Goal: Task Accomplishment & Management: Manage account settings

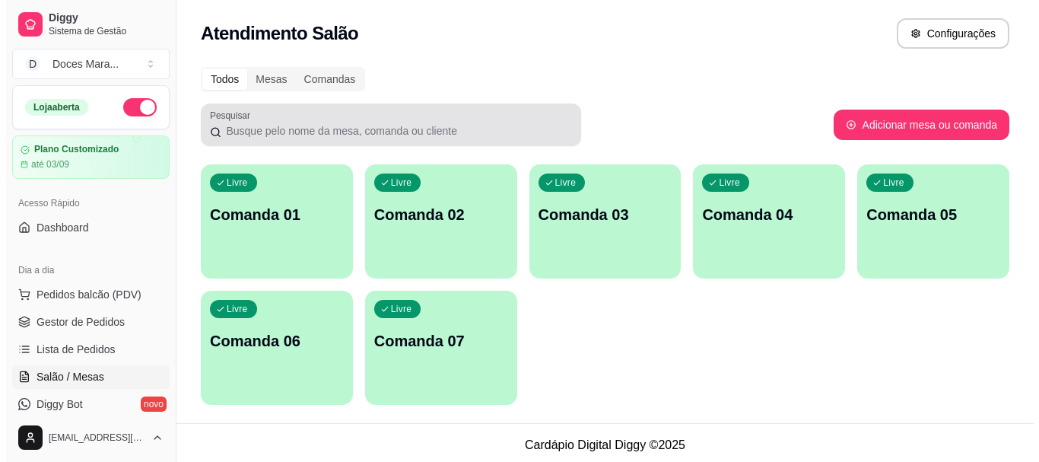
scroll to position [152, 0]
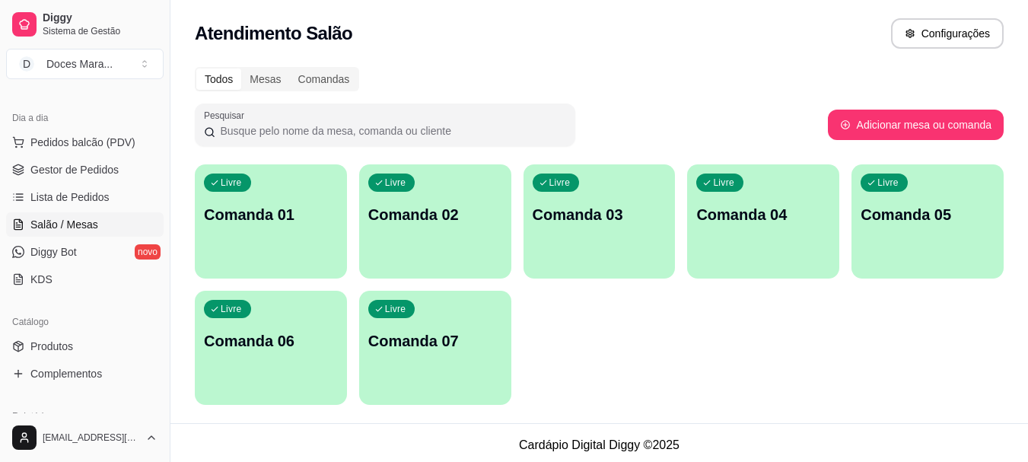
click at [298, 214] on p "Comanda 01" at bounding box center [271, 214] width 134 height 21
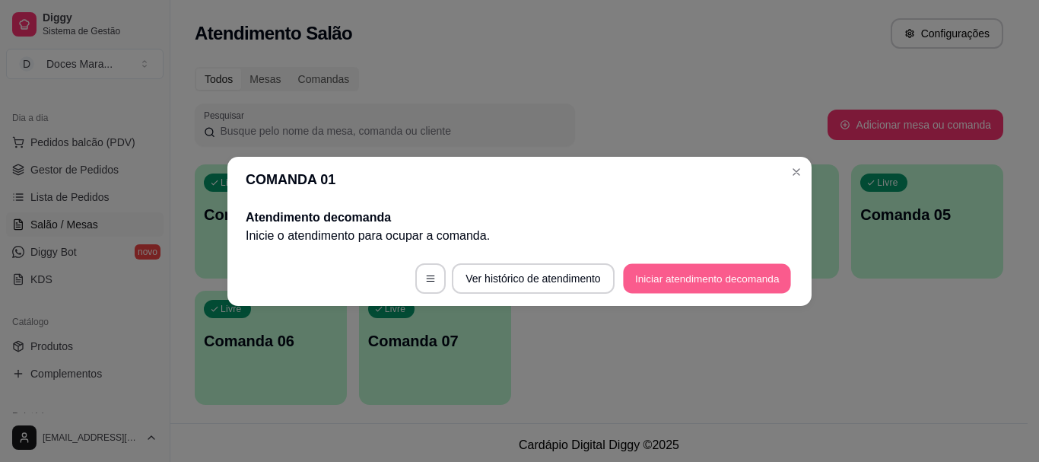
click at [717, 276] on button "Iniciar atendimento de comanda" at bounding box center [707, 278] width 168 height 30
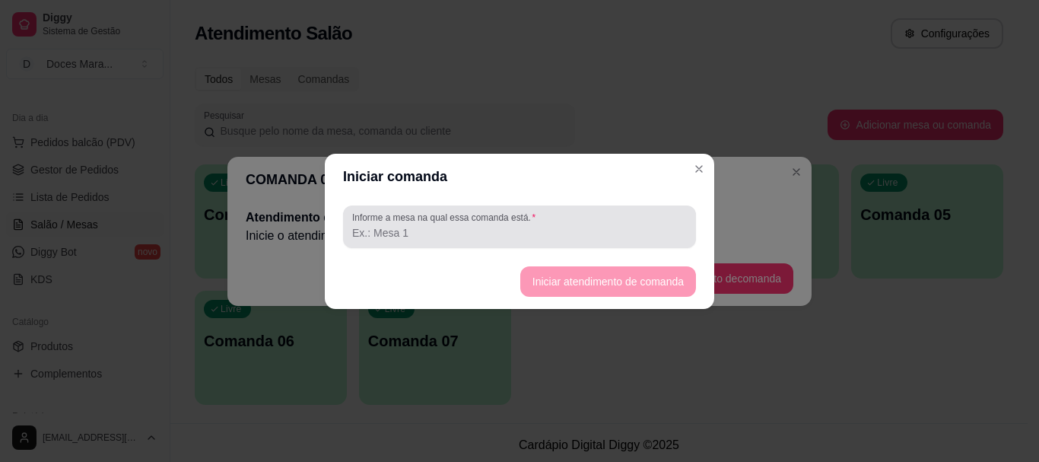
click at [603, 221] on div at bounding box center [519, 226] width 335 height 30
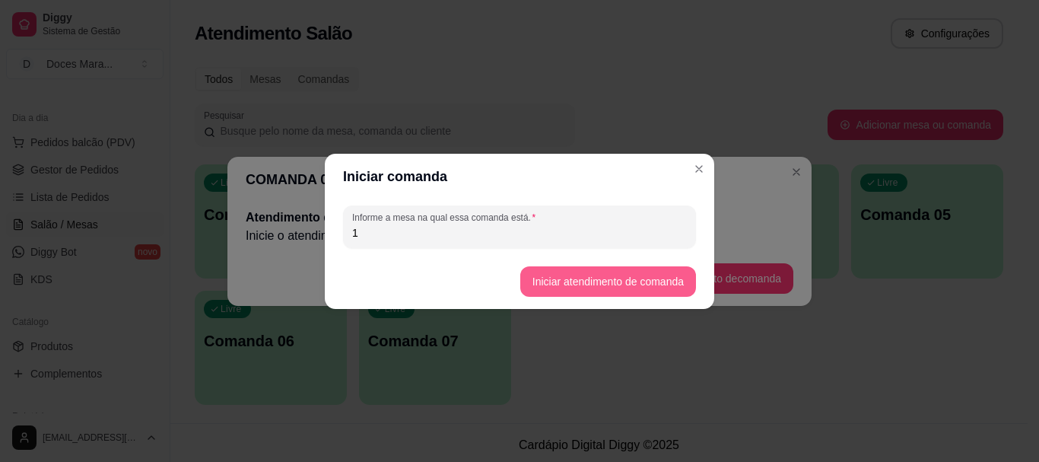
type input "1"
click at [648, 283] on button "Iniciar atendimento de comanda" at bounding box center [608, 281] width 170 height 30
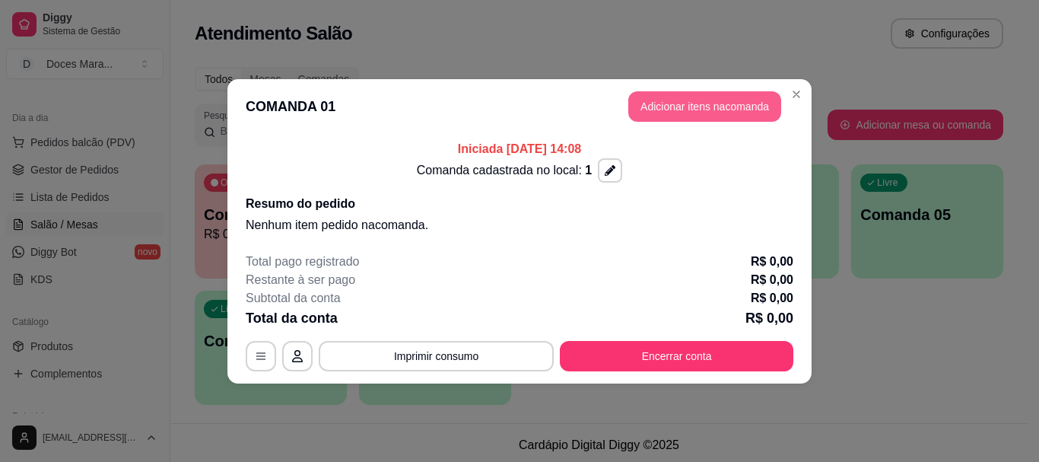
click at [677, 100] on button "Adicionar itens na comanda" at bounding box center [704, 106] width 153 height 30
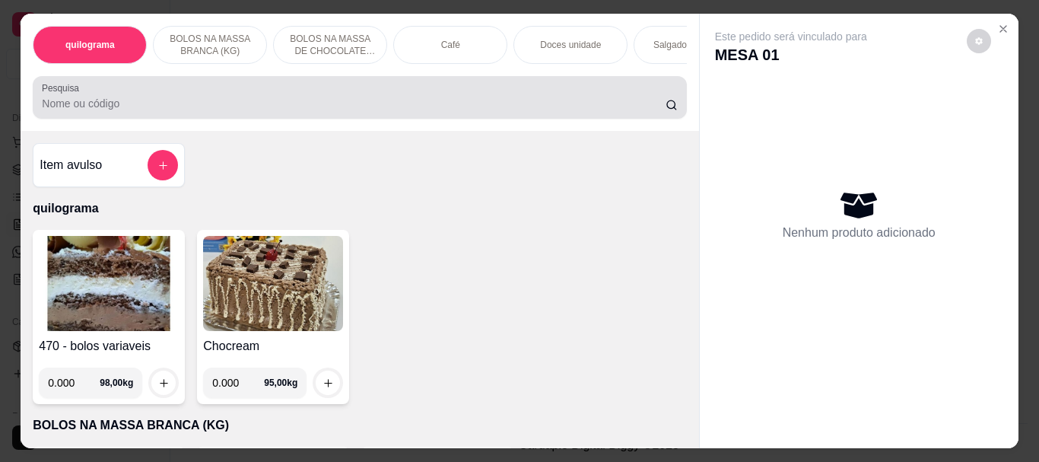
click at [408, 103] on input "Pesquisa" at bounding box center [354, 103] width 624 height 15
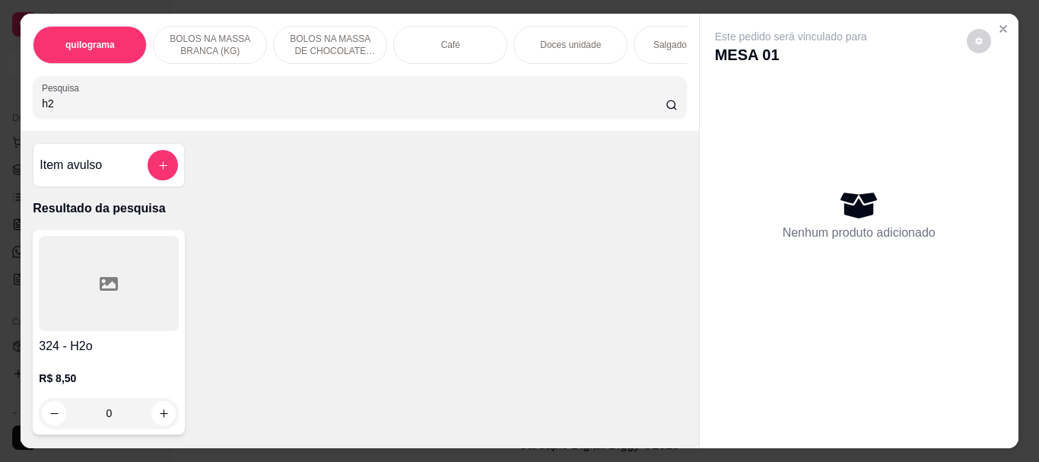
type input "h2"
click at [120, 272] on div at bounding box center [109, 283] width 140 height 95
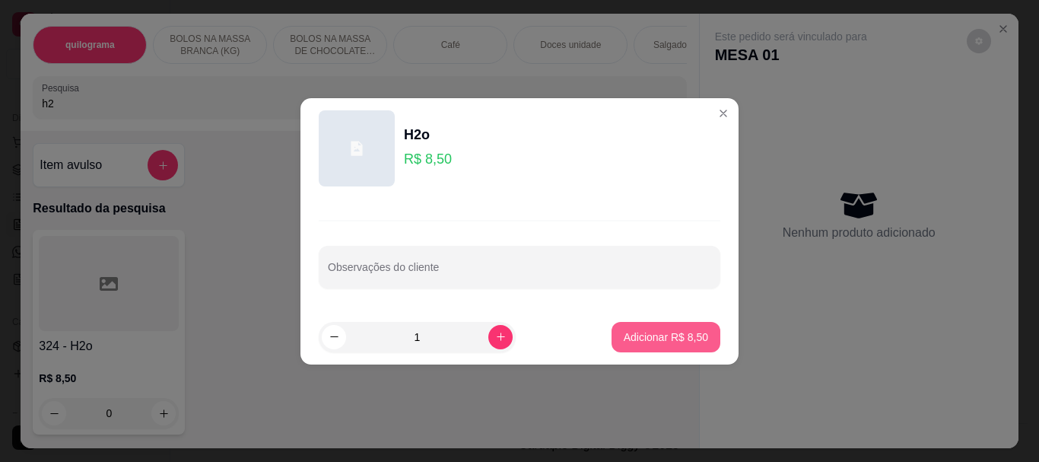
click at [640, 339] on p "Adicionar R$ 8,50" at bounding box center [666, 336] width 84 height 15
type input "1"
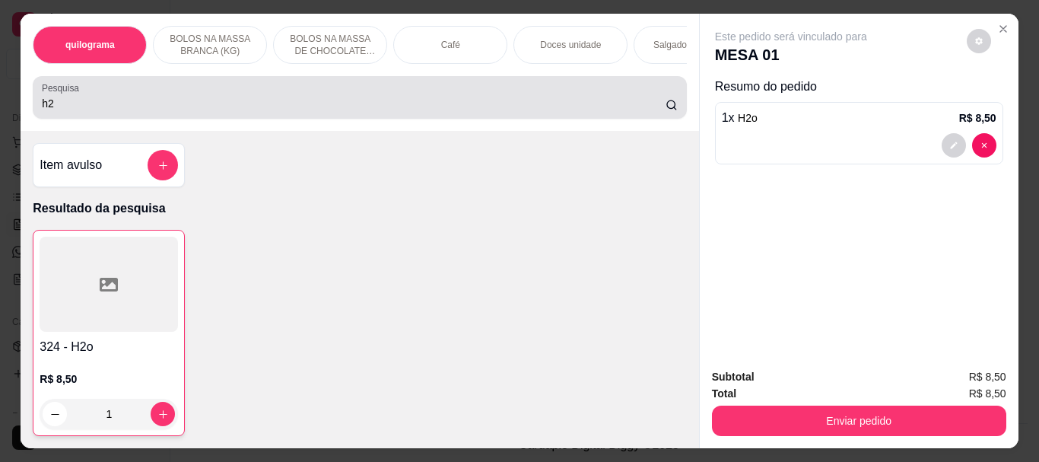
click at [491, 100] on div "h2" at bounding box center [359, 97] width 635 height 30
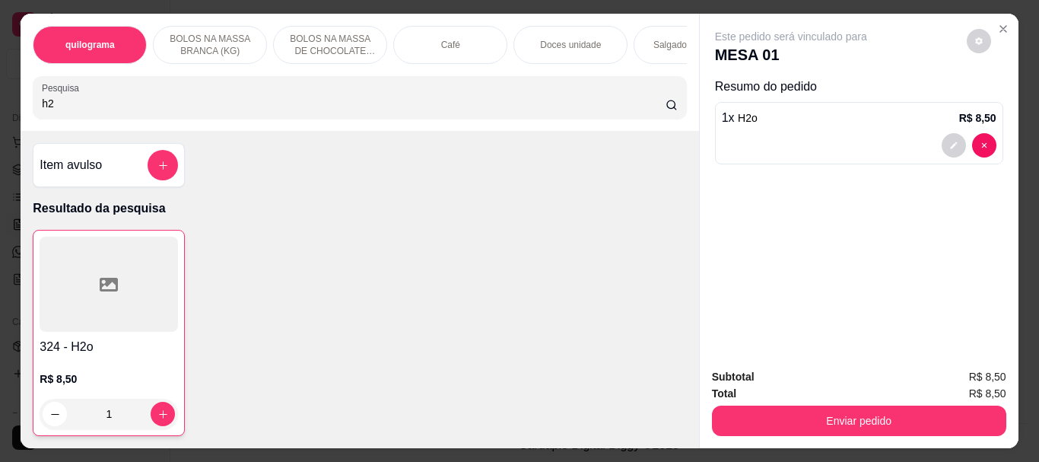
type input "h"
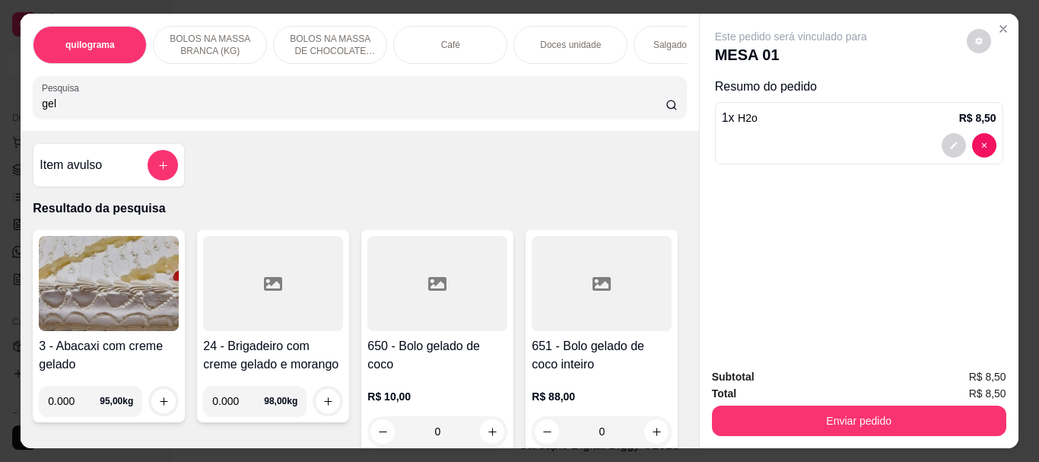
type input "gel"
click at [422, 315] on div at bounding box center [437, 283] width 140 height 95
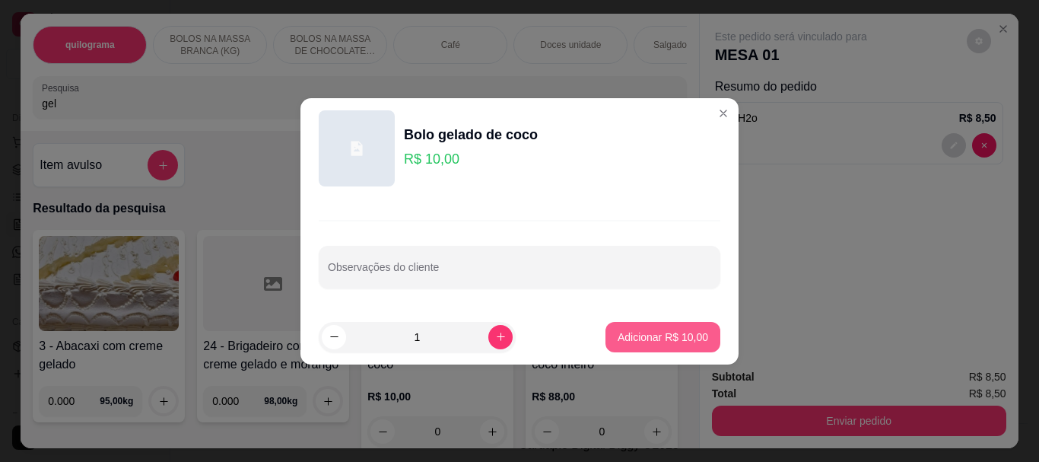
click at [619, 332] on p "Adicionar R$ 10,00" at bounding box center [663, 336] width 91 height 15
type input "1"
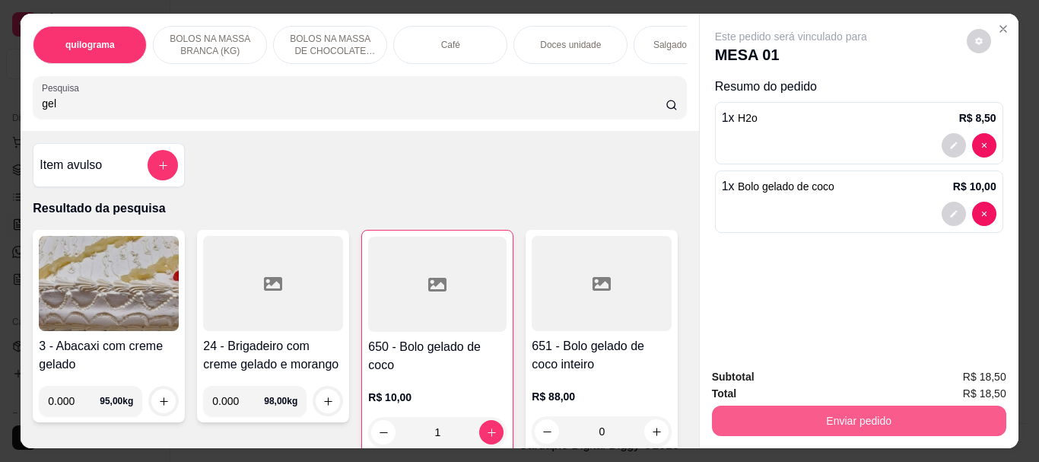
click at [884, 412] on button "Enviar pedido" at bounding box center [859, 420] width 294 height 30
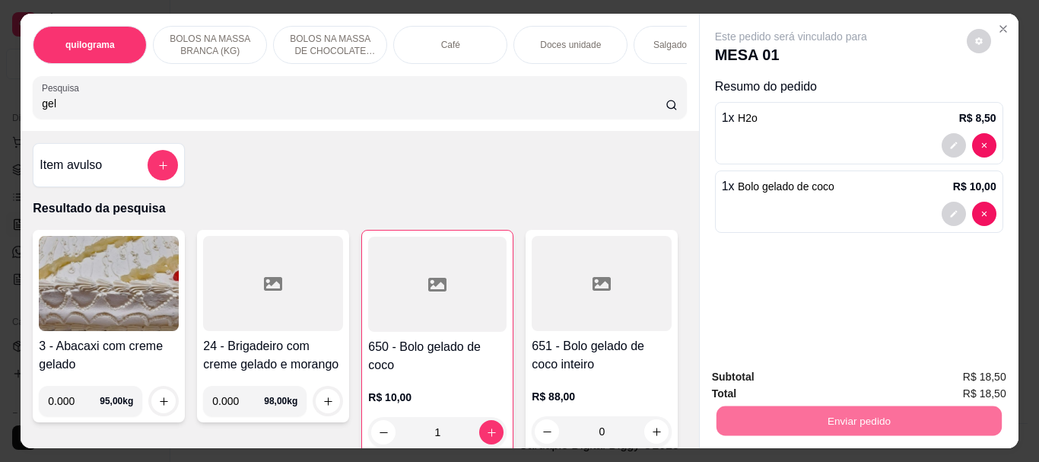
click at [838, 378] on button "Não registrar e enviar pedido" at bounding box center [809, 377] width 158 height 29
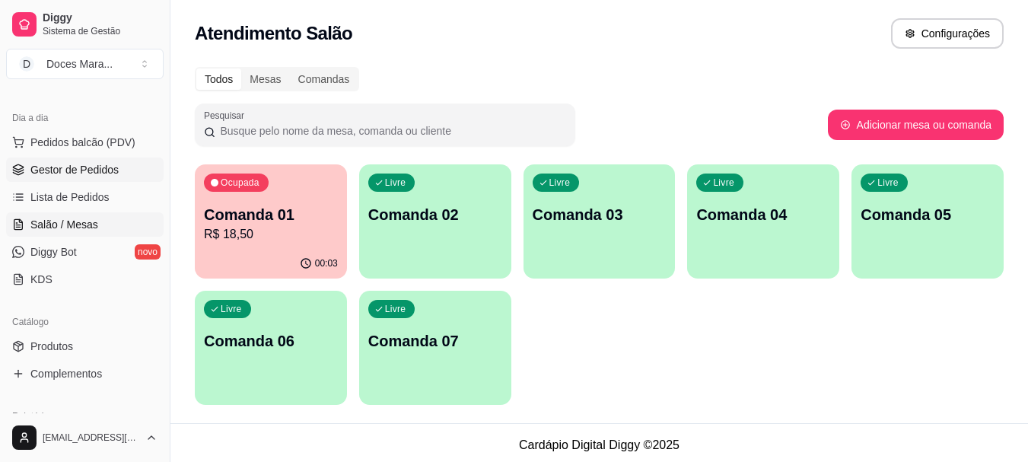
click at [65, 164] on span "Gestor de Pedidos" at bounding box center [74, 169] width 88 height 15
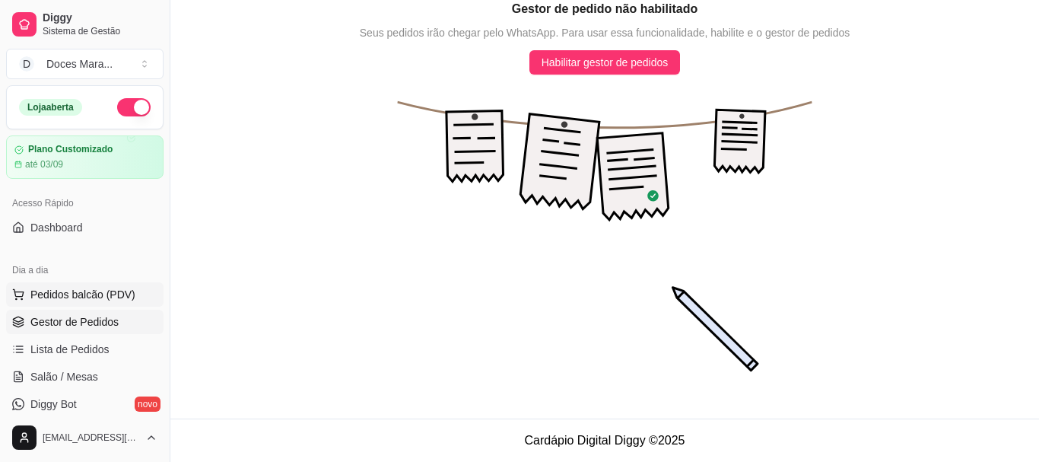
click at [75, 291] on span "Pedidos balcão (PDV)" at bounding box center [82, 294] width 105 height 15
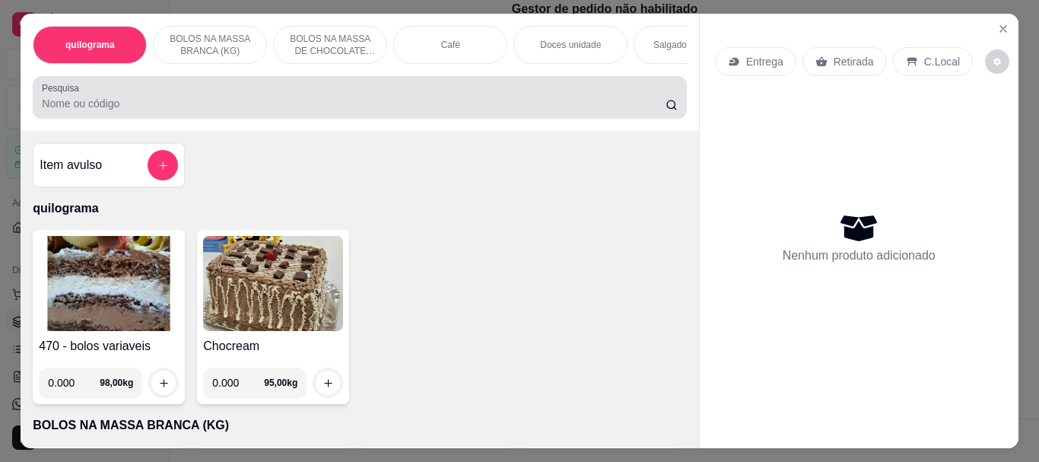
click at [190, 106] on input "Pesquisa" at bounding box center [354, 103] width 624 height 15
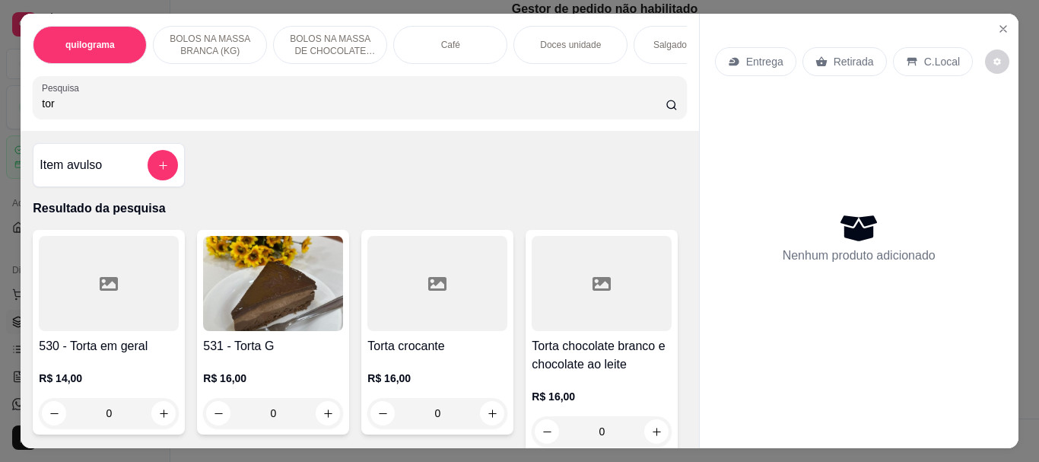
type input "tor"
click at [247, 286] on img at bounding box center [273, 283] width 140 height 95
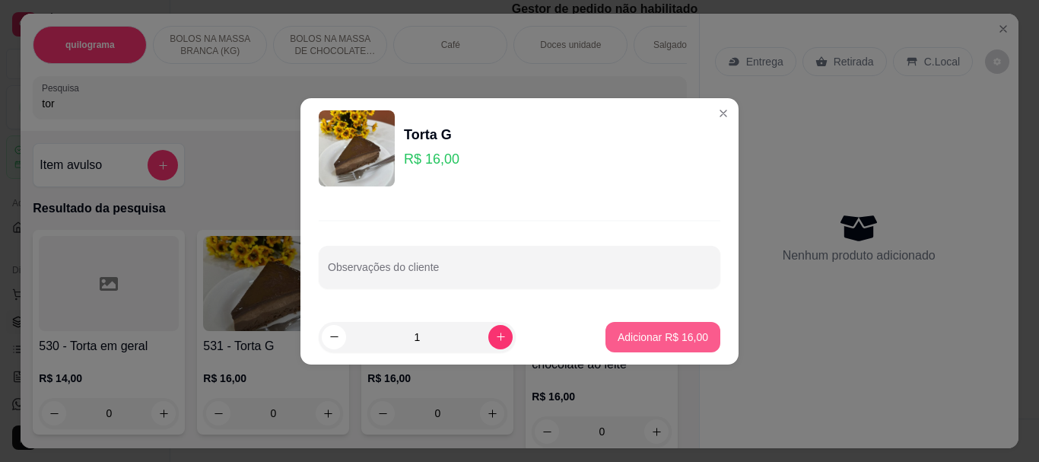
click at [644, 333] on p "Adicionar R$ 16,00" at bounding box center [663, 336] width 91 height 15
type input "1"
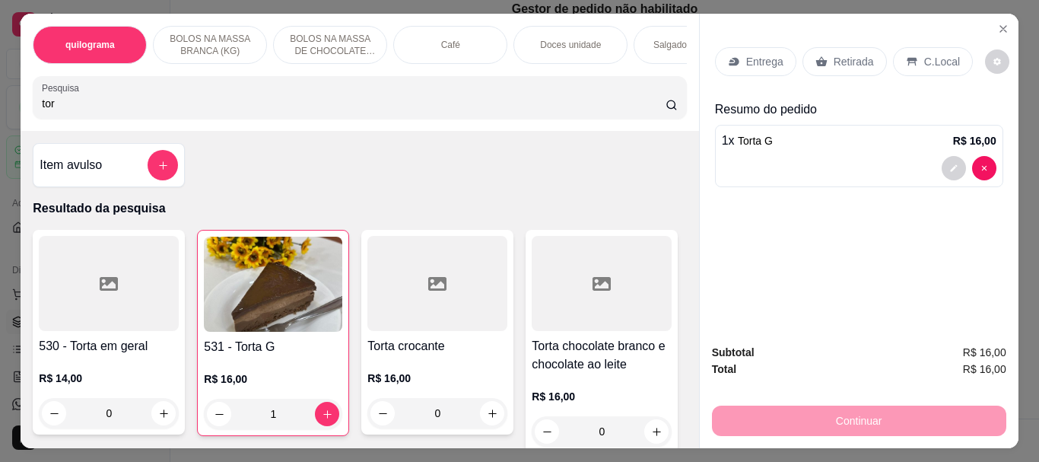
click at [858, 56] on p "Retirada" at bounding box center [854, 61] width 40 height 15
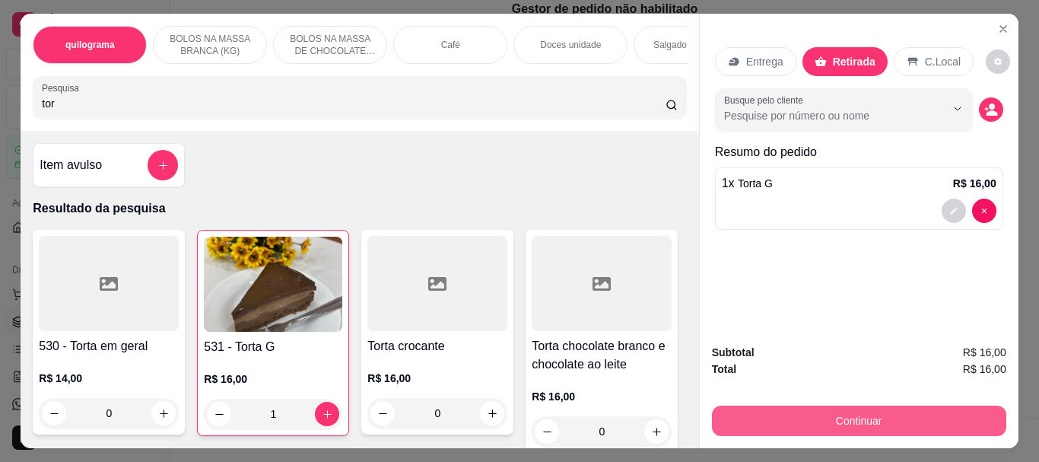
click at [835, 410] on button "Continuar" at bounding box center [859, 420] width 294 height 30
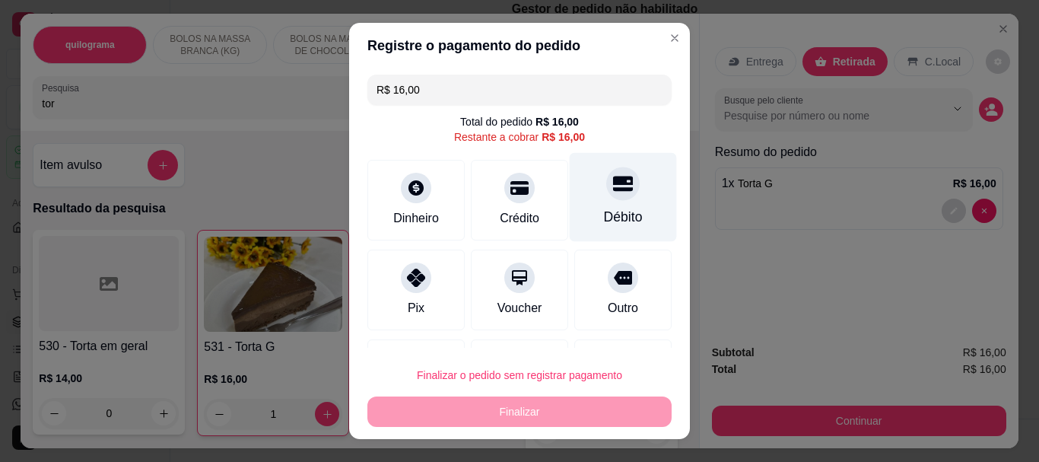
click at [609, 196] on div at bounding box center [622, 183] width 33 height 33
type input "R$ 0,00"
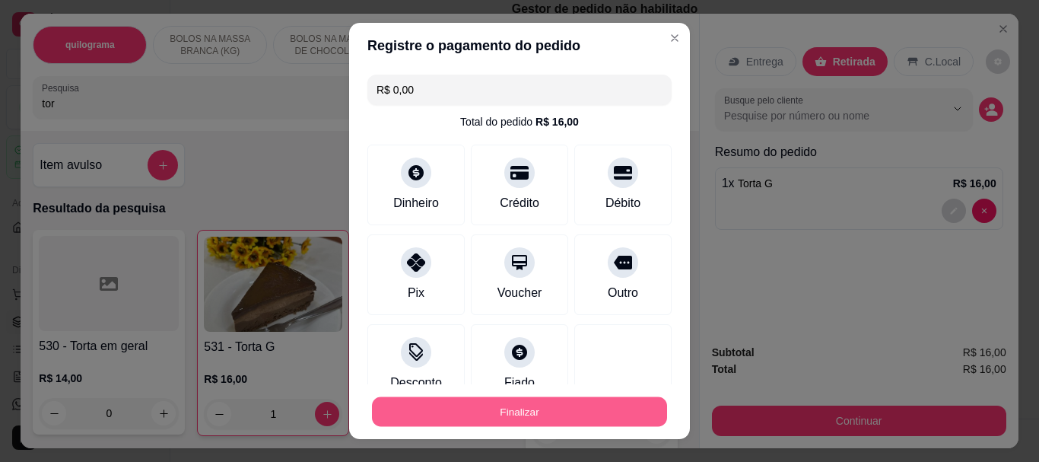
click at [574, 405] on button "Finalizar" at bounding box center [519, 411] width 295 height 30
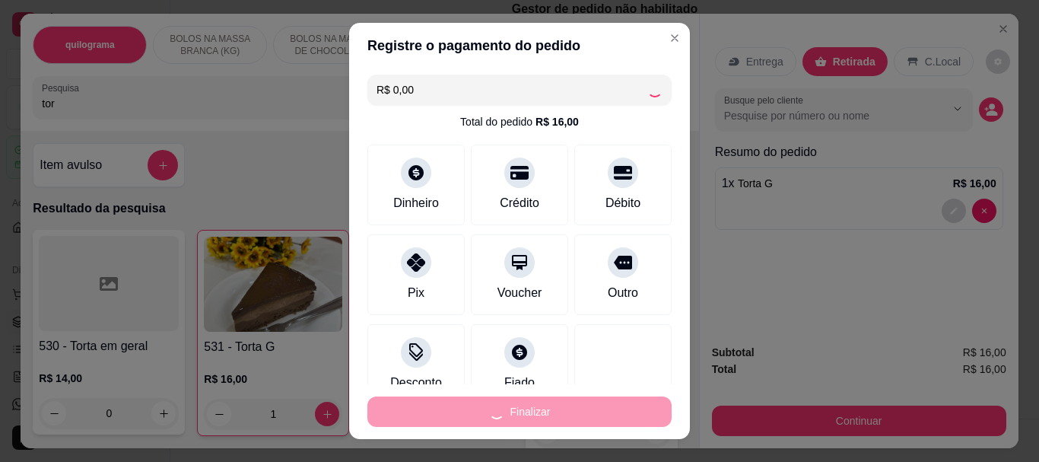
type input "0"
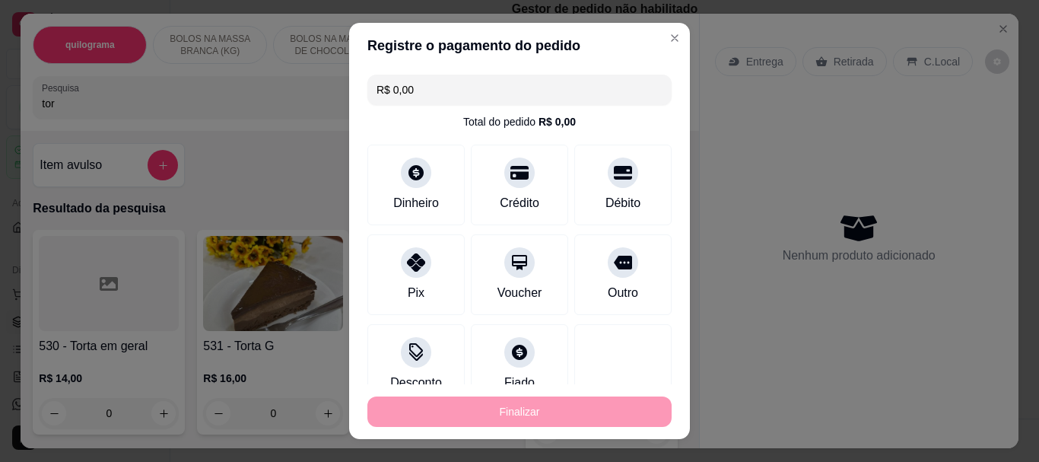
type input "-R$ 16,00"
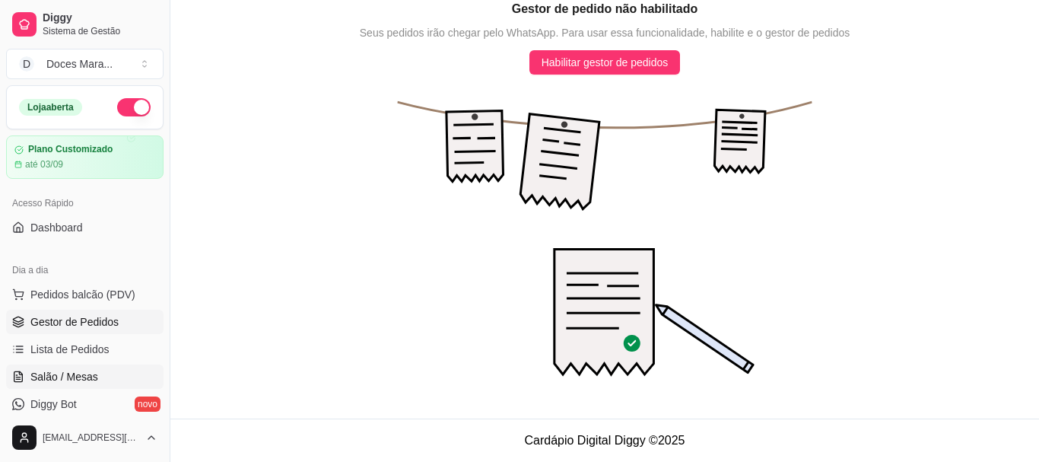
click at [74, 376] on span "Salão / Mesas" at bounding box center [64, 376] width 68 height 15
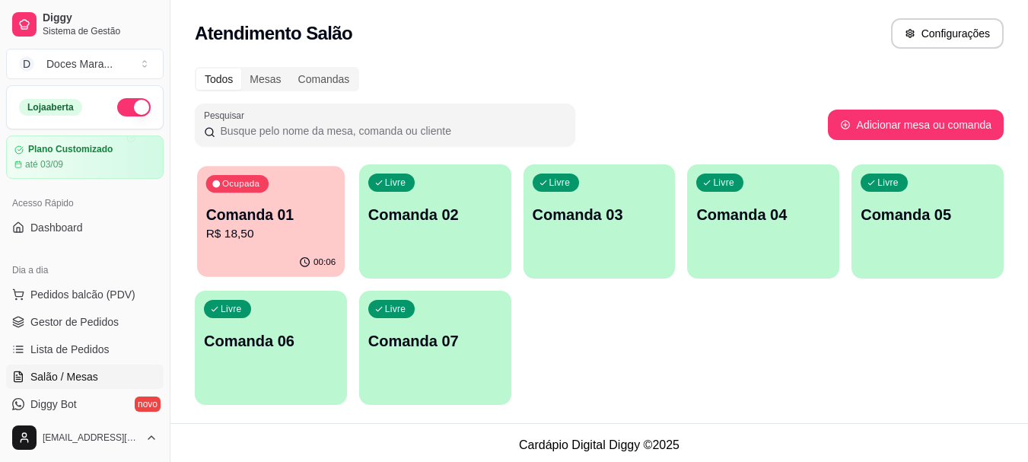
click at [285, 229] on p "R$ 18,50" at bounding box center [271, 233] width 130 height 17
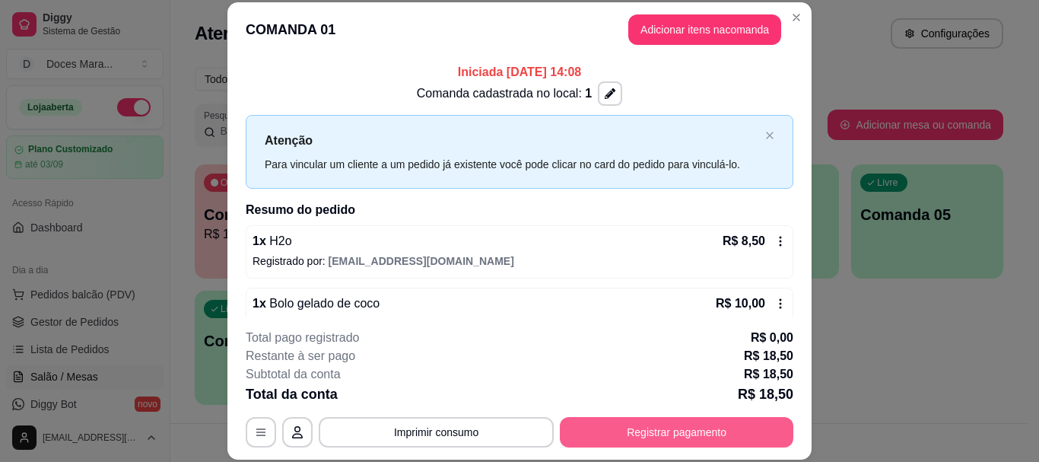
click at [628, 421] on button "Registrar pagamento" at bounding box center [677, 432] width 234 height 30
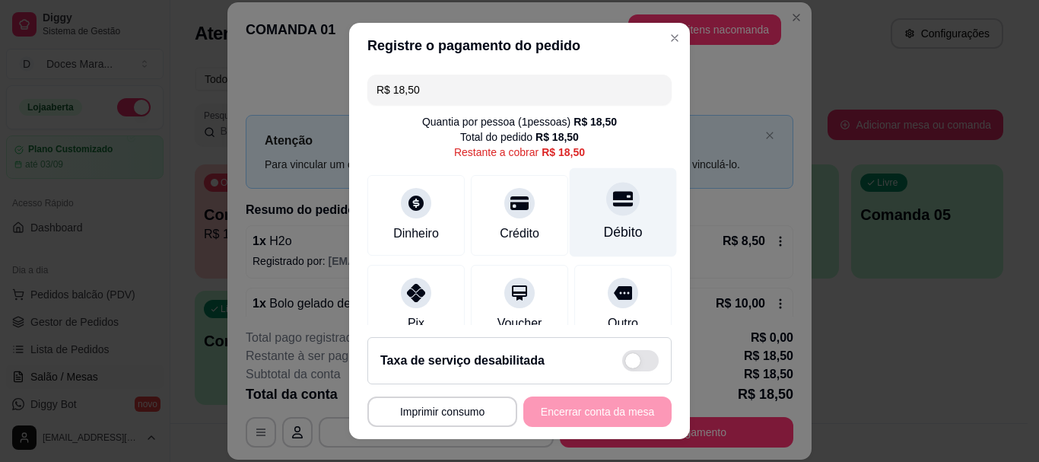
click at [606, 225] on div "Débito" at bounding box center [623, 233] width 39 height 20
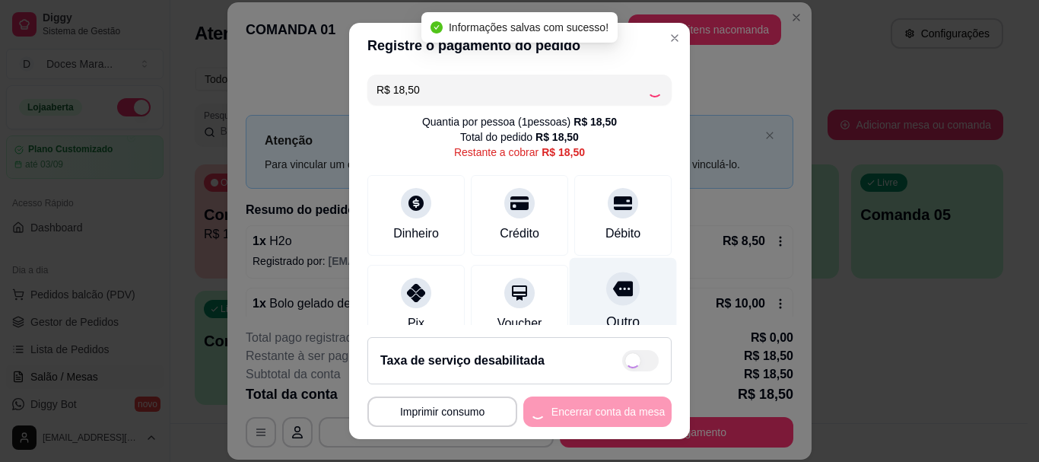
type input "R$ 0,00"
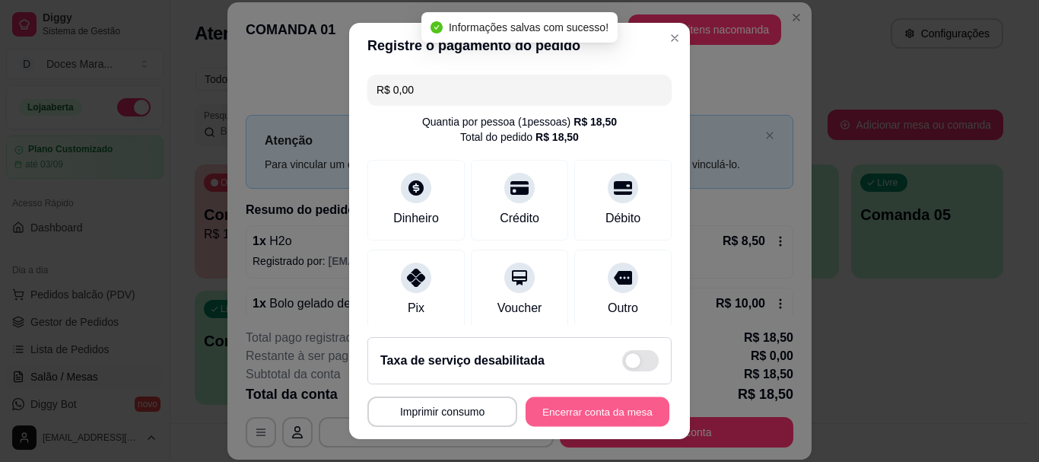
click at [587, 412] on button "Encerrar conta da mesa" at bounding box center [598, 411] width 144 height 30
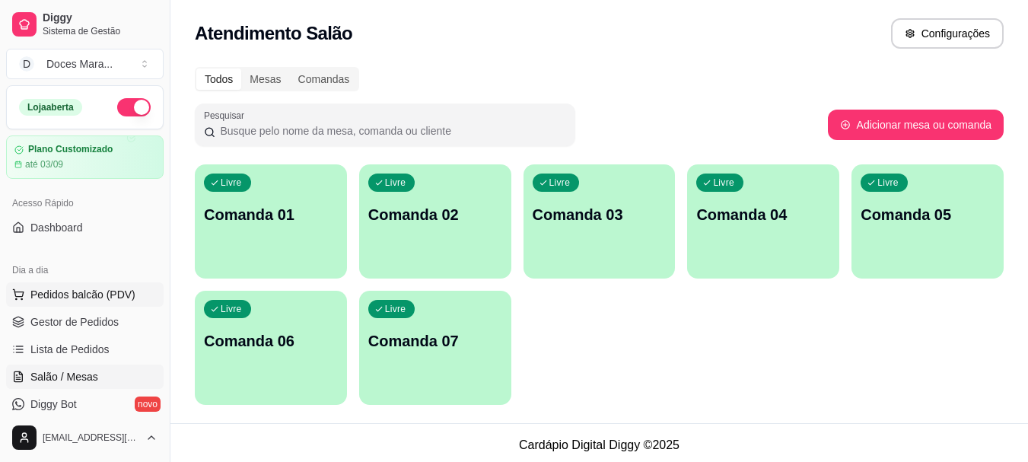
click at [75, 290] on span "Pedidos balcão (PDV)" at bounding box center [82, 294] width 105 height 15
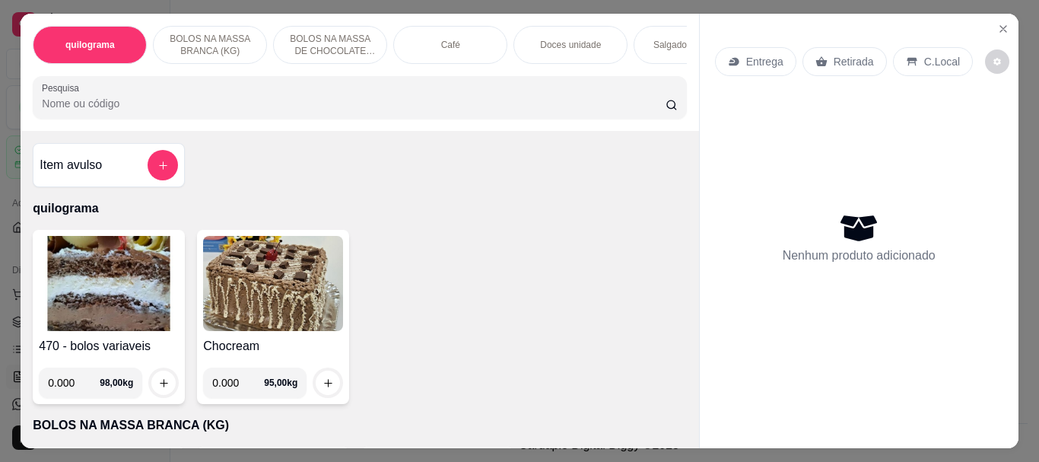
click at [577, 57] on div "Doces unidade" at bounding box center [571, 45] width 114 height 38
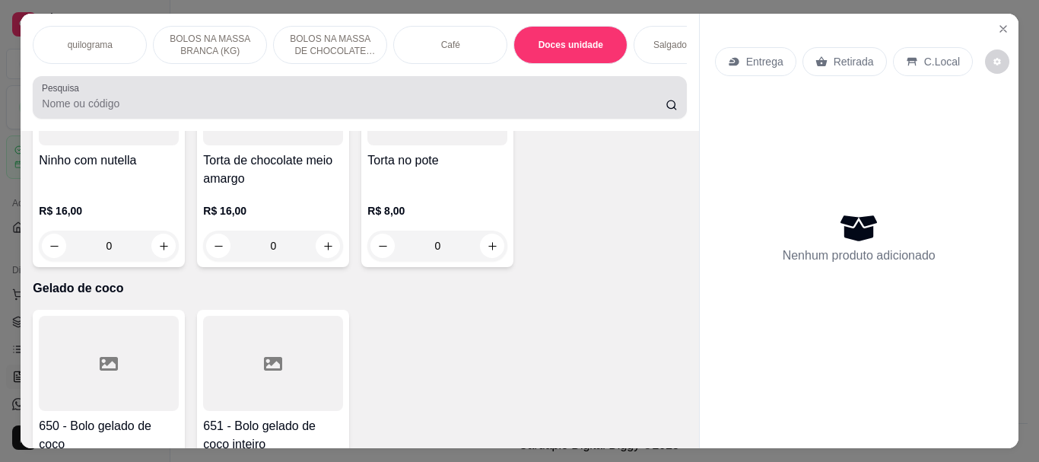
scroll to position [40, 0]
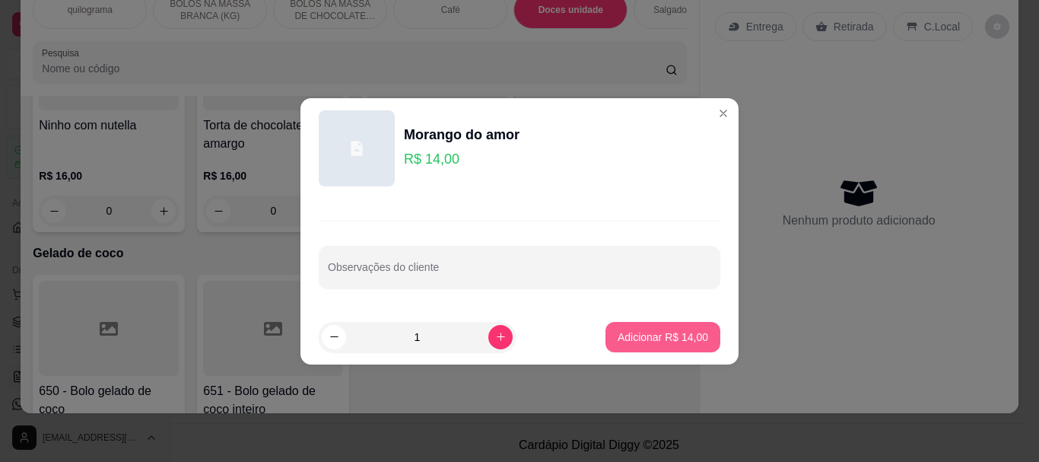
click at [650, 343] on p "Adicionar R$ 14,00" at bounding box center [663, 336] width 91 height 15
type input "1"
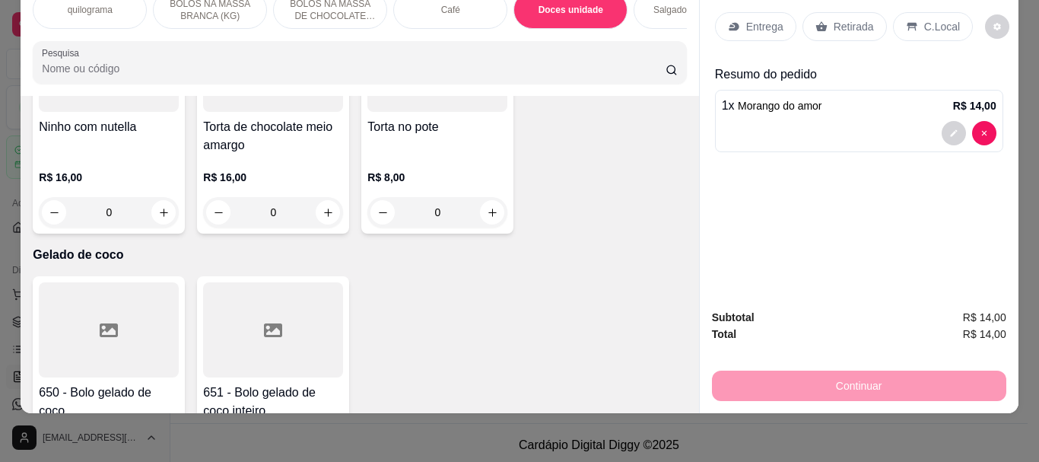
click at [842, 19] on p "Retirada" at bounding box center [854, 26] width 40 height 15
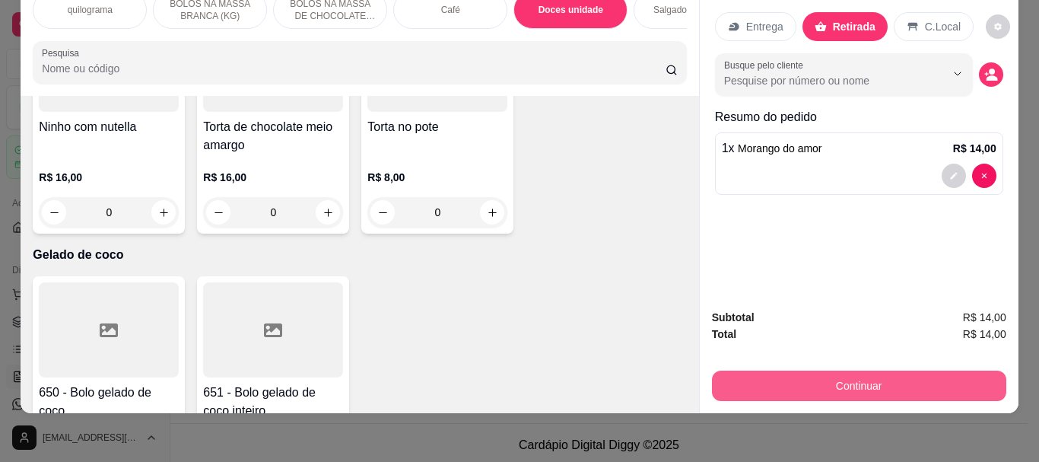
click at [854, 372] on button "Continuar" at bounding box center [859, 386] width 294 height 30
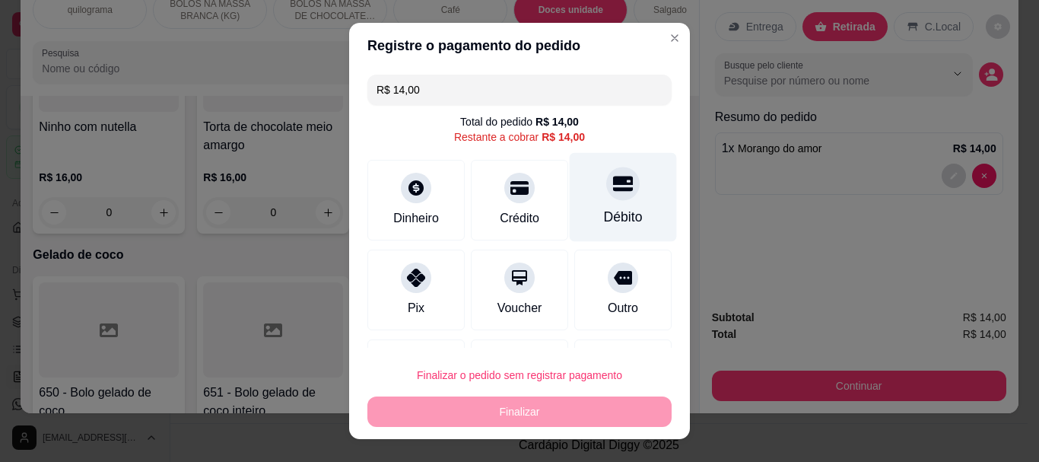
click at [611, 213] on div "Débito" at bounding box center [623, 218] width 39 height 20
type input "R$ 0,00"
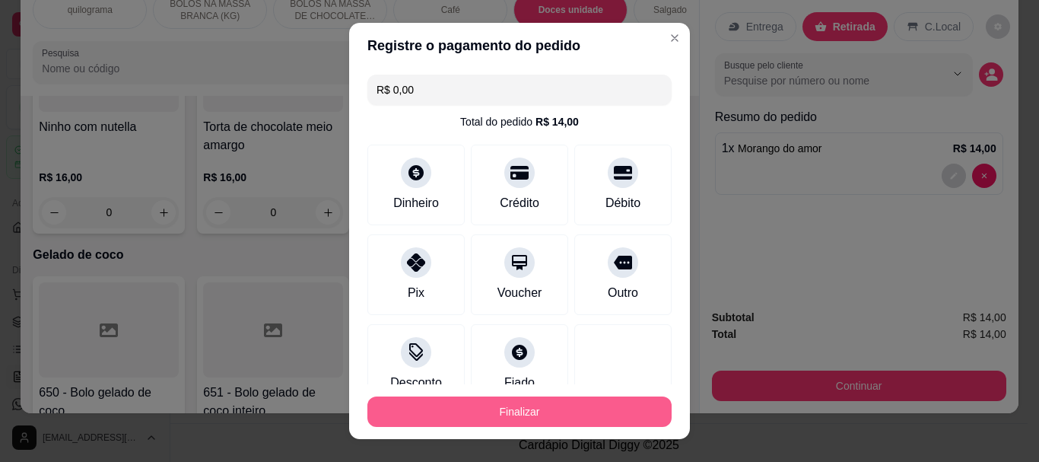
click at [531, 416] on button "Finalizar" at bounding box center [519, 411] width 304 height 30
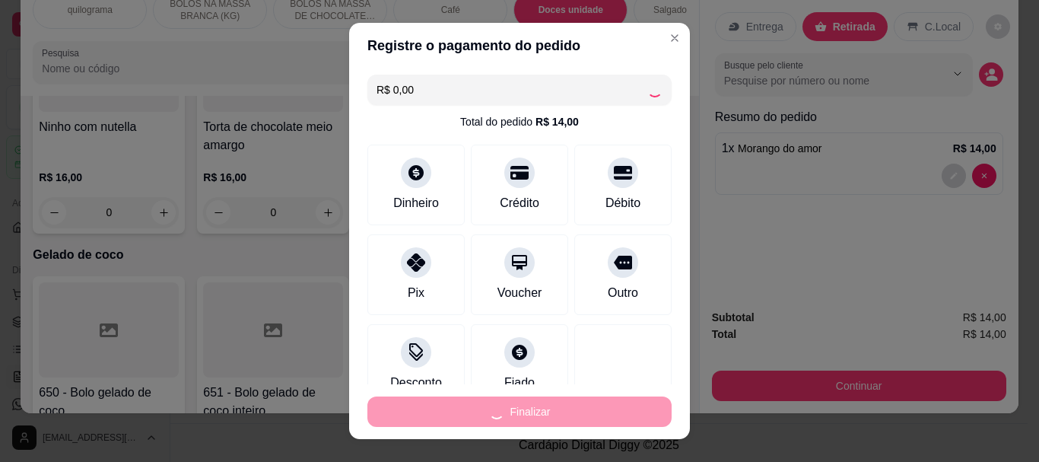
type input "0"
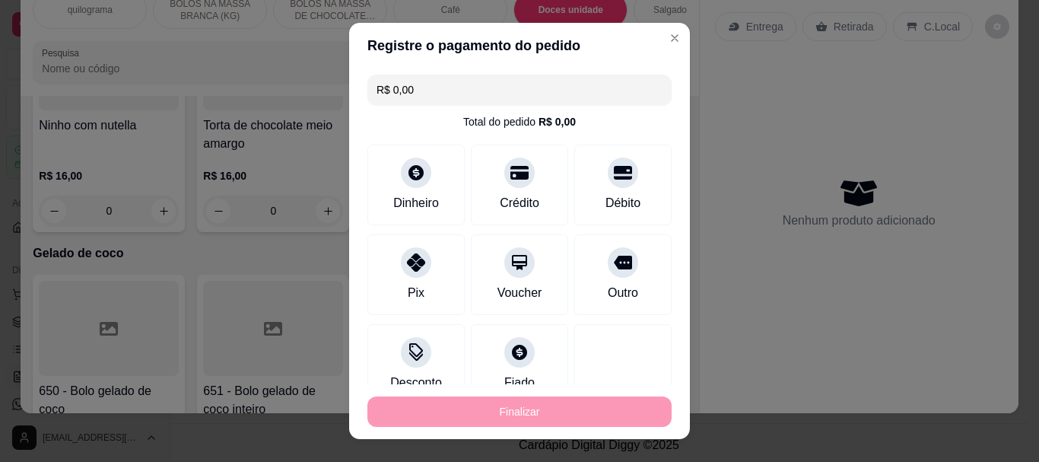
type input "-R$ 14,00"
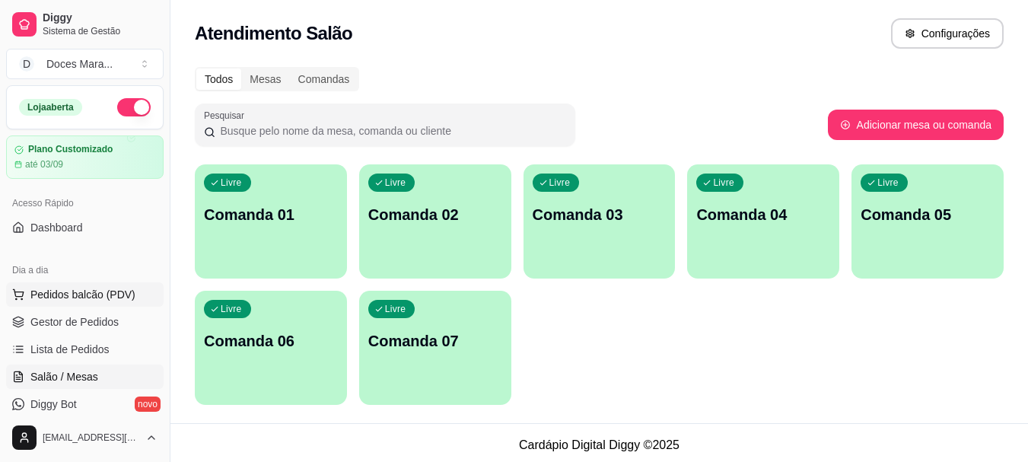
click at [71, 292] on span "Pedidos balcão (PDV)" at bounding box center [82, 294] width 105 height 15
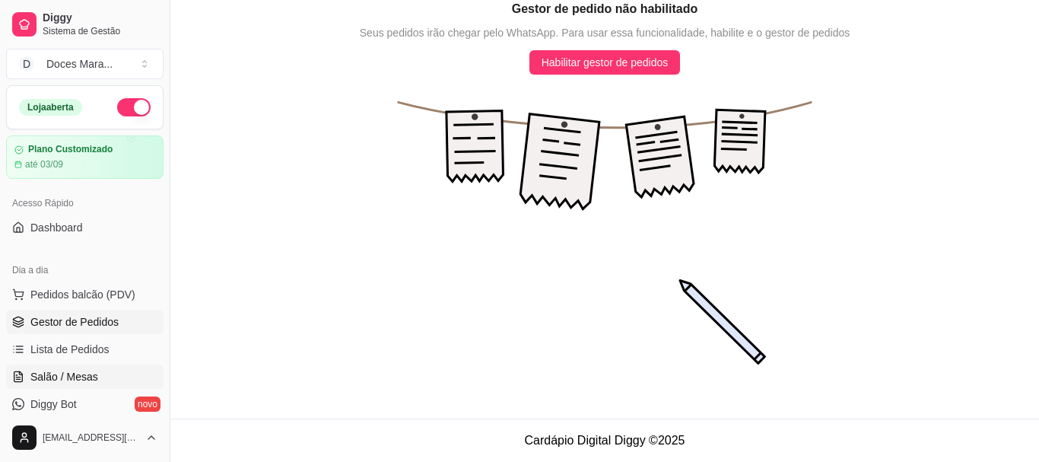
click at [90, 373] on span "Salão / Mesas" at bounding box center [64, 376] width 68 height 15
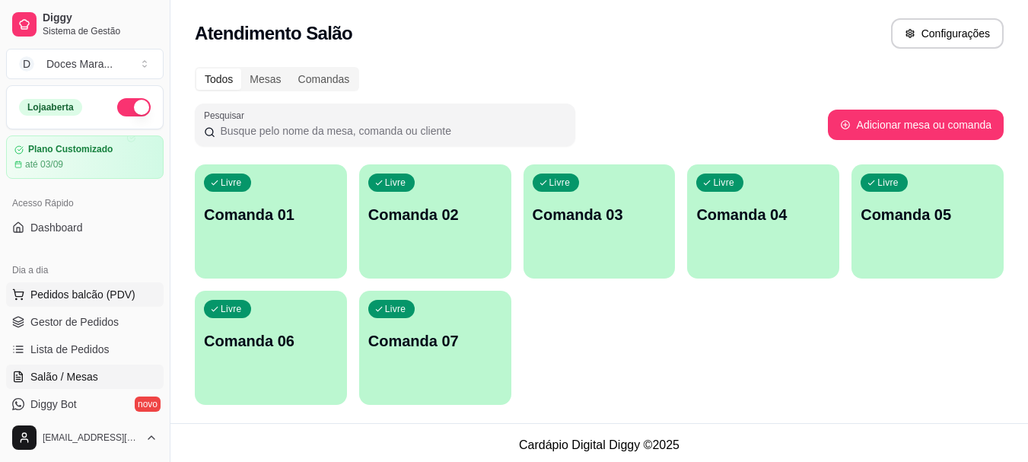
click at [79, 290] on span "Pedidos balcão (PDV)" at bounding box center [82, 294] width 105 height 15
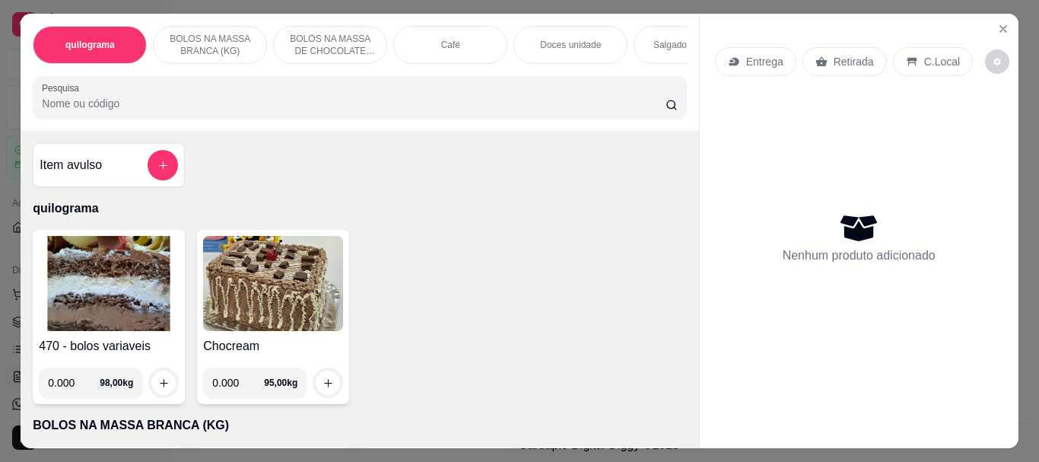
click at [569, 39] on p "Doces unidade" at bounding box center [570, 45] width 61 height 12
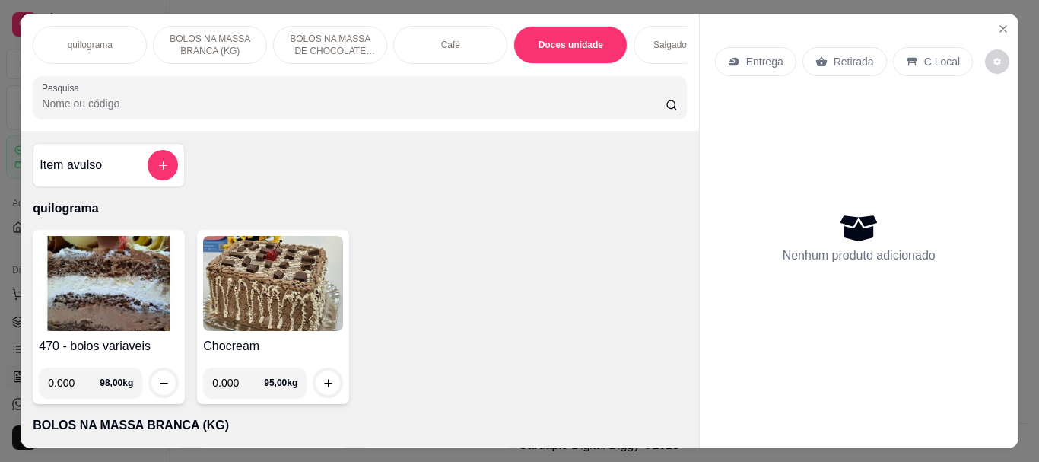
scroll to position [40, 0]
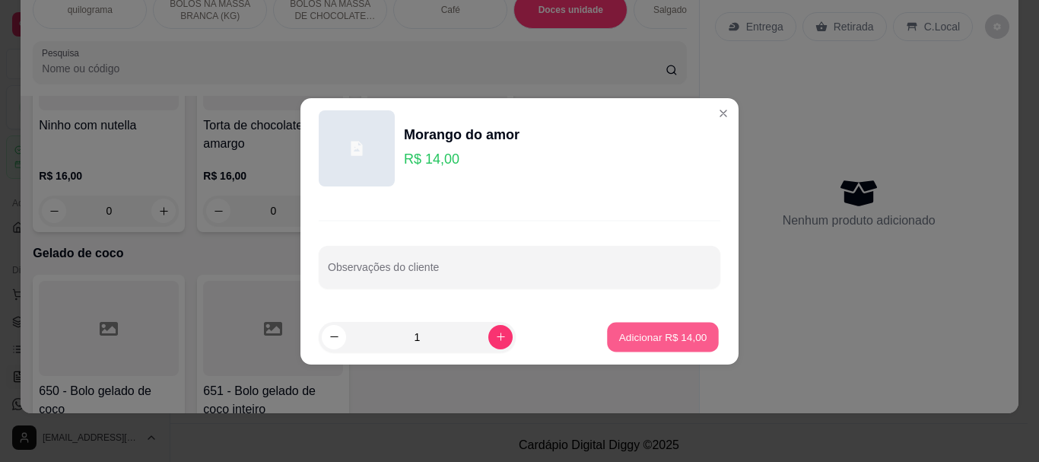
click at [635, 327] on button "Adicionar R$ 14,00" at bounding box center [663, 337] width 112 height 30
type input "1"
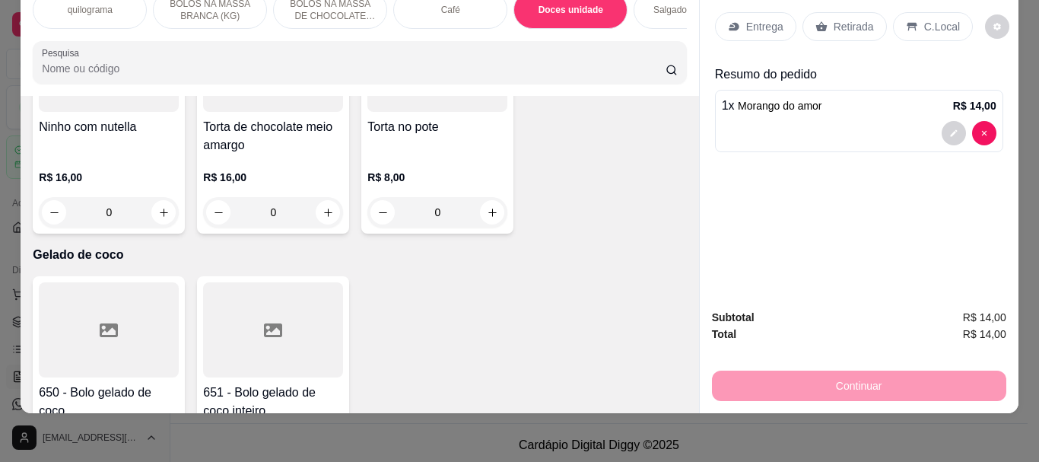
click at [132, 62] on input "Pesquisa" at bounding box center [354, 68] width 624 height 15
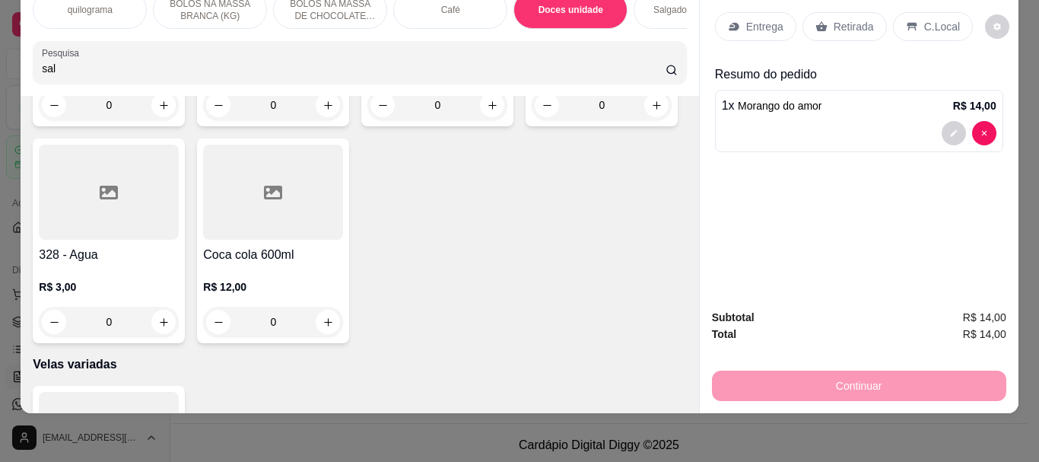
scroll to position [5884, 0]
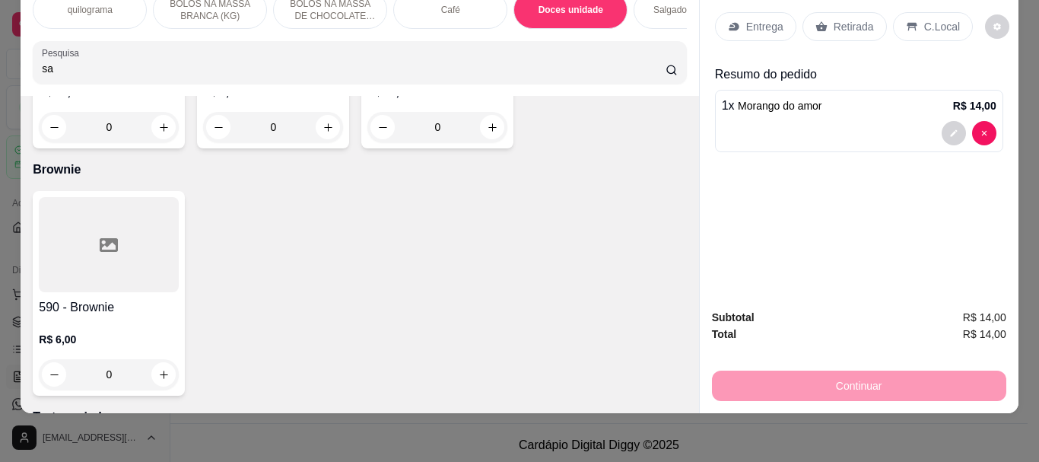
type input "s"
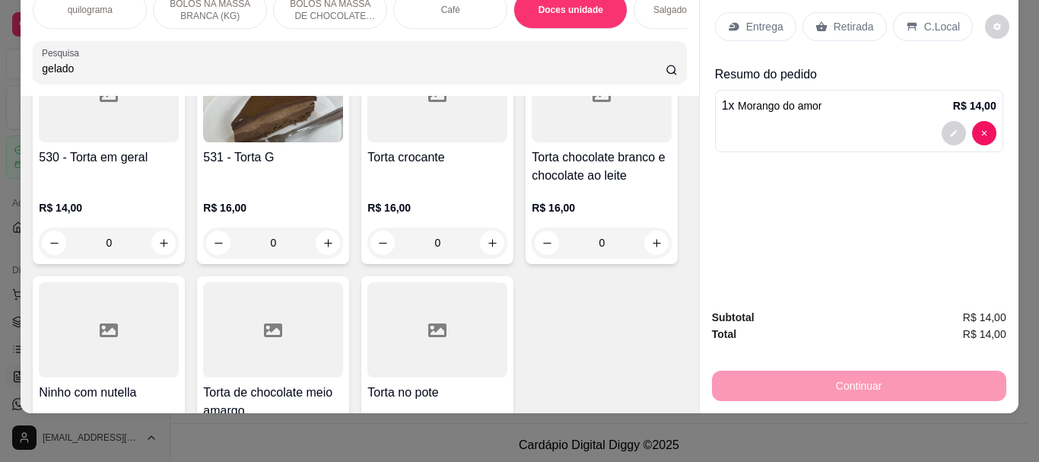
scroll to position [6137, 0]
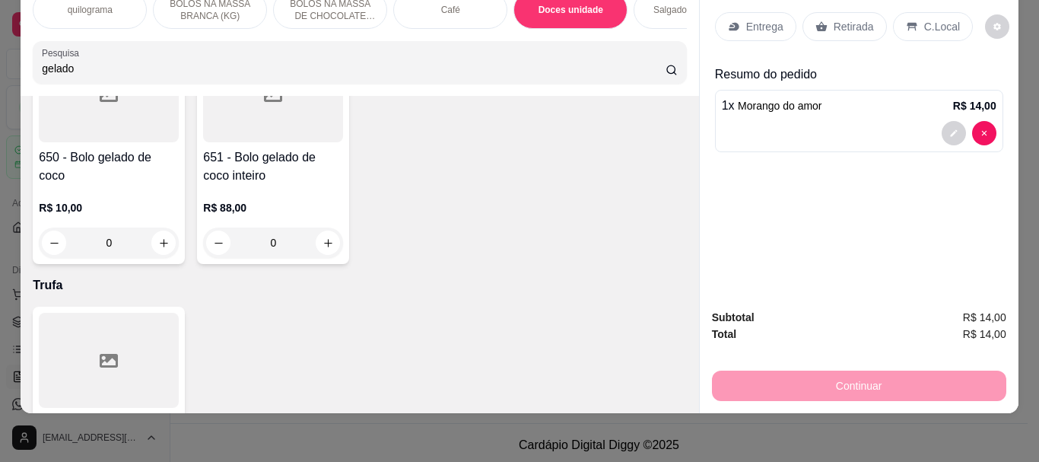
type input "gelado"
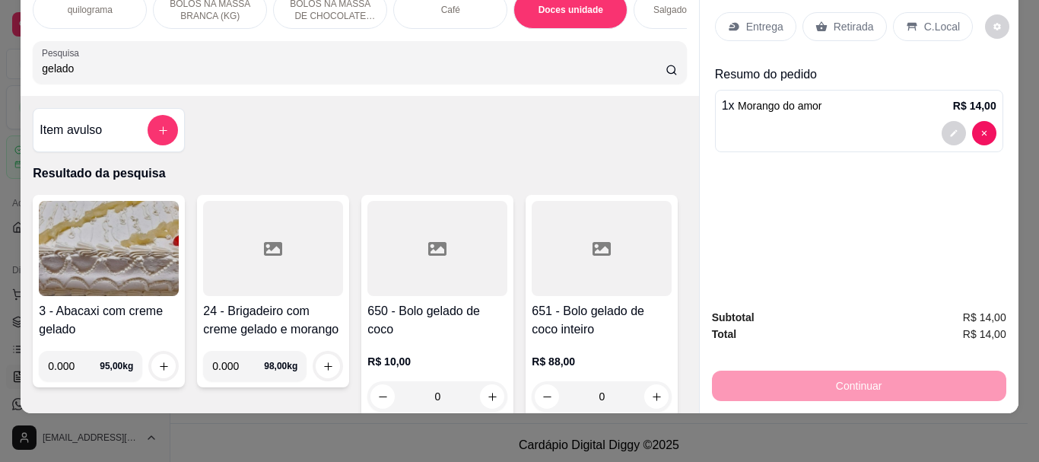
click at [421, 275] on div at bounding box center [437, 248] width 140 height 95
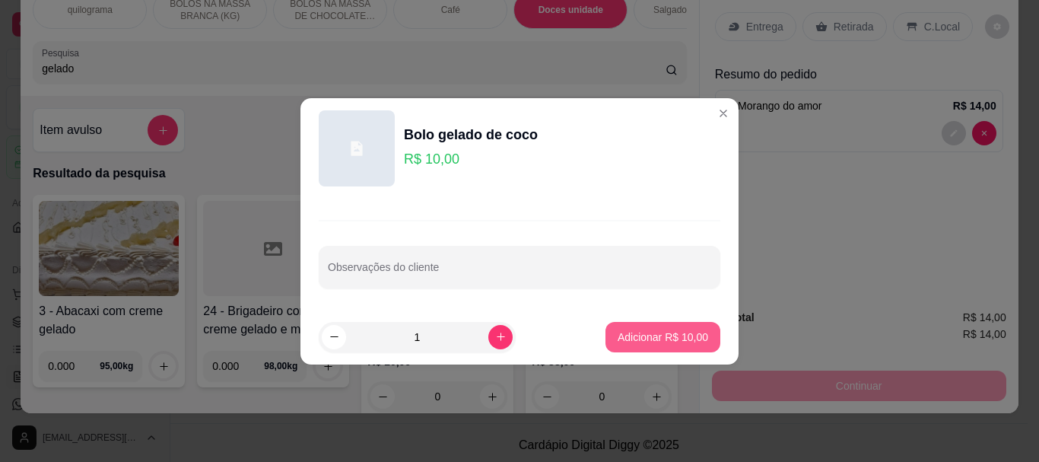
click at [637, 339] on p "Adicionar R$ 10,00" at bounding box center [663, 336] width 91 height 15
type input "1"
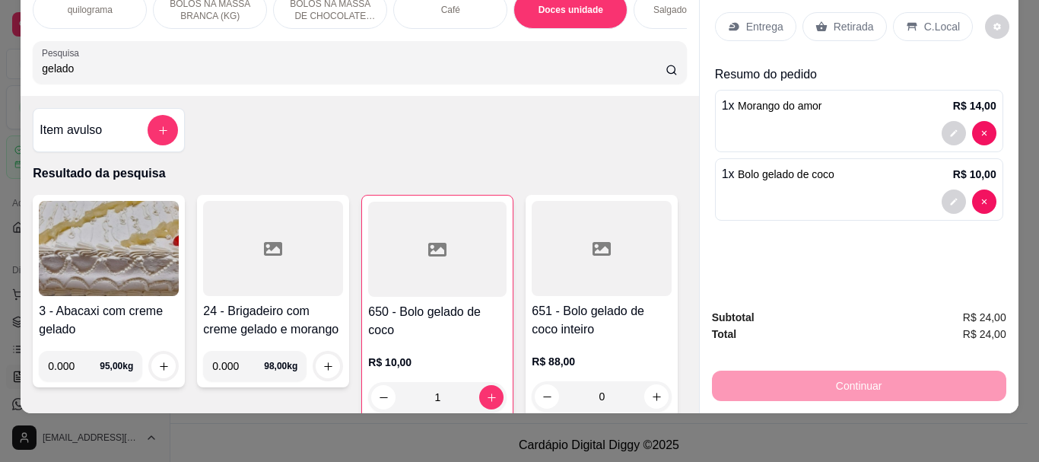
click at [834, 21] on p "Retirada" at bounding box center [854, 26] width 40 height 15
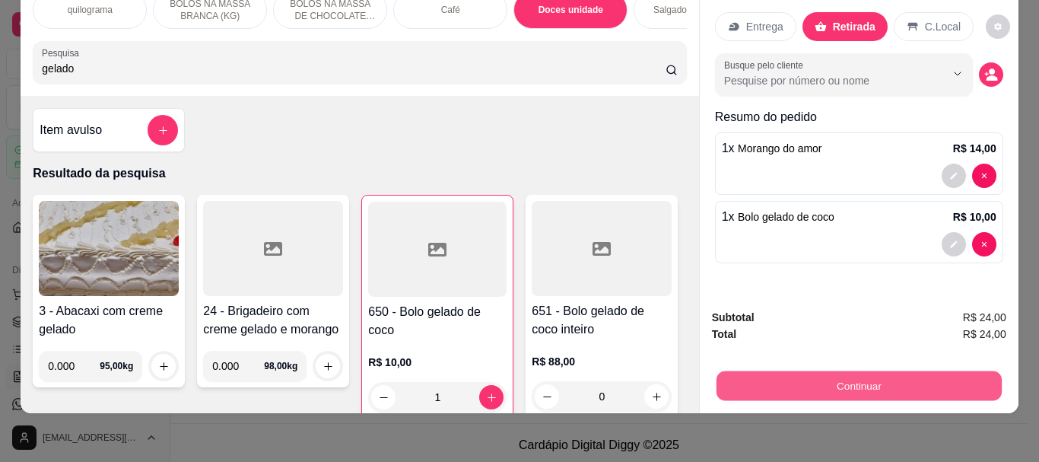
click at [857, 383] on button "Continuar" at bounding box center [858, 386] width 285 height 30
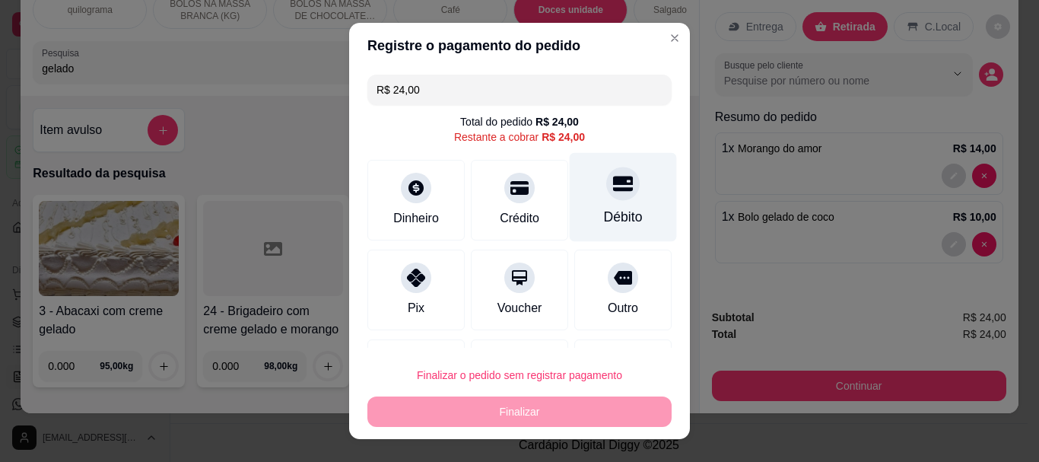
click at [604, 223] on div "Débito" at bounding box center [623, 218] width 39 height 20
type input "R$ 0,00"
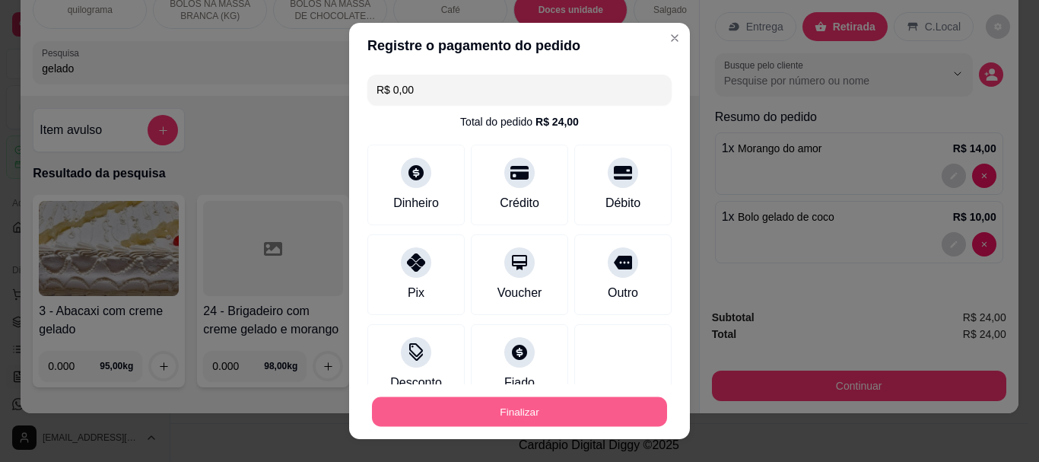
click at [509, 421] on button "Finalizar" at bounding box center [519, 411] width 295 height 30
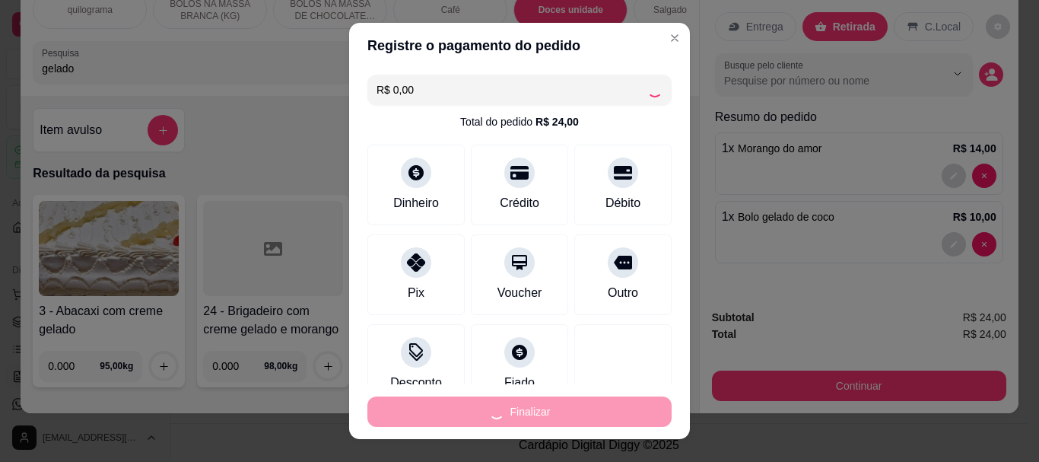
type input "0"
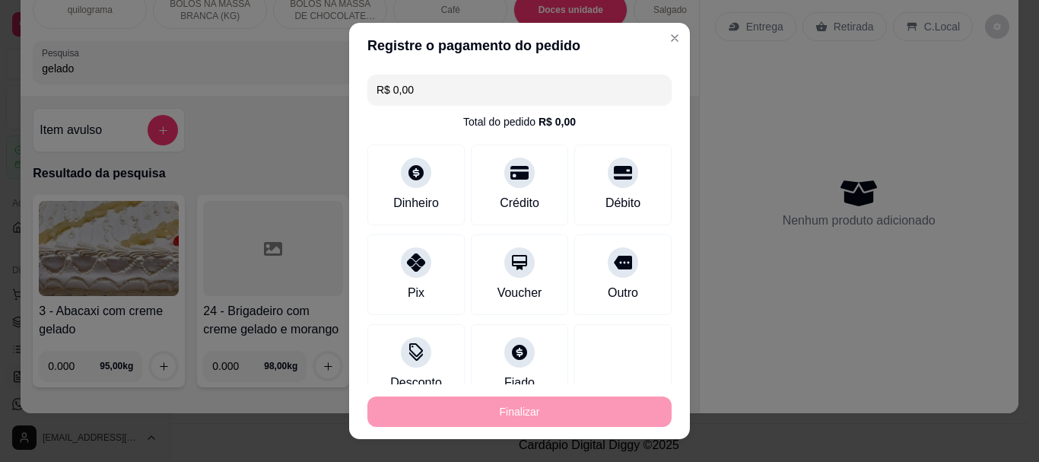
type input "-R$ 24,00"
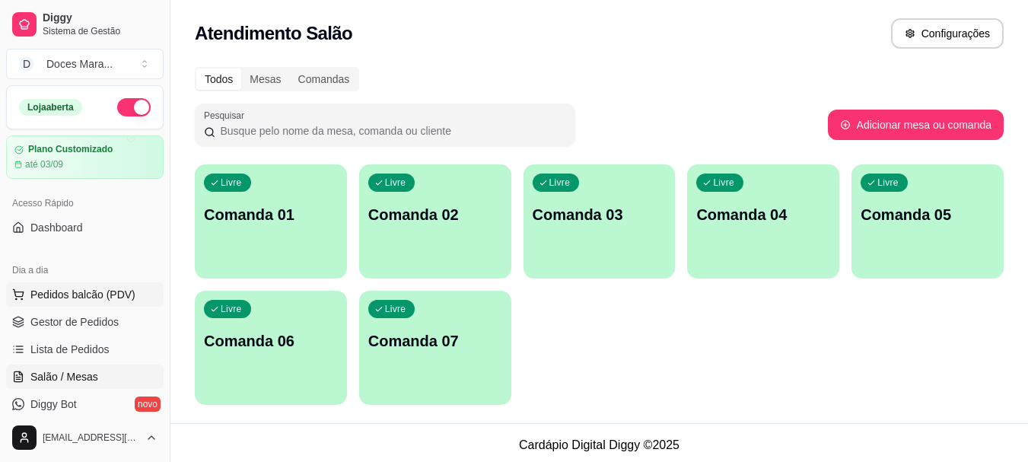
click at [49, 292] on span "Pedidos balcão (PDV)" at bounding box center [82, 294] width 105 height 15
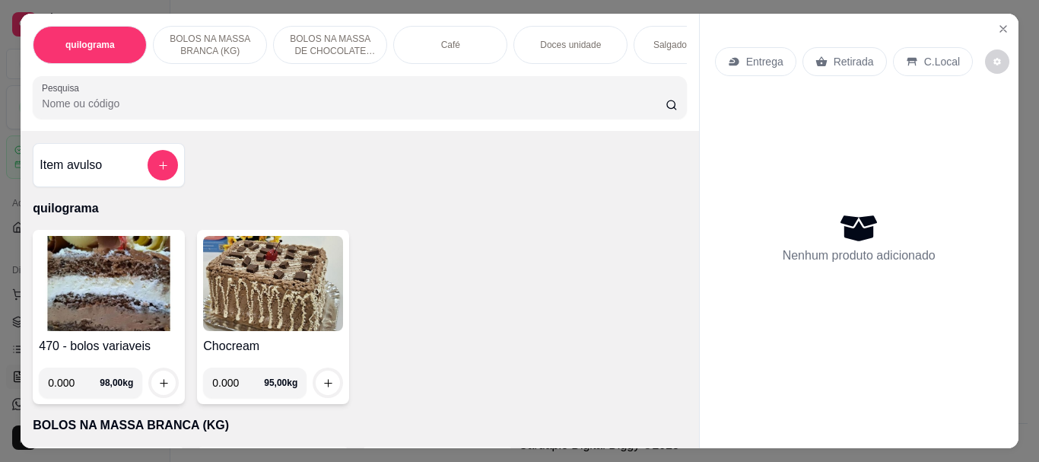
click at [116, 103] on input "Pesquisa" at bounding box center [354, 103] width 624 height 15
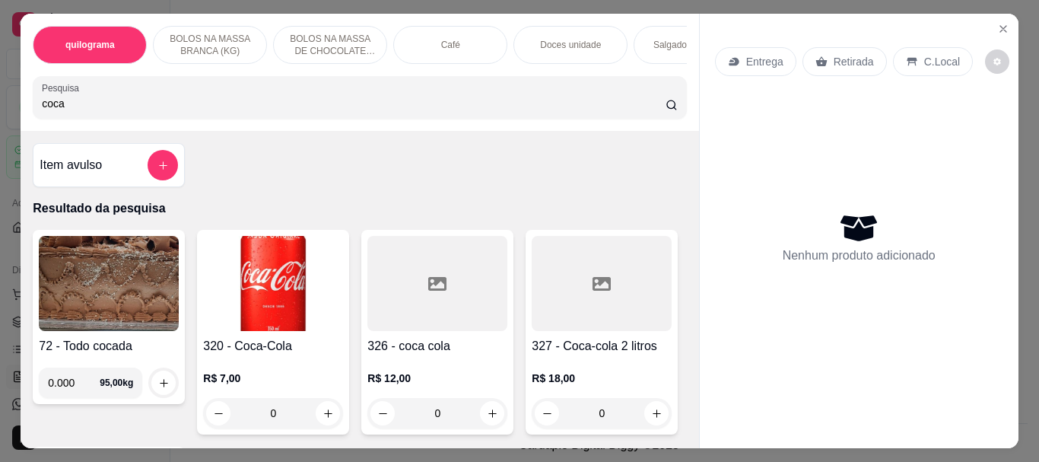
click at [116, 105] on input "coca" at bounding box center [354, 103] width 624 height 15
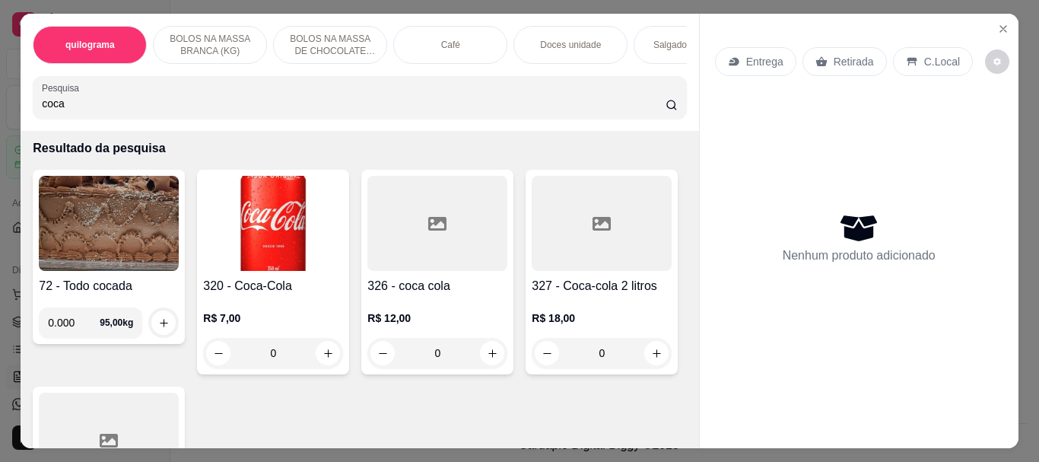
scroll to position [76, 0]
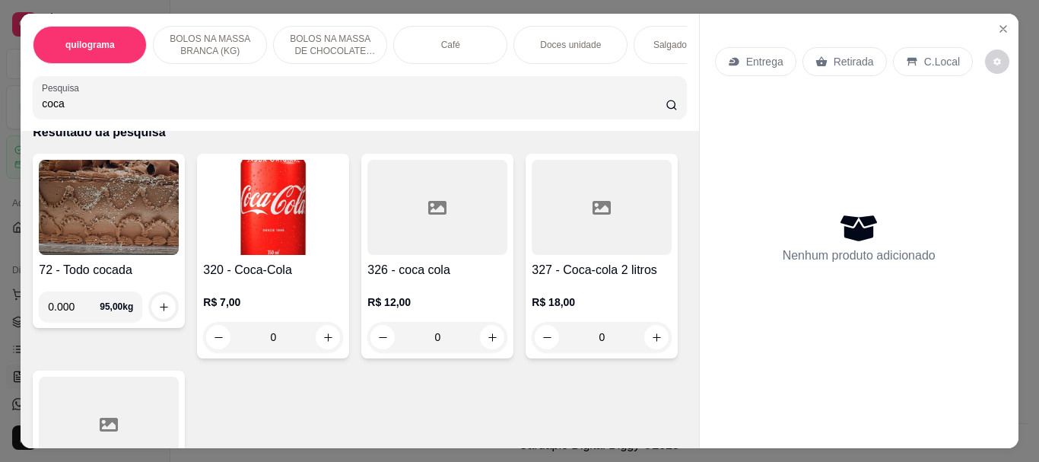
type input "coca"
click at [383, 255] on div at bounding box center [437, 207] width 140 height 95
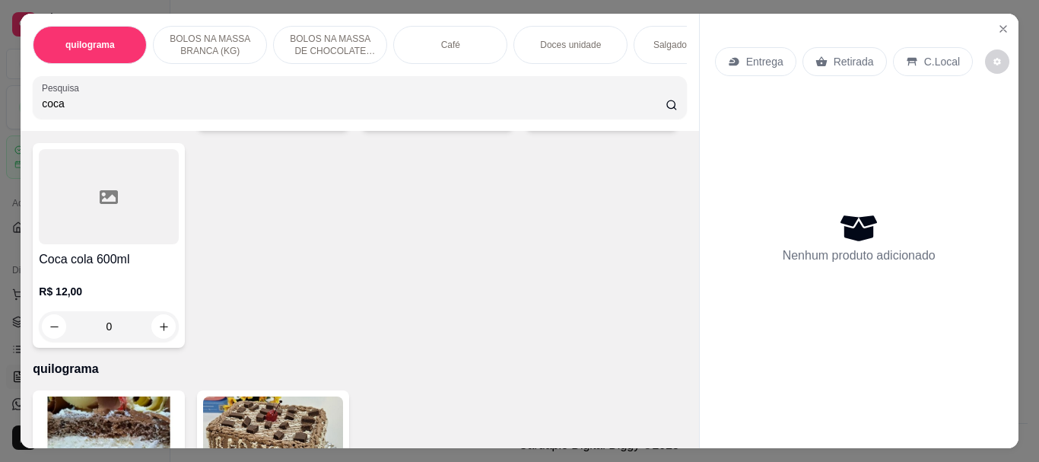
scroll to position [304, 0]
click at [179, 243] on div at bounding box center [109, 195] width 140 height 95
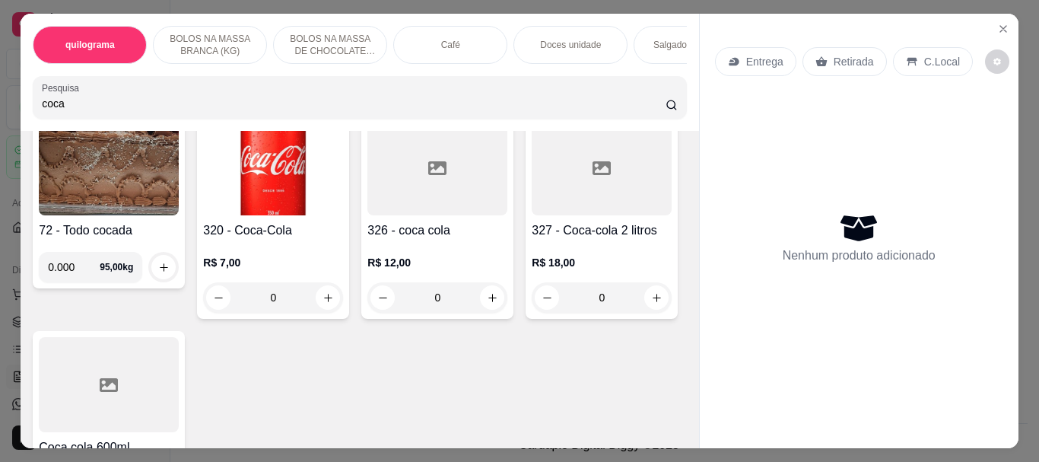
scroll to position [0, 0]
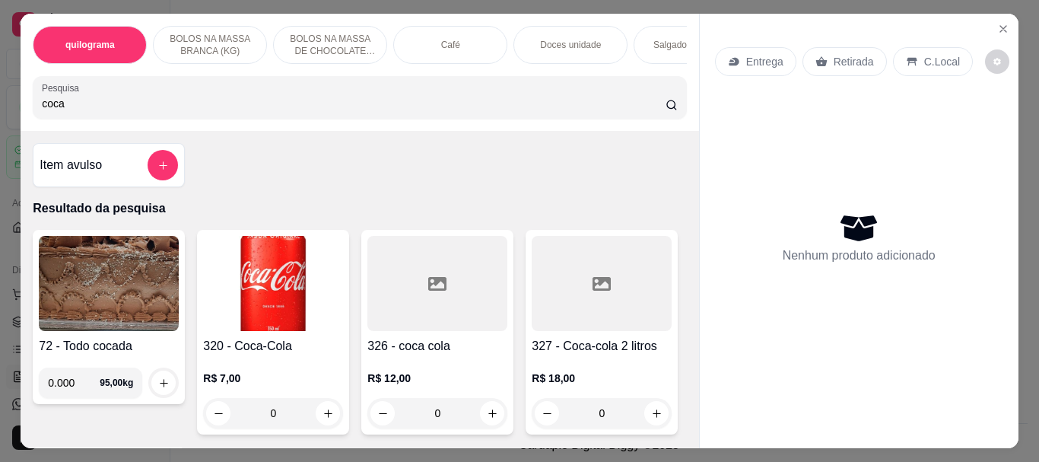
click at [566, 42] on p "Doces unidade" at bounding box center [570, 45] width 61 height 12
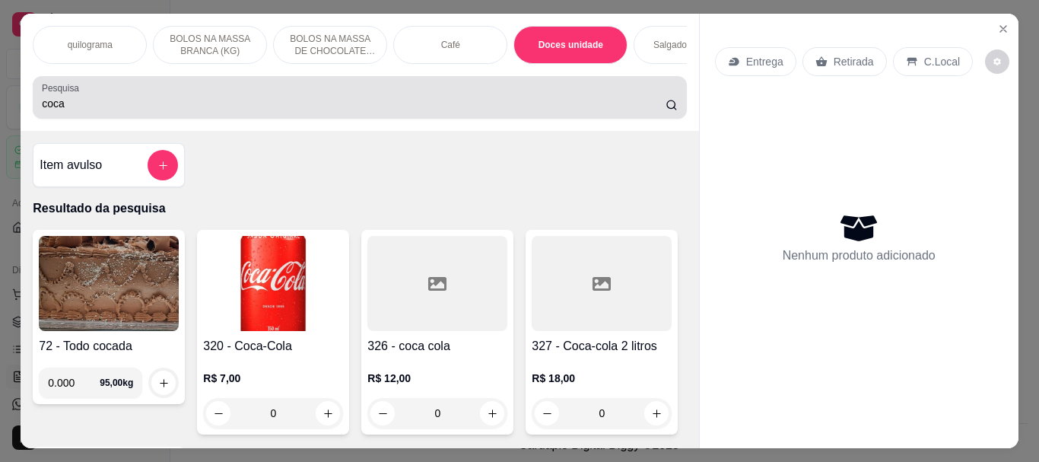
scroll to position [40, 0]
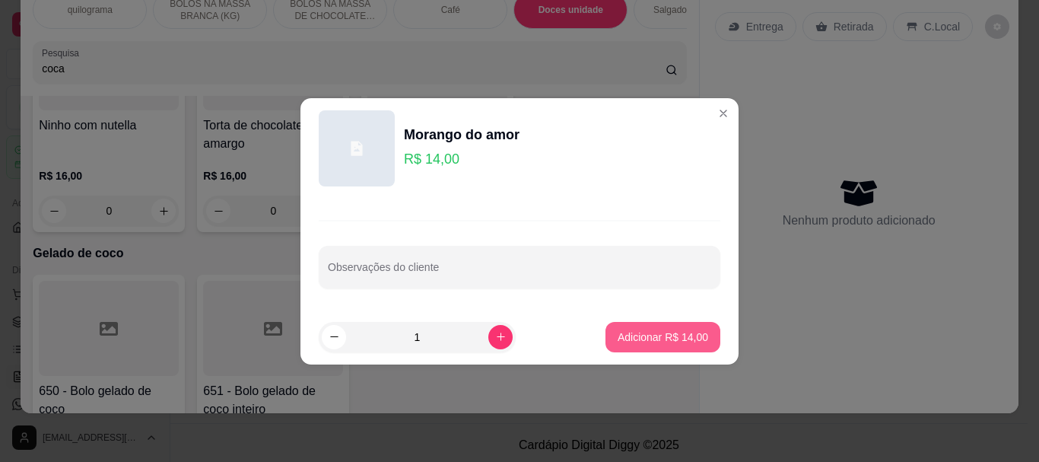
click at [668, 336] on p "Adicionar R$ 14,00" at bounding box center [663, 336] width 91 height 15
type input "1"
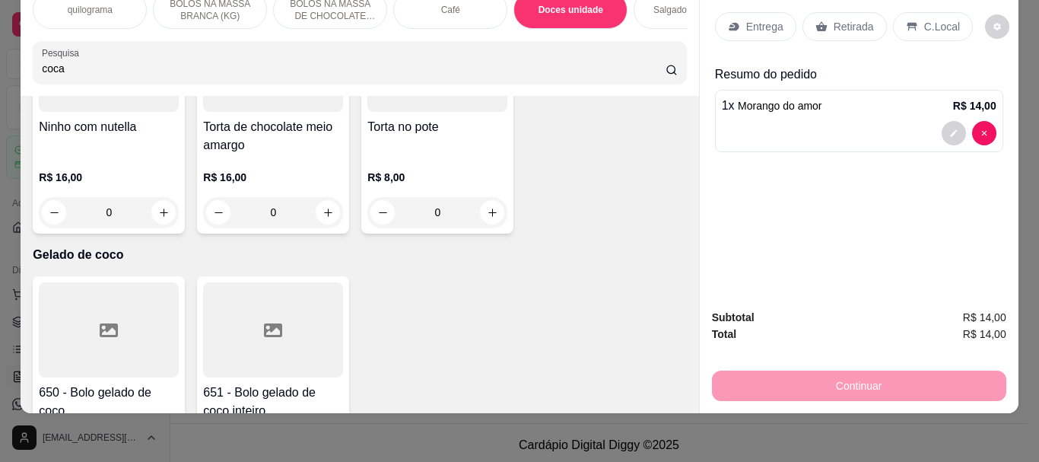
click at [857, 19] on p "Retirada" at bounding box center [854, 26] width 40 height 15
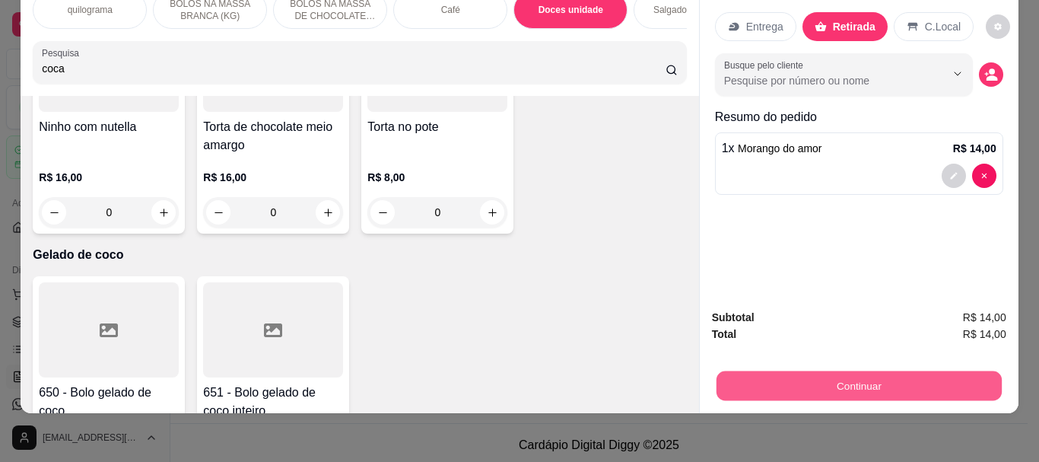
click at [860, 371] on button "Continuar" at bounding box center [858, 386] width 285 height 30
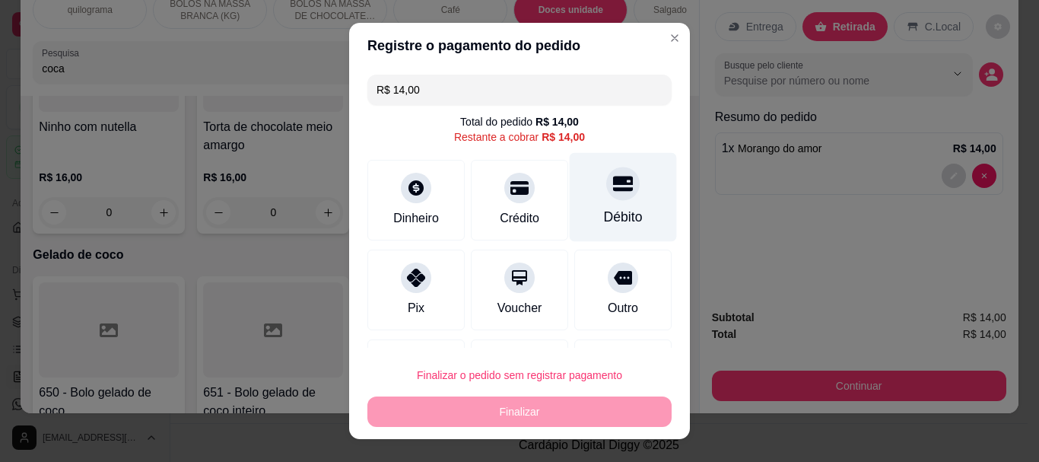
click at [612, 215] on div "Débito" at bounding box center [623, 218] width 39 height 20
type input "R$ 0,00"
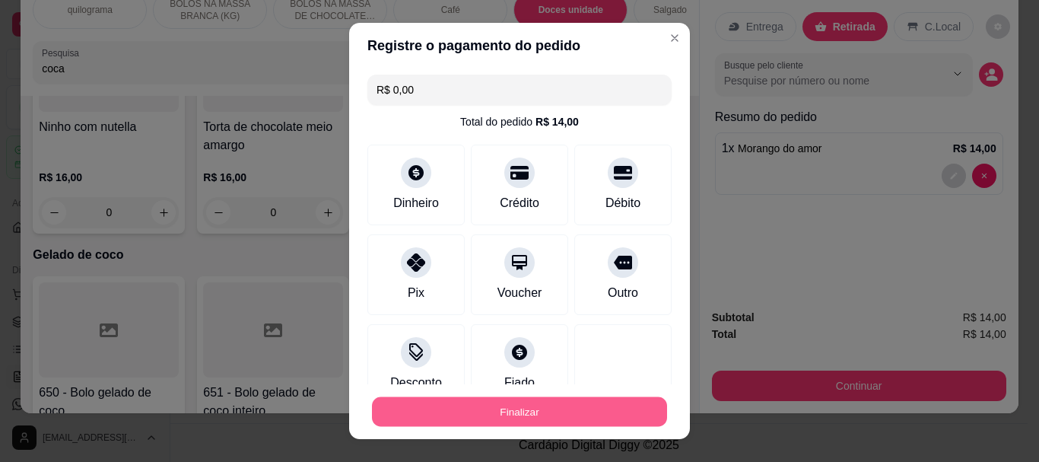
click at [555, 403] on button "Finalizar" at bounding box center [519, 411] width 295 height 30
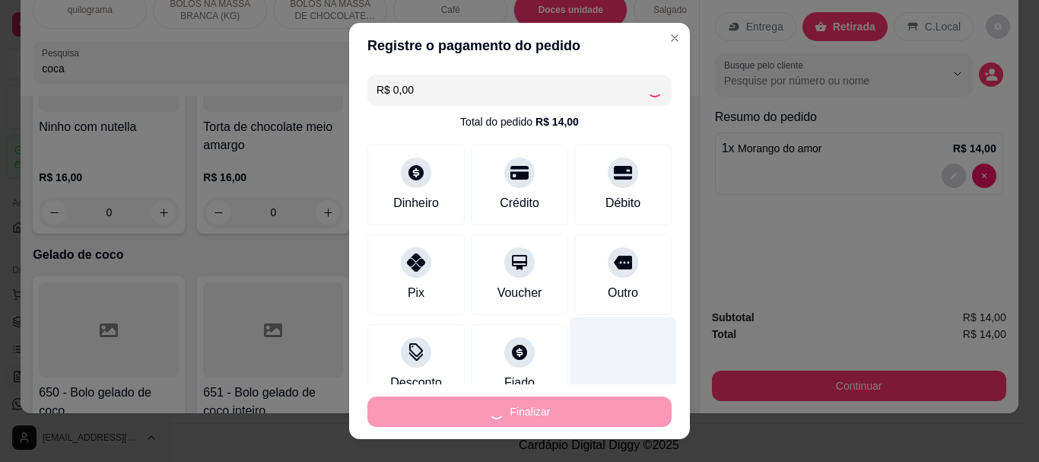
type input "0"
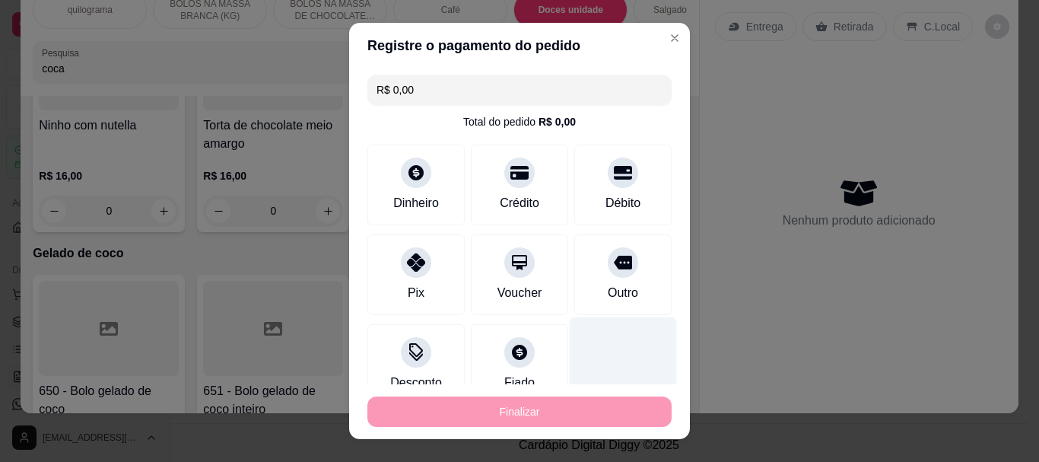
type input "-R$ 14,00"
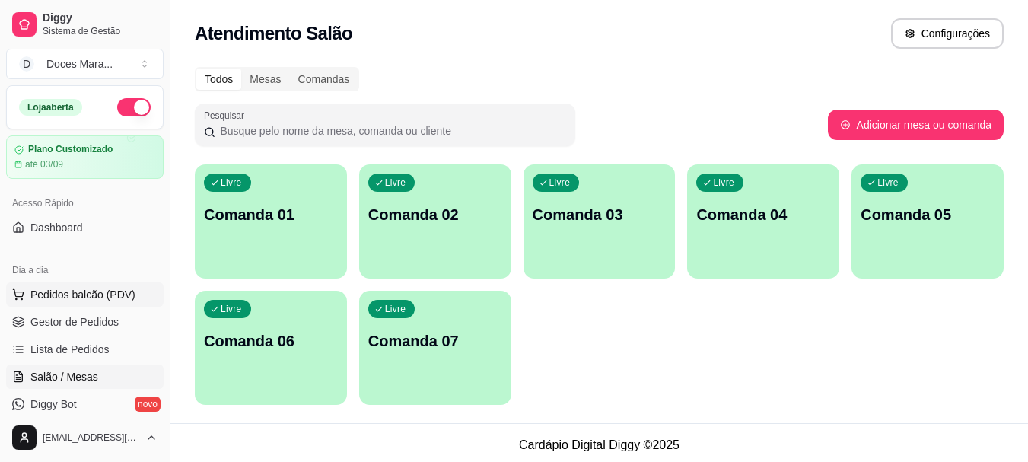
click at [64, 298] on span "Pedidos balcão (PDV)" at bounding box center [82, 294] width 105 height 15
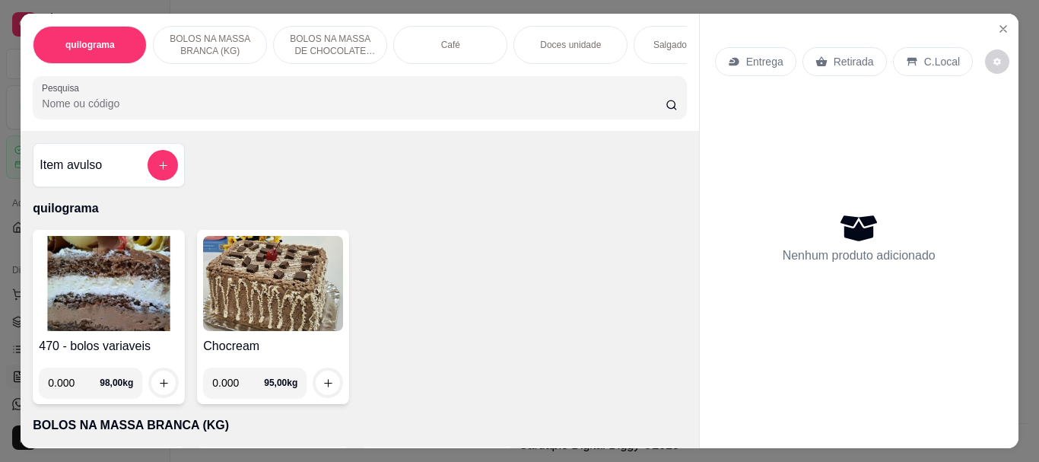
click at [564, 46] on div "Doces unidade" at bounding box center [571, 45] width 114 height 38
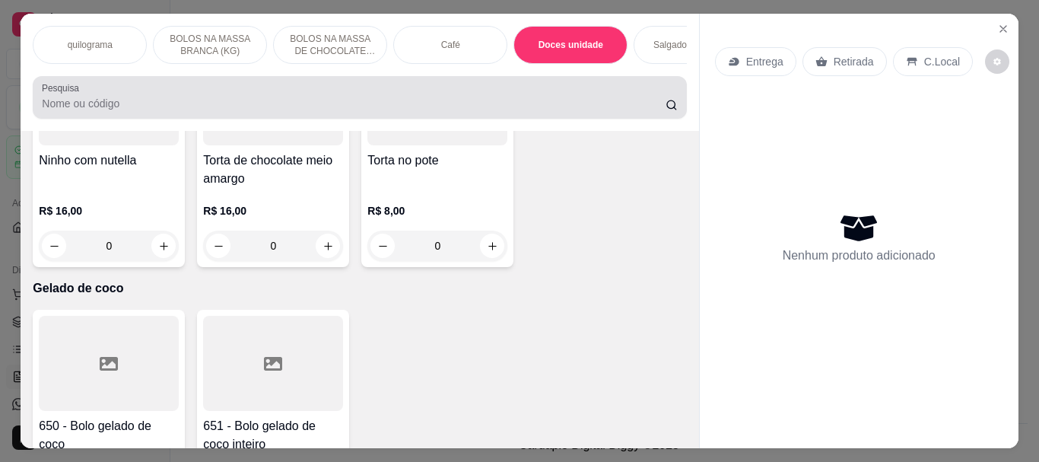
scroll to position [40, 0]
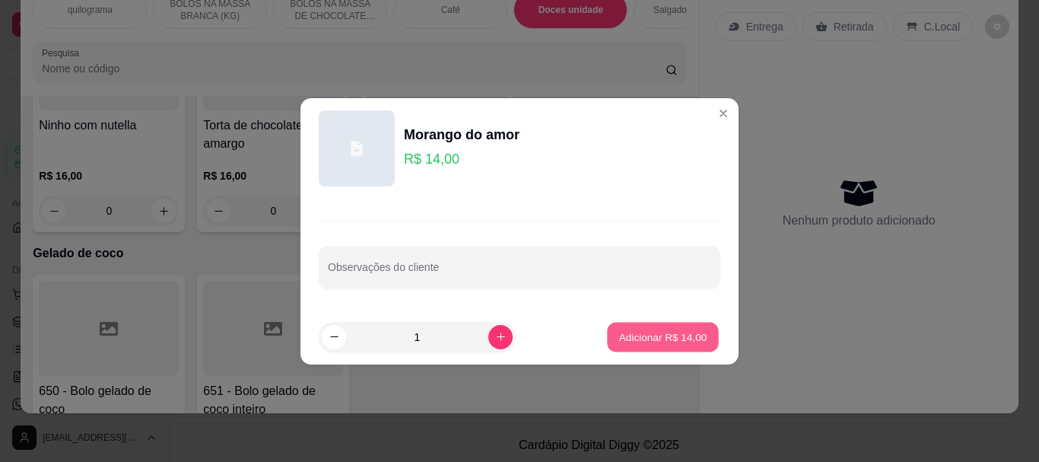
click at [684, 338] on p "Adicionar R$ 14,00" at bounding box center [663, 336] width 88 height 14
type input "1"
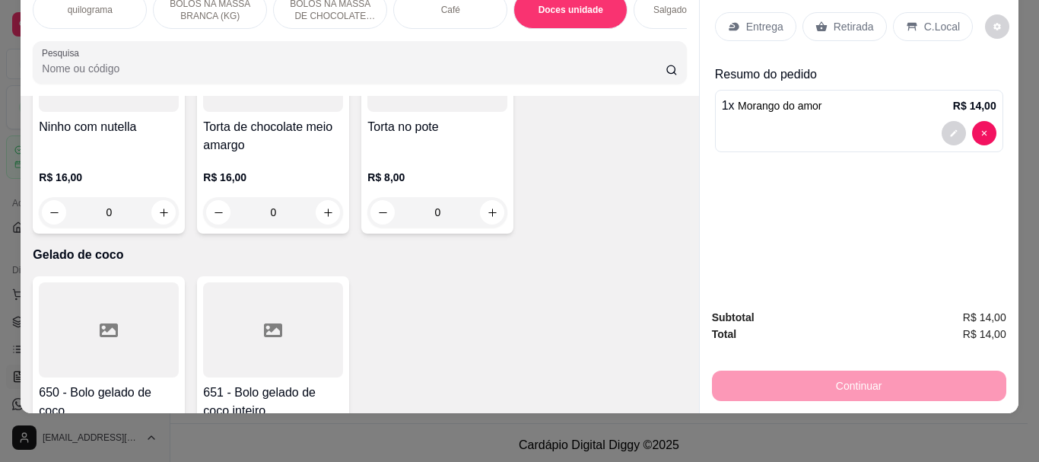
click at [165, 67] on input "Pesquisa" at bounding box center [354, 68] width 624 height 15
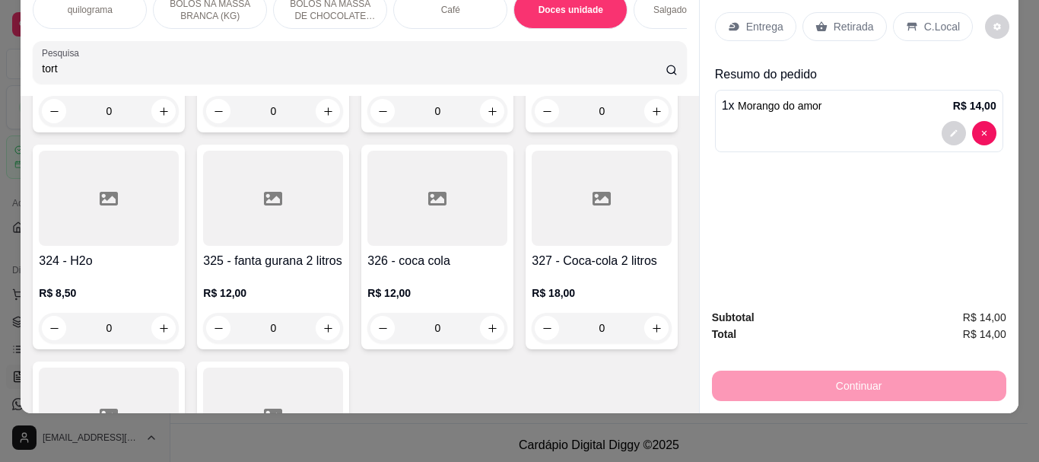
scroll to position [6354, 0]
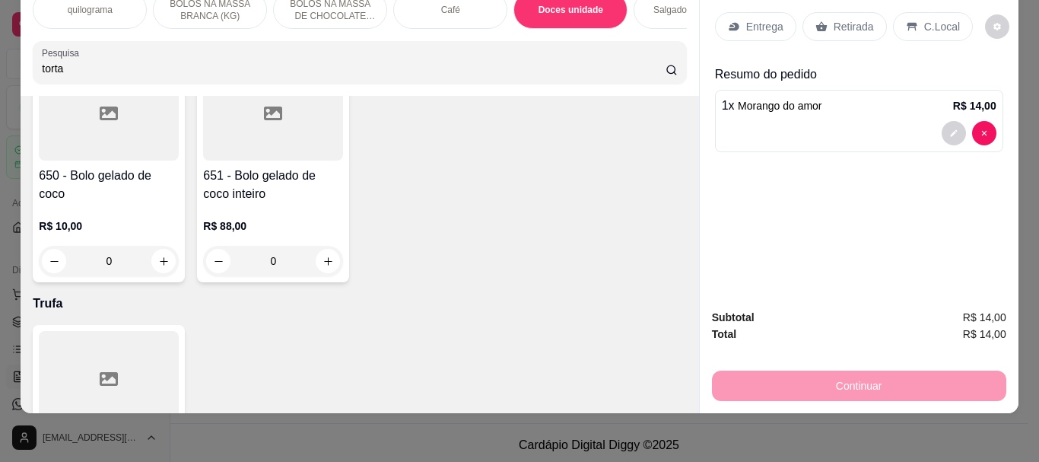
type input "torta"
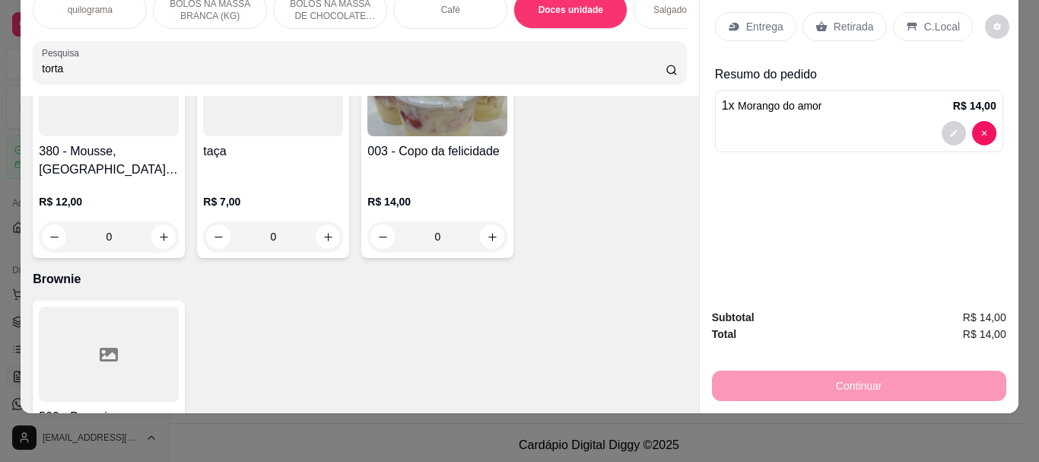
scroll to position [0, 0]
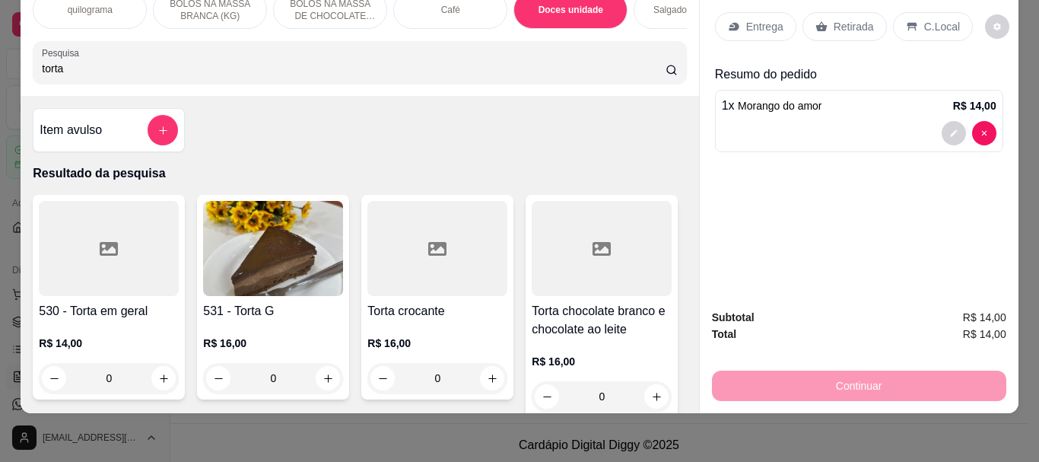
click at [233, 253] on img at bounding box center [273, 248] width 140 height 95
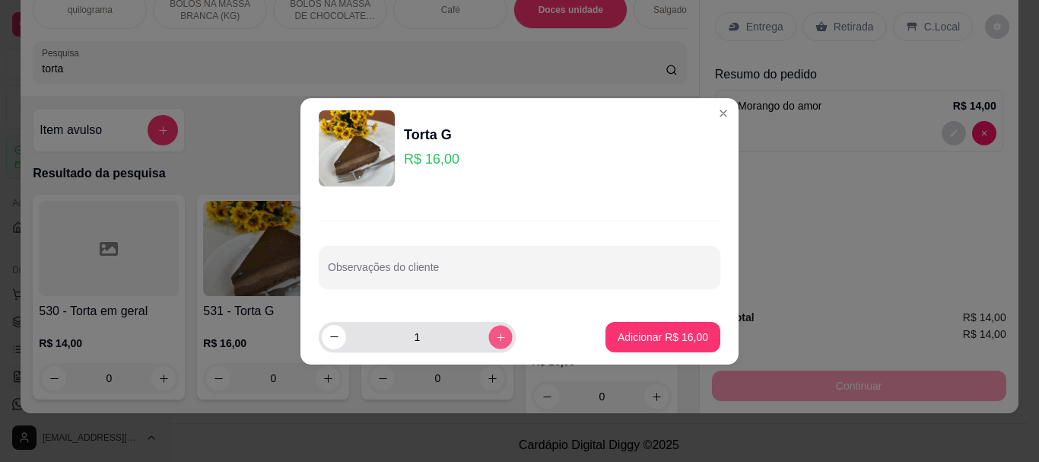
click at [495, 336] on icon "increase-product-quantity" at bounding box center [500, 336] width 11 height 11
type input "2"
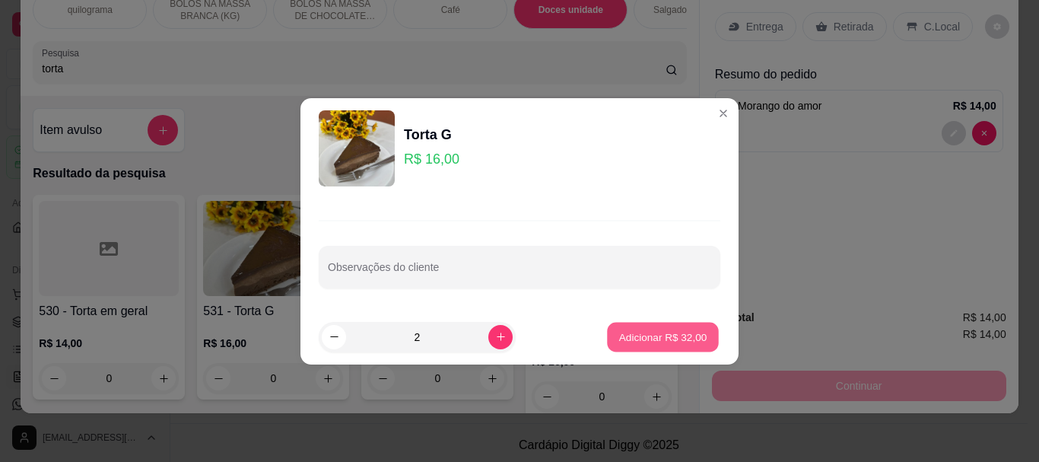
click at [622, 334] on p "Adicionar R$ 32,00" at bounding box center [663, 336] width 88 height 14
type input "2"
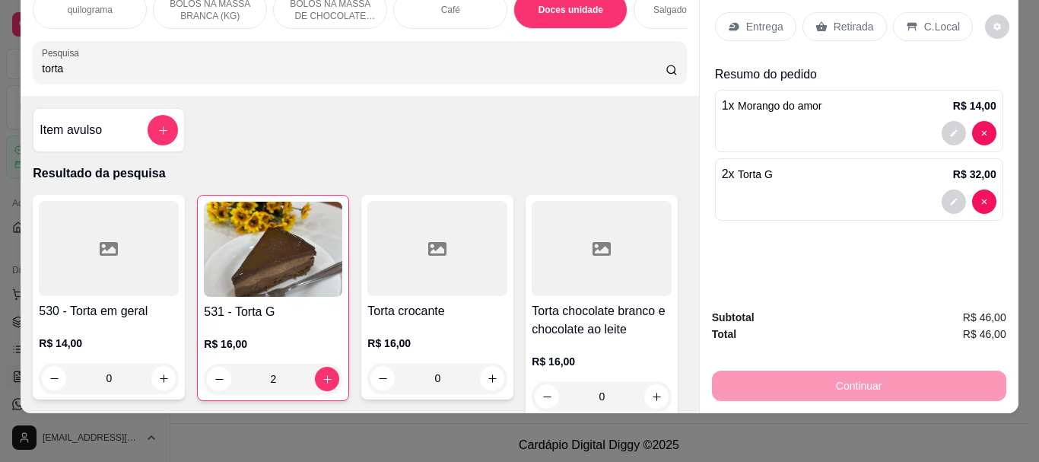
click at [841, 22] on p "Retirada" at bounding box center [854, 26] width 40 height 15
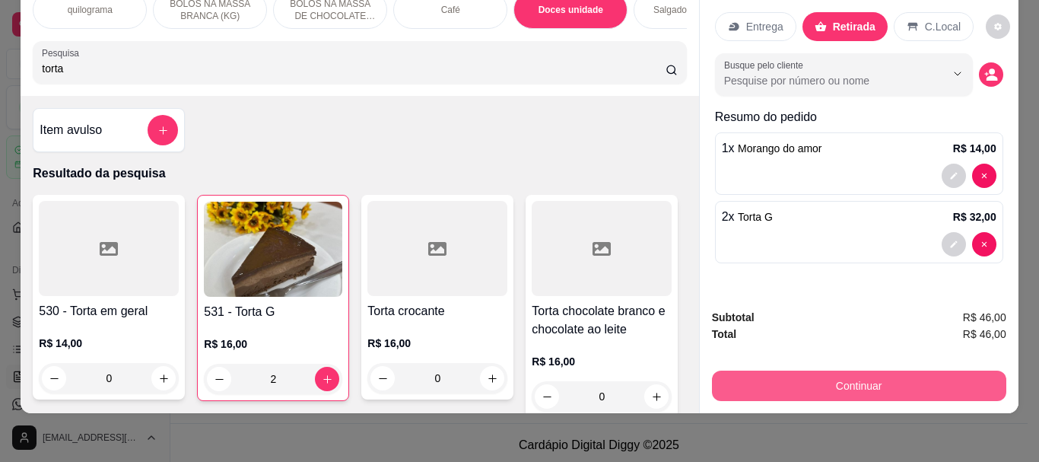
click at [863, 371] on button "Continuar" at bounding box center [859, 386] width 294 height 30
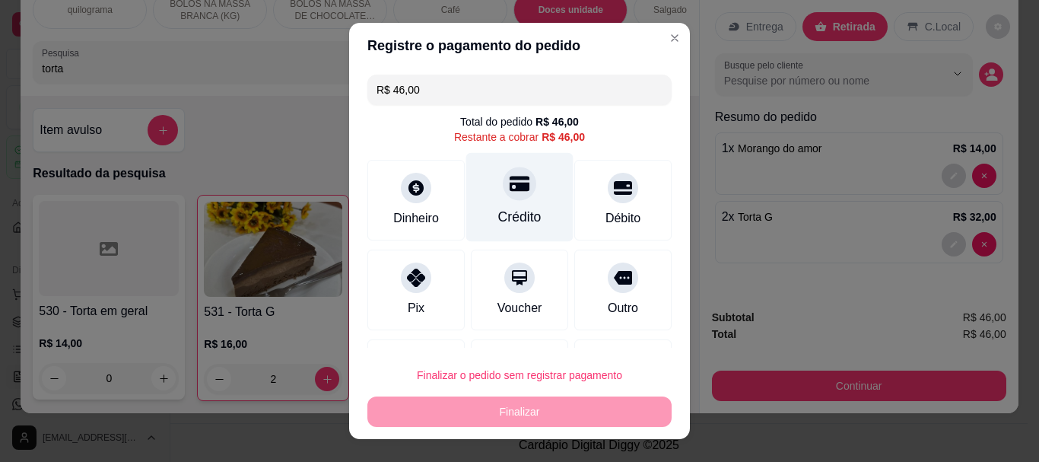
click at [502, 208] on div "Crédito" at bounding box center [519, 218] width 43 height 20
type input "R$ 0,00"
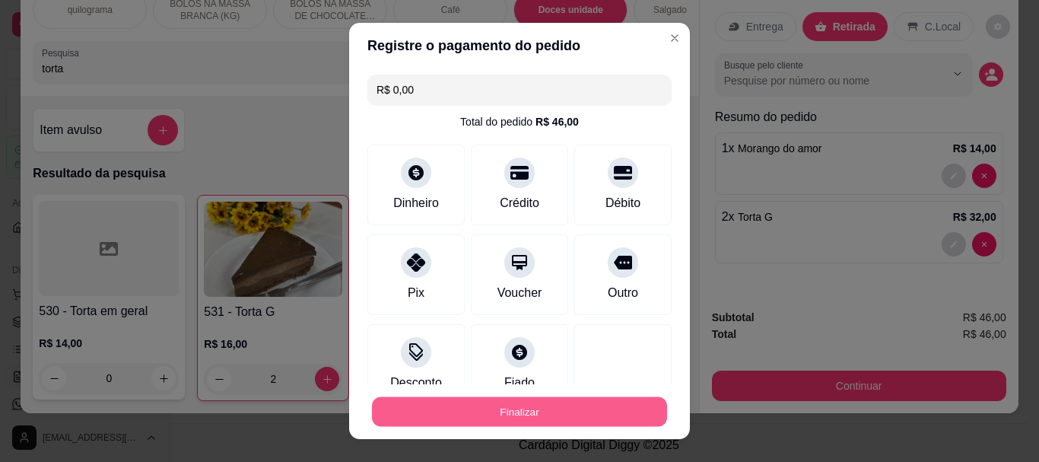
click at [525, 426] on button "Finalizar" at bounding box center [519, 411] width 295 height 30
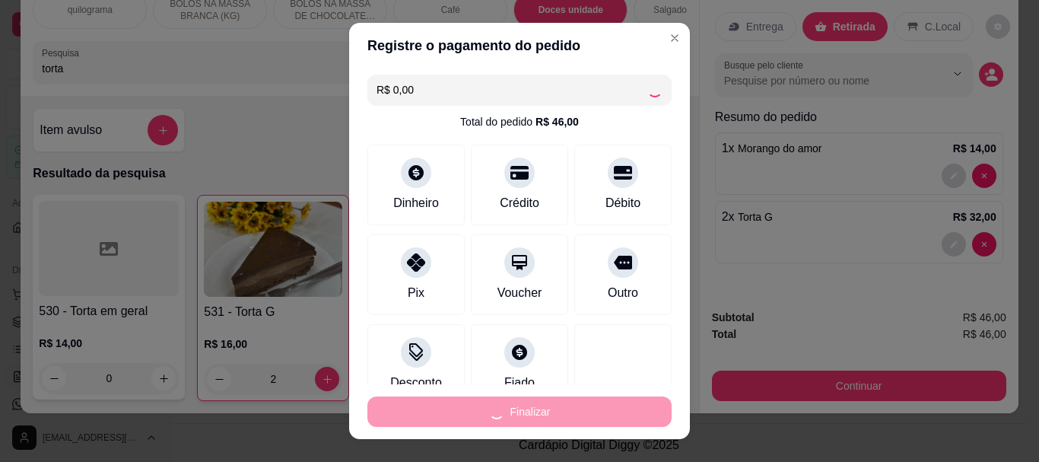
type input "0"
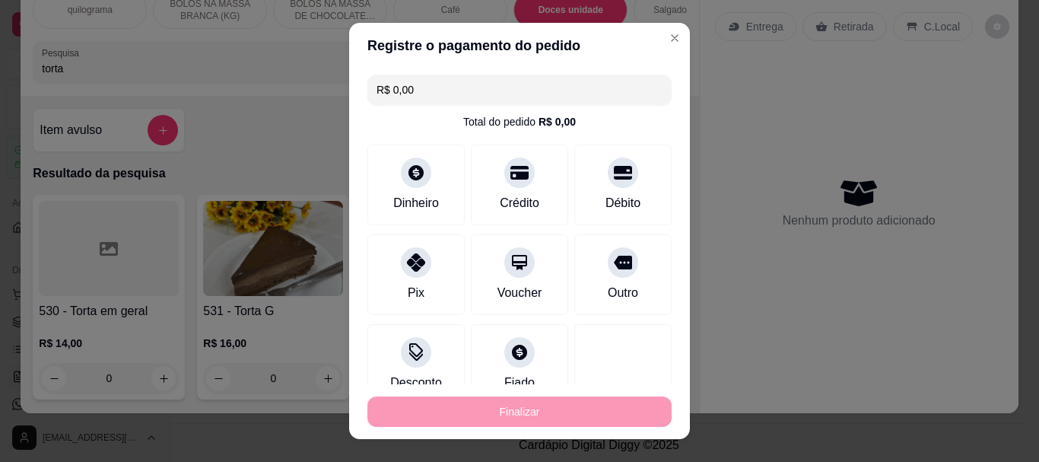
type input "-R$ 46,00"
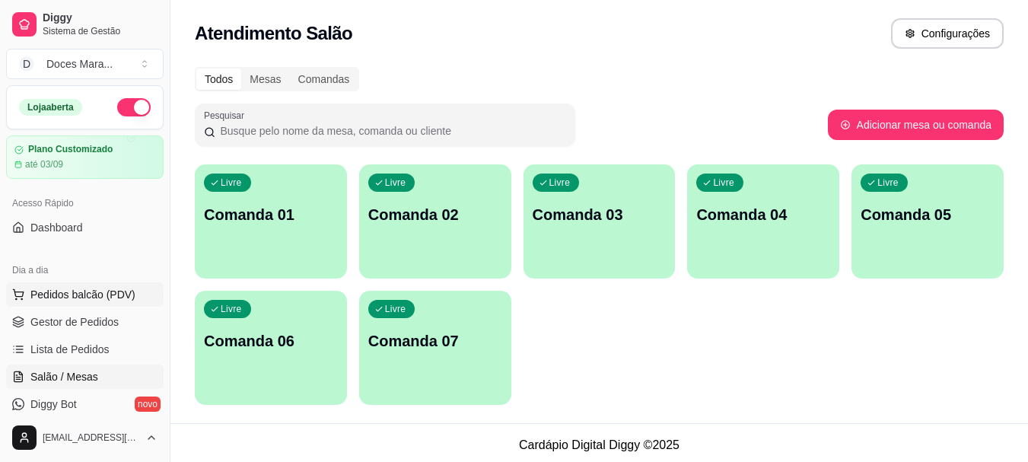
click at [94, 295] on span "Pedidos balcão (PDV)" at bounding box center [82, 294] width 105 height 15
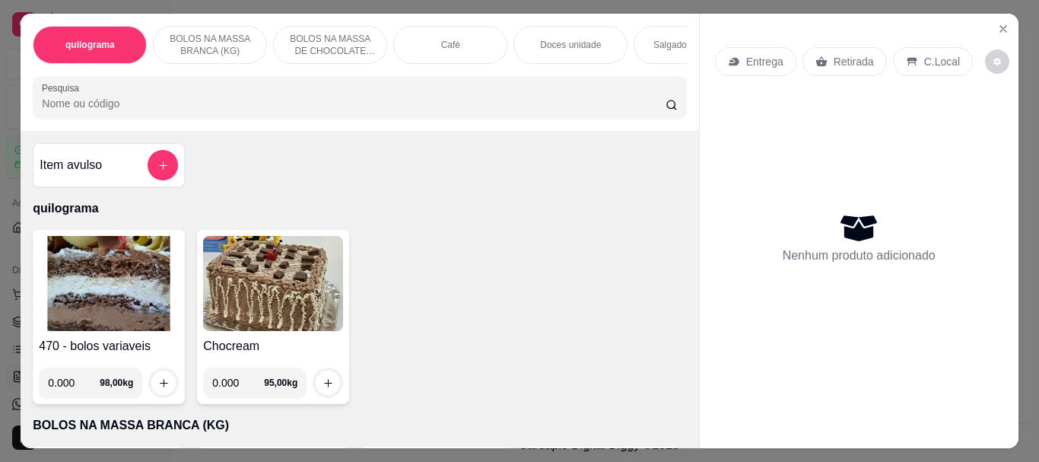
click at [587, 48] on div "Doces unidade" at bounding box center [571, 45] width 114 height 38
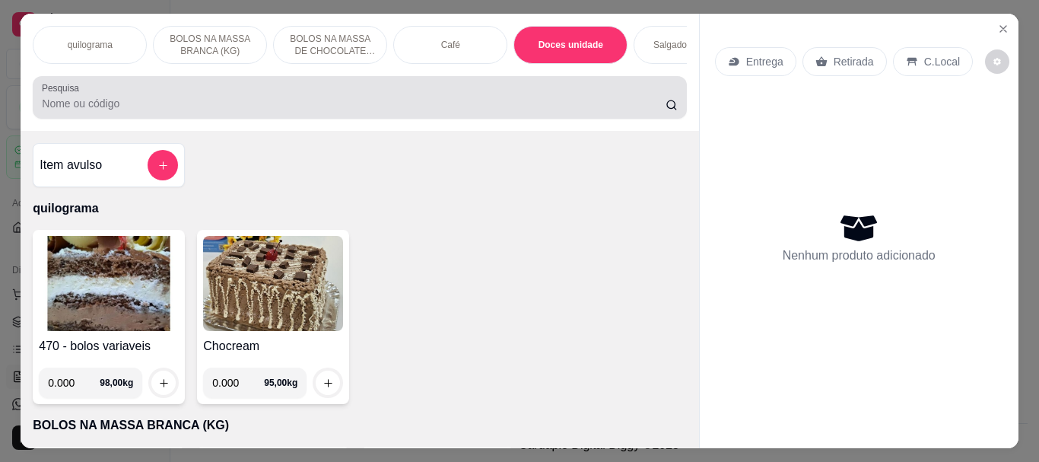
scroll to position [40, 0]
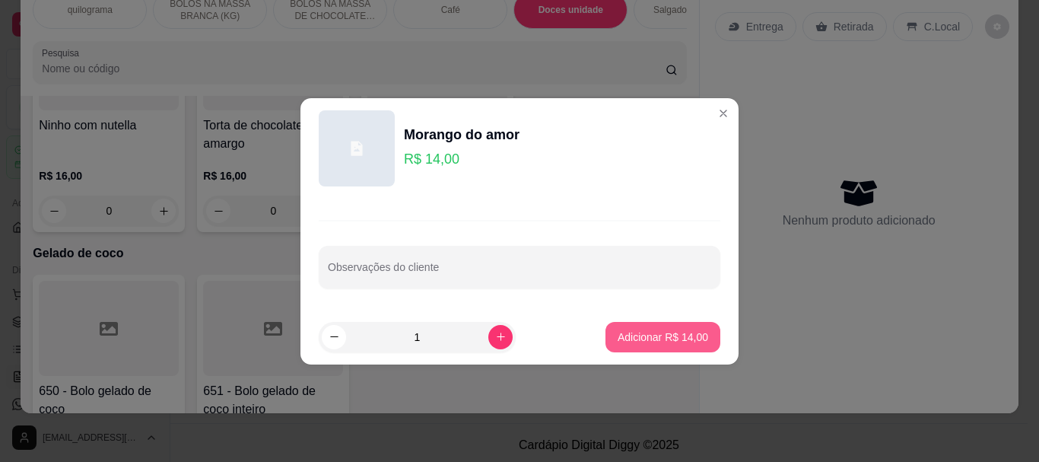
click at [686, 330] on p "Adicionar R$ 14,00" at bounding box center [663, 336] width 91 height 15
type input "1"
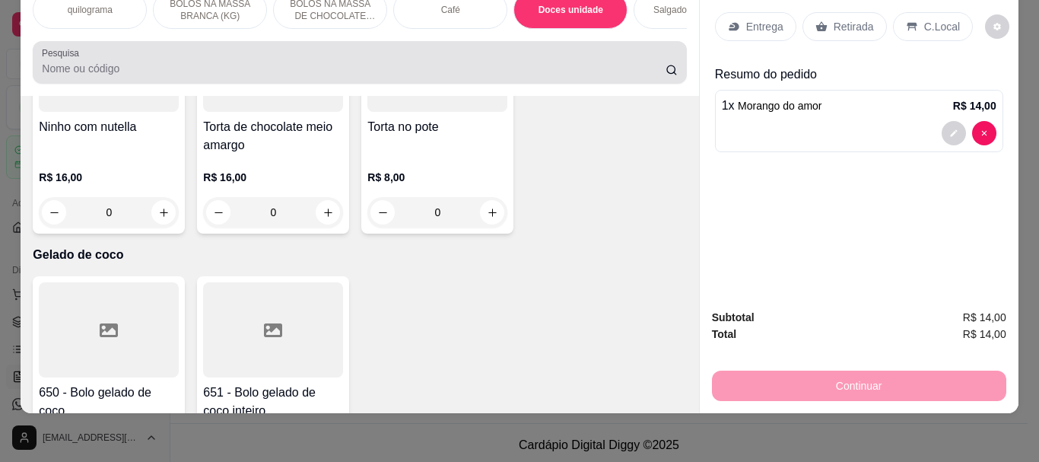
click at [106, 72] on input "Pesquisa" at bounding box center [354, 68] width 624 height 15
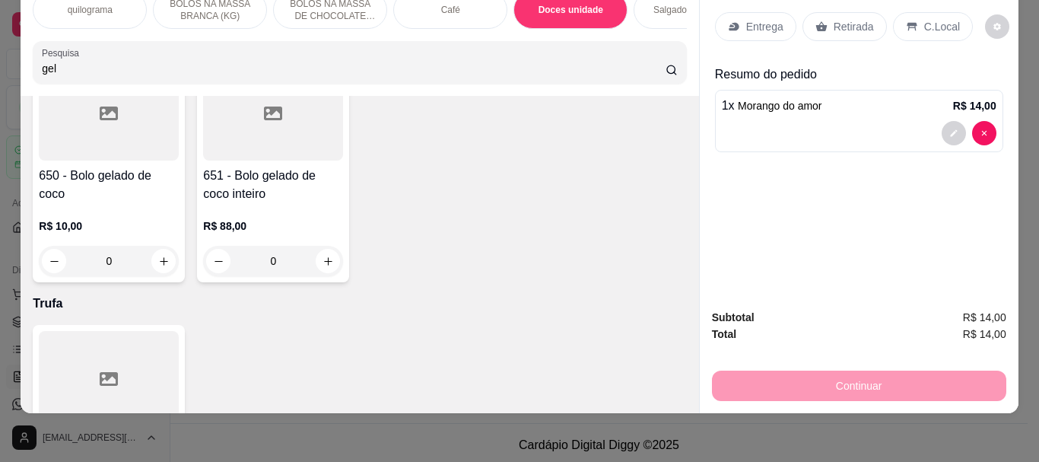
scroll to position [6137, 0]
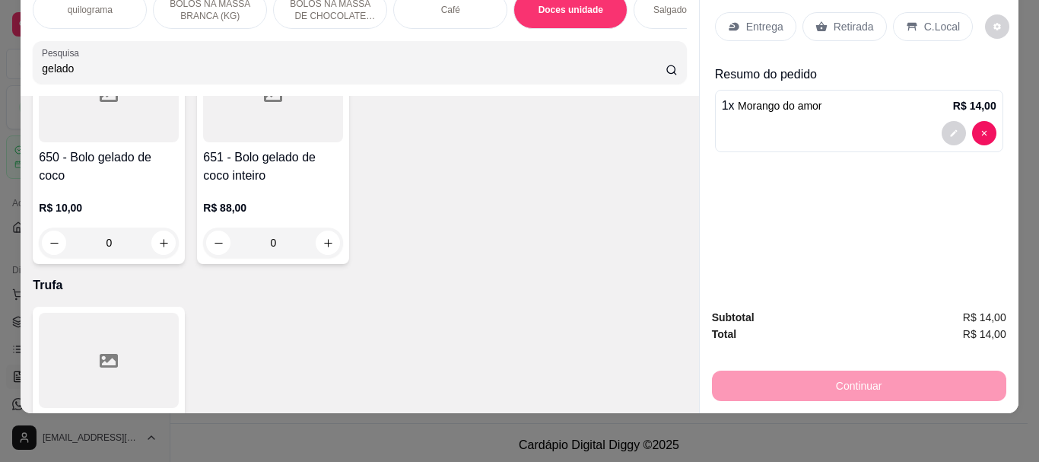
type input "gelado"
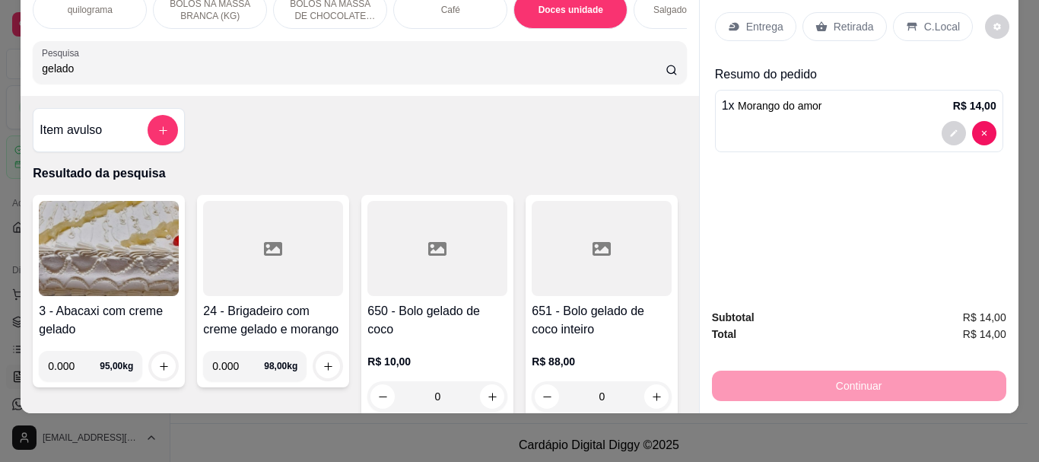
click at [399, 254] on div at bounding box center [437, 248] width 140 height 95
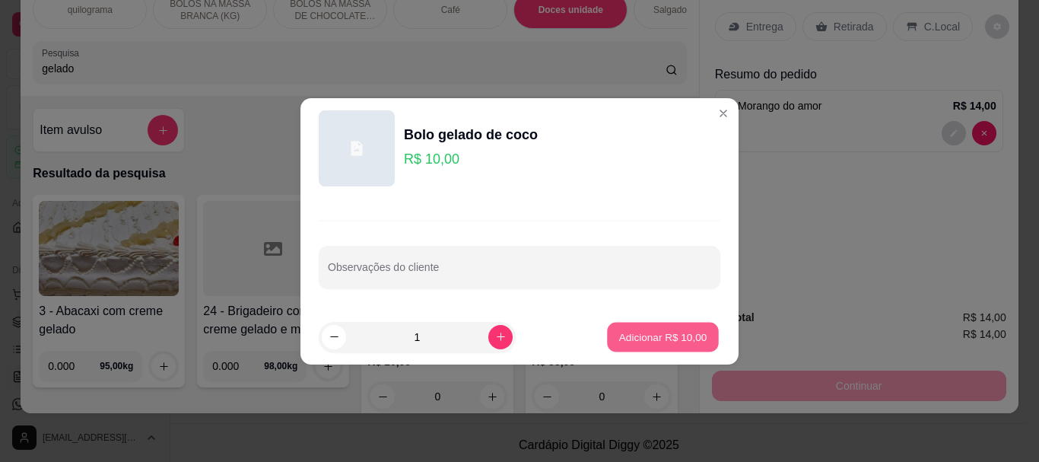
click at [685, 339] on p "Adicionar R$ 10,00" at bounding box center [663, 336] width 88 height 14
type input "1"
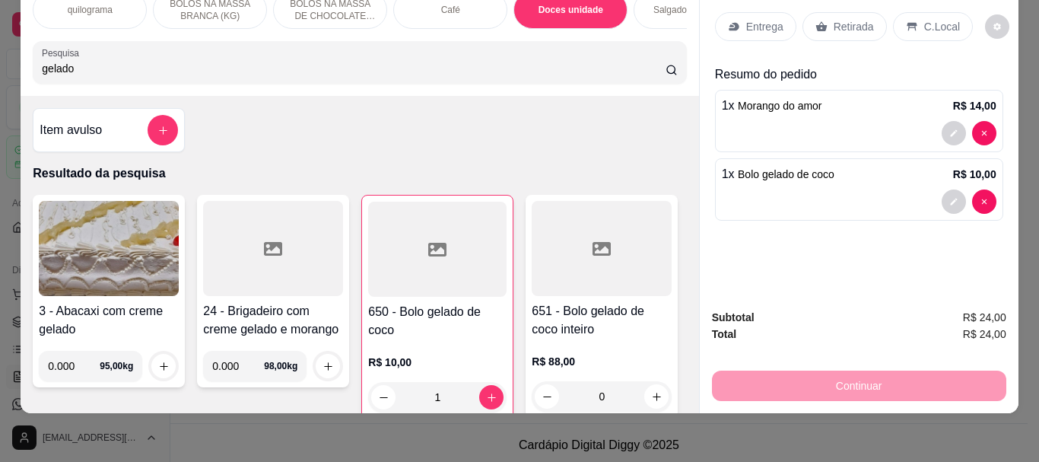
click at [857, 19] on p "Retirada" at bounding box center [854, 26] width 40 height 15
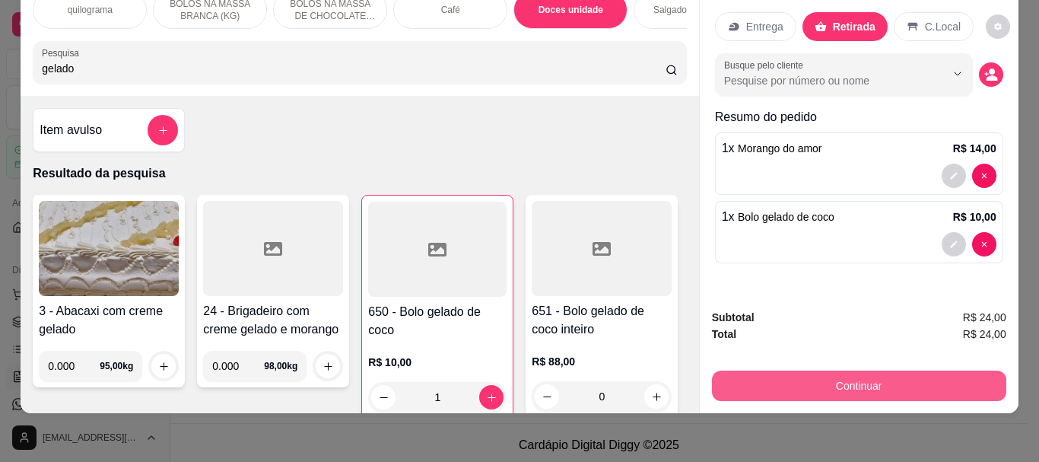
click at [842, 376] on button "Continuar" at bounding box center [859, 386] width 294 height 30
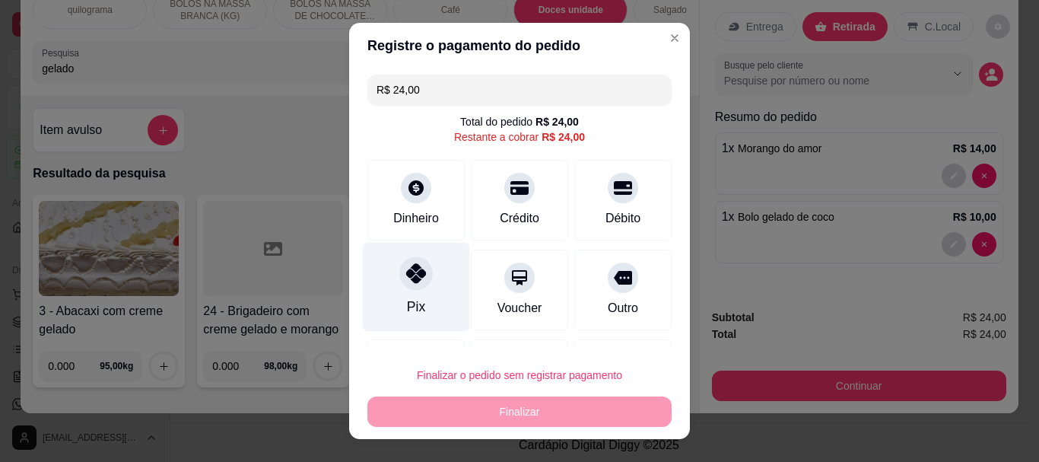
click at [406, 272] on icon at bounding box center [416, 274] width 20 height 20
type input "R$ 0,00"
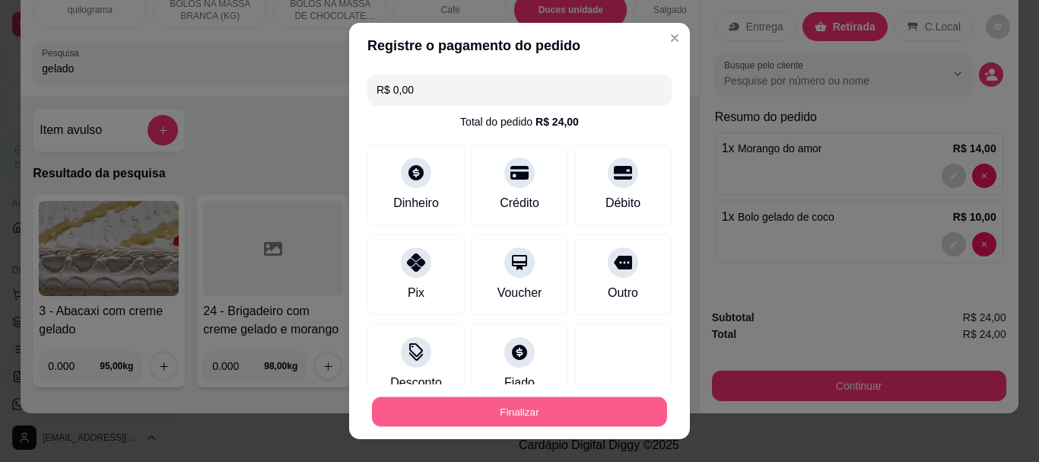
click at [525, 399] on button "Finalizar" at bounding box center [519, 411] width 295 height 30
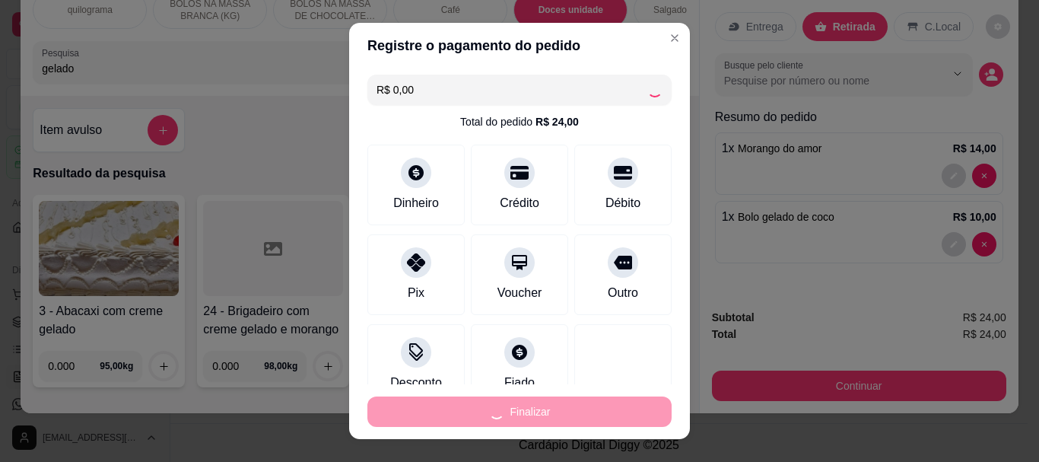
type input "0"
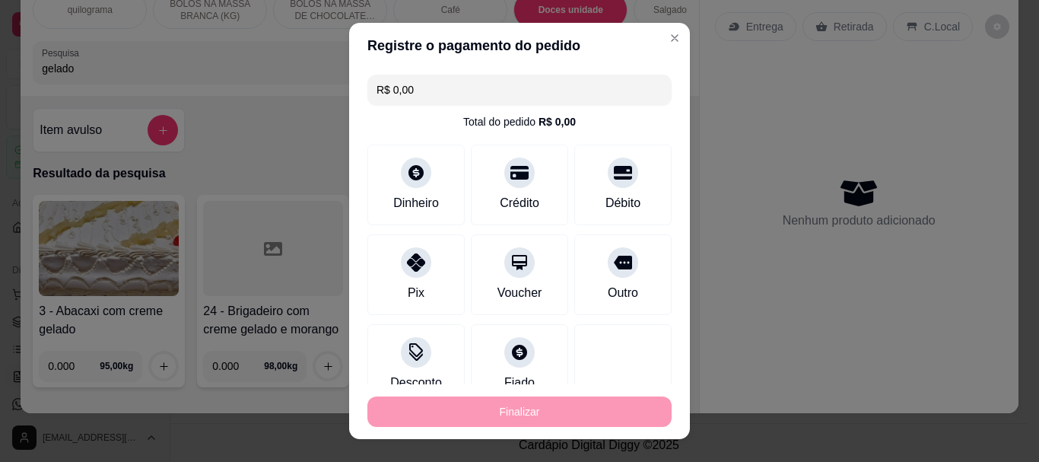
type input "-R$ 24,00"
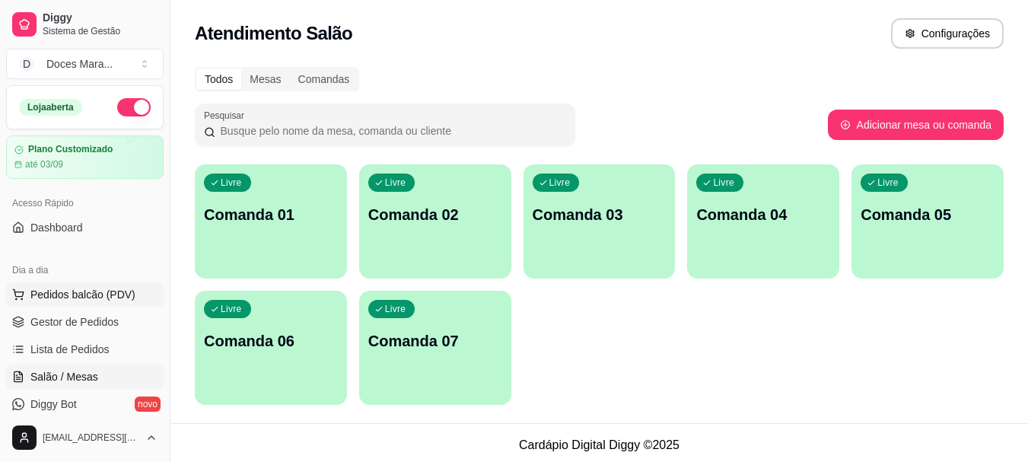
click at [37, 299] on span "Pedidos balcão (PDV)" at bounding box center [82, 294] width 105 height 15
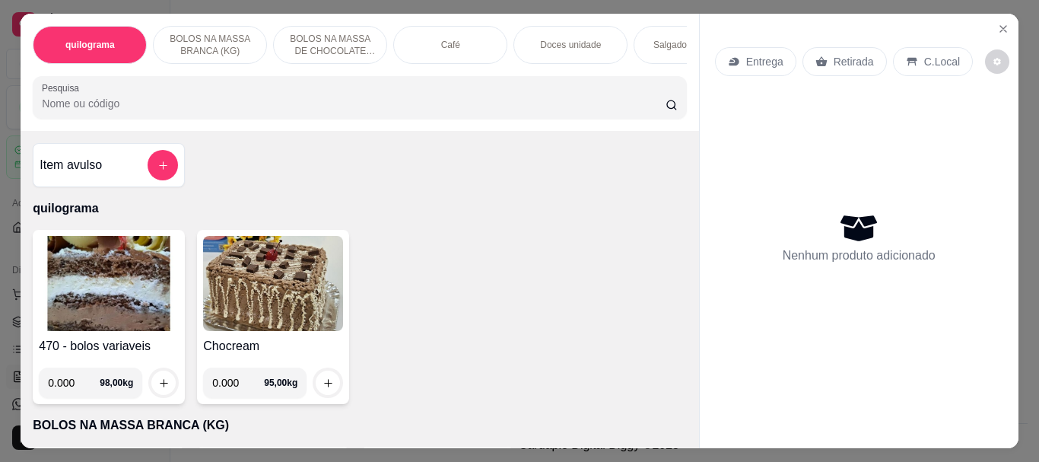
click at [454, 43] on div "Café" at bounding box center [450, 45] width 114 height 38
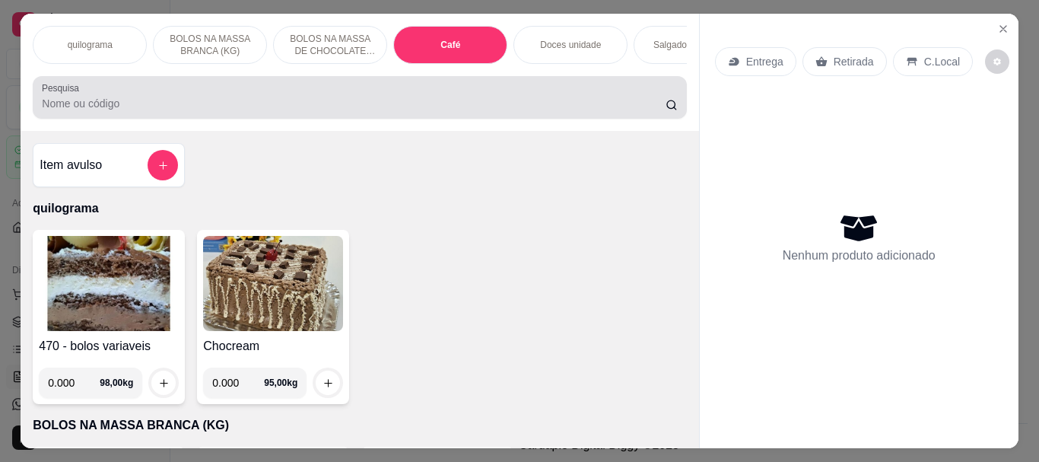
scroll to position [40, 0]
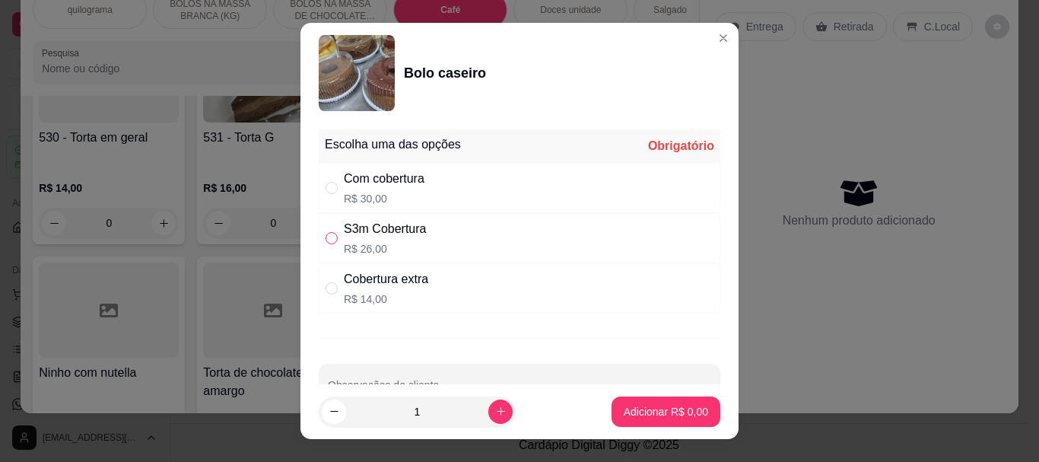
click at [326, 236] on input "" at bounding box center [332, 238] width 12 height 12
radio input "true"
click at [628, 406] on p "Adicionar R$ 26,00" at bounding box center [663, 411] width 88 height 14
type input "1"
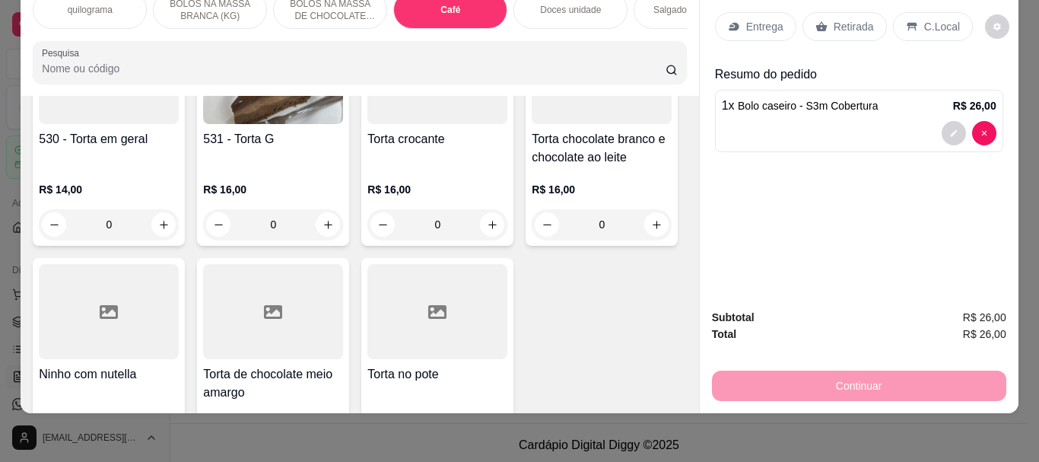
click at [850, 19] on p "Retirada" at bounding box center [854, 26] width 40 height 15
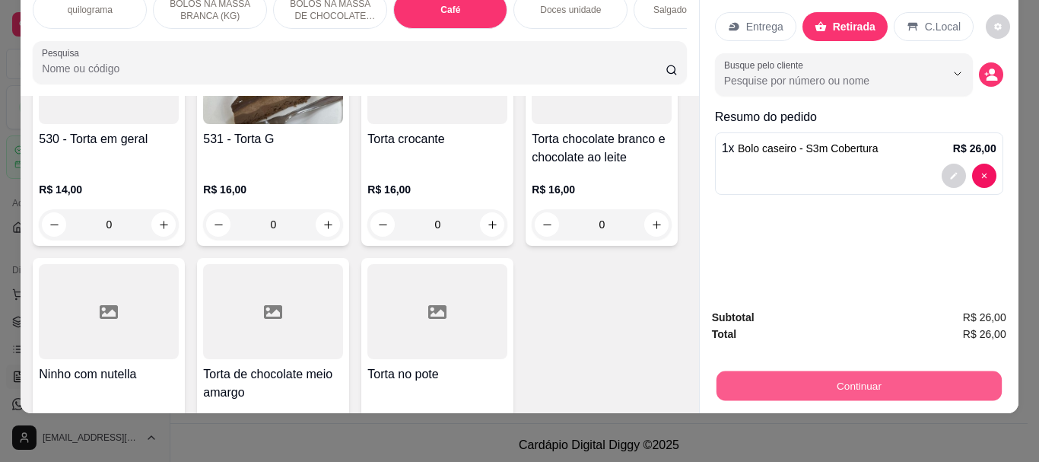
click at [823, 374] on button "Continuar" at bounding box center [858, 386] width 285 height 30
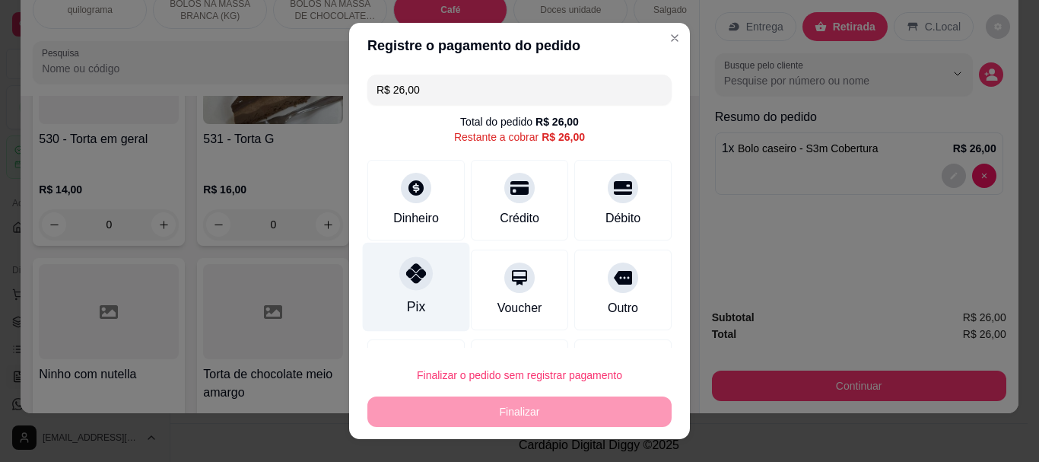
click at [411, 275] on icon at bounding box center [416, 274] width 20 height 20
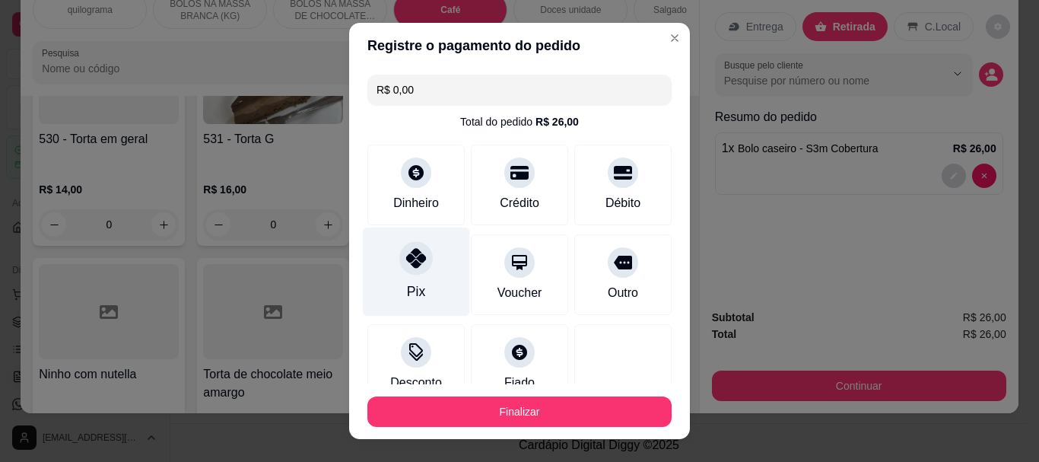
type input "R$ 0,00"
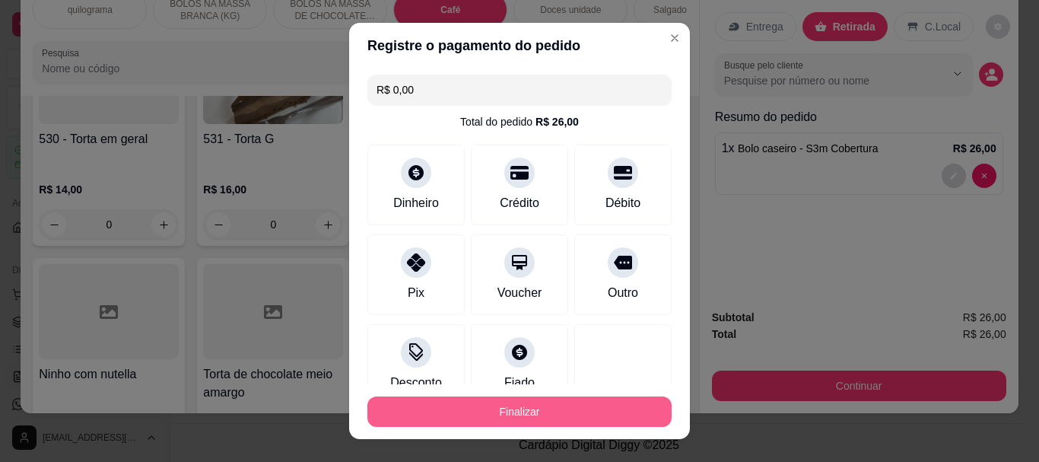
click at [474, 414] on button "Finalizar" at bounding box center [519, 411] width 304 height 30
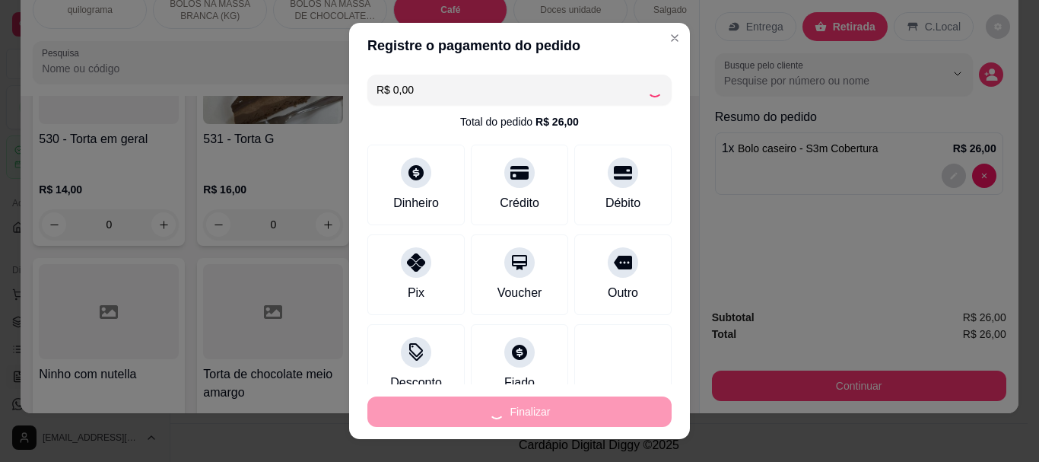
type input "0"
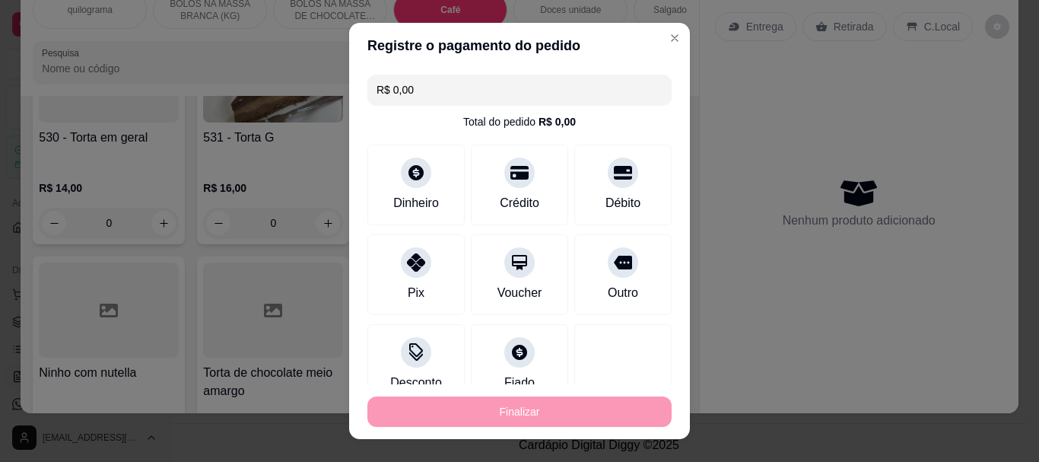
type input "-R$ 26,00"
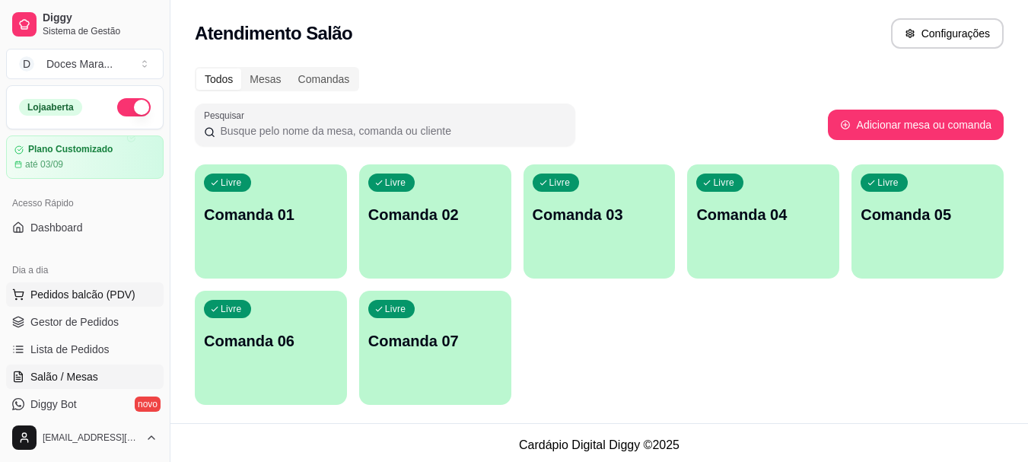
click at [65, 291] on span "Pedidos balcão (PDV)" at bounding box center [82, 294] width 105 height 15
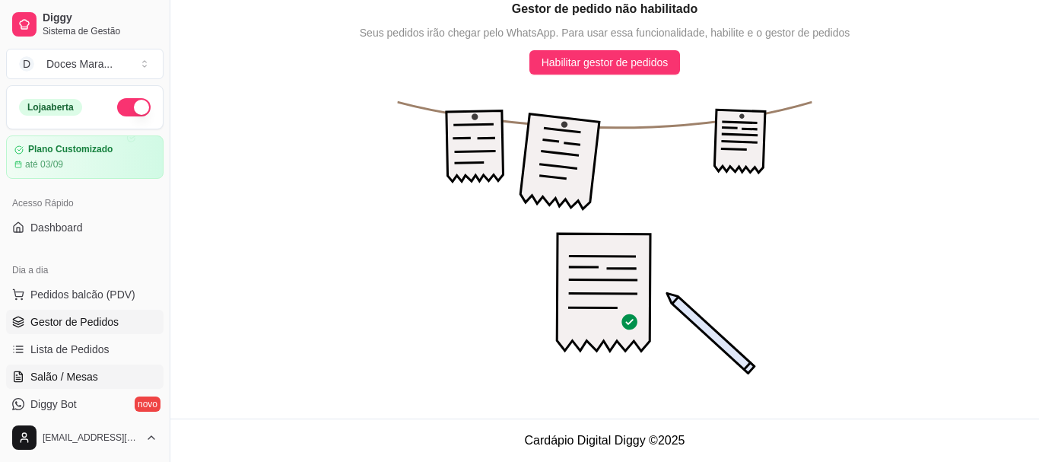
click at [69, 374] on span "Salão / Mesas" at bounding box center [64, 376] width 68 height 15
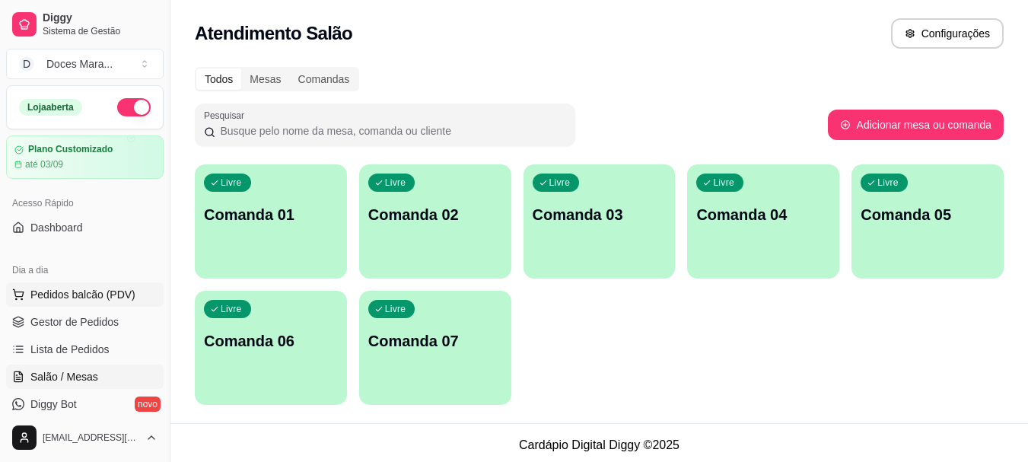
click at [59, 285] on button "Pedidos balcão (PDV)" at bounding box center [84, 294] width 157 height 24
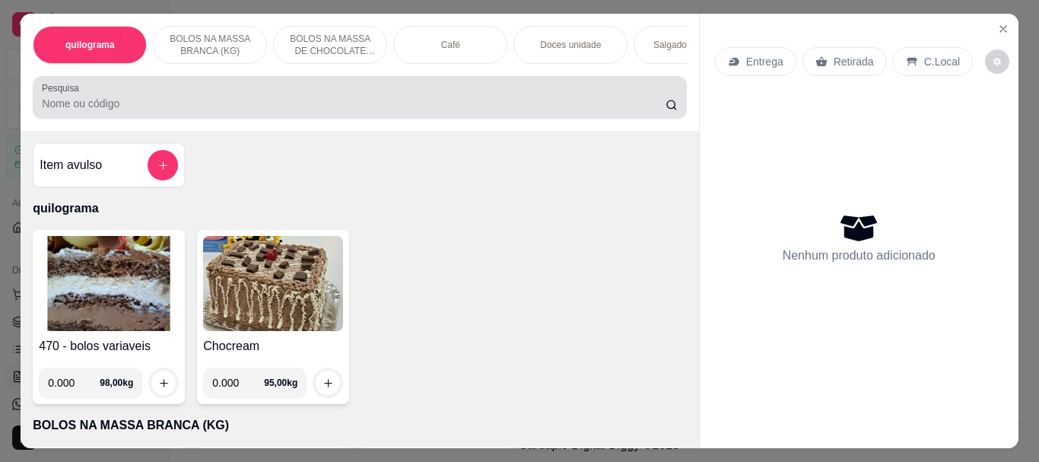
click at [68, 108] on input "Pesquisa" at bounding box center [354, 103] width 624 height 15
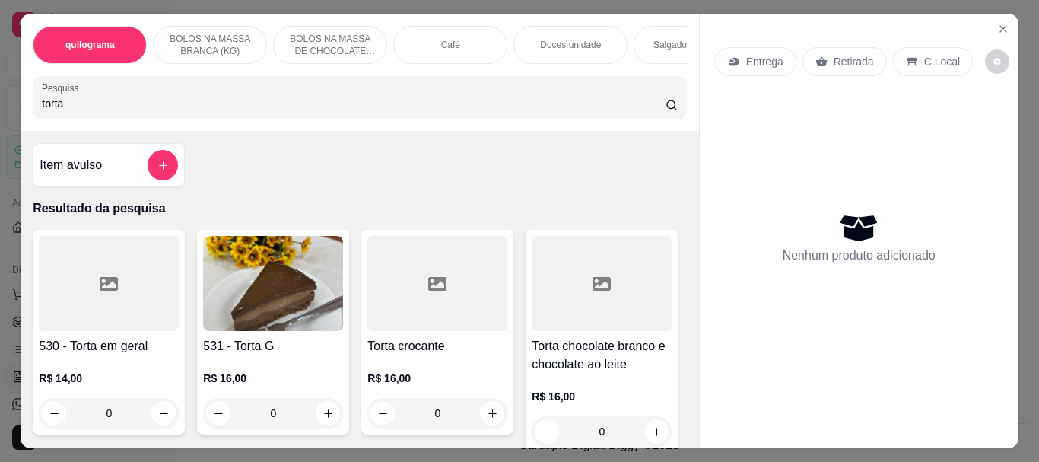
type input "torta"
click at [323, 307] on img at bounding box center [273, 283] width 140 height 95
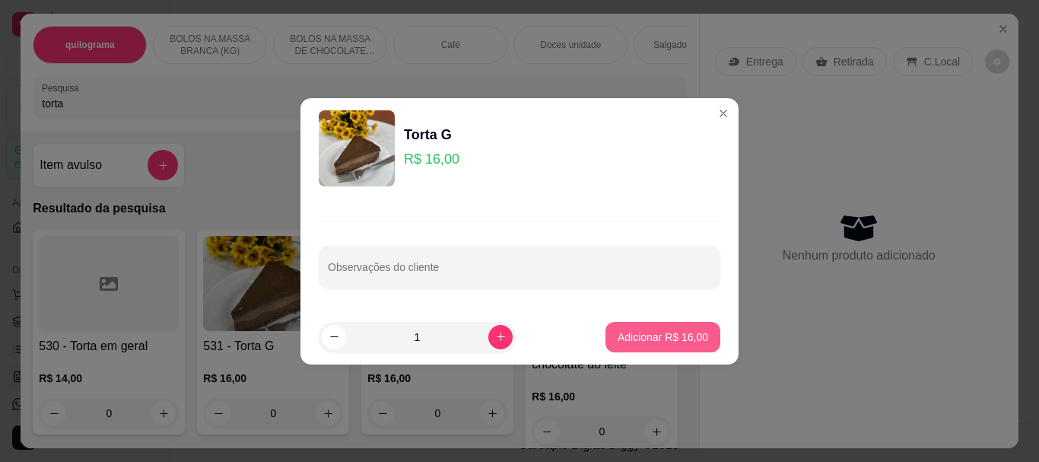
click at [657, 346] on button "Adicionar R$ 16,00" at bounding box center [663, 337] width 115 height 30
type input "1"
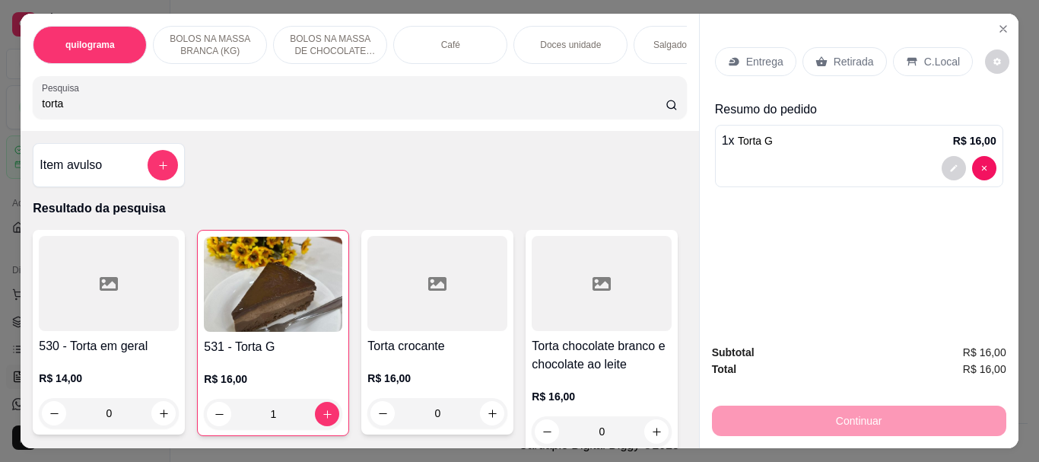
click at [435, 47] on div "Café" at bounding box center [450, 45] width 114 height 38
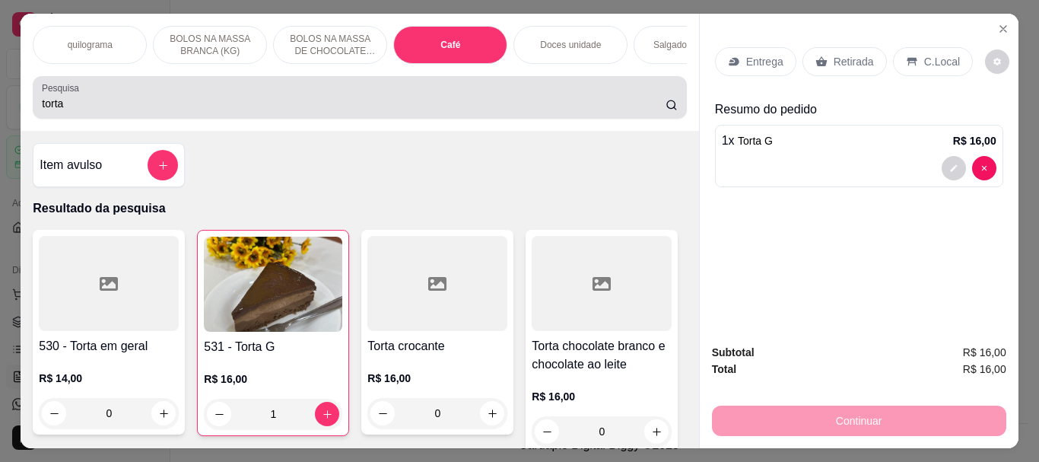
scroll to position [40, 0]
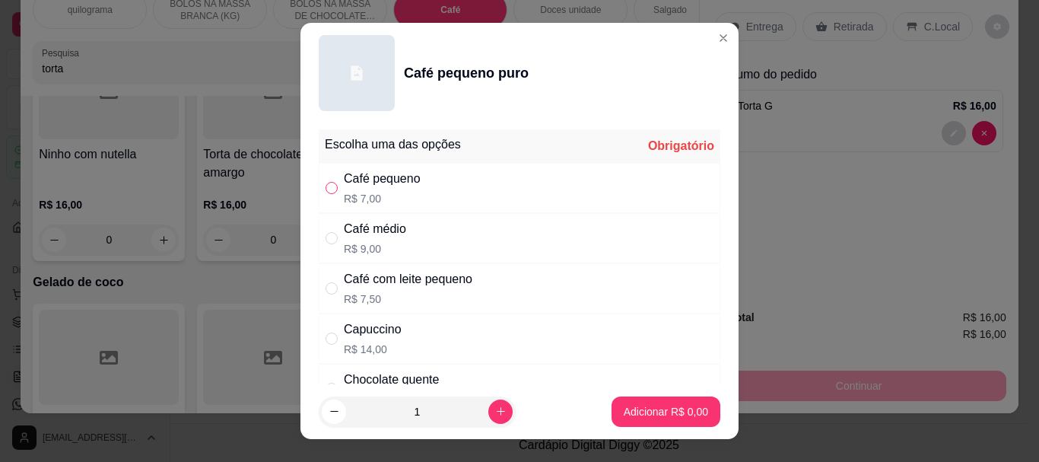
click at [326, 189] on input "" at bounding box center [332, 188] width 12 height 12
radio input "true"
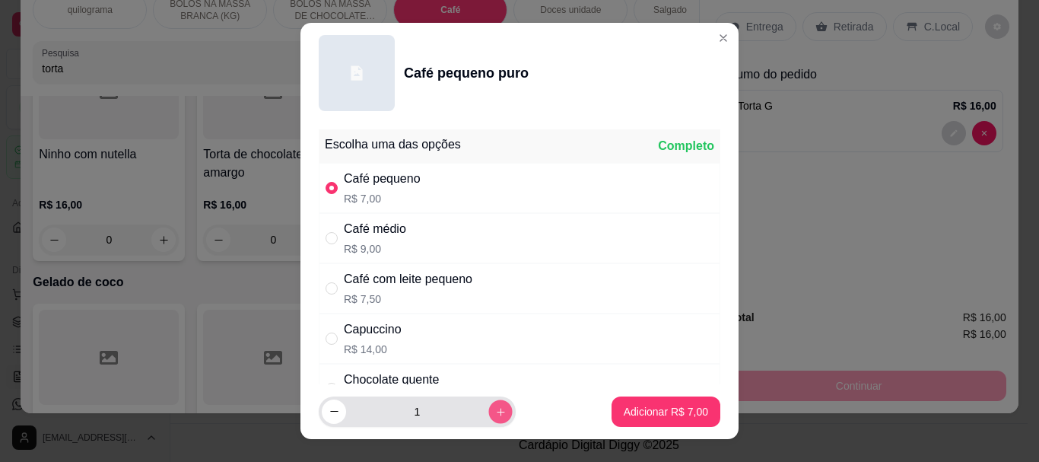
click at [497, 412] on icon "increase-product-quantity" at bounding box center [501, 412] width 8 height 8
type input "2"
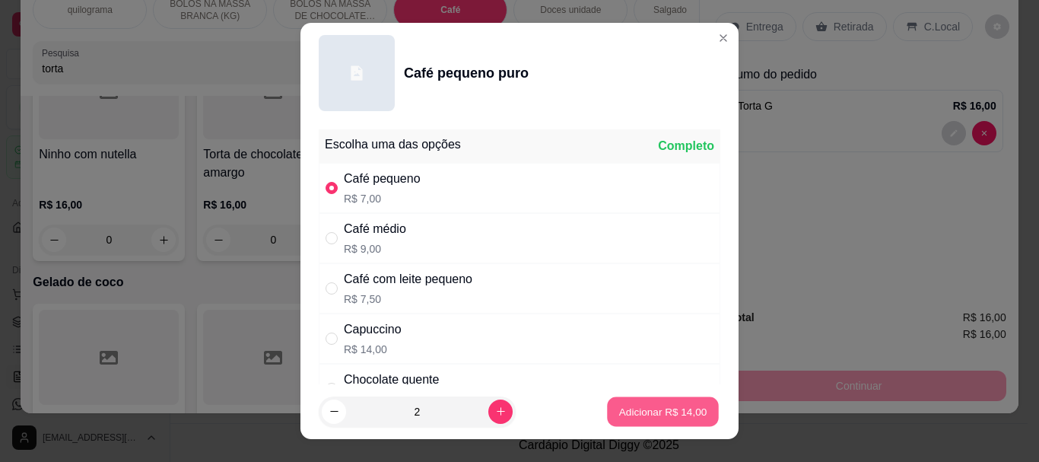
click at [665, 409] on p "Adicionar R$ 14,00" at bounding box center [663, 411] width 88 height 14
type input "2"
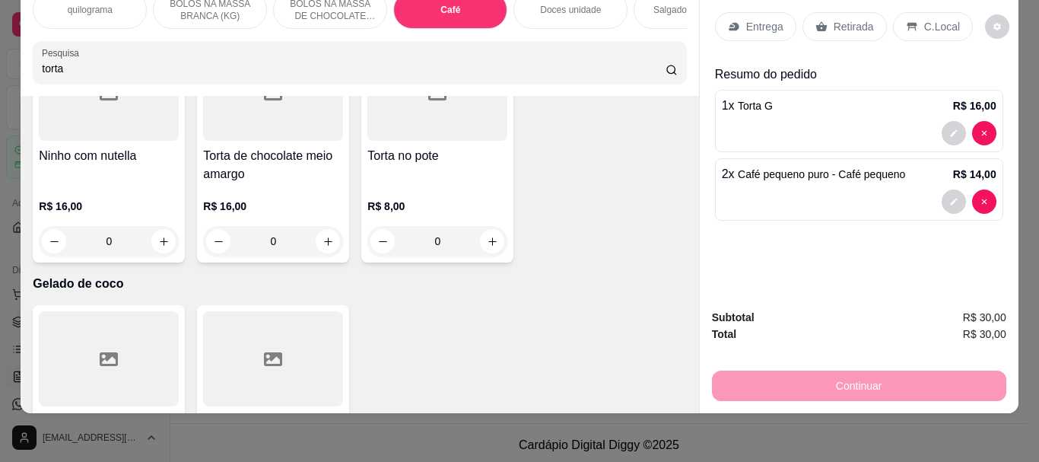
click at [855, 19] on p "Retirada" at bounding box center [854, 26] width 40 height 15
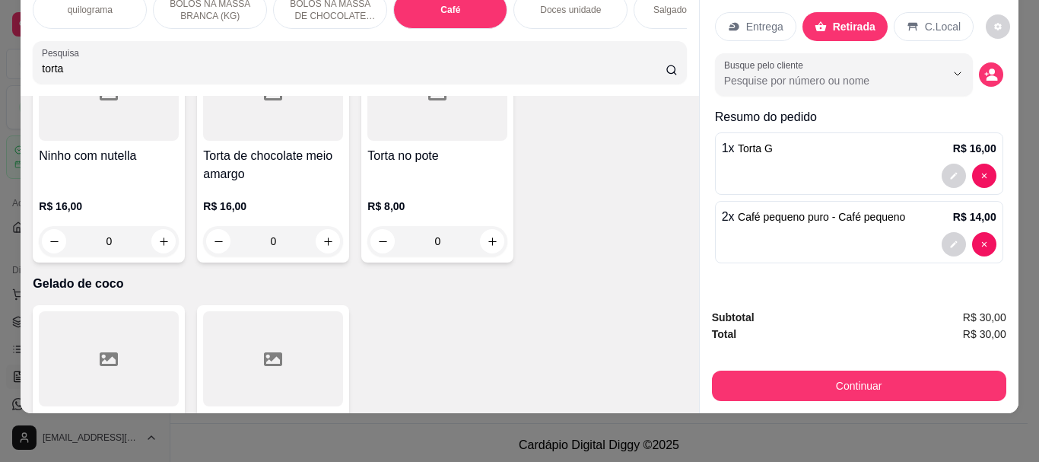
click at [908, 23] on icon at bounding box center [913, 27] width 10 height 8
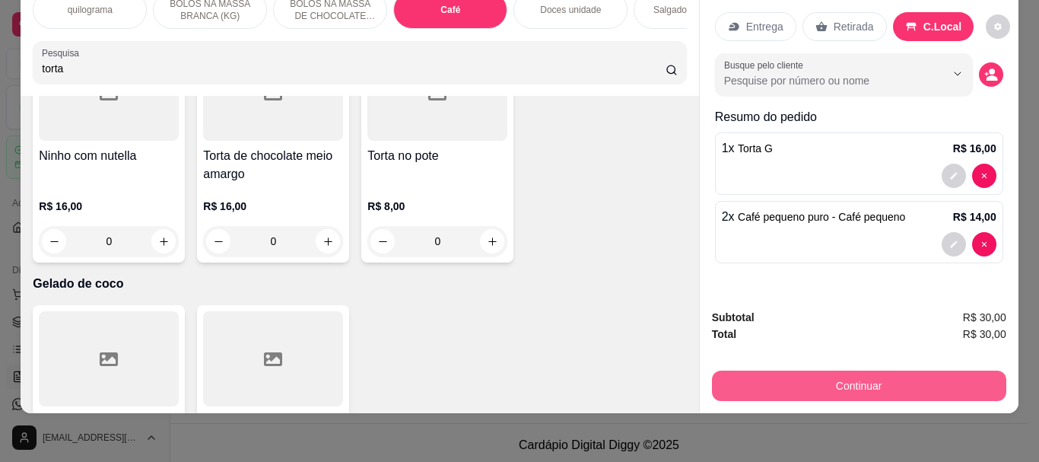
click at [827, 371] on button "Continuar" at bounding box center [859, 386] width 294 height 30
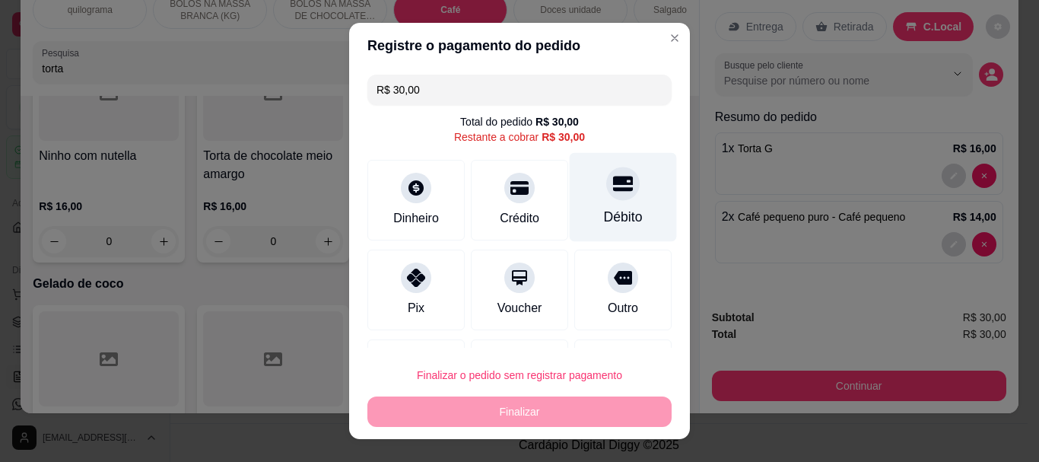
click at [604, 218] on div "Débito" at bounding box center [623, 218] width 39 height 20
type input "R$ 0,00"
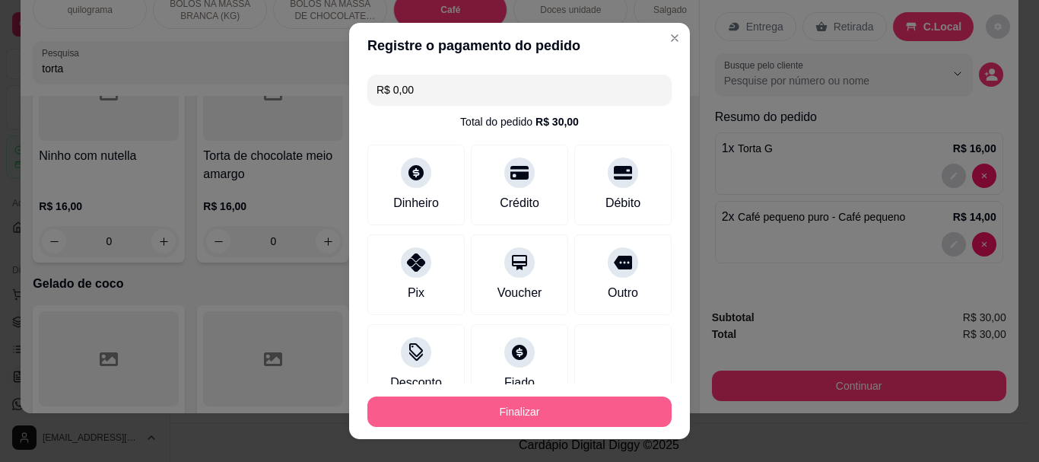
click at [495, 406] on button "Finalizar" at bounding box center [519, 411] width 304 height 30
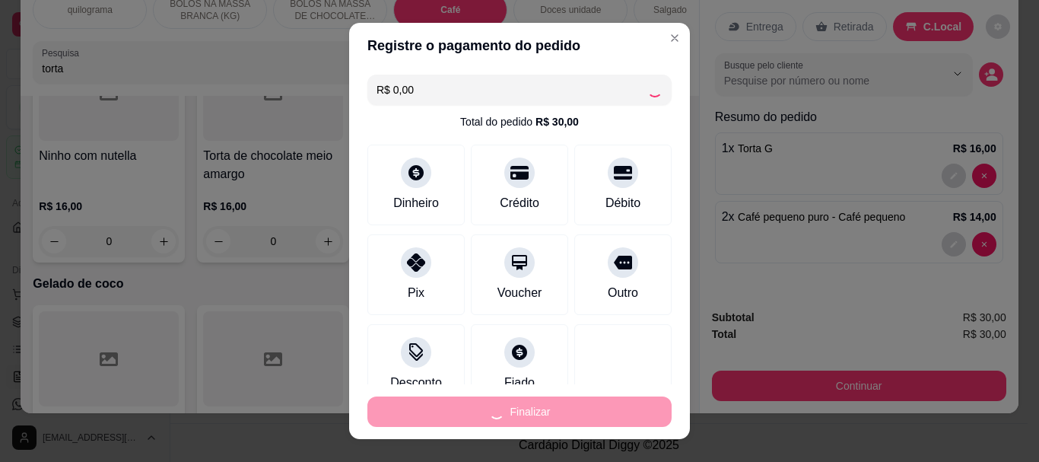
type input "0"
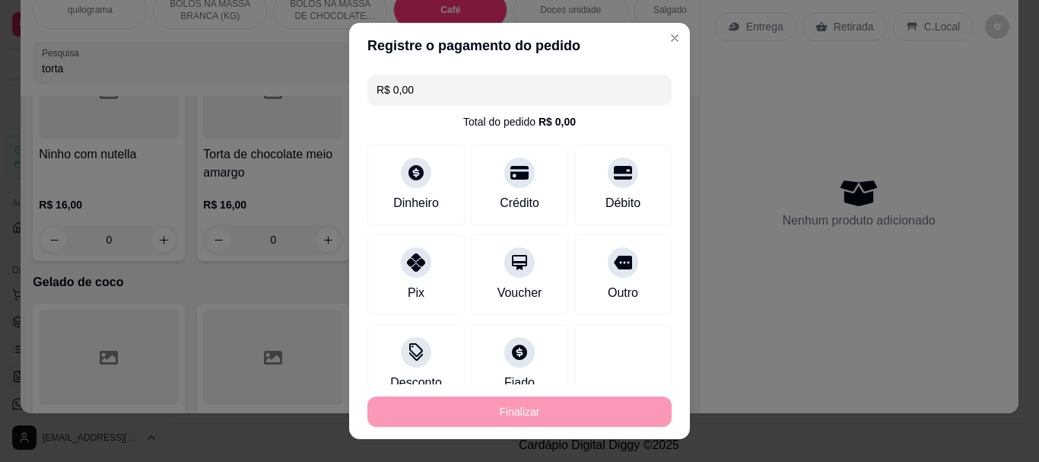
type input "-R$ 30,00"
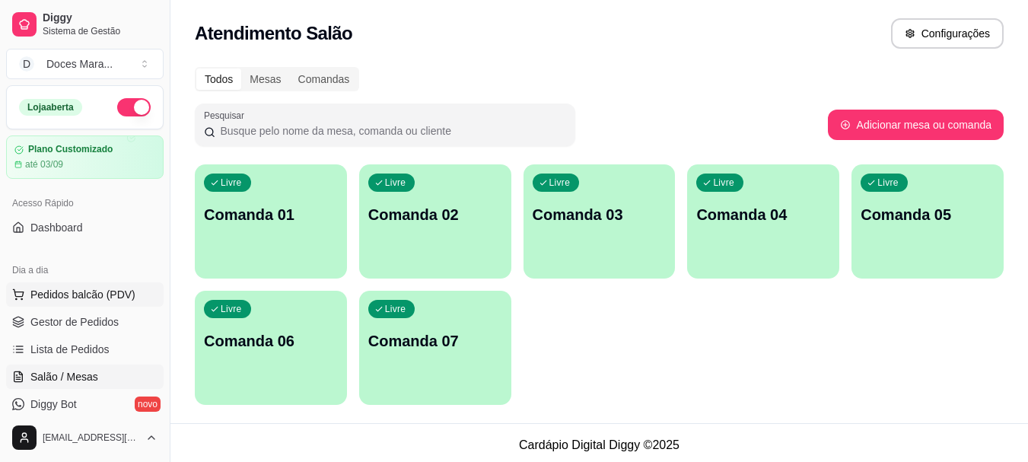
click at [92, 299] on span "Pedidos balcão (PDV)" at bounding box center [82, 294] width 105 height 15
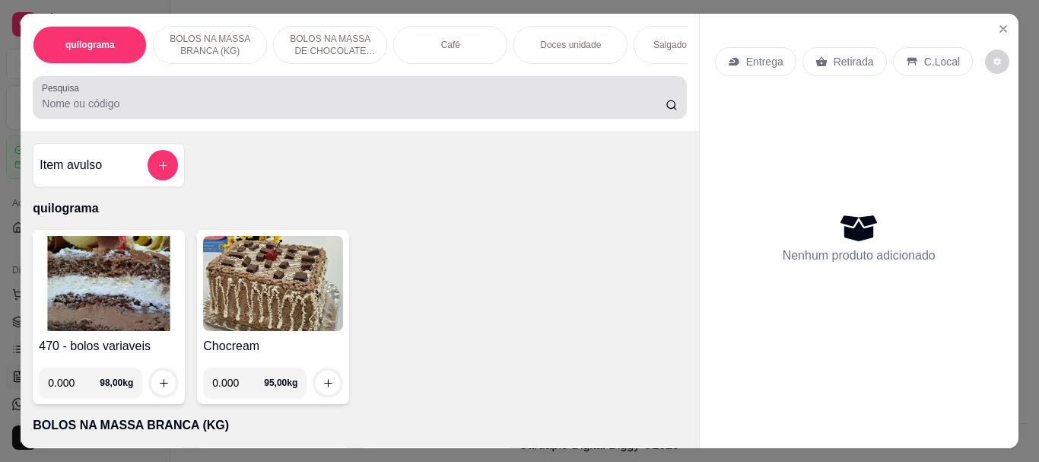
click at [33, 110] on div "Pesquisa" at bounding box center [360, 97] width 654 height 43
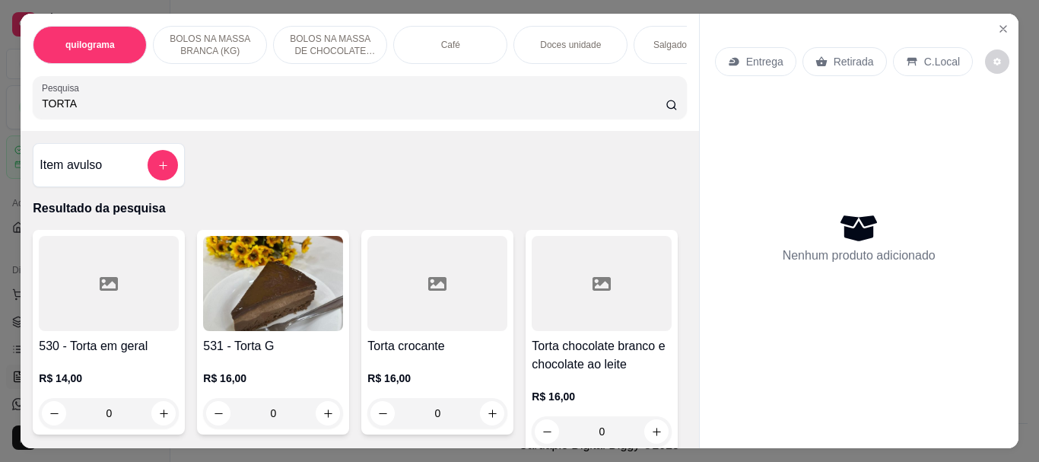
type input "TORTA"
click at [334, 291] on img at bounding box center [273, 283] width 140 height 95
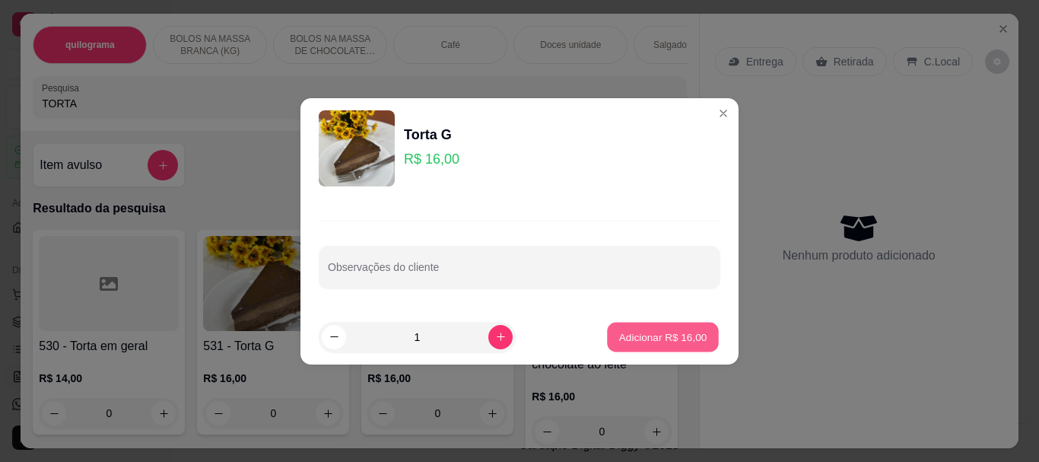
click at [660, 340] on p "Adicionar R$ 16,00" at bounding box center [663, 336] width 88 height 14
type input "1"
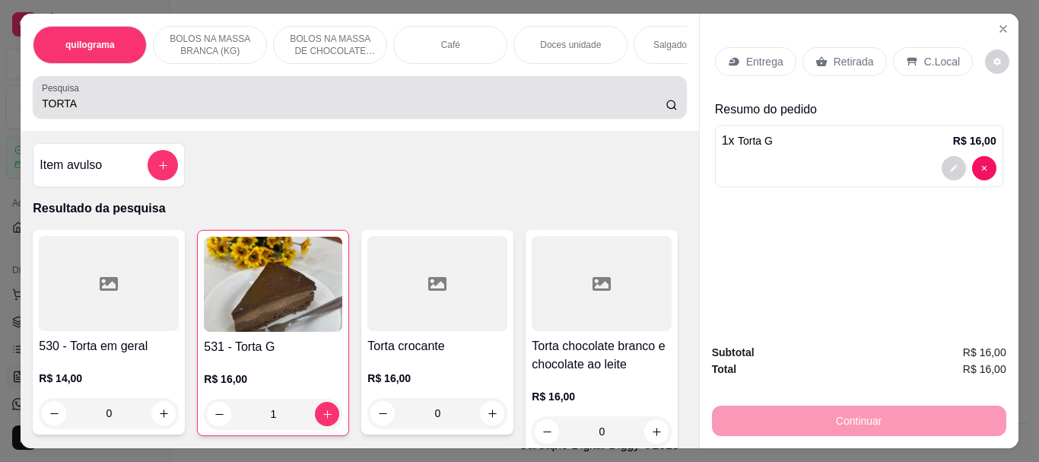
click at [122, 113] on div "TORTA" at bounding box center [359, 97] width 635 height 30
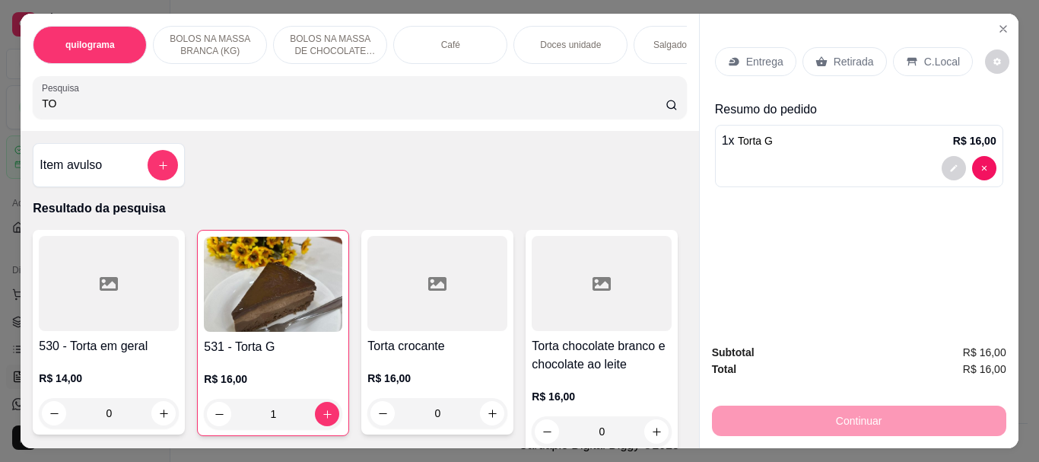
type input "T"
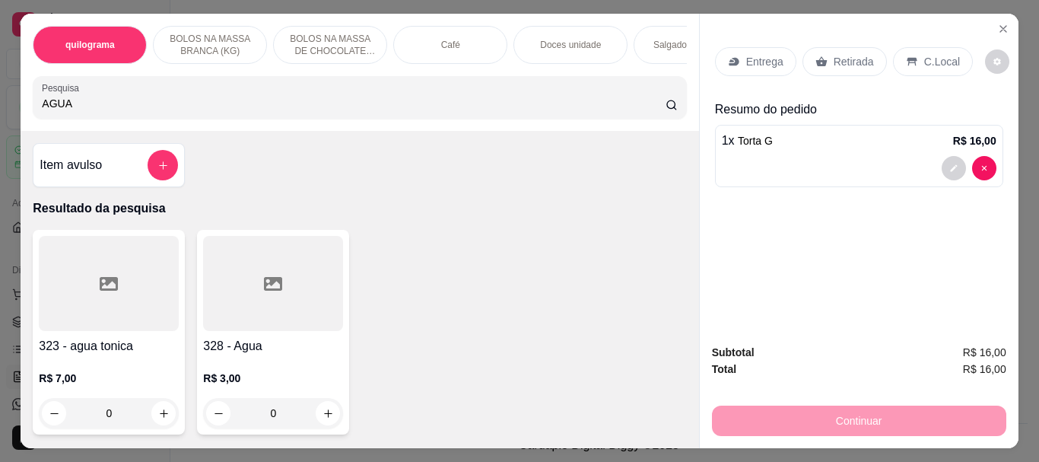
type input "AGUA"
click at [223, 322] on div at bounding box center [273, 283] width 140 height 95
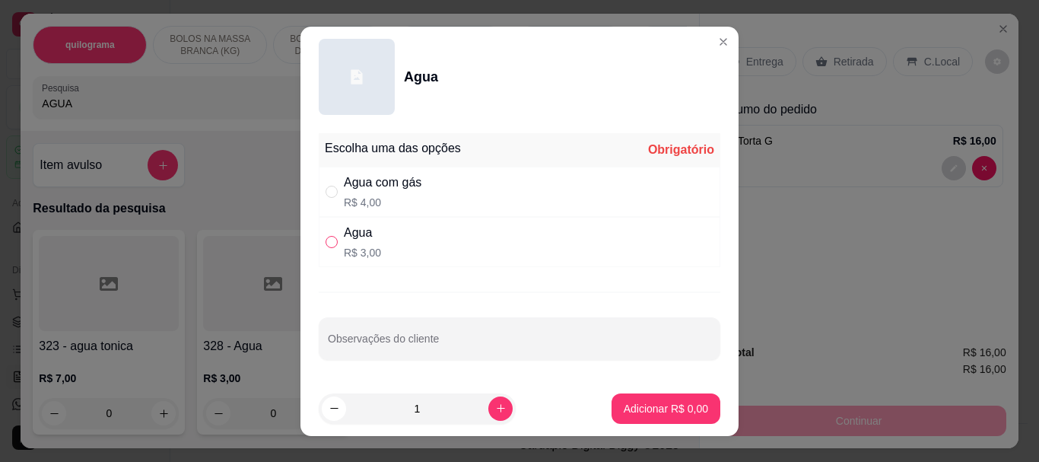
click at [326, 240] on input "" at bounding box center [332, 242] width 12 height 12
radio input "true"
click at [660, 410] on p "Adicionar R$ 3,00" at bounding box center [666, 408] width 82 height 14
type input "1"
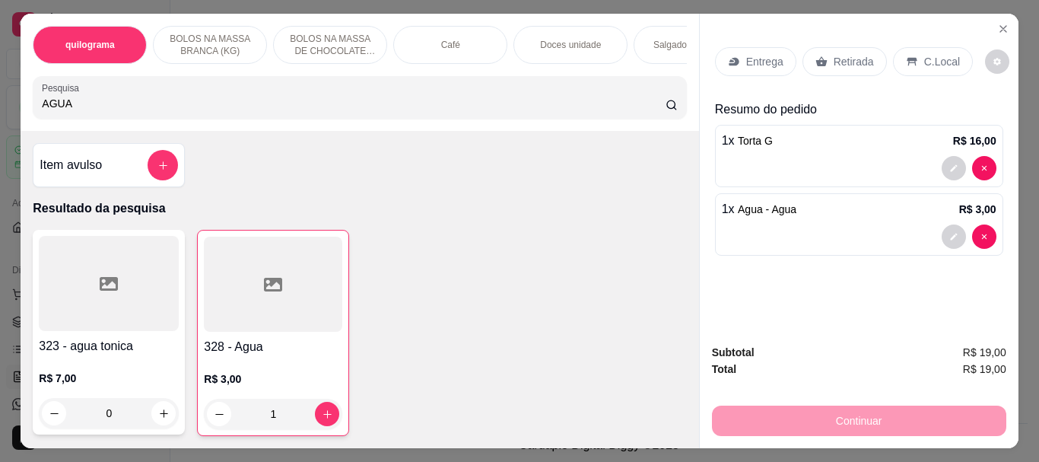
click at [116, 111] on input "AGUA" at bounding box center [354, 103] width 624 height 15
type input "A"
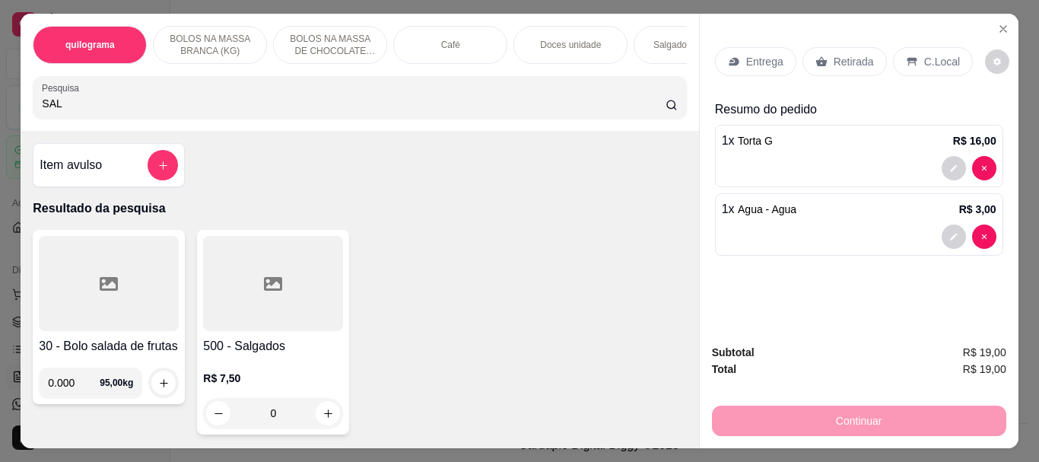
type input "SAL"
click at [272, 310] on div at bounding box center [273, 283] width 140 height 95
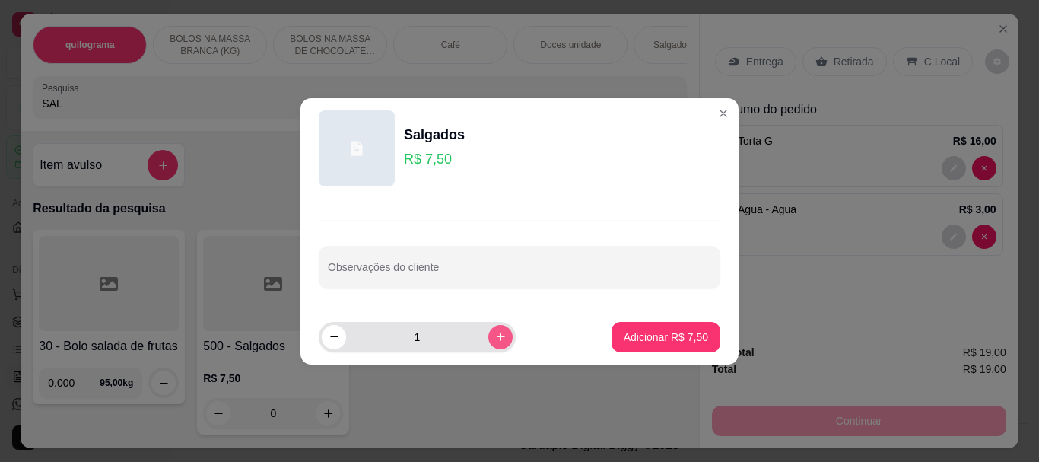
click at [495, 332] on icon "increase-product-quantity" at bounding box center [500, 336] width 11 height 11
type input "3"
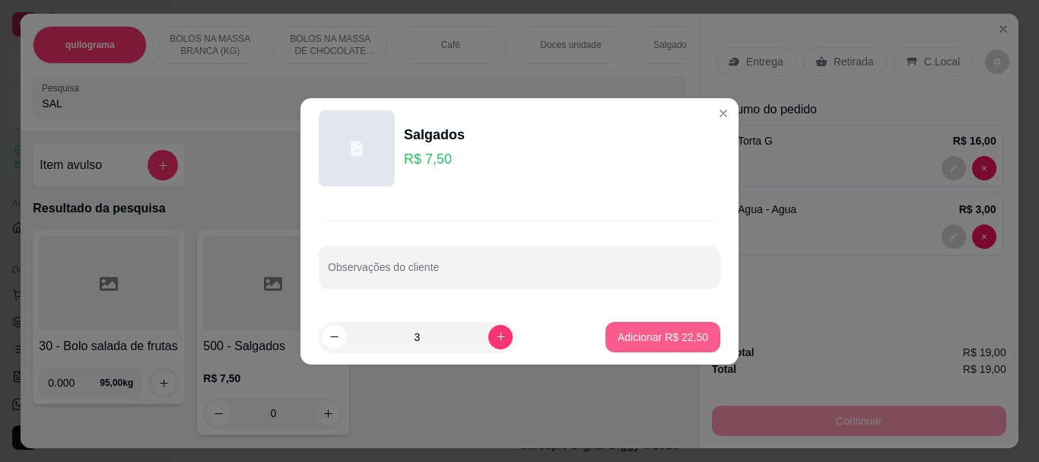
click at [606, 338] on button "Adicionar R$ 22,50" at bounding box center [663, 337] width 115 height 30
type input "3"
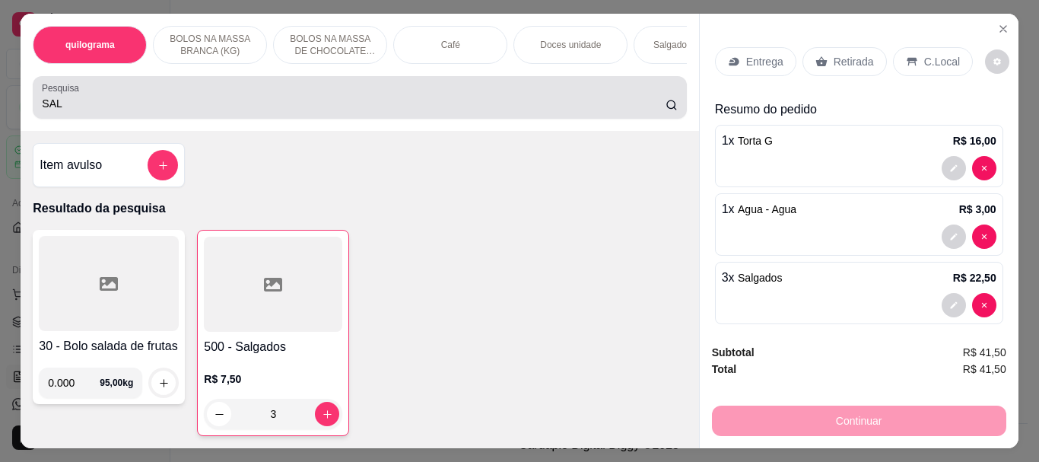
click at [59, 111] on input "SAL" at bounding box center [354, 103] width 624 height 15
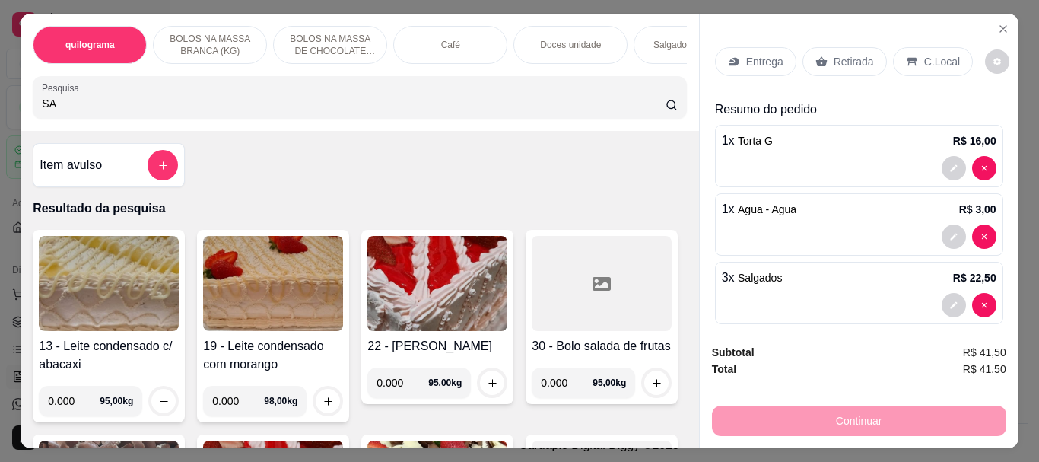
type input "S"
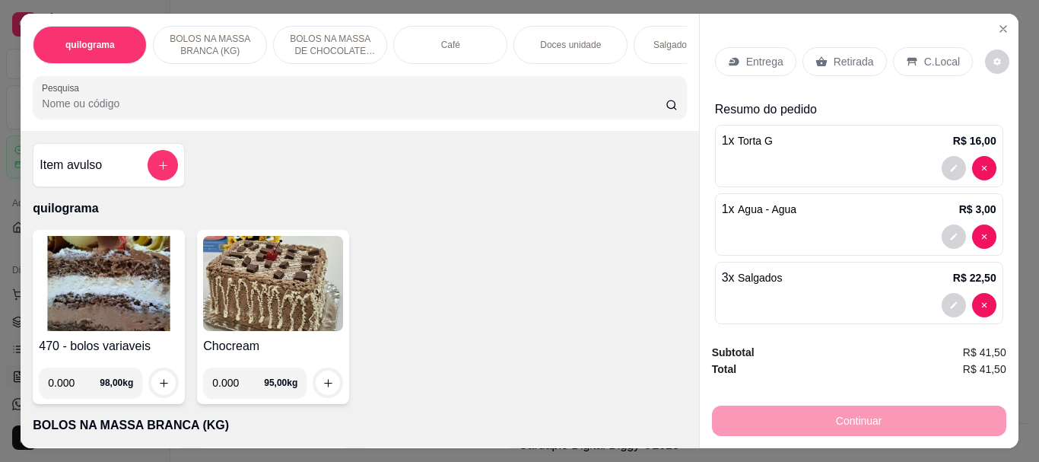
click at [566, 39] on p "Doces unidade" at bounding box center [570, 45] width 61 height 12
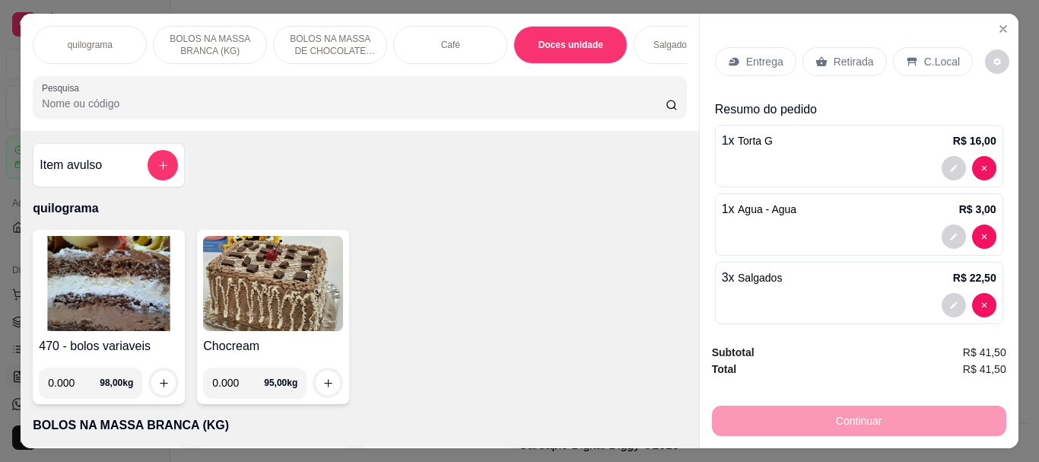
scroll to position [40, 0]
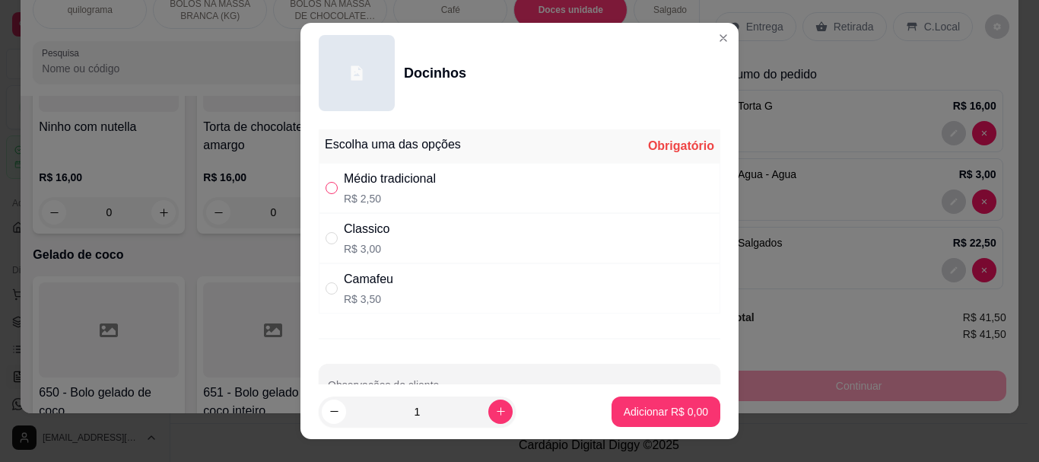
click at [326, 189] on input "" at bounding box center [332, 188] width 12 height 12
radio input "true"
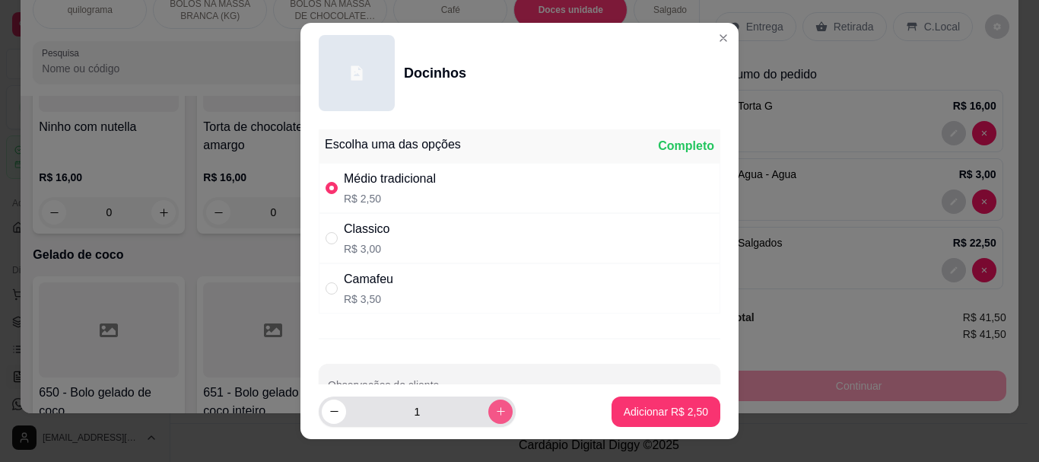
click at [488, 410] on button "increase-product-quantity" at bounding box center [500, 411] width 24 height 24
click at [488, 409] on button "increase-product-quantity" at bounding box center [500, 411] width 24 height 24
type input "4"
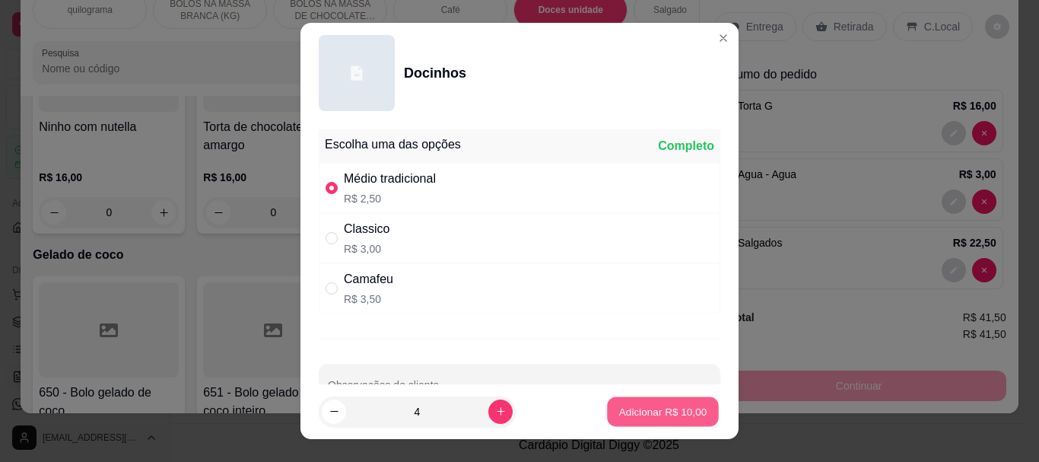
click at [640, 407] on p "Adicionar R$ 10,00" at bounding box center [663, 411] width 88 height 14
type input "4"
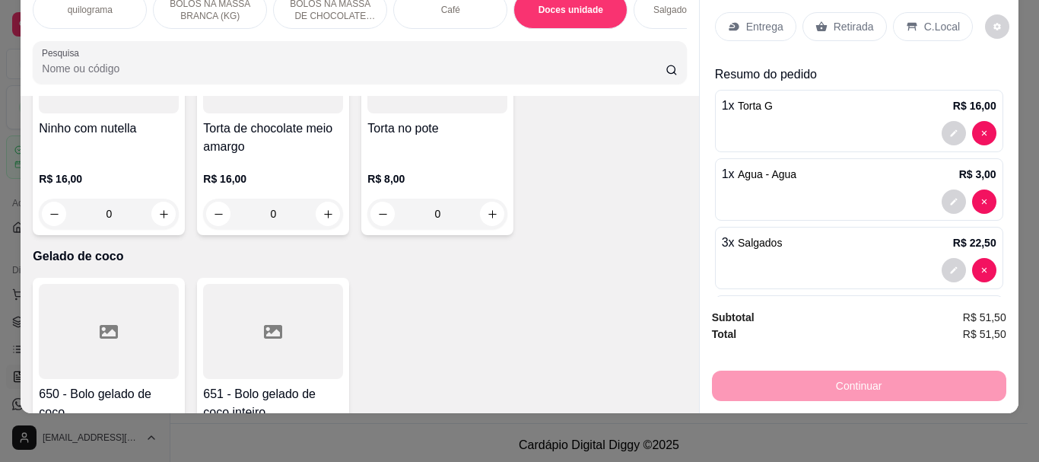
click at [109, 66] on input "Pesquisa" at bounding box center [354, 68] width 624 height 15
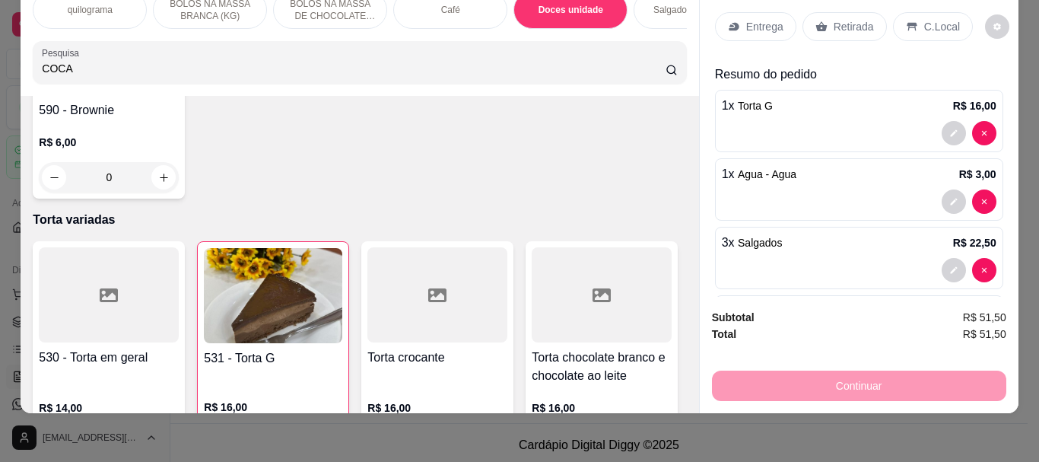
scroll to position [6101, 0]
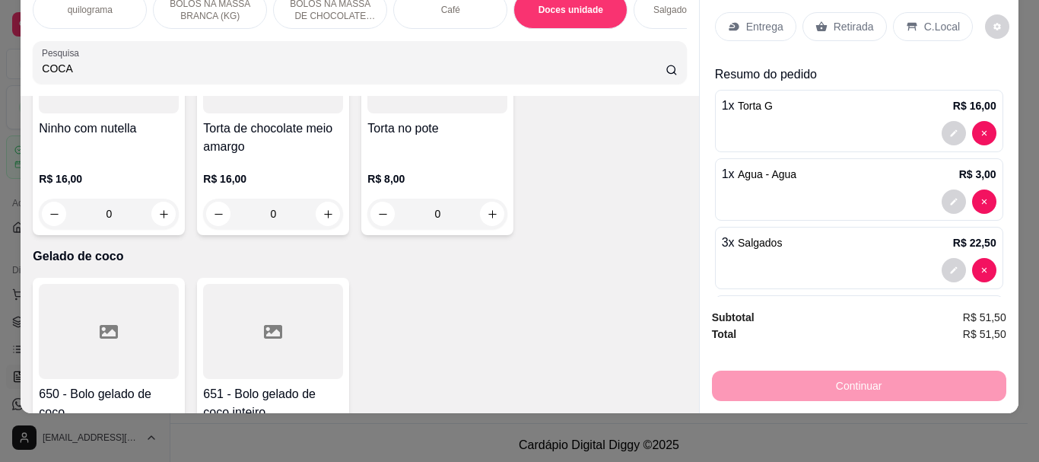
type input "COCA"
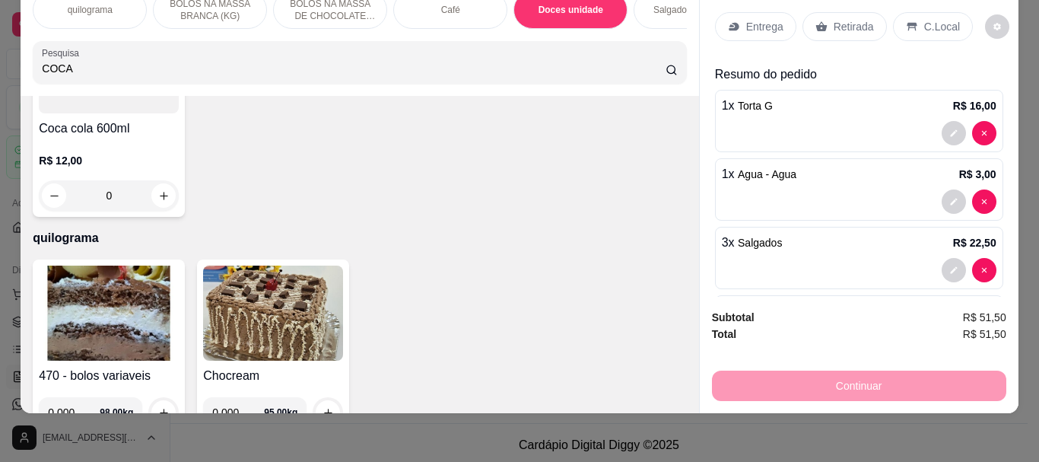
scroll to position [0, 0]
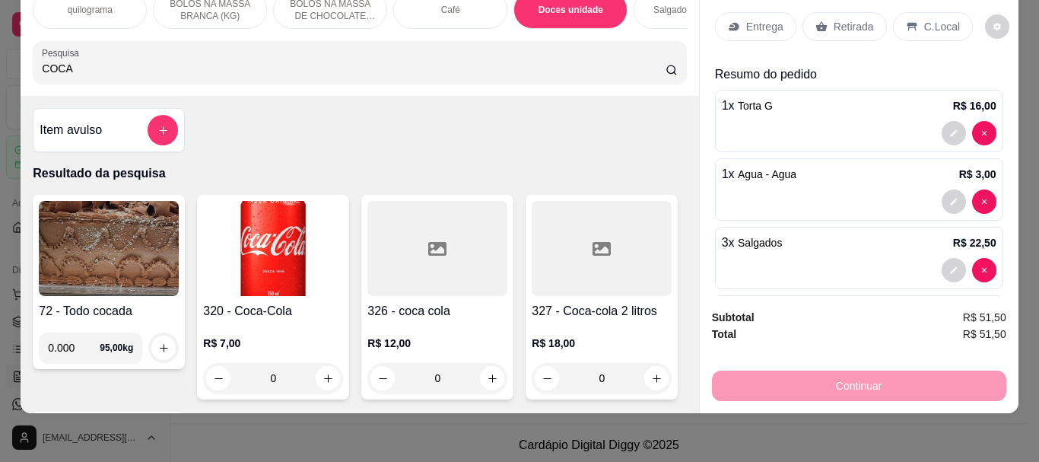
click at [290, 234] on img at bounding box center [273, 248] width 140 height 95
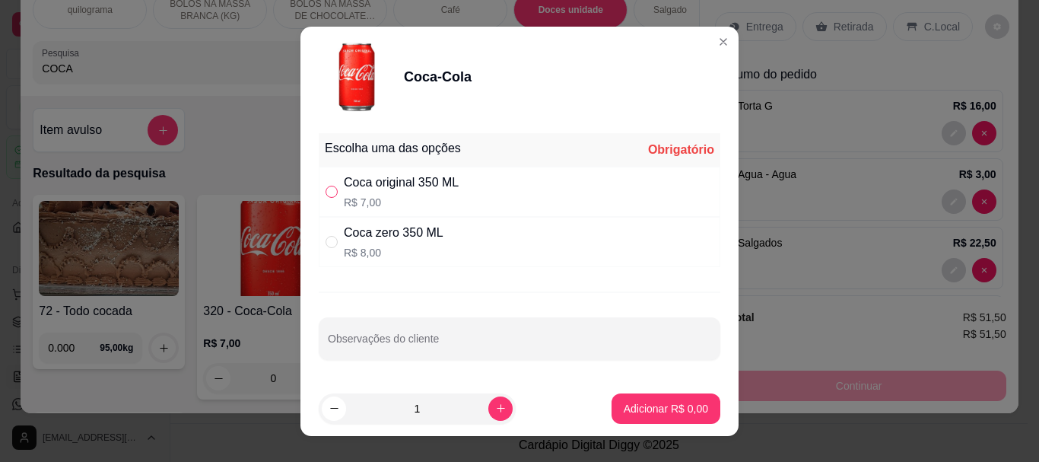
click at [329, 188] on input "" at bounding box center [332, 192] width 12 height 12
radio input "true"
click at [645, 405] on p "Adicionar R$ 7,00" at bounding box center [666, 408] width 84 height 15
type input "1"
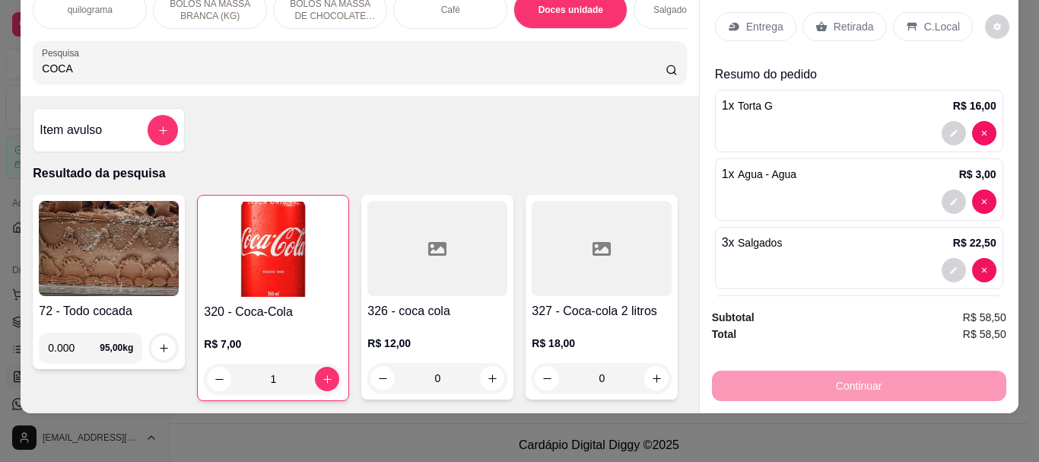
click at [233, 240] on img at bounding box center [273, 249] width 138 height 95
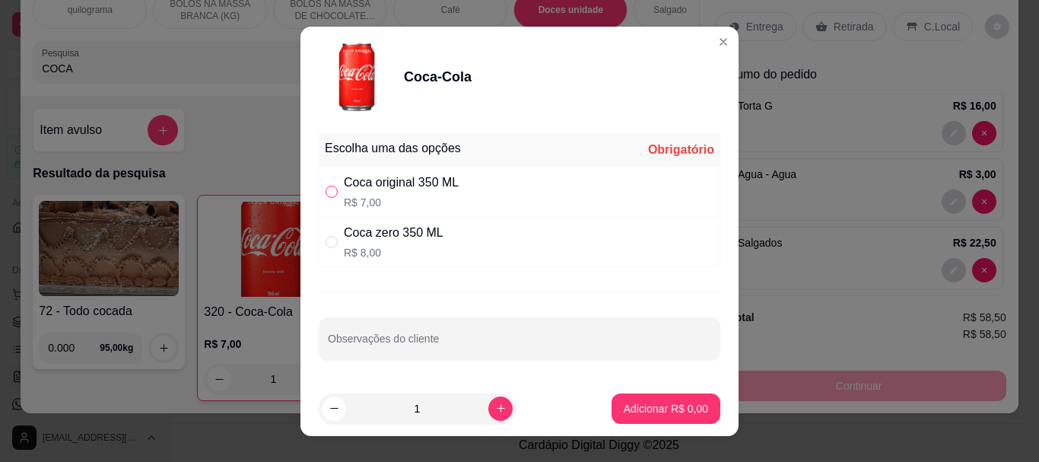
click at [326, 196] on input "" at bounding box center [332, 192] width 12 height 12
radio input "true"
click at [641, 407] on p "Adicionar R$ 7,00" at bounding box center [666, 408] width 84 height 15
type input "2"
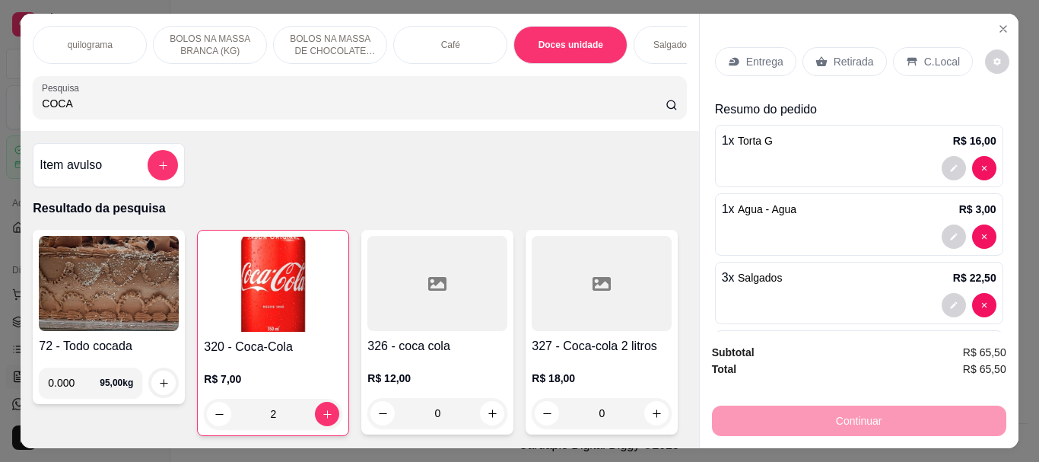
click at [838, 54] on p "Retirada" at bounding box center [854, 61] width 40 height 15
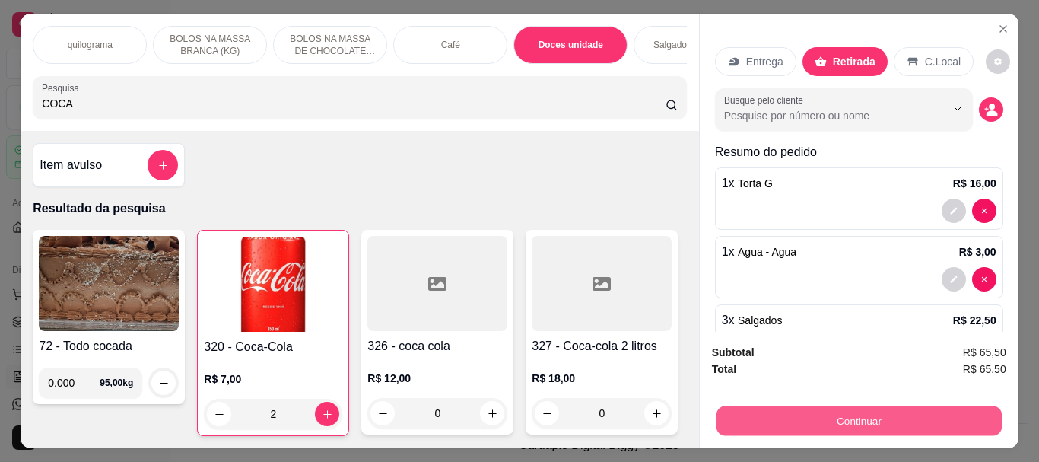
click at [857, 418] on button "Continuar" at bounding box center [858, 420] width 285 height 30
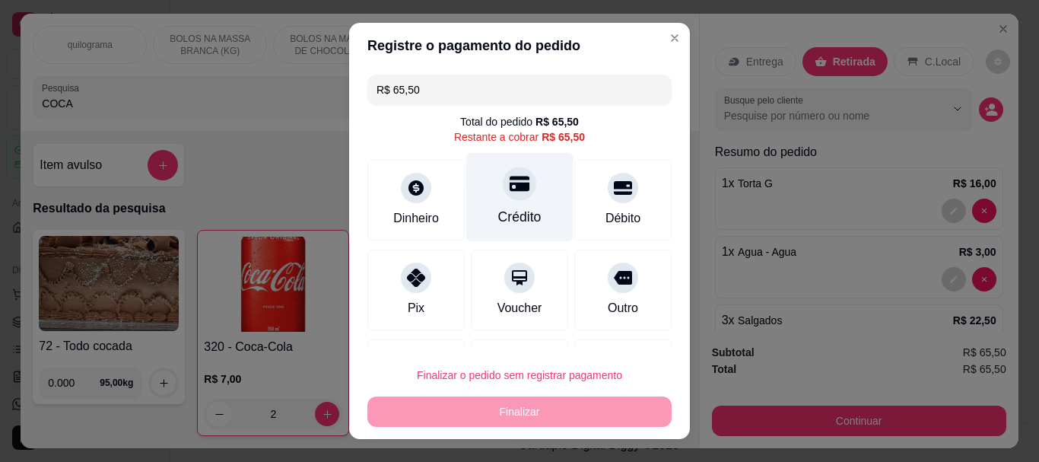
click at [510, 208] on div "Crédito" at bounding box center [519, 218] width 43 height 20
type input "R$ 0,00"
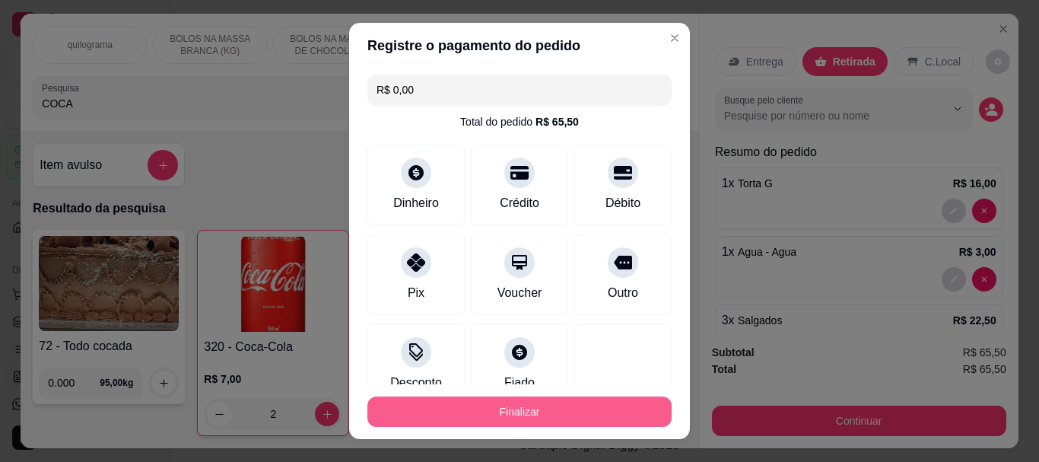
click at [506, 403] on button "Finalizar" at bounding box center [519, 411] width 304 height 30
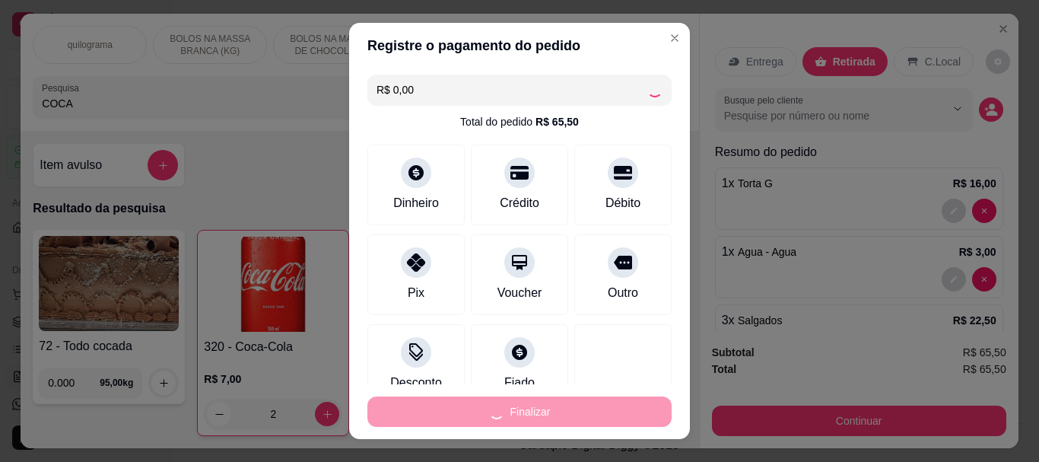
type input "0"
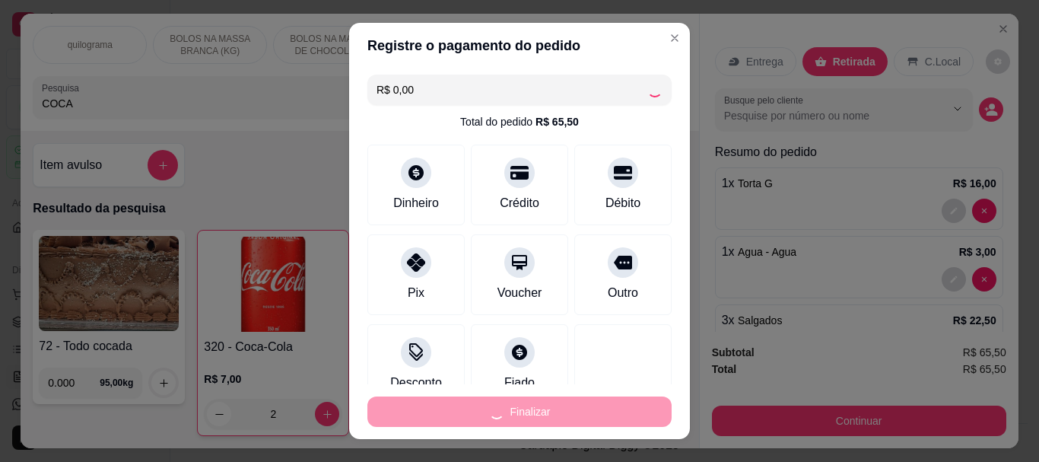
type input "0"
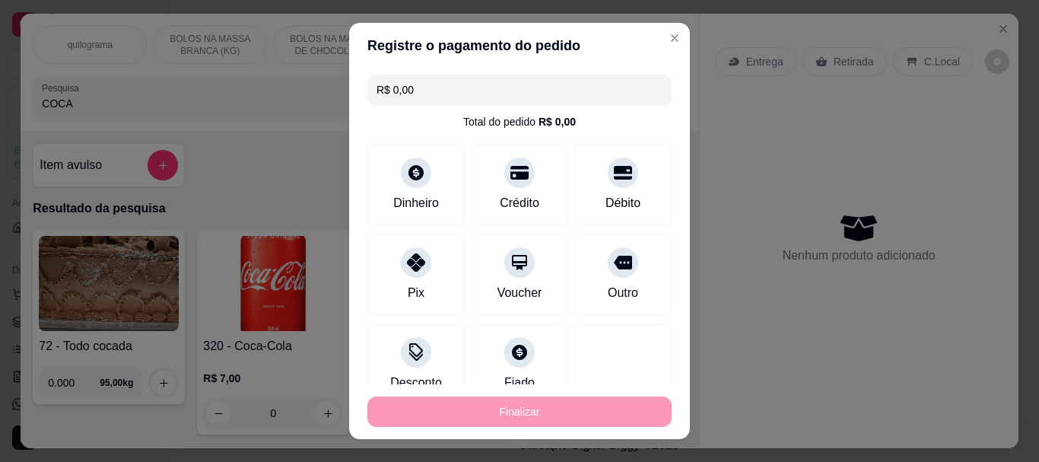
type input "-R$ 65,50"
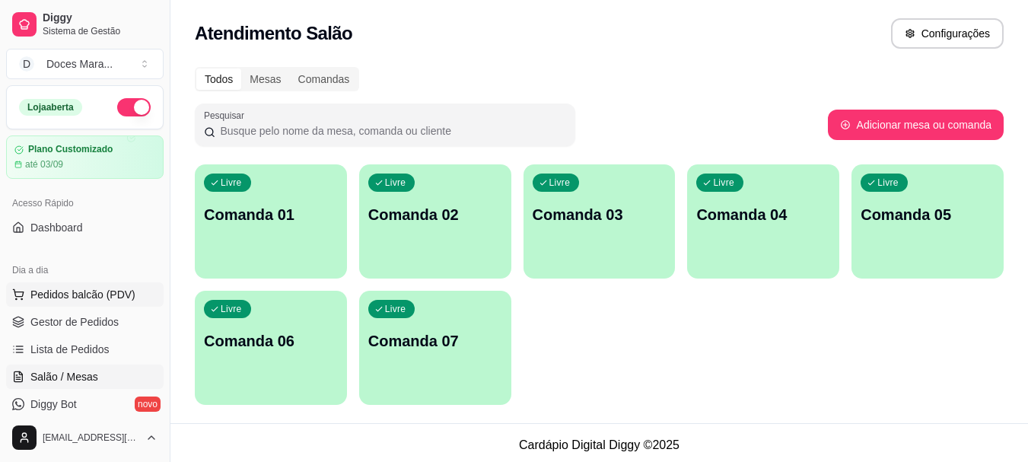
click at [55, 296] on span "Pedidos balcão (PDV)" at bounding box center [82, 294] width 105 height 15
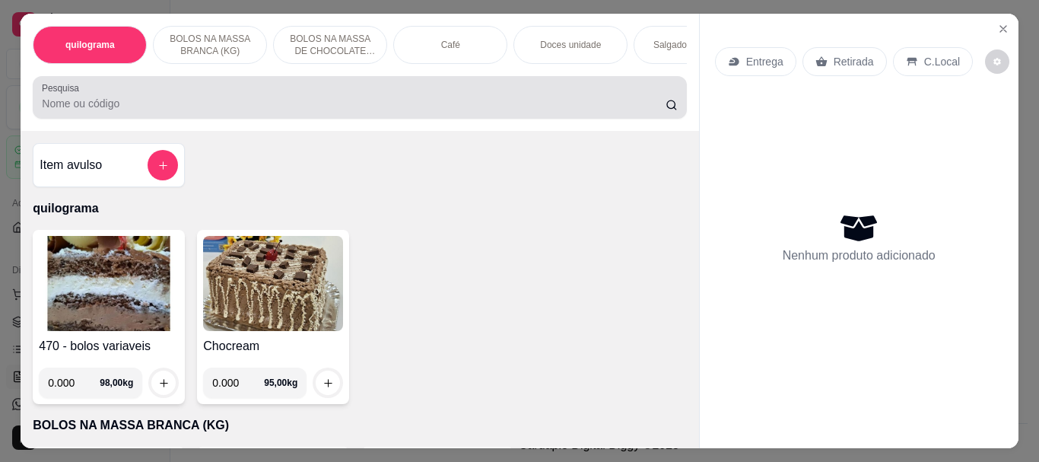
click at [66, 109] on input "Pesquisa" at bounding box center [354, 103] width 624 height 15
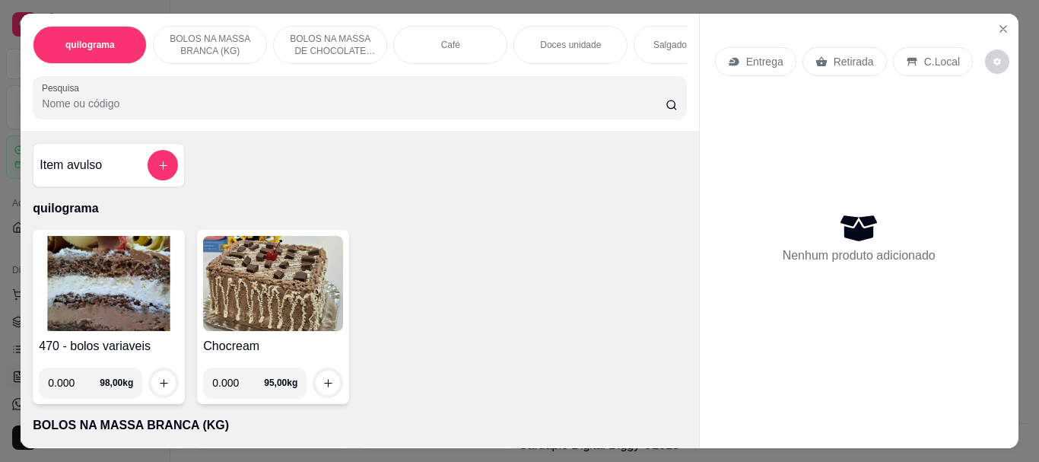
click at [574, 49] on div "Doces unidade" at bounding box center [571, 45] width 114 height 38
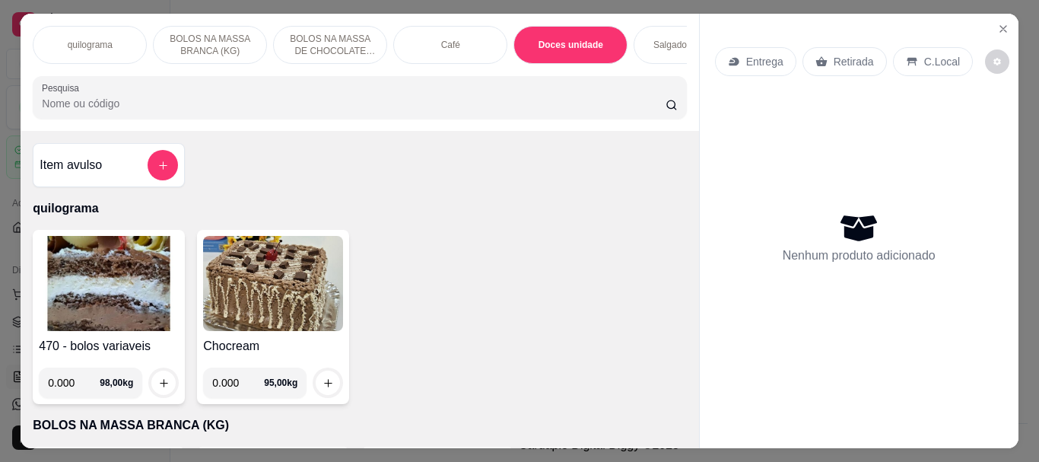
scroll to position [40, 0]
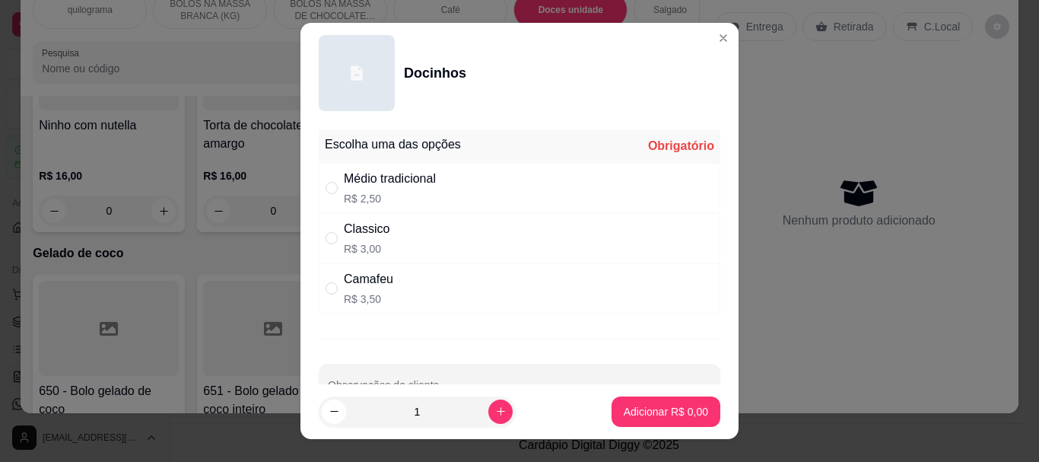
click at [335, 188] on div "" at bounding box center [335, 188] width 18 height 17
radio input "true"
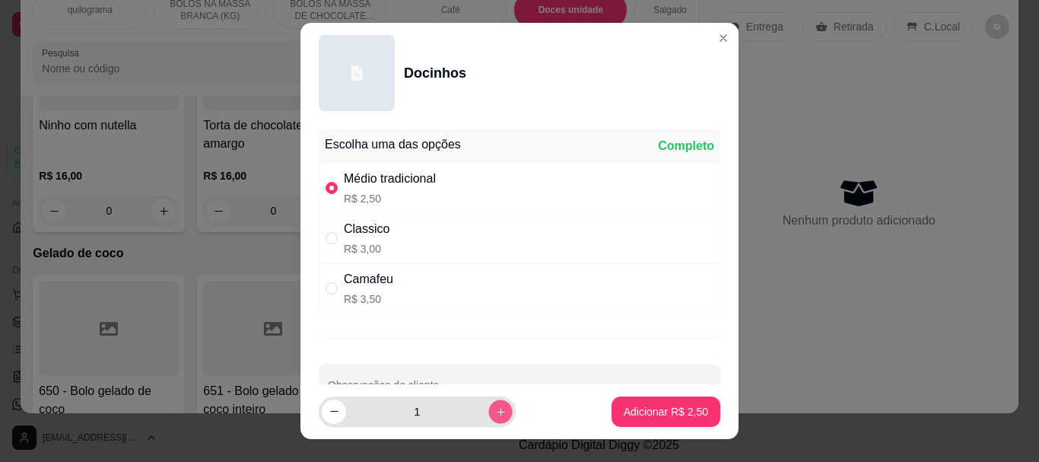
click at [488, 402] on button "increase-product-quantity" at bounding box center [500, 411] width 24 height 24
type input "2"
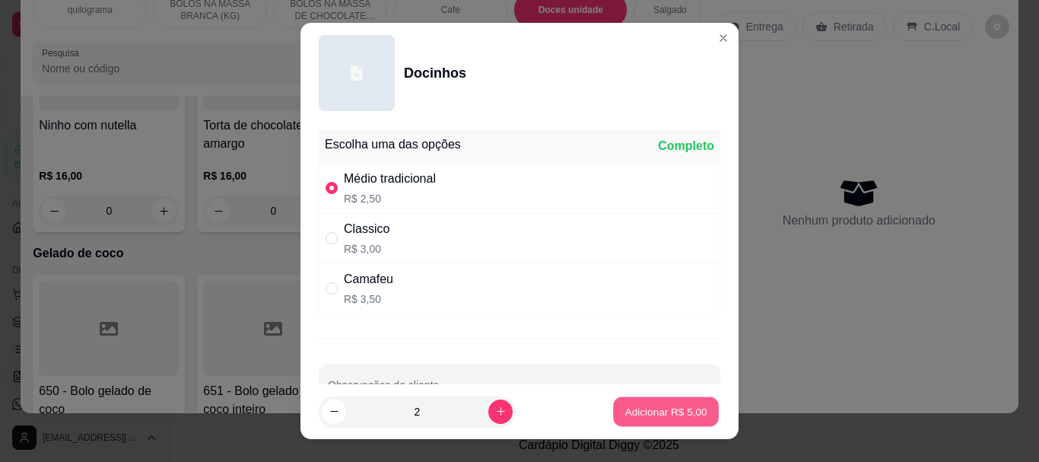
click at [625, 408] on p "Adicionar R$ 5,00" at bounding box center [666, 411] width 82 height 14
type input "2"
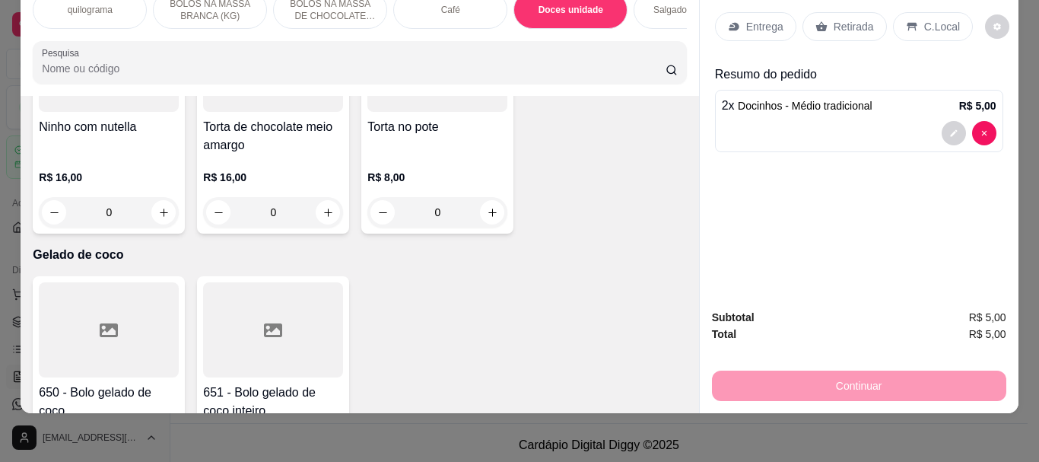
click at [853, 21] on p "Retirada" at bounding box center [854, 26] width 40 height 15
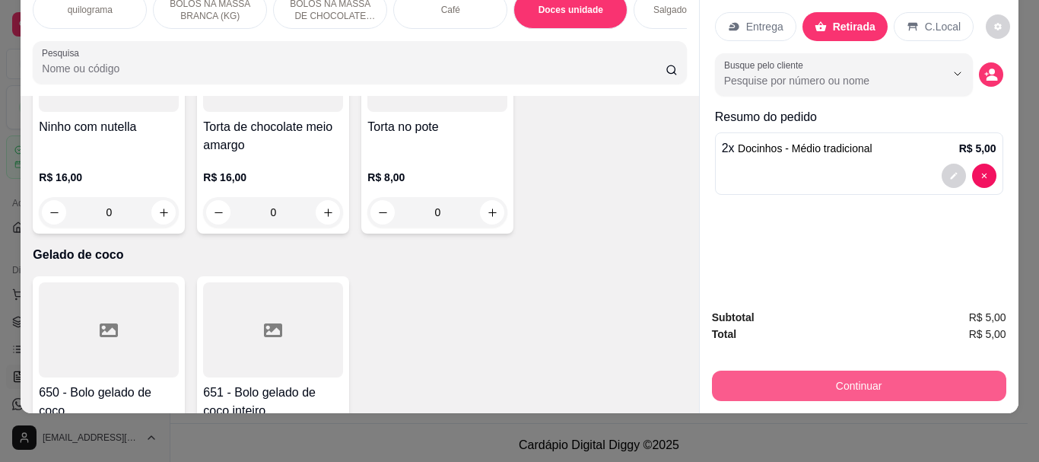
click at [872, 371] on button "Continuar" at bounding box center [859, 386] width 294 height 30
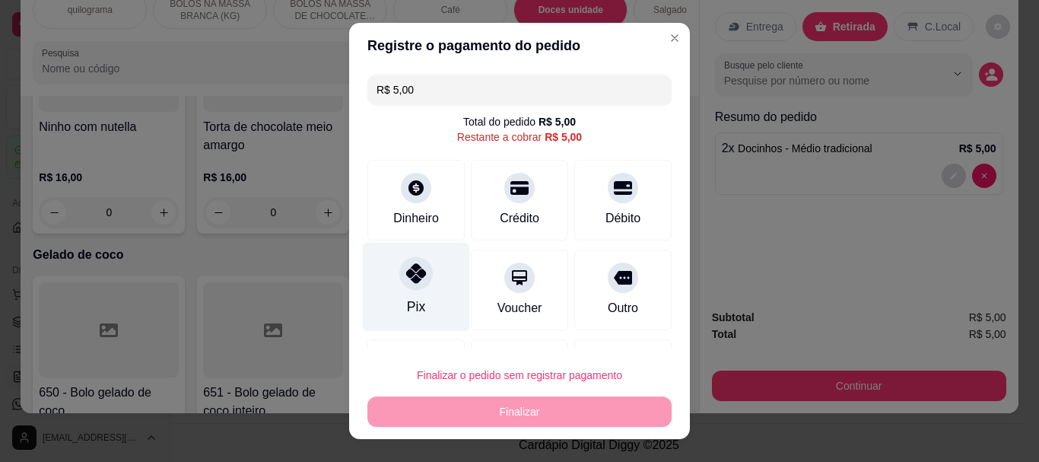
click at [399, 276] on div at bounding box center [415, 273] width 33 height 33
type input "R$ 0,00"
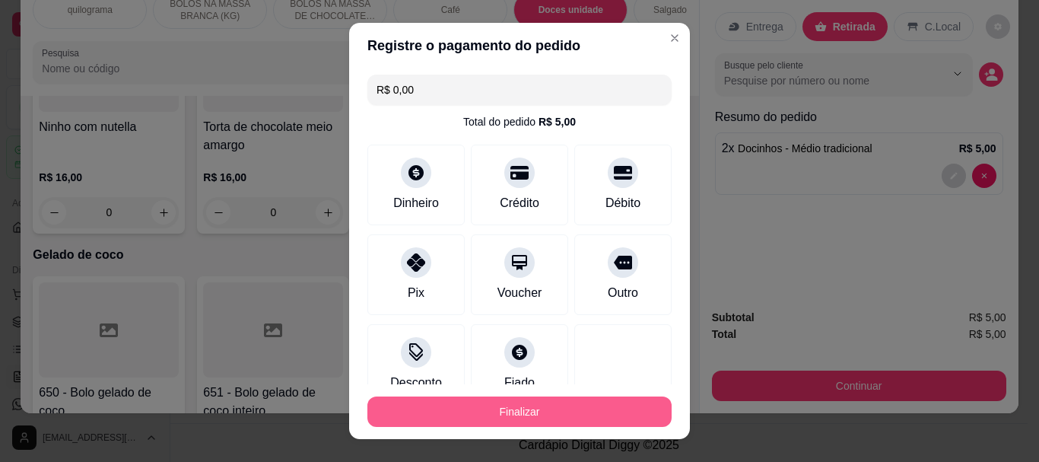
click at [482, 406] on button "Finalizar" at bounding box center [519, 411] width 304 height 30
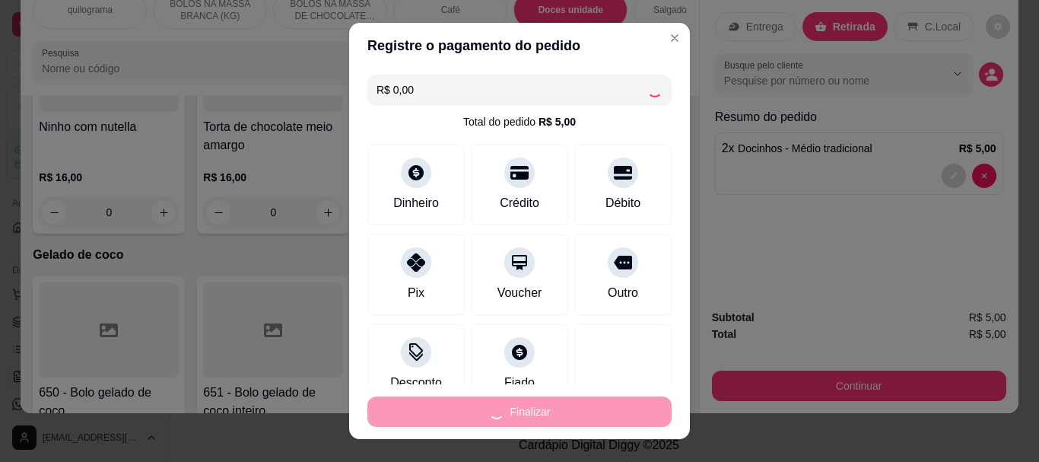
type input "0"
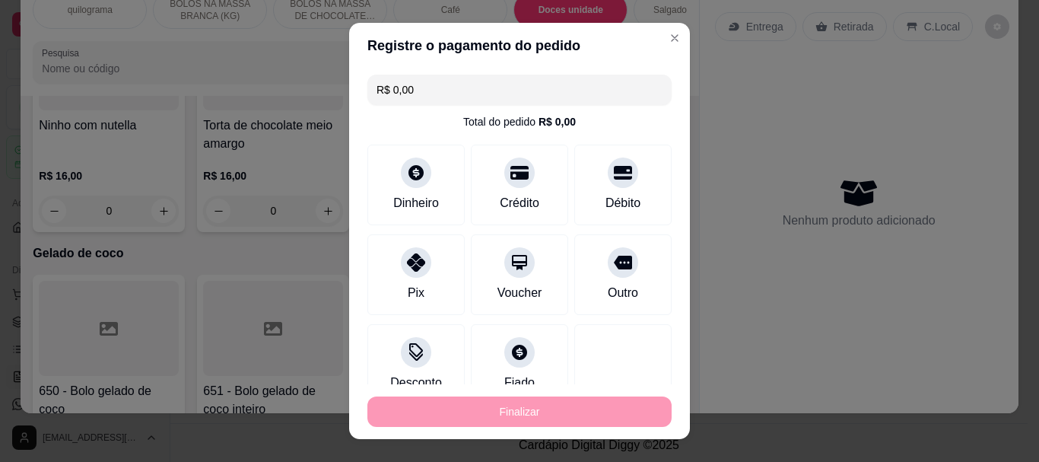
type input "-R$ 5,00"
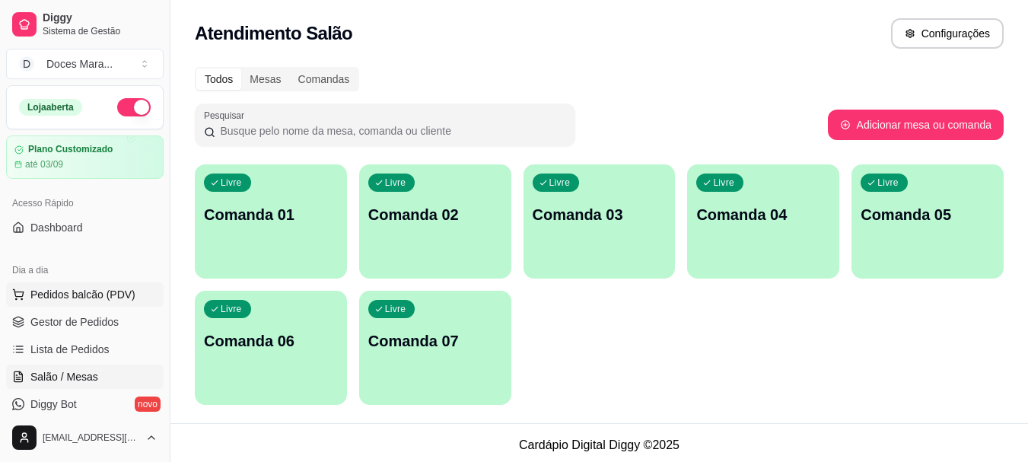
click at [51, 292] on span "Pedidos balcão (PDV)" at bounding box center [82, 294] width 105 height 15
click at [80, 289] on span "Pedidos balcão (PDV)" at bounding box center [82, 294] width 105 height 15
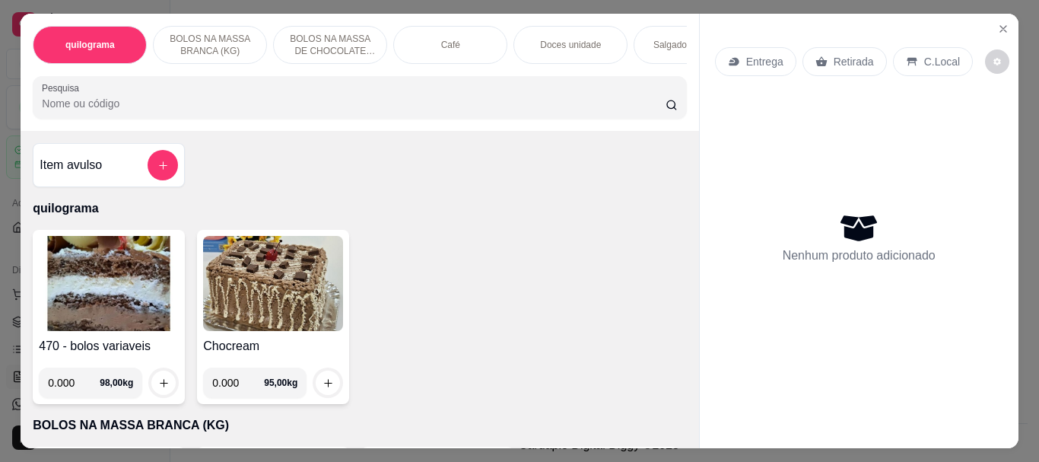
select select "ALL"
select select "0"
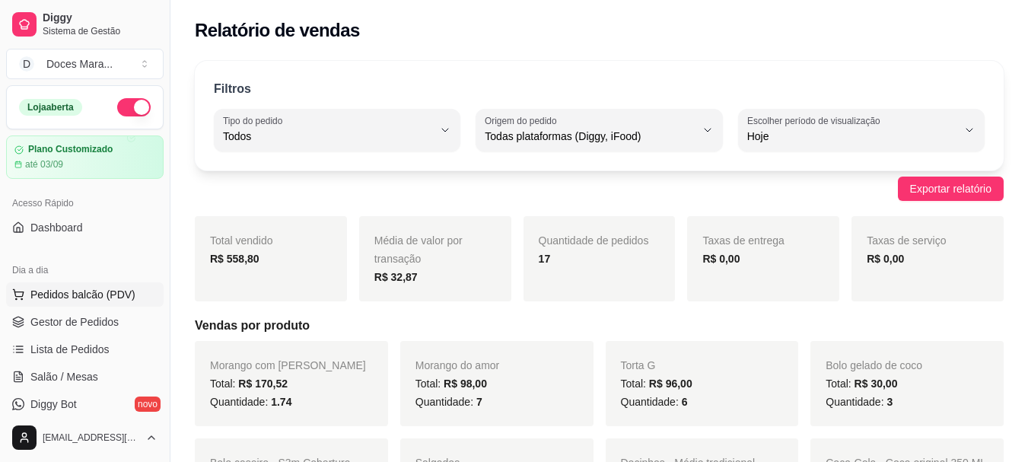
click at [64, 296] on span "Pedidos balcão (PDV)" at bounding box center [82, 294] width 105 height 15
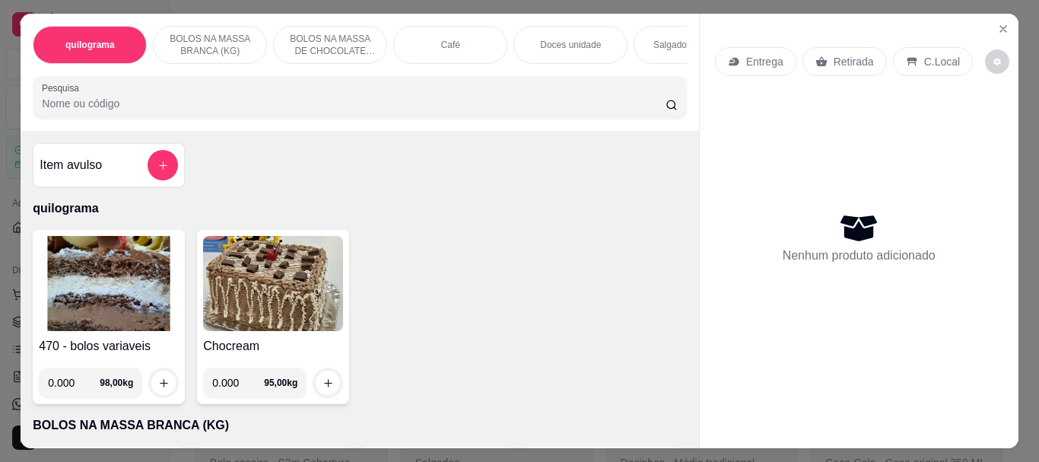
click at [544, 40] on p "Doces unidade" at bounding box center [570, 45] width 61 height 12
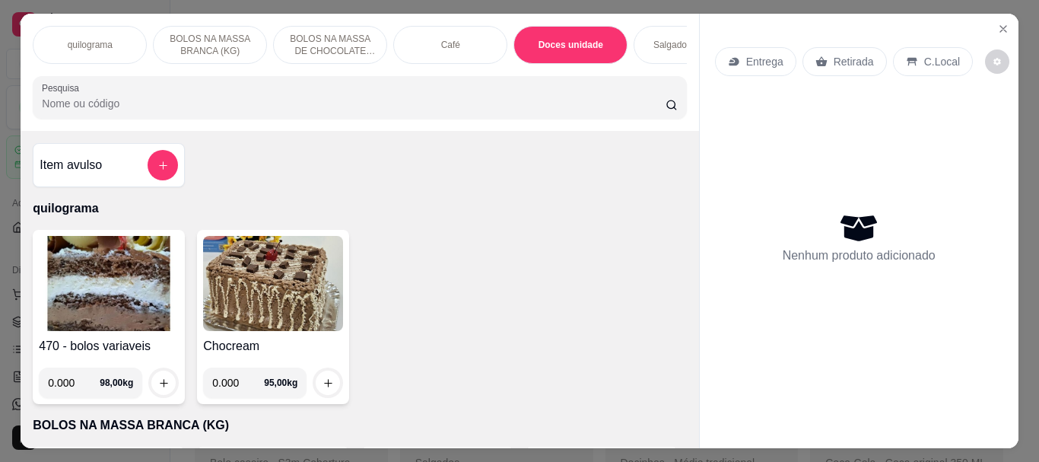
scroll to position [40, 0]
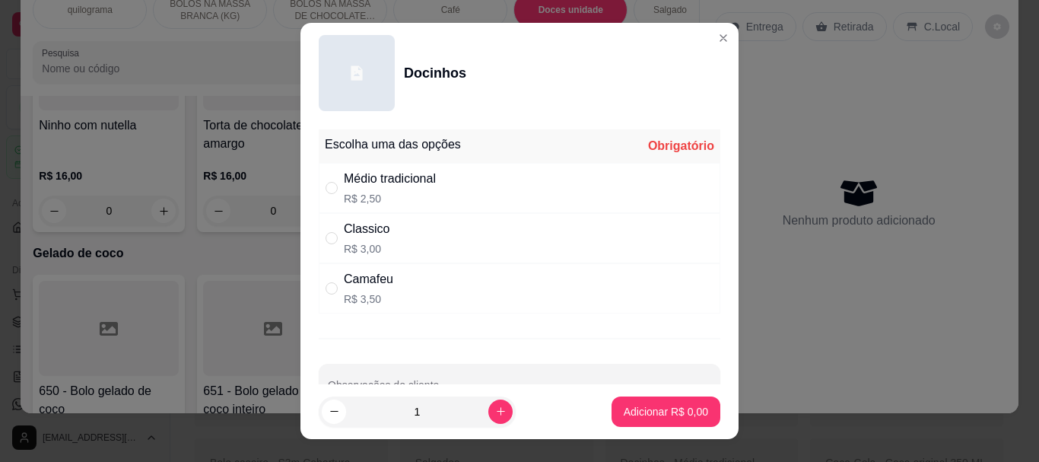
click at [332, 184] on div "" at bounding box center [335, 188] width 18 height 17
radio input "true"
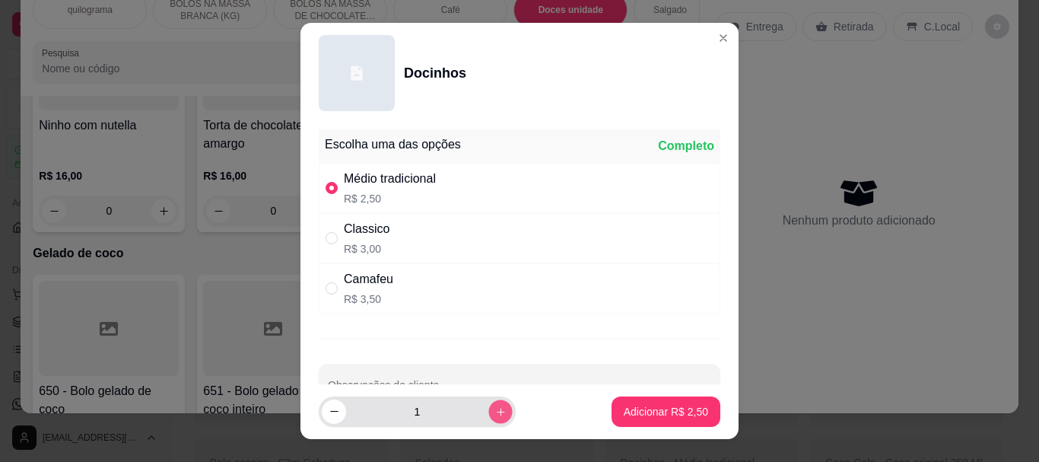
click at [488, 401] on button "increase-product-quantity" at bounding box center [500, 411] width 24 height 24
type input "4"
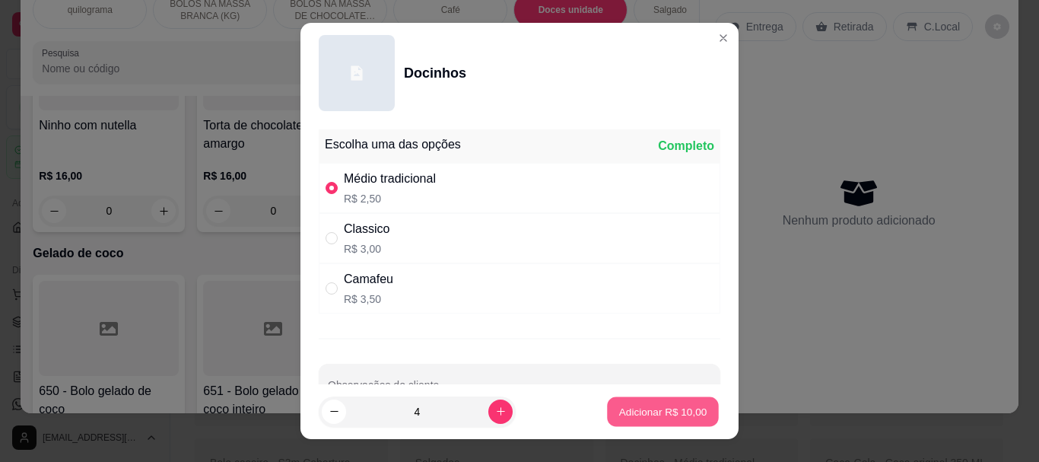
click at [638, 405] on p "Adicionar R$ 10,00" at bounding box center [663, 411] width 88 height 14
type input "4"
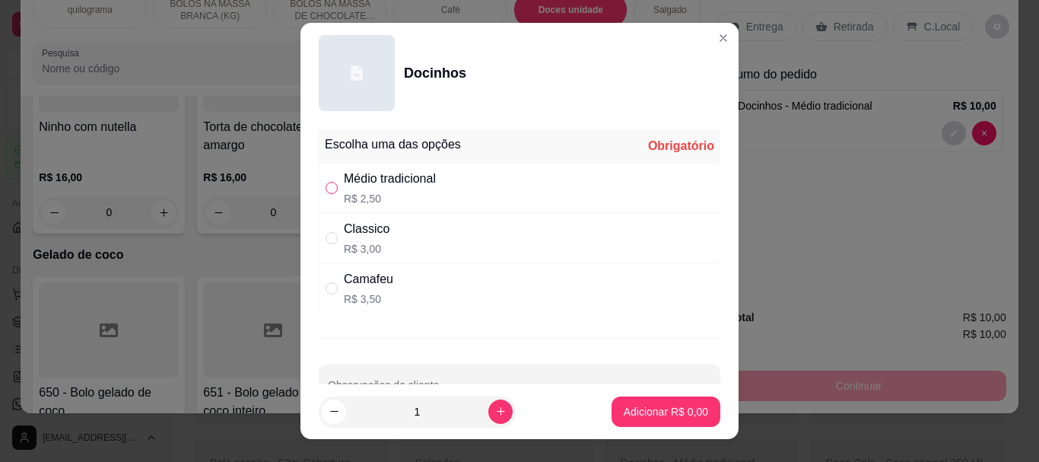
click at [329, 186] on input "" at bounding box center [332, 188] width 12 height 12
radio input "true"
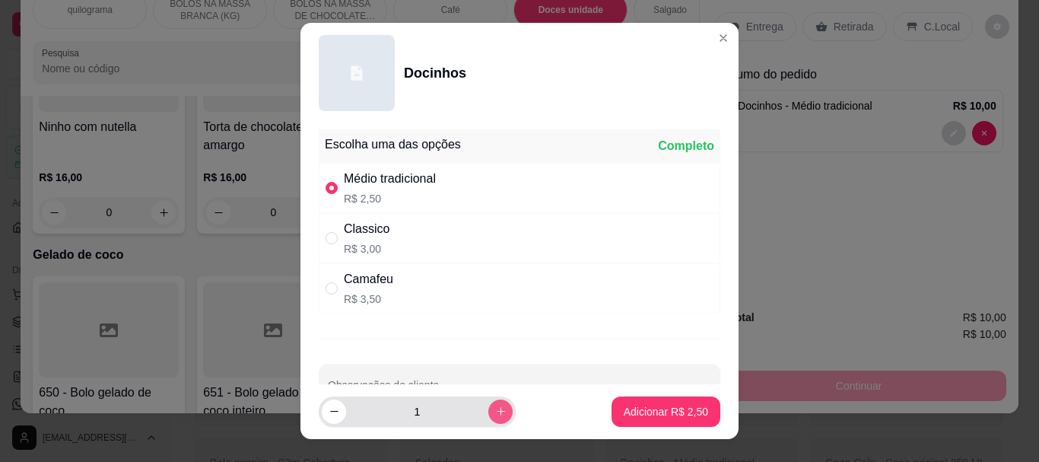
click at [488, 402] on button "increase-product-quantity" at bounding box center [500, 411] width 24 height 24
type input "4"
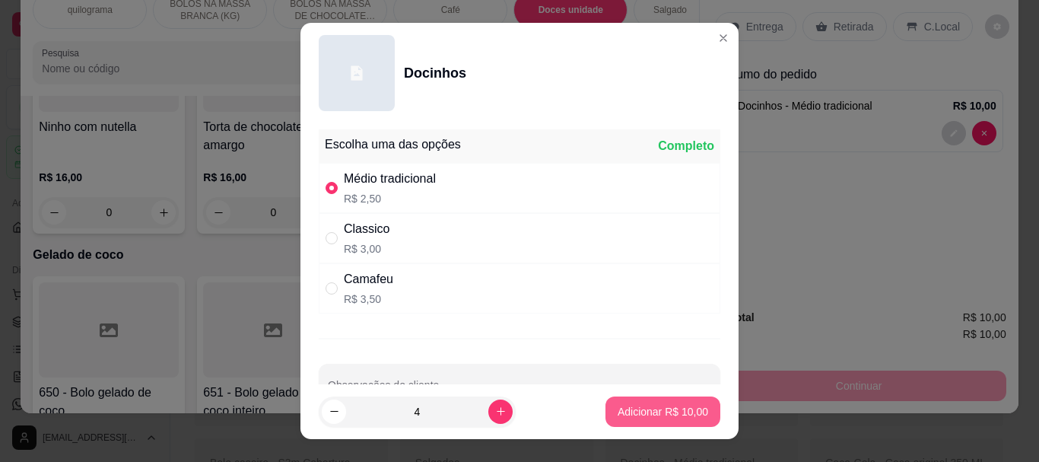
click at [643, 415] on p "Adicionar R$ 10,00" at bounding box center [663, 411] width 91 height 15
type input "8"
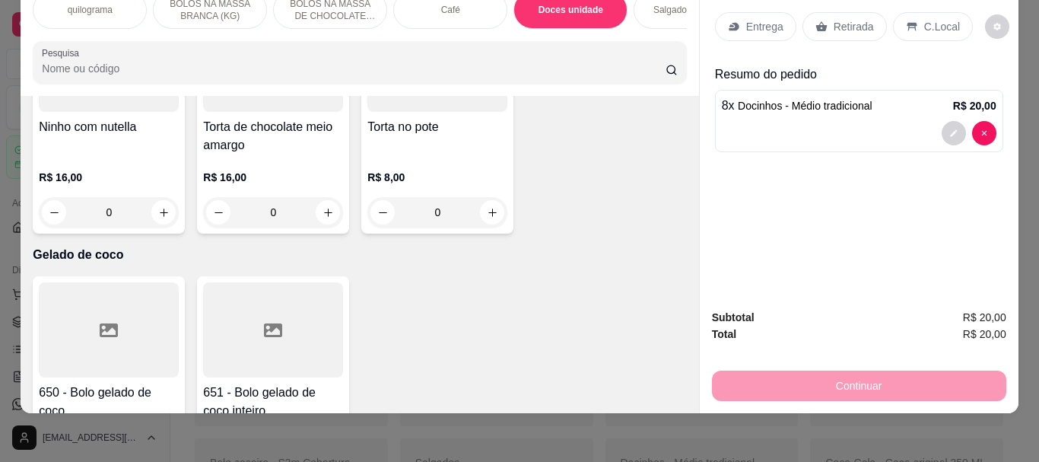
click at [843, 19] on p "Retirada" at bounding box center [854, 26] width 40 height 15
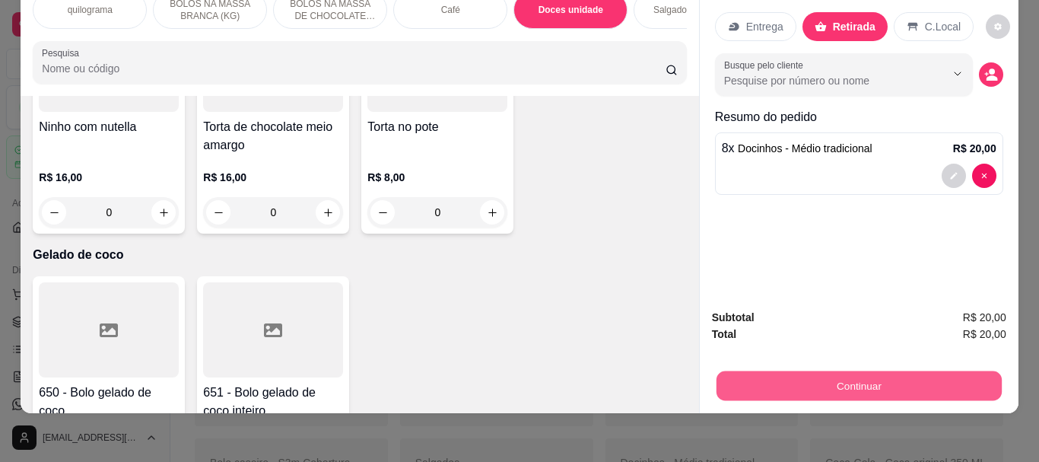
click at [822, 371] on button "Continuar" at bounding box center [858, 386] width 285 height 30
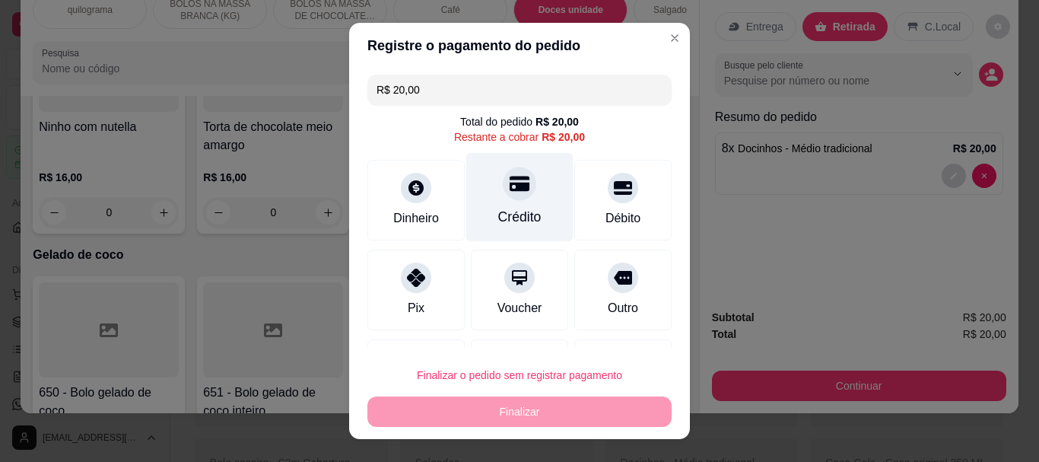
click at [505, 203] on div "Crédito" at bounding box center [519, 197] width 107 height 89
type input "R$ 0,00"
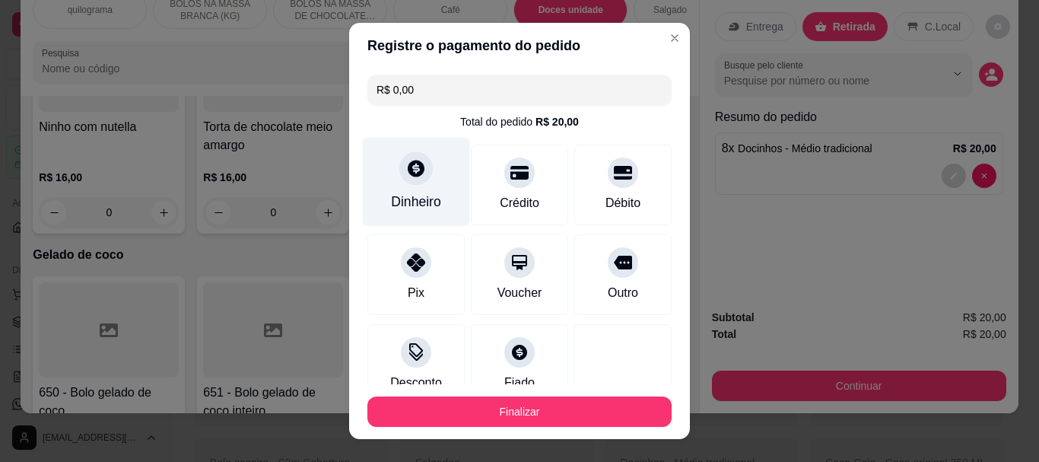
click at [406, 176] on icon at bounding box center [416, 169] width 20 height 20
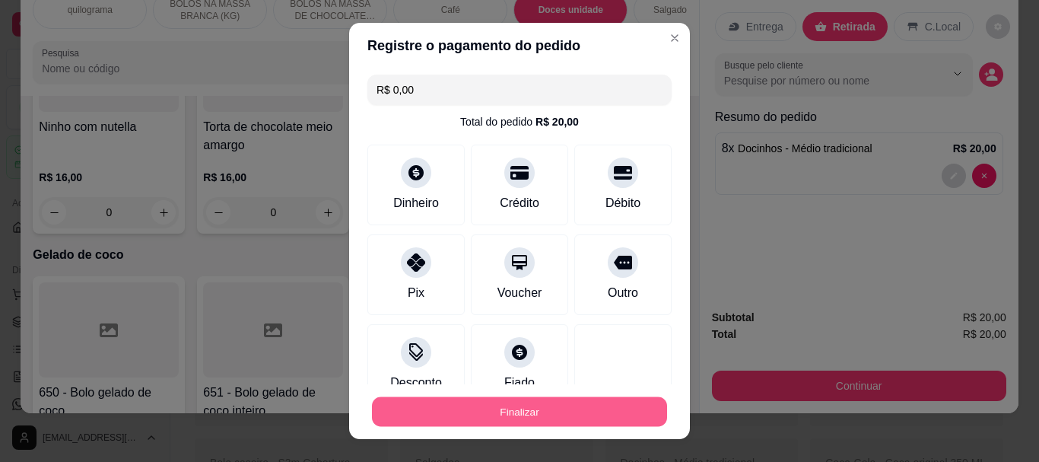
click at [539, 409] on button "Finalizar" at bounding box center [519, 411] width 295 height 30
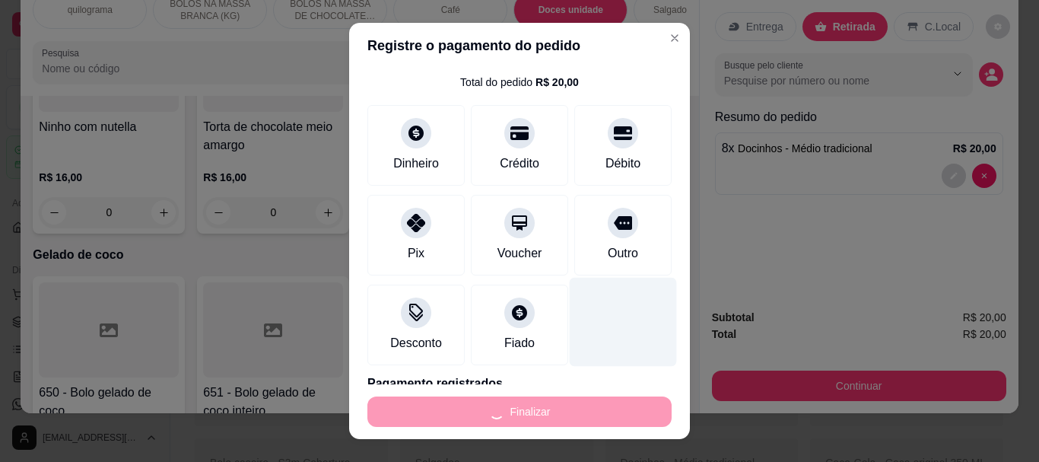
scroll to position [164, 0]
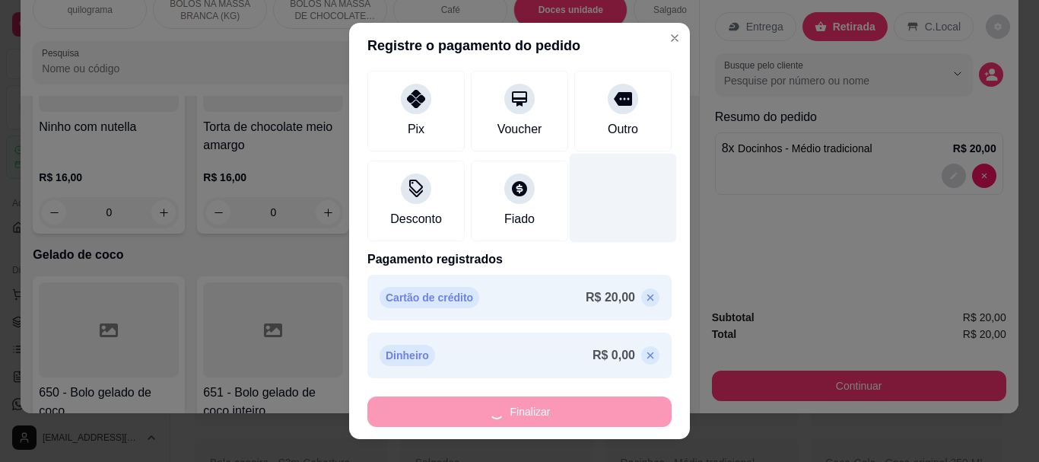
type input "0"
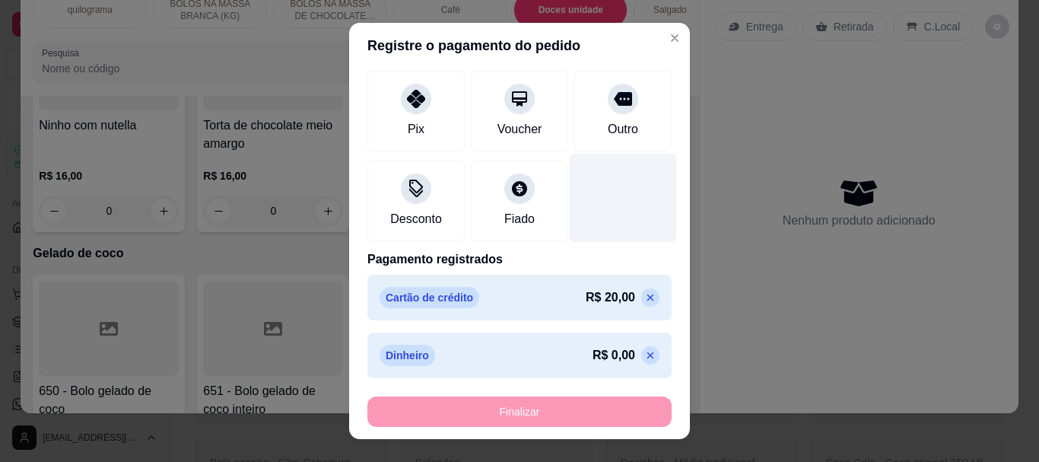
type input "-R$ 20,00"
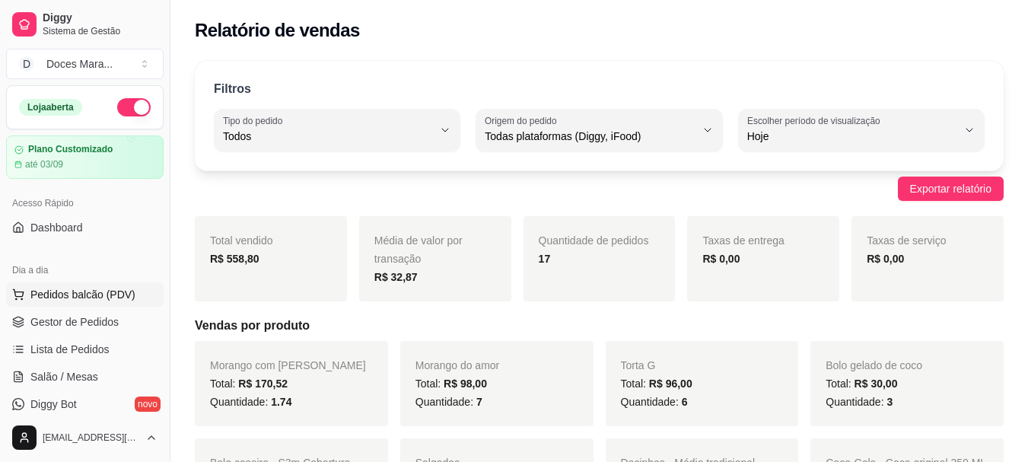
click at [46, 288] on span "Pedidos balcão (PDV)" at bounding box center [82, 294] width 105 height 15
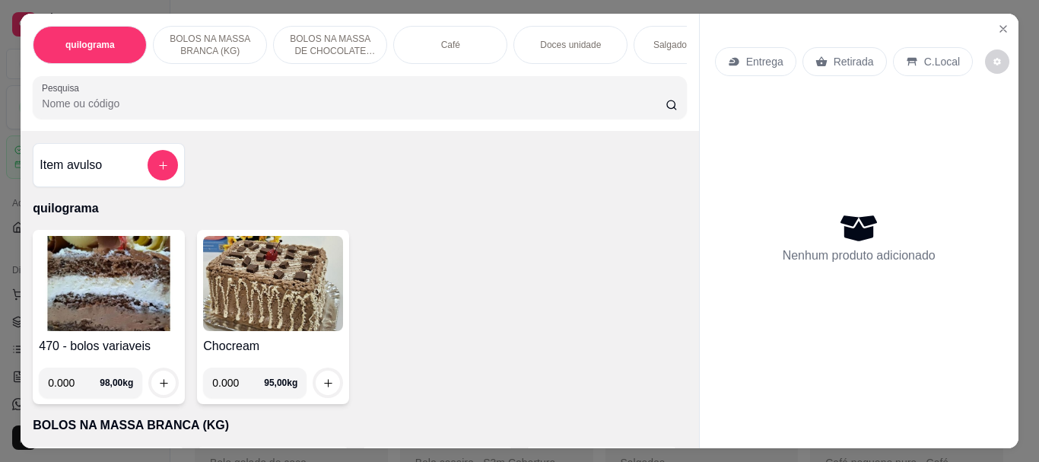
click at [116, 122] on div "quilograma BOLOS NA MASSA BRANCA (KG) BOLOS NA MASSA DE CHOCOLATE preço por (KG…" at bounding box center [360, 72] width 678 height 117
click at [129, 103] on input "Pesquisa" at bounding box center [354, 103] width 624 height 15
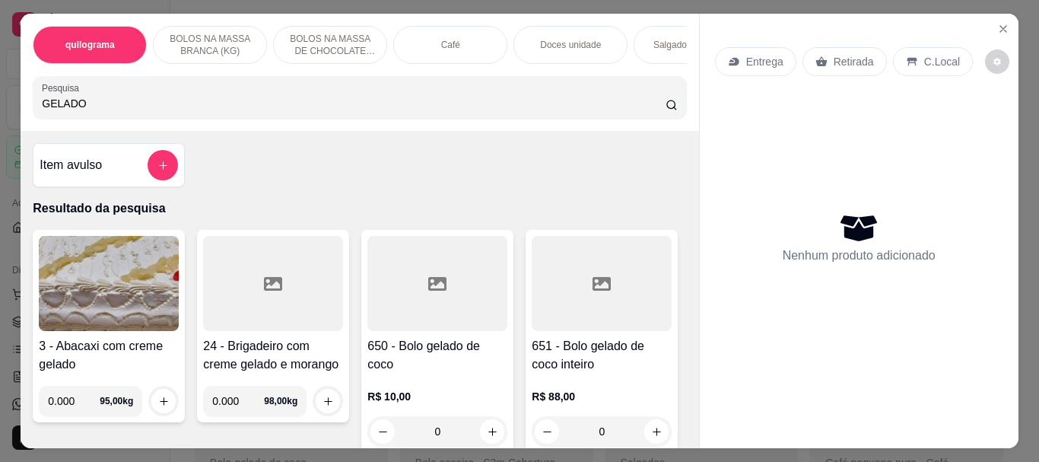
type input "GELADO"
click at [394, 311] on div at bounding box center [437, 283] width 140 height 95
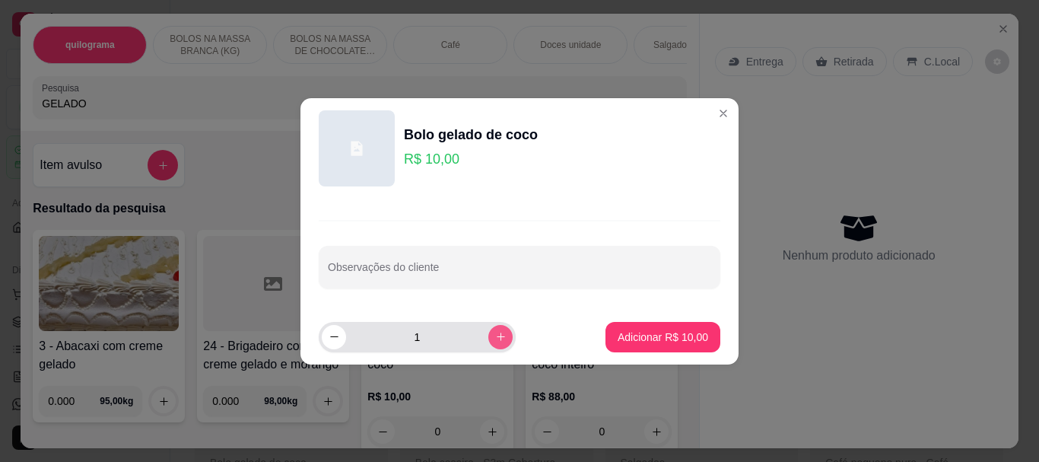
click at [495, 334] on icon "increase-product-quantity" at bounding box center [500, 336] width 11 height 11
click at [495, 335] on icon "increase-product-quantity" at bounding box center [500, 336] width 11 height 11
type input "4"
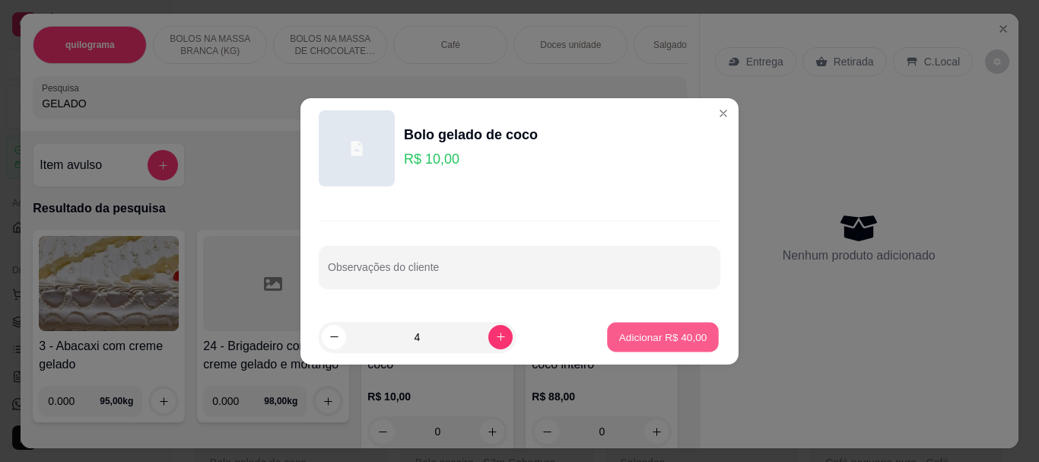
click at [652, 339] on p "Adicionar R$ 40,00" at bounding box center [663, 336] width 88 height 14
type input "4"
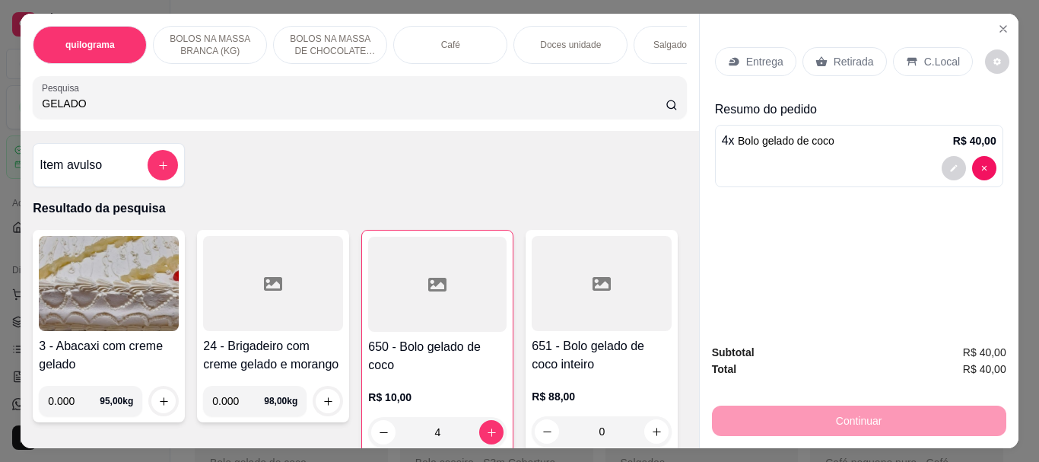
click at [819, 47] on div "Retirada" at bounding box center [845, 61] width 84 height 29
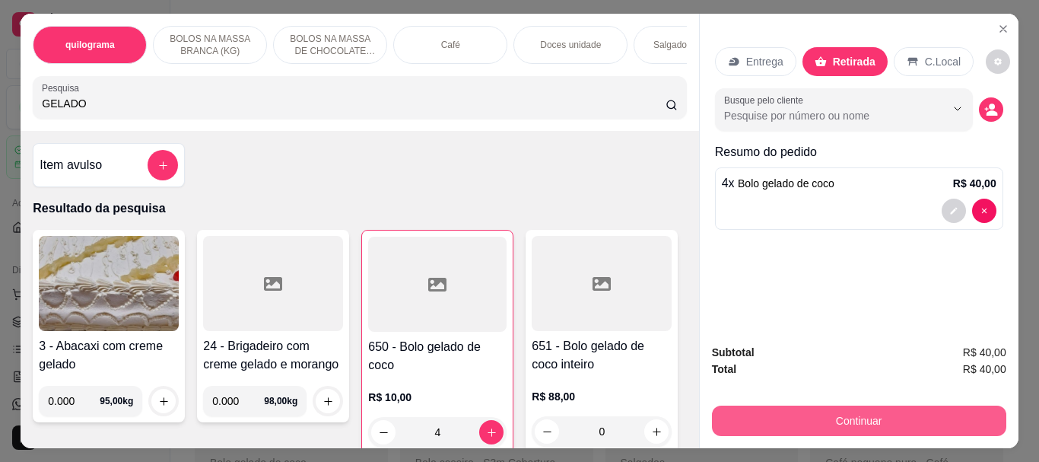
click at [842, 421] on button "Continuar" at bounding box center [859, 420] width 294 height 30
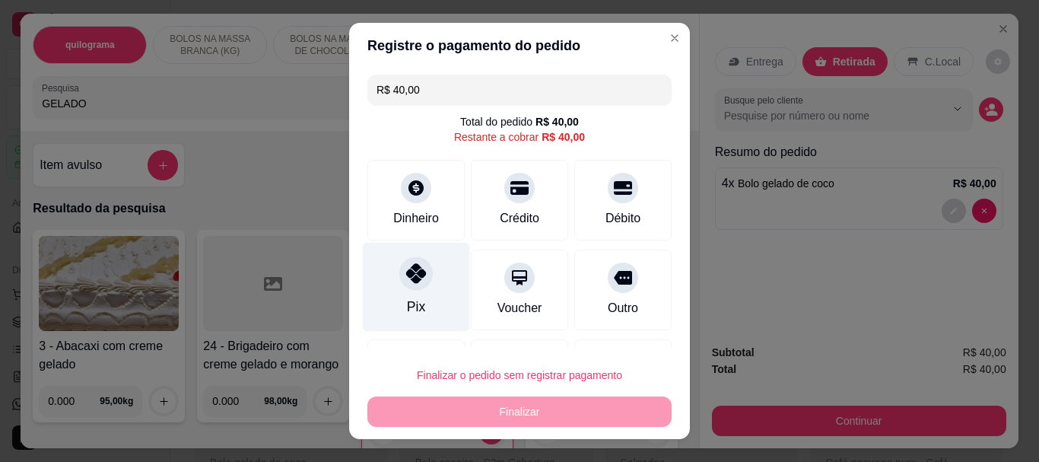
click at [409, 283] on icon at bounding box center [416, 274] width 20 height 20
type input "R$ 0,00"
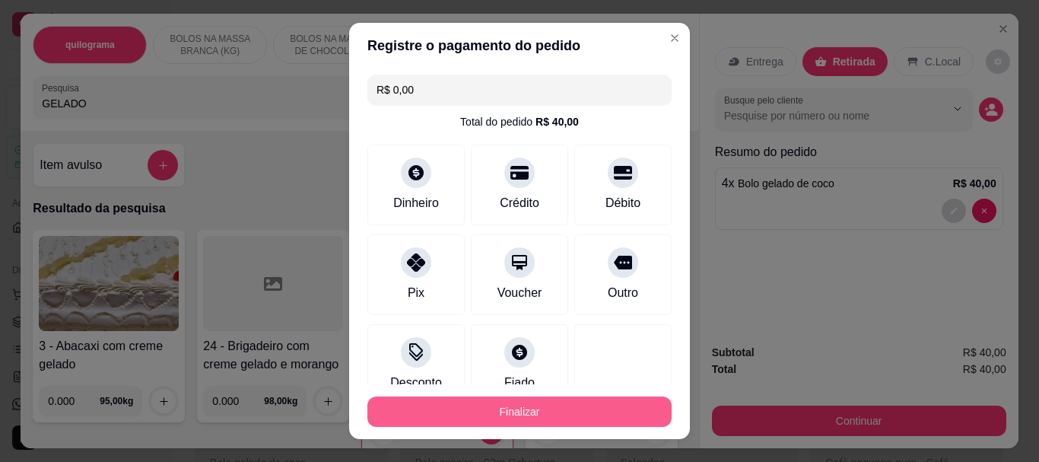
click at [468, 402] on button "Finalizar" at bounding box center [519, 411] width 304 height 30
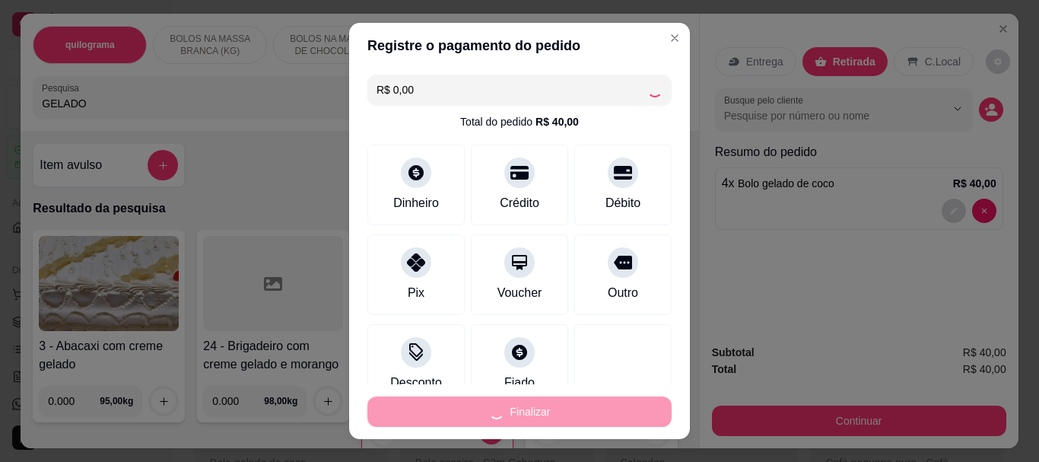
type input "0"
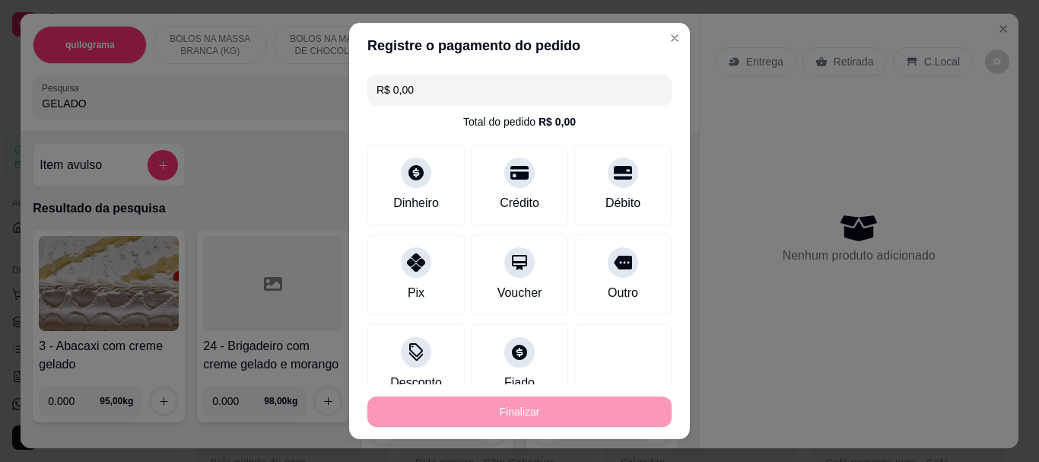
type input "-R$ 40,00"
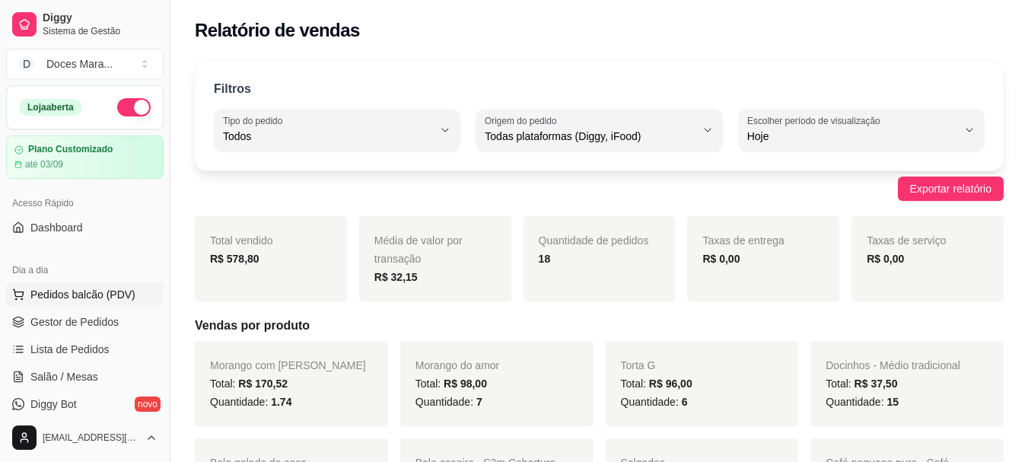
click at [50, 294] on span "Pedidos balcão (PDV)" at bounding box center [82, 294] width 105 height 15
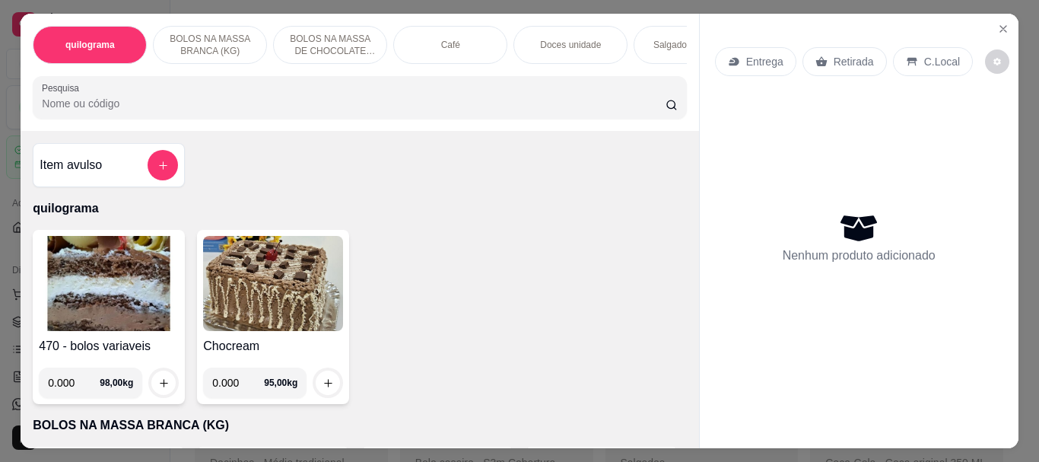
click at [113, 288] on img at bounding box center [109, 283] width 140 height 95
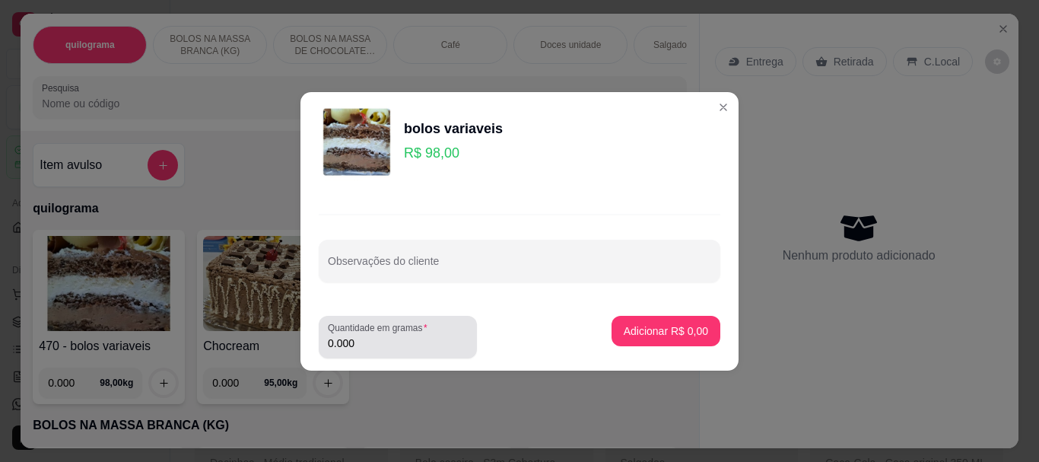
click at [359, 345] on input "0.000" at bounding box center [398, 343] width 140 height 15
click at [364, 334] on div "0.000" at bounding box center [398, 337] width 140 height 30
type input "0.000"
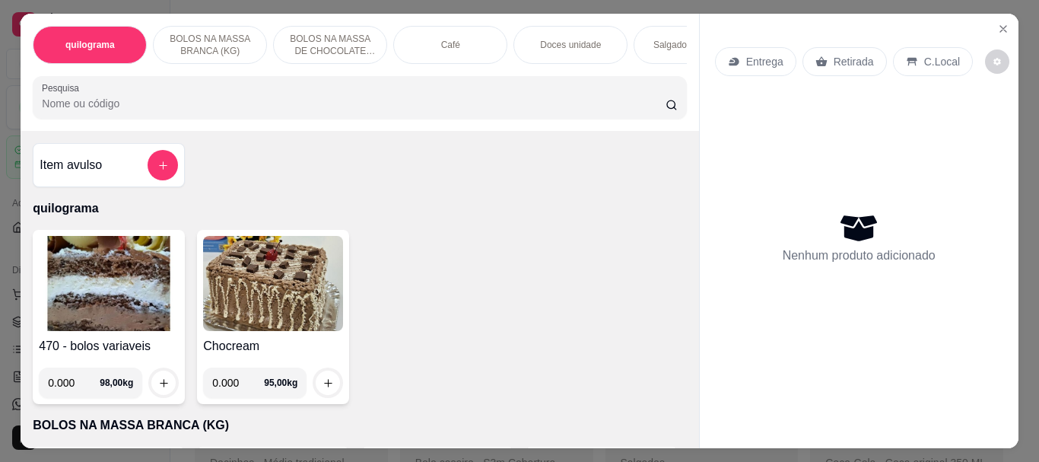
click at [470, 49] on div "Café" at bounding box center [450, 45] width 114 height 38
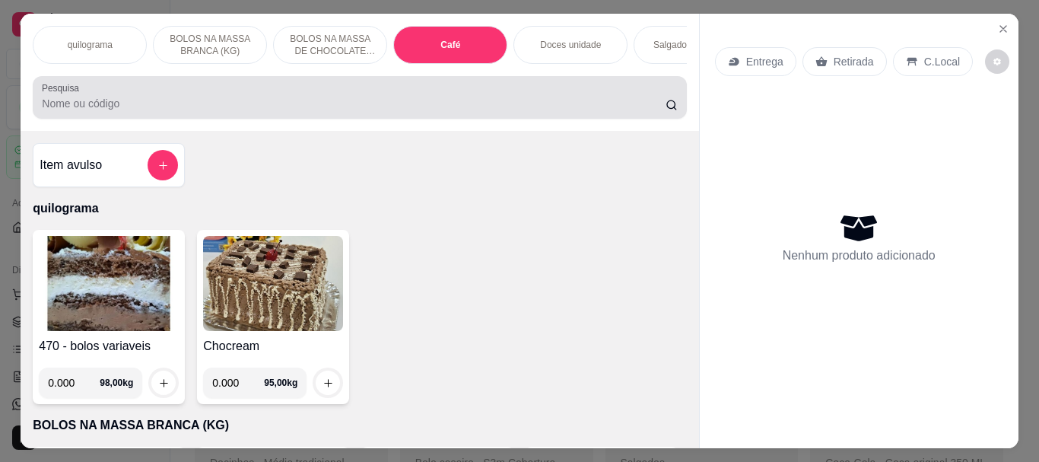
scroll to position [40, 0]
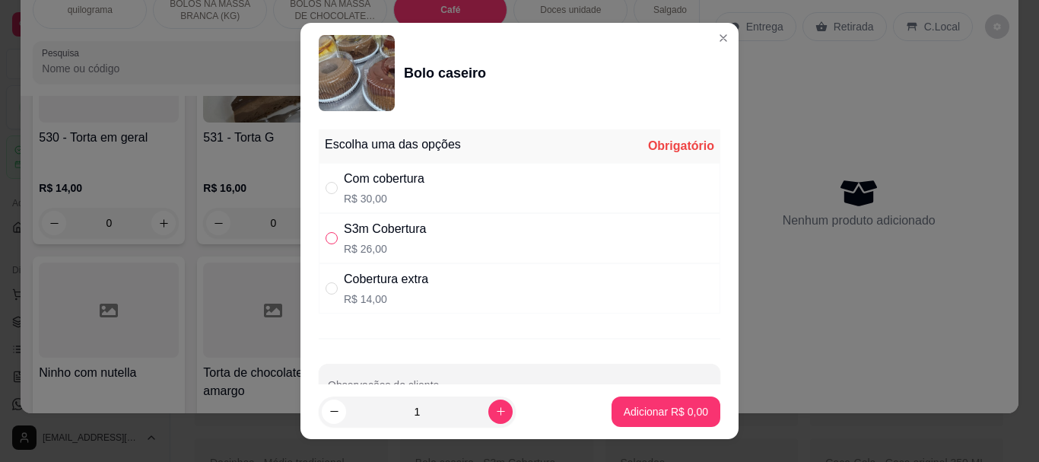
click at [326, 239] on input "" at bounding box center [332, 238] width 12 height 12
radio input "true"
click at [622, 409] on p "Adicionar R$ 26,00" at bounding box center [663, 411] width 88 height 14
type input "1"
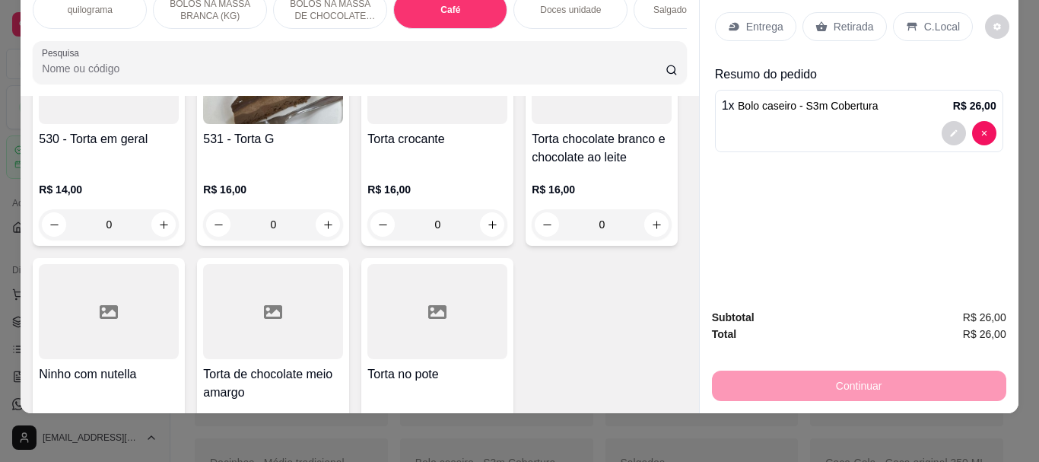
click at [841, 19] on p "Retirada" at bounding box center [854, 26] width 40 height 15
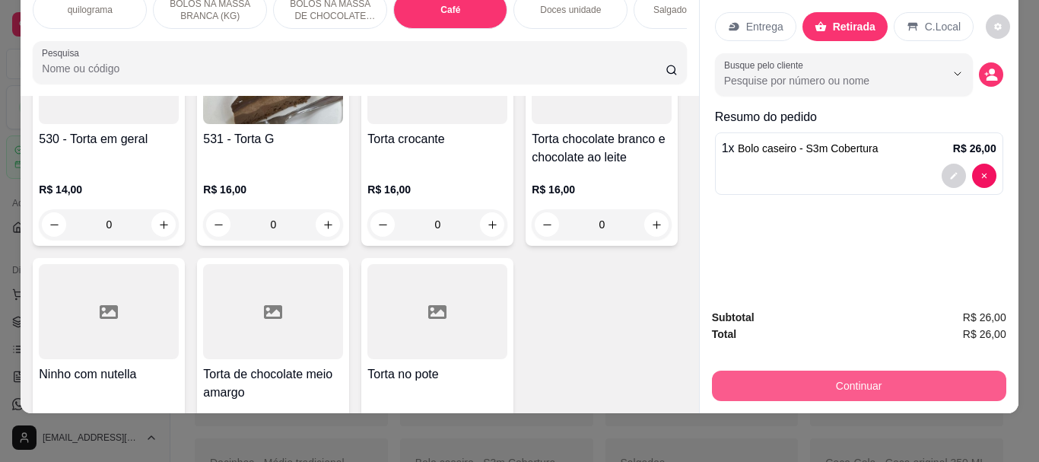
click at [854, 371] on button "Continuar" at bounding box center [859, 386] width 294 height 30
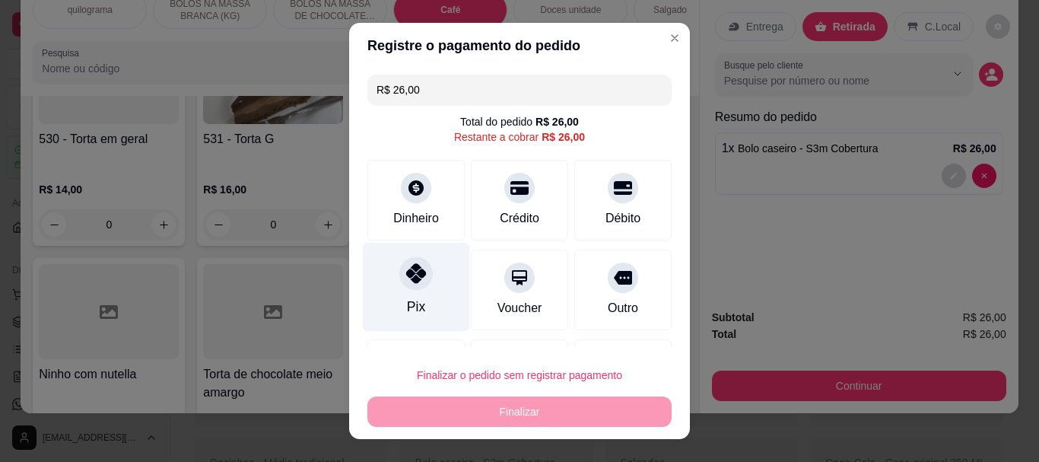
click at [399, 285] on div at bounding box center [415, 273] width 33 height 33
type input "R$ 0,00"
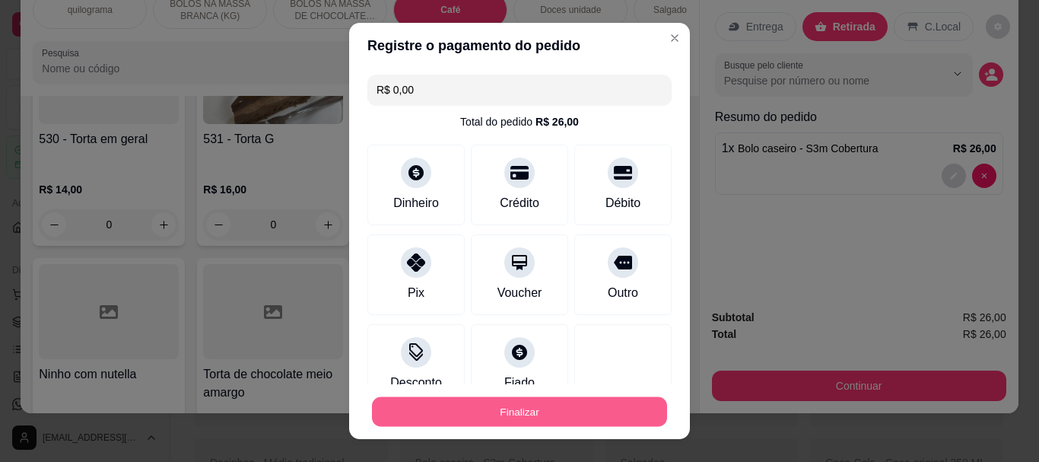
click at [517, 414] on button "Finalizar" at bounding box center [519, 411] width 295 height 30
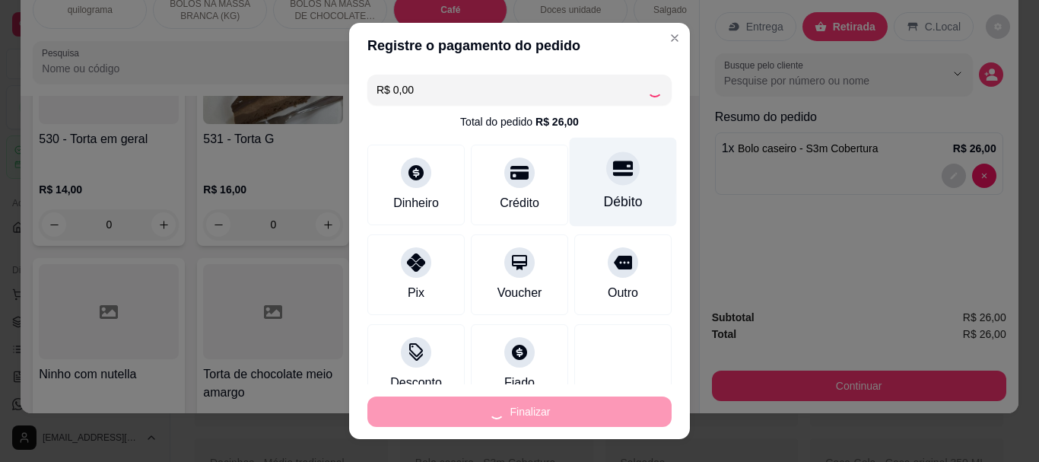
type input "0"
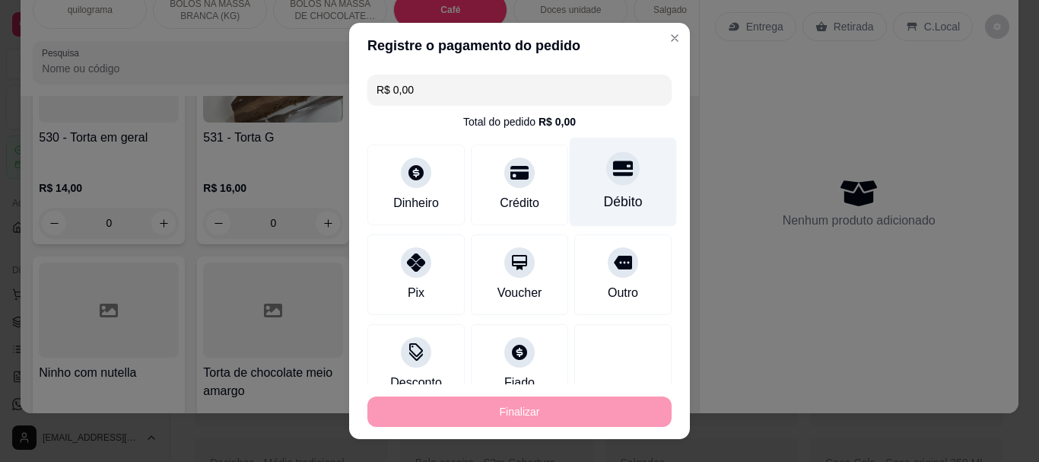
type input "-R$ 26,00"
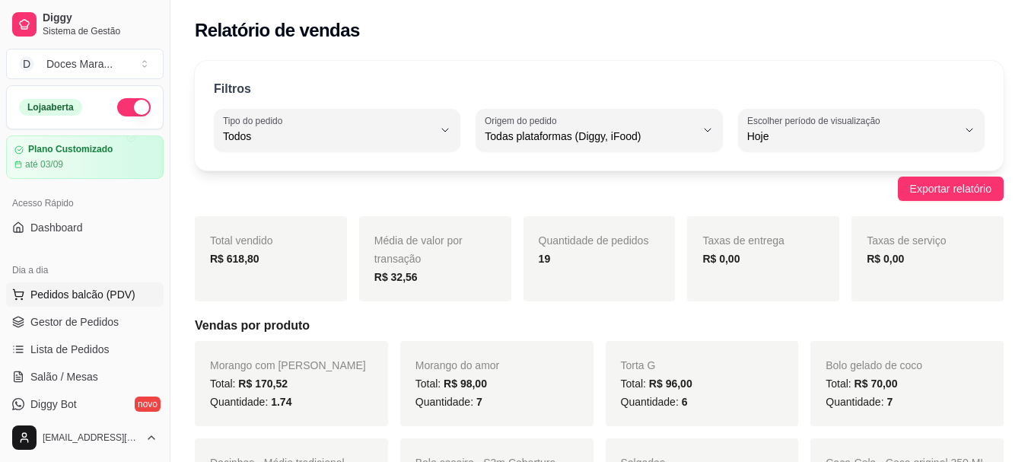
click at [99, 292] on span "Pedidos balcão (PDV)" at bounding box center [82, 294] width 105 height 15
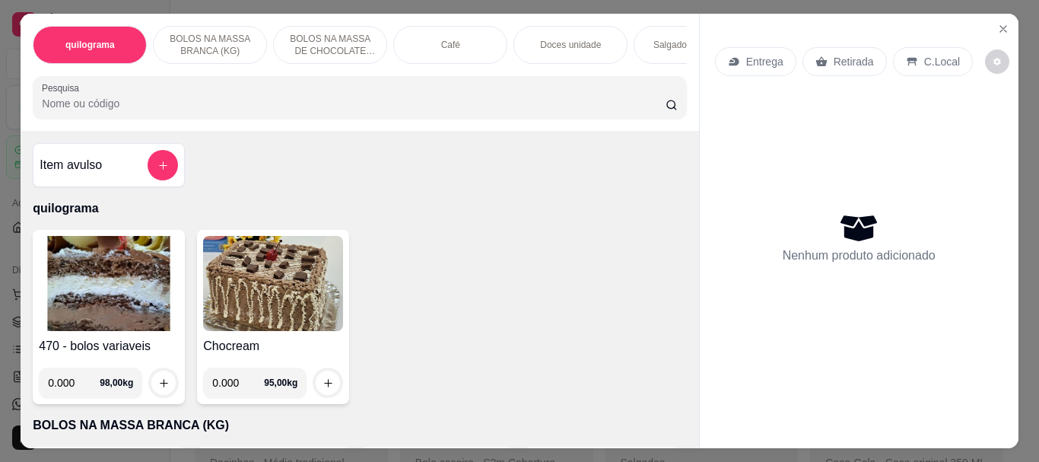
click at [557, 47] on div "Doces unidade" at bounding box center [571, 45] width 114 height 38
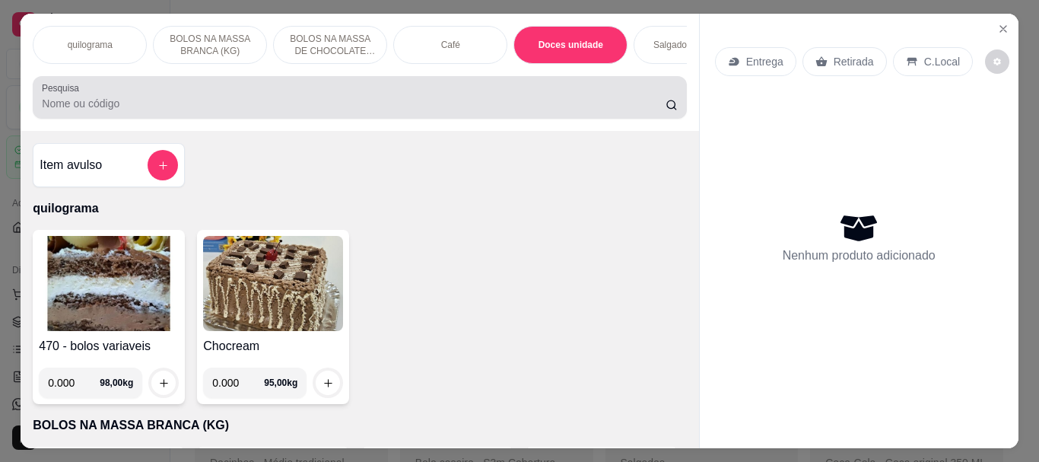
scroll to position [40, 0]
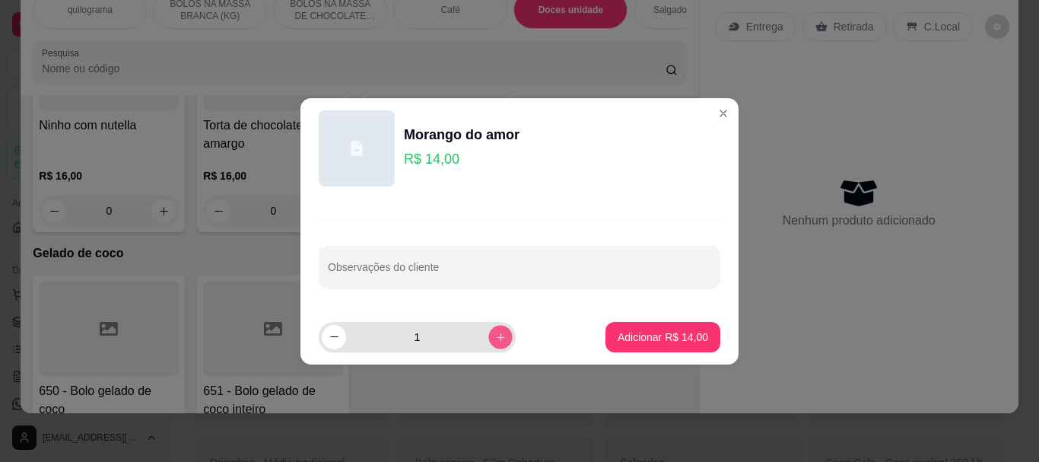
click at [495, 337] on icon "increase-product-quantity" at bounding box center [500, 336] width 11 height 11
click at [497, 337] on icon "increase-product-quantity" at bounding box center [501, 336] width 8 height 8
type input "4"
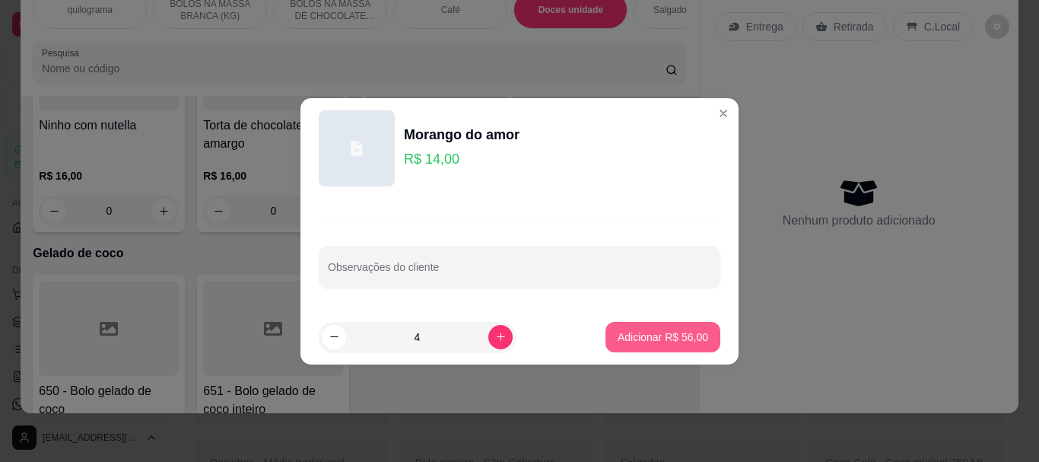
click at [618, 331] on p "Adicionar R$ 56,00" at bounding box center [663, 336] width 91 height 15
type input "4"
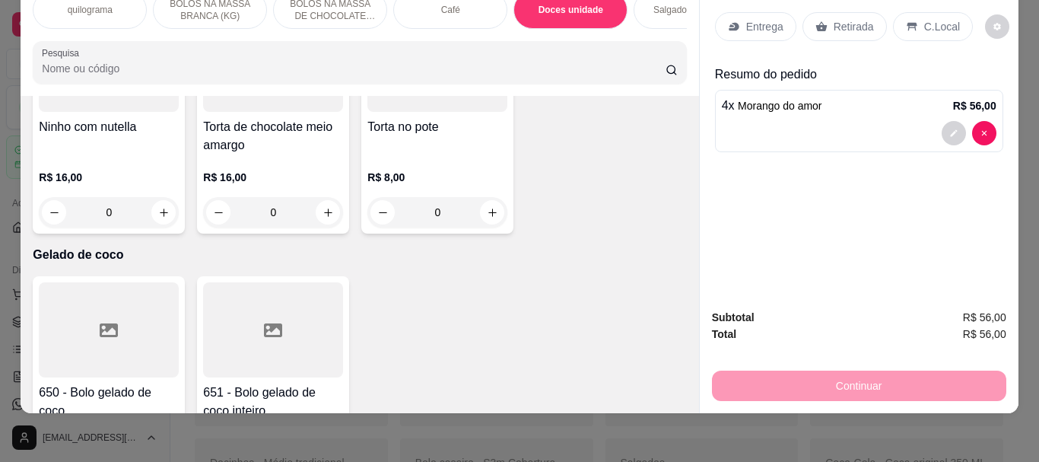
click at [75, 72] on input "Pesquisa" at bounding box center [354, 68] width 624 height 15
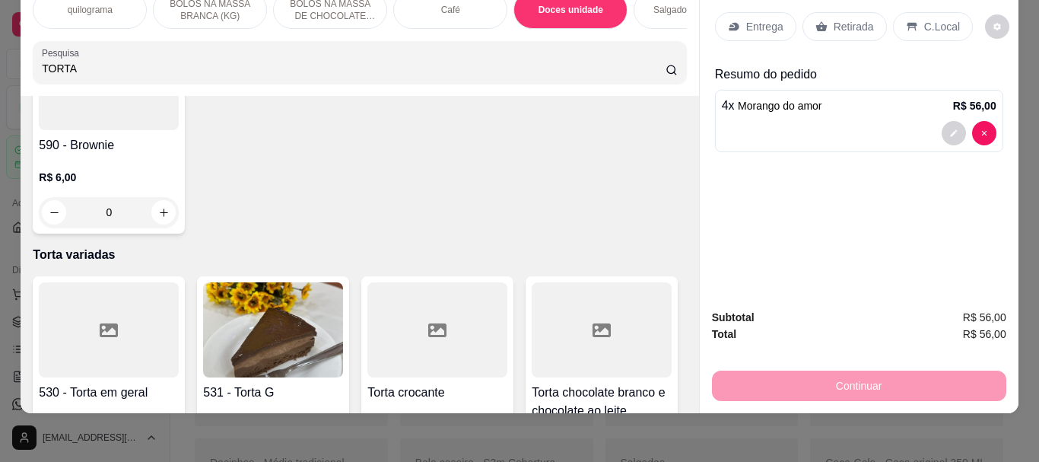
scroll to position [6354, 0]
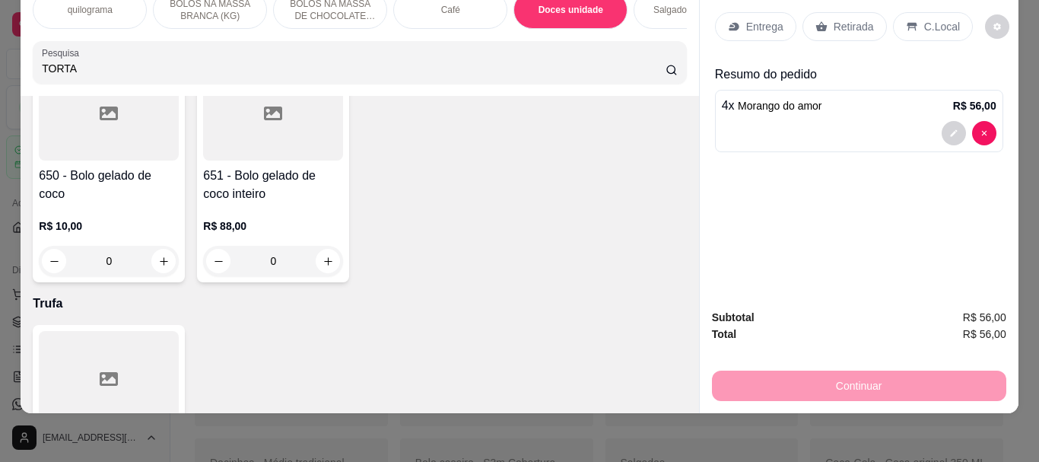
type input "TORTA"
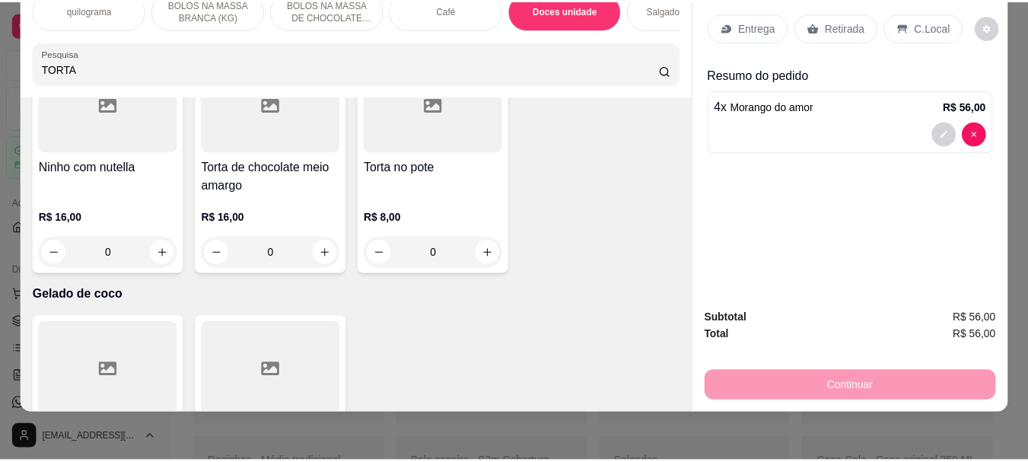
scroll to position [0, 0]
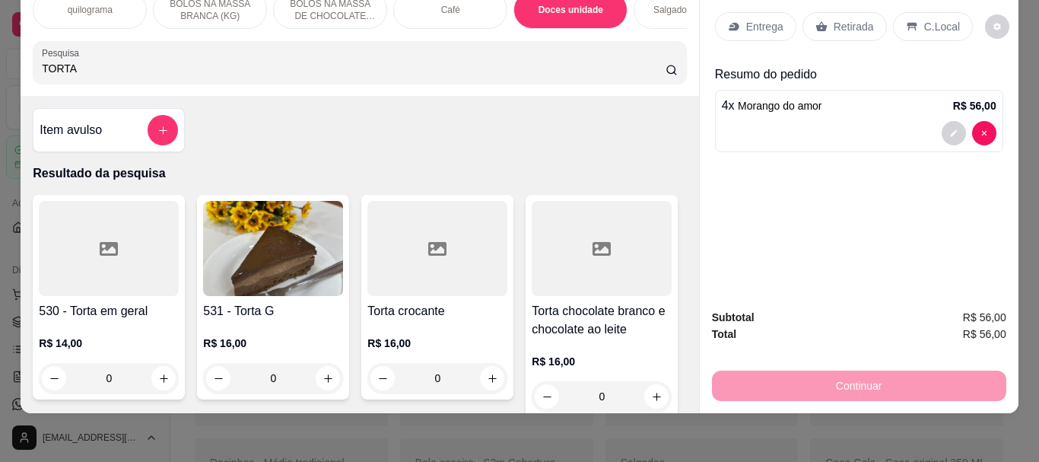
click at [243, 254] on img at bounding box center [273, 248] width 140 height 95
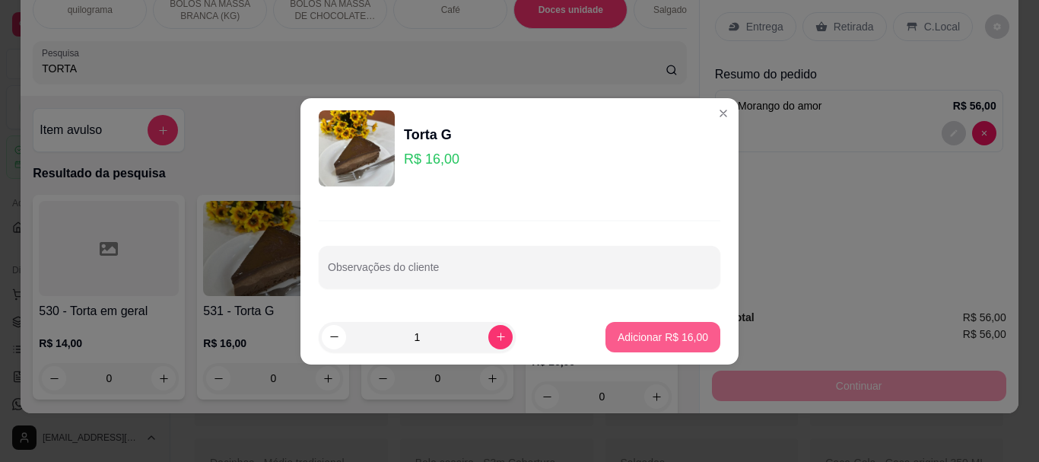
click at [626, 341] on p "Adicionar R$ 16,00" at bounding box center [663, 336] width 91 height 15
type input "1"
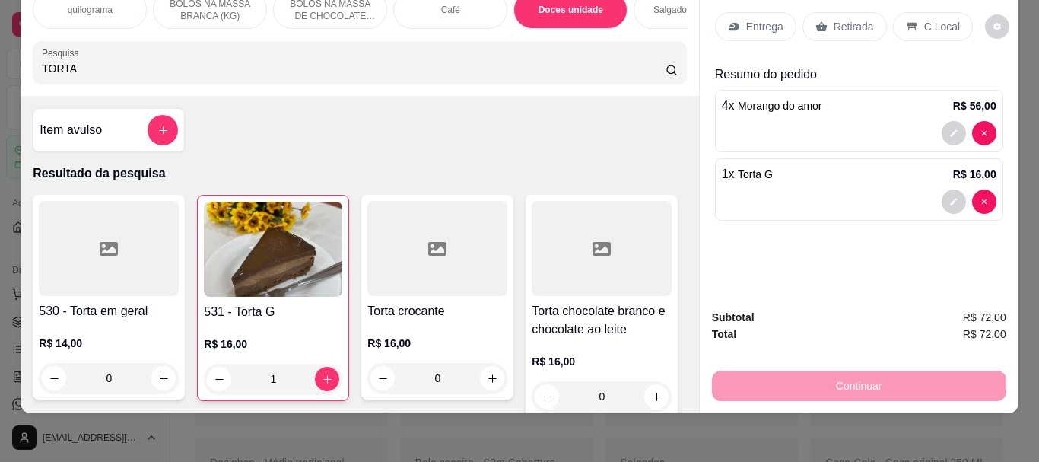
click at [119, 69] on input "TORTA" at bounding box center [354, 68] width 624 height 15
type input "T"
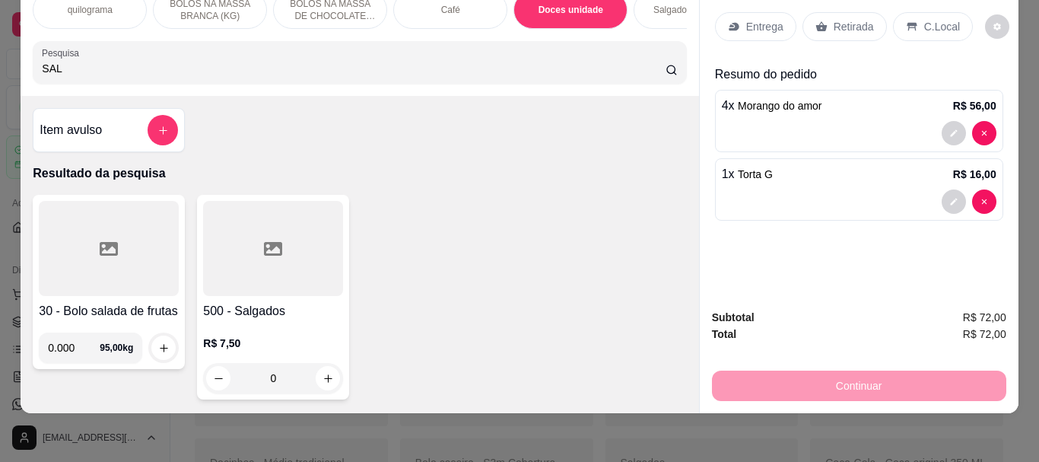
type input "SAL"
click at [239, 216] on div at bounding box center [273, 248] width 140 height 95
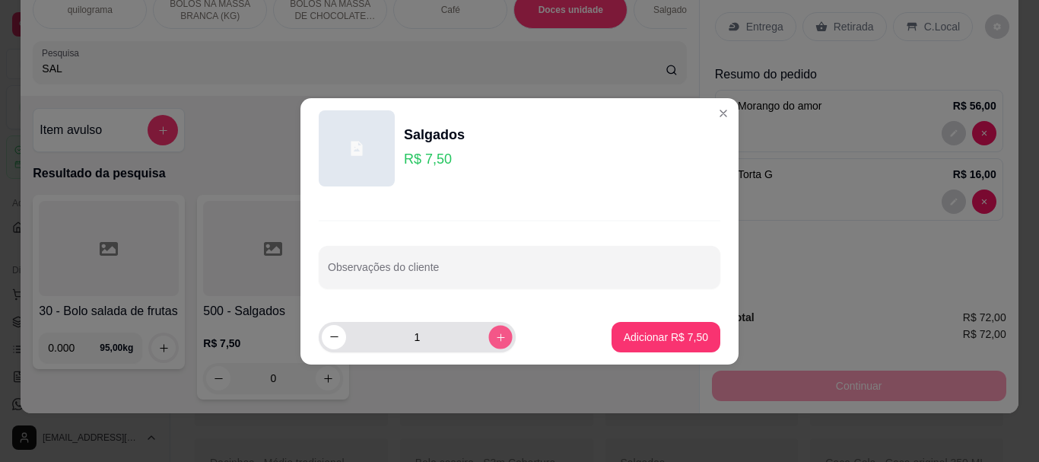
click at [495, 334] on icon "increase-product-quantity" at bounding box center [500, 336] width 11 height 11
type input "2"
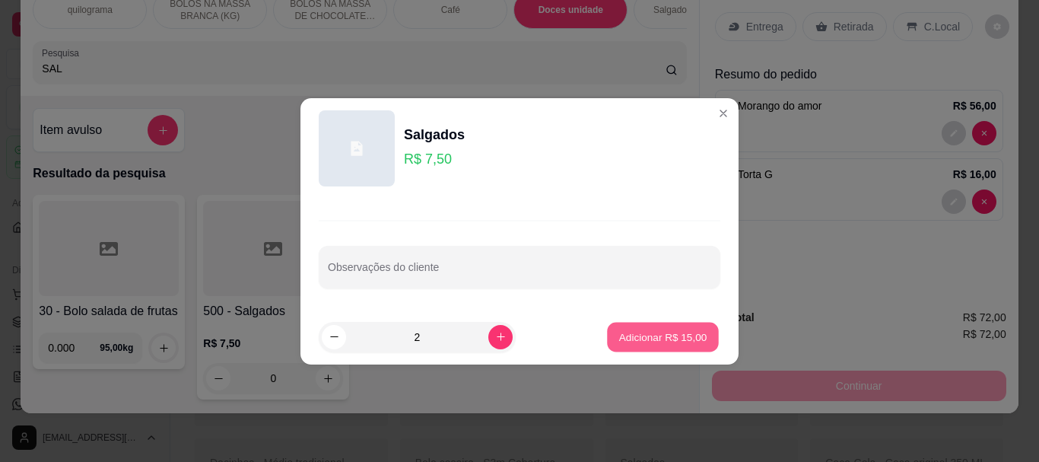
click at [644, 334] on p "Adicionar R$ 15,00" at bounding box center [663, 336] width 88 height 14
type input "2"
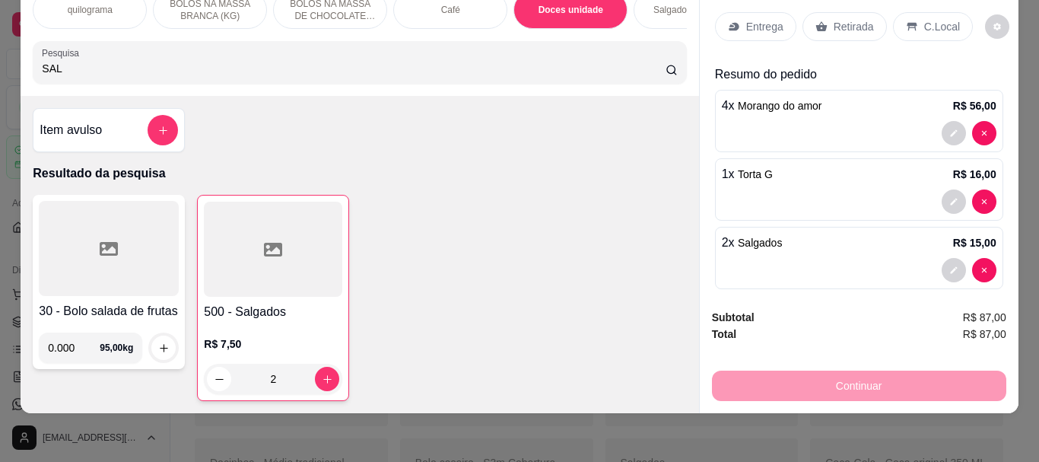
click at [834, 22] on p "Retirada" at bounding box center [854, 26] width 40 height 15
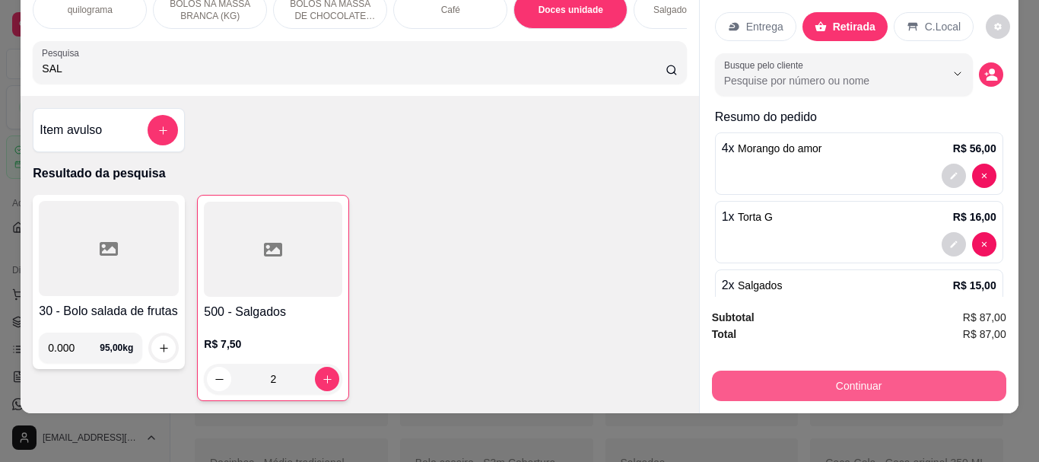
click at [847, 380] on button "Continuar" at bounding box center [859, 386] width 294 height 30
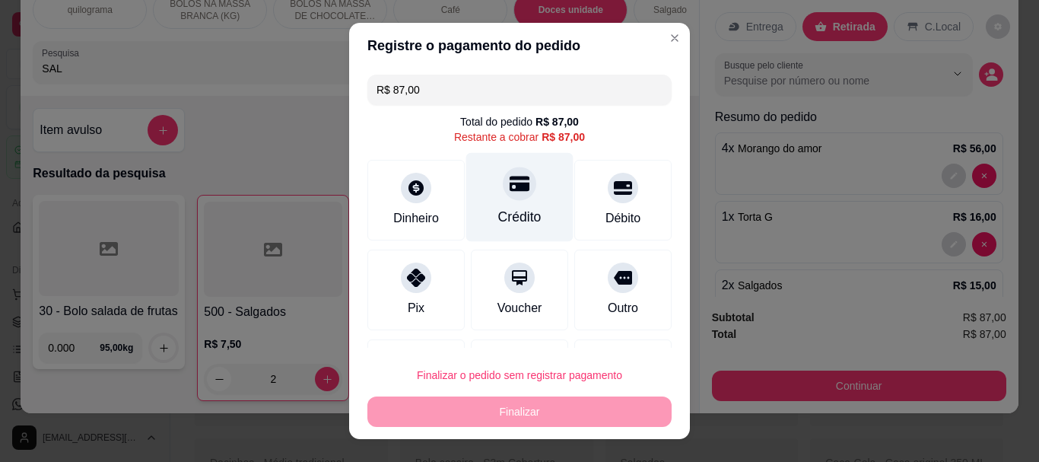
click at [498, 205] on div "Crédito" at bounding box center [519, 197] width 107 height 89
type input "R$ 0,00"
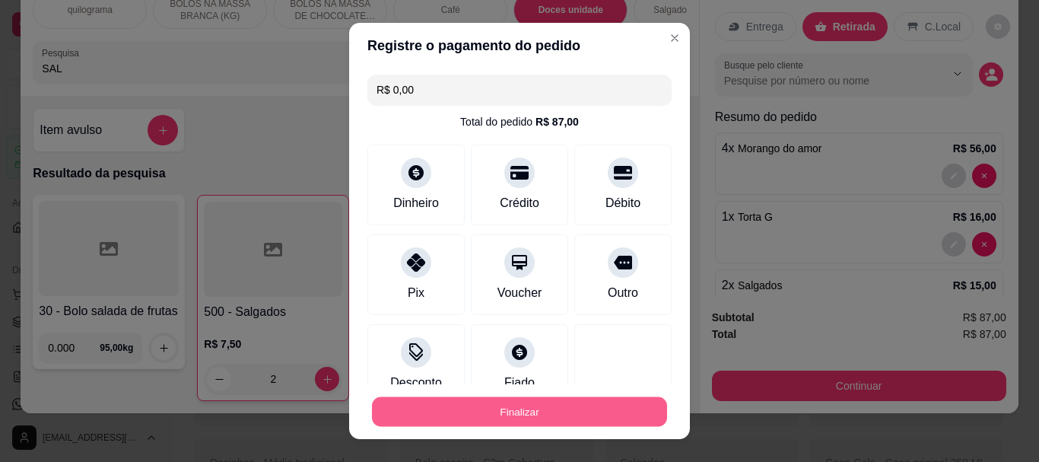
click at [498, 417] on button "Finalizar" at bounding box center [519, 411] width 295 height 30
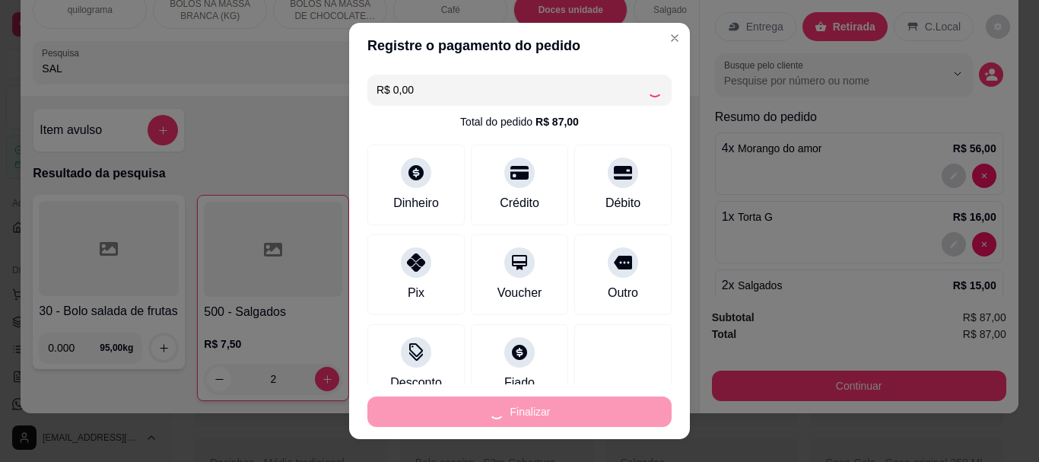
type input "0"
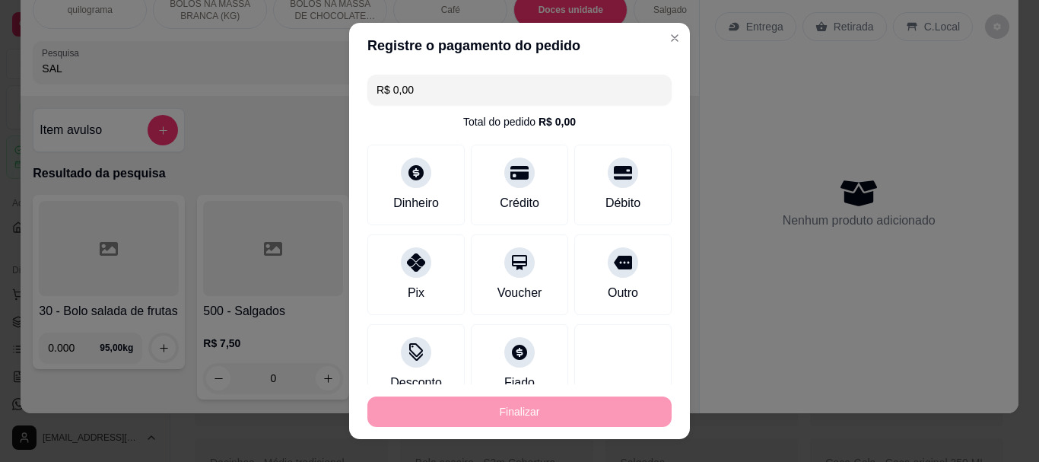
type input "-R$ 87,00"
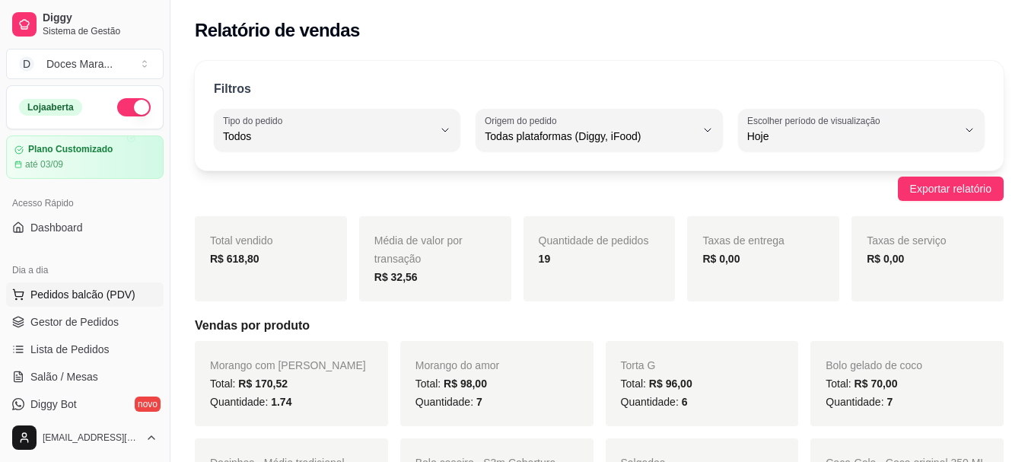
click at [54, 294] on span "Pedidos balcão (PDV)" at bounding box center [82, 294] width 105 height 15
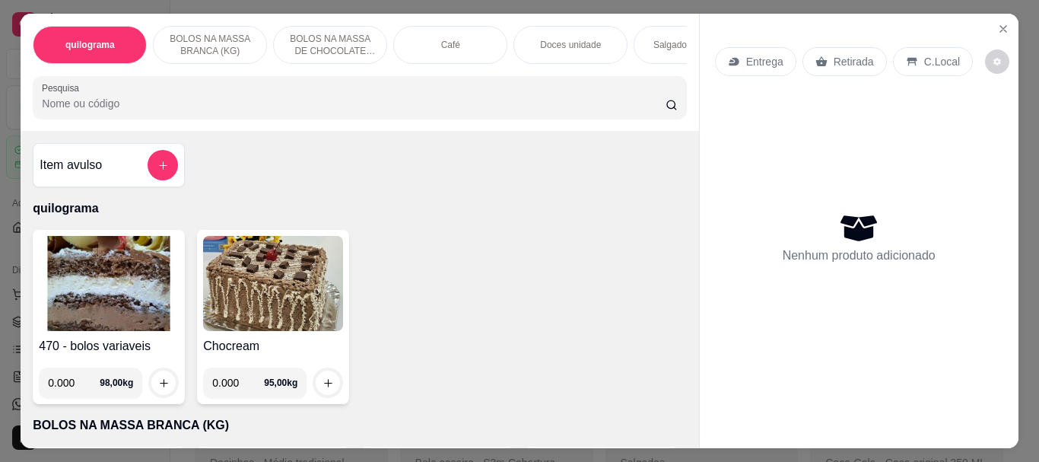
click at [78, 281] on img at bounding box center [109, 283] width 140 height 95
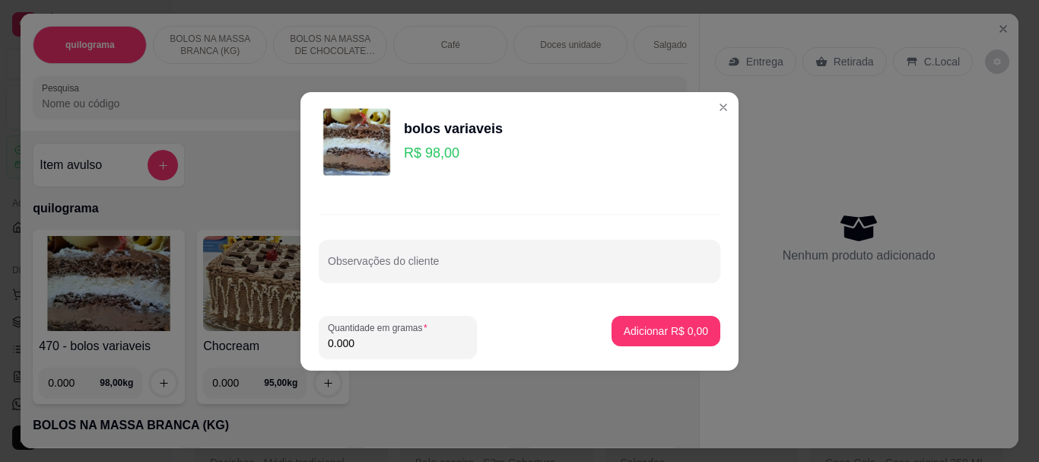
click at [389, 336] on input "0.000" at bounding box center [398, 343] width 140 height 15
type input "0.160"
click at [621, 333] on p "Adicionar R$ 15,68" at bounding box center [663, 330] width 91 height 15
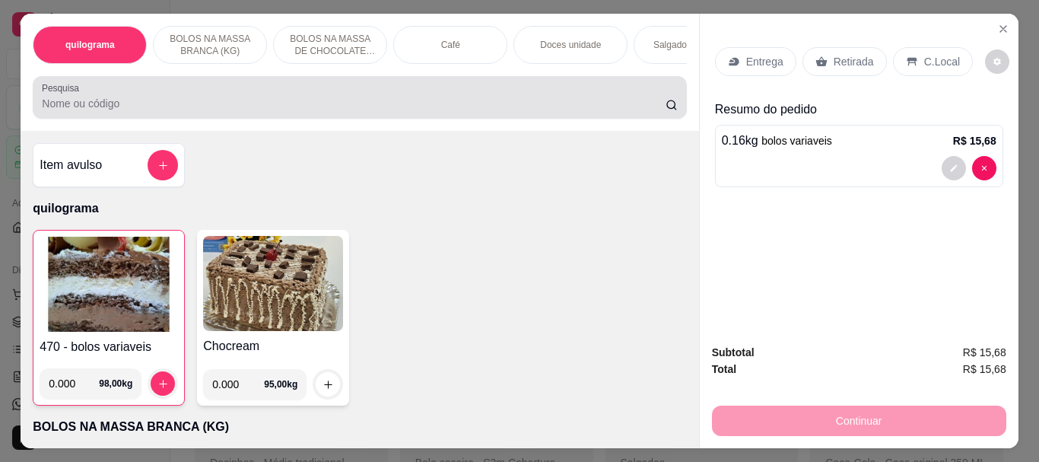
click at [54, 103] on input "Pesquisa" at bounding box center [354, 103] width 624 height 15
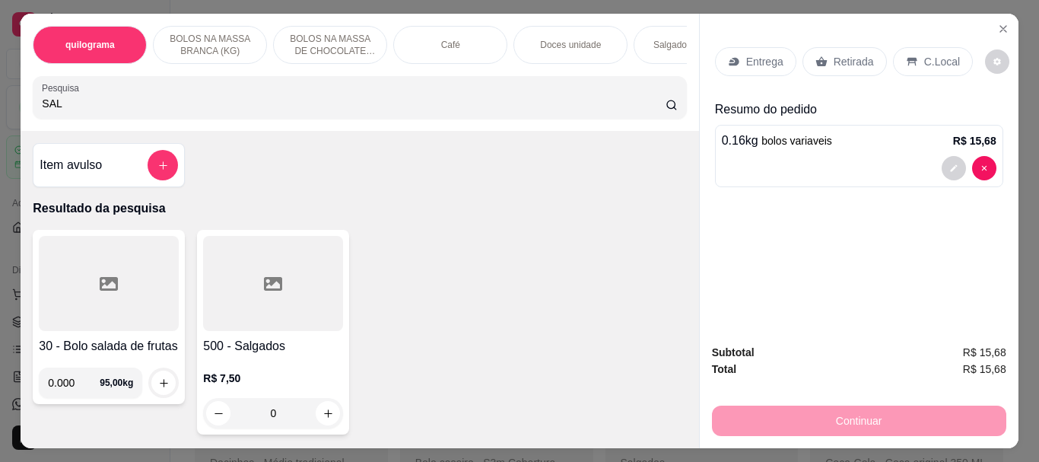
type input "SAL"
click at [276, 311] on div at bounding box center [273, 283] width 140 height 95
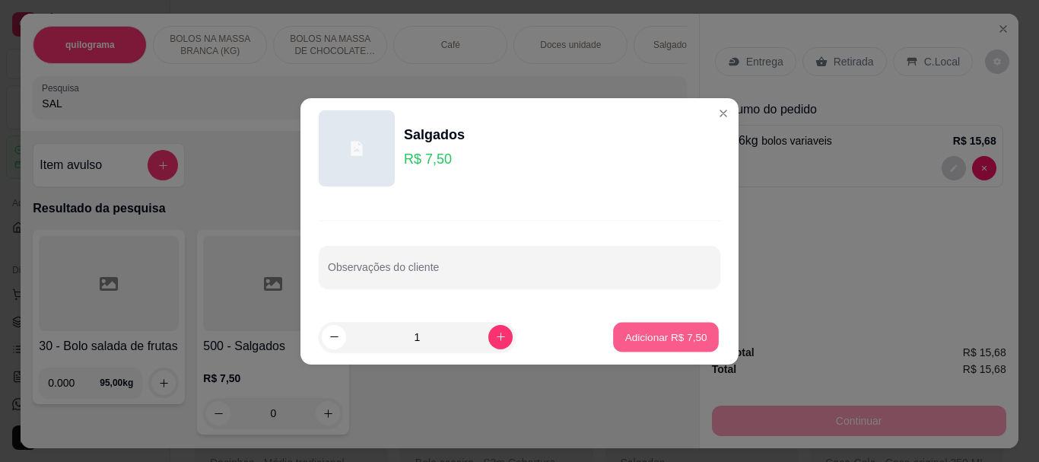
click at [660, 330] on p "Adicionar R$ 7,50" at bounding box center [666, 336] width 82 height 14
type input "1"
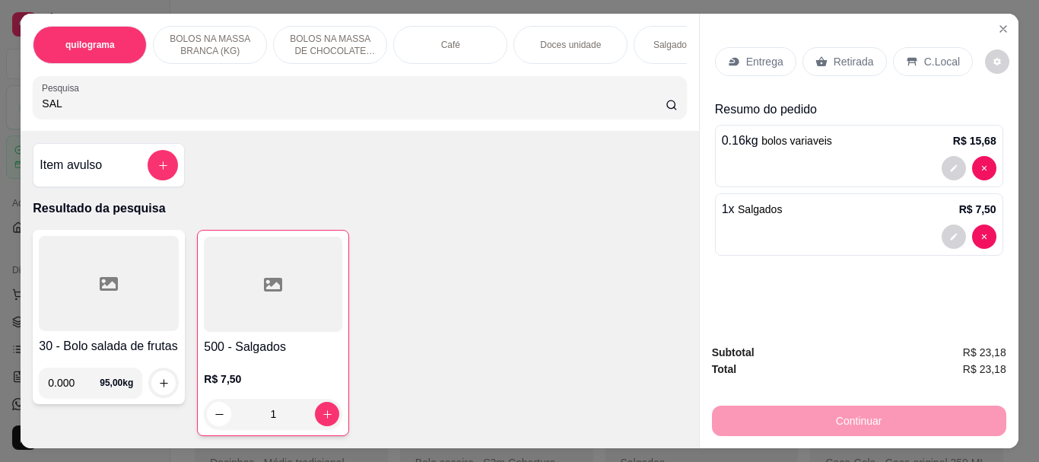
click at [97, 111] on input "SAL" at bounding box center [354, 103] width 624 height 15
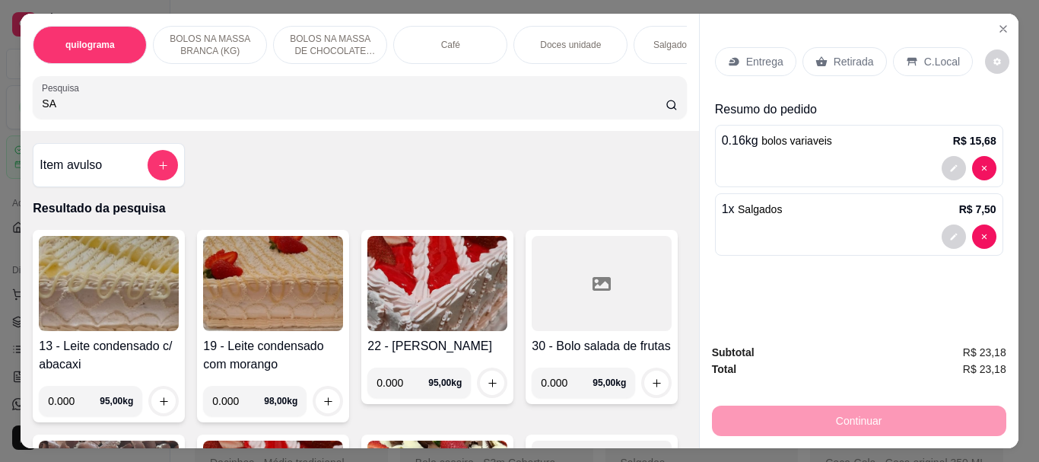
type input "S"
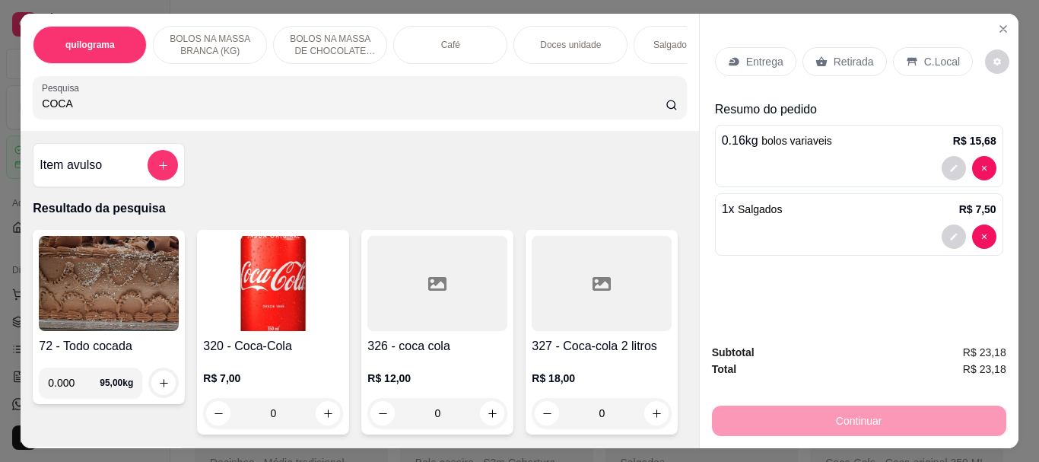
type input "COCA"
click at [211, 268] on img at bounding box center [273, 283] width 140 height 95
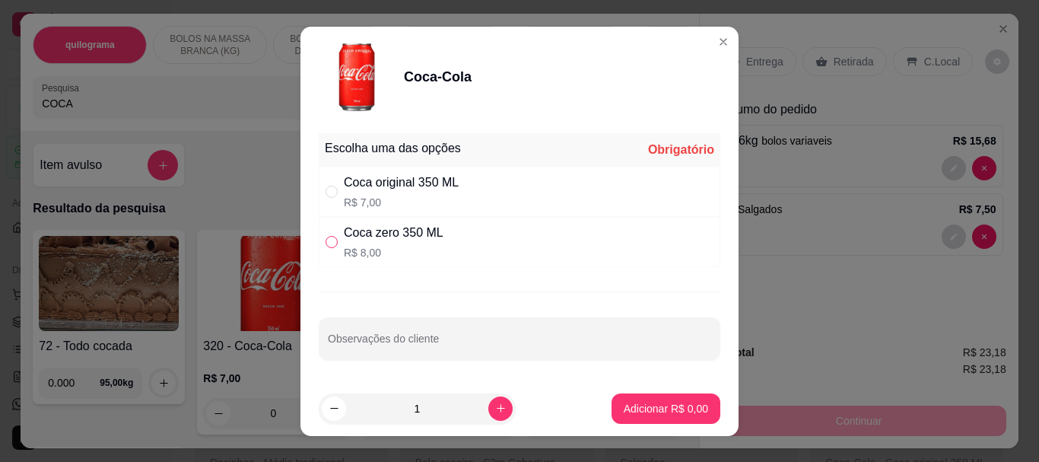
click at [326, 245] on input "" at bounding box center [332, 242] width 12 height 12
radio input "true"
click at [624, 403] on p "Adicionar R$ 8,00" at bounding box center [666, 408] width 84 height 15
type input "1"
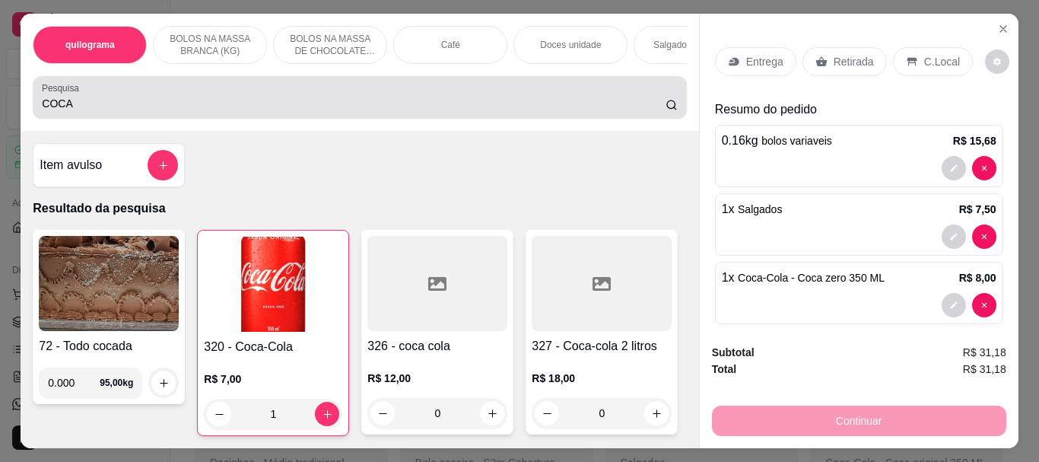
click at [75, 108] on input "COCA" at bounding box center [354, 103] width 624 height 15
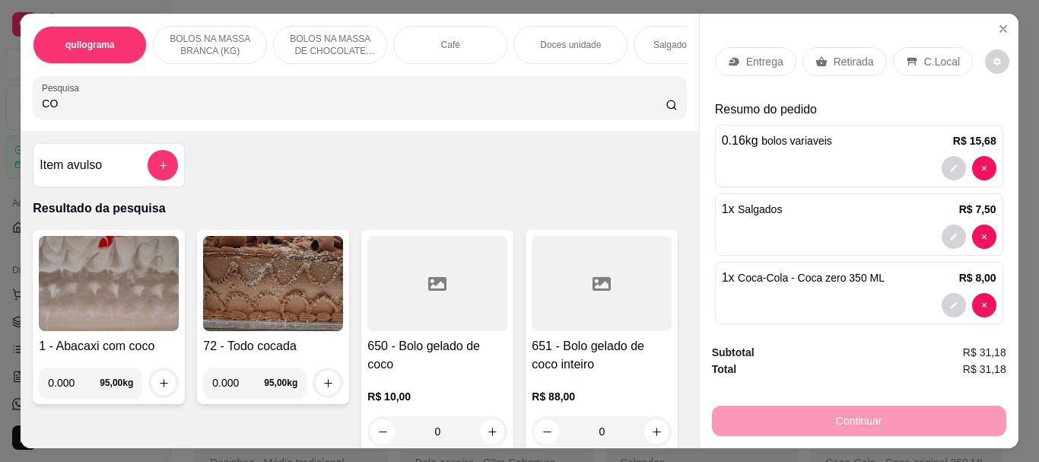
type input "C"
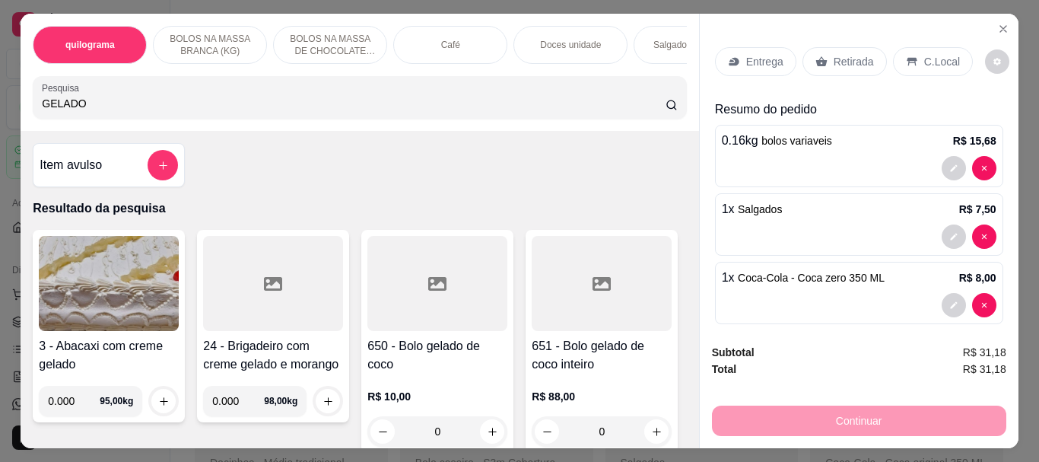
type input "GELADO"
click at [414, 313] on div at bounding box center [437, 283] width 140 height 95
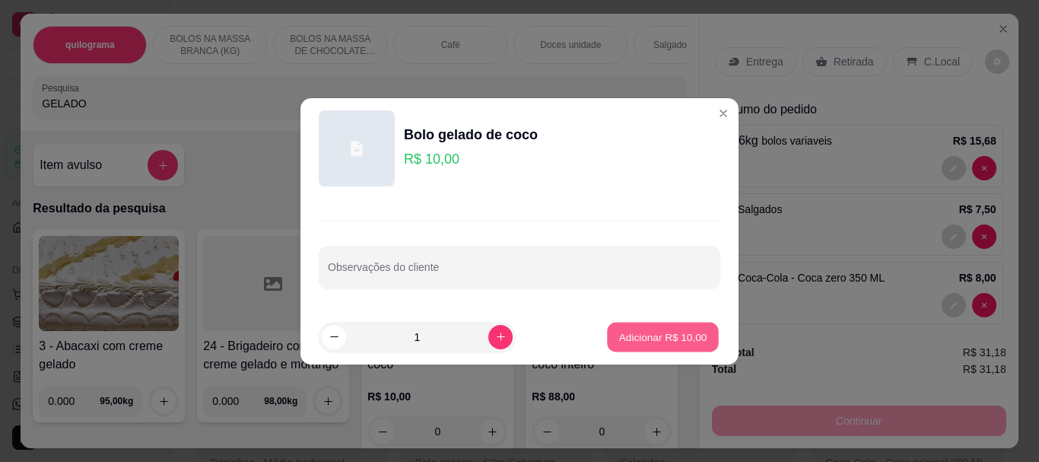
click at [619, 330] on p "Adicionar R$ 10,00" at bounding box center [663, 336] width 88 height 14
type input "1"
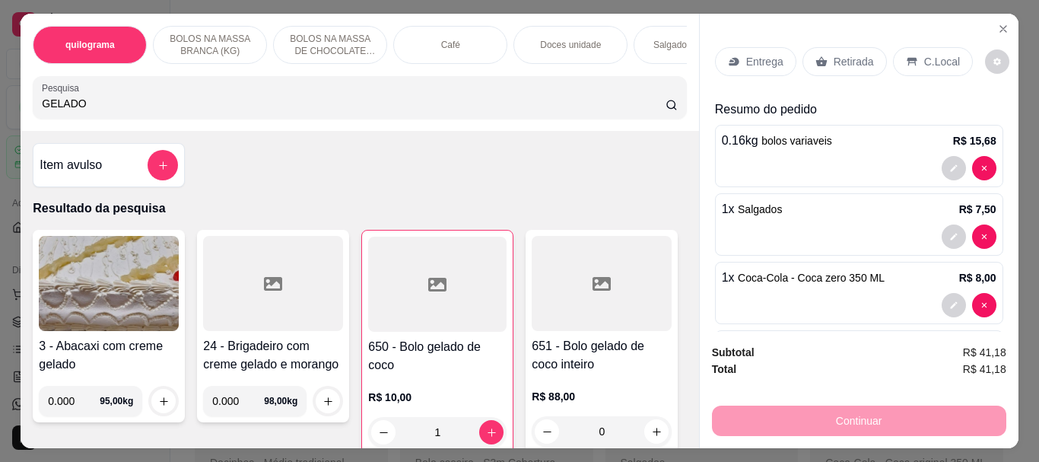
click at [930, 54] on p "C.Local" at bounding box center [942, 61] width 36 height 15
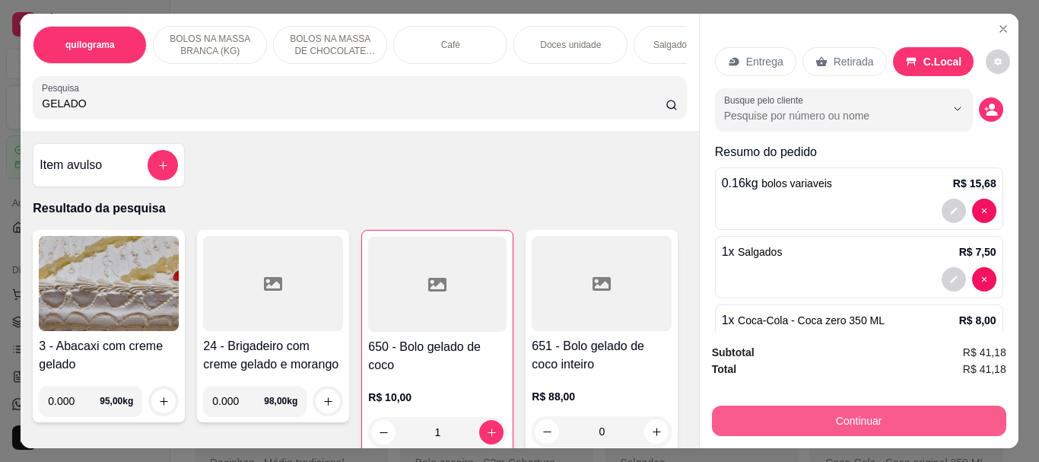
click at [874, 418] on button "Continuar" at bounding box center [859, 420] width 294 height 30
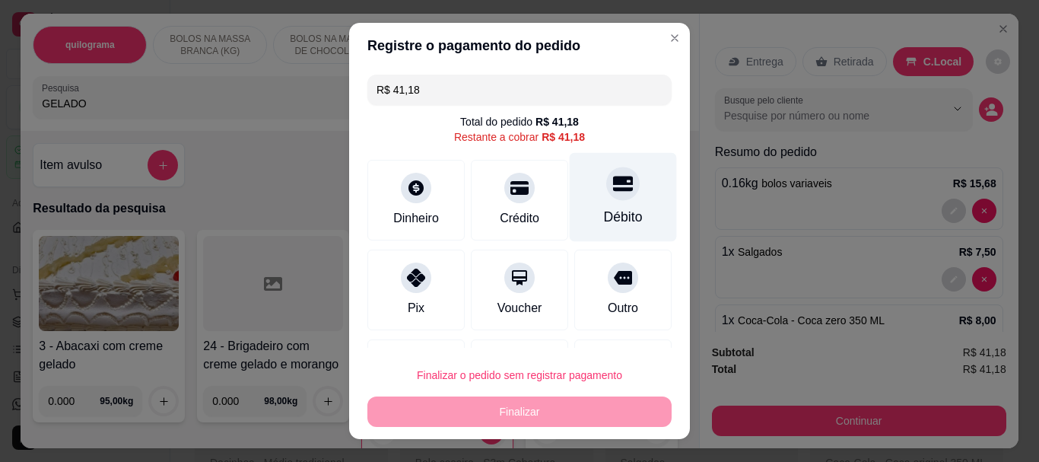
click at [604, 209] on div "Débito" at bounding box center [623, 218] width 39 height 20
type input "R$ 0,00"
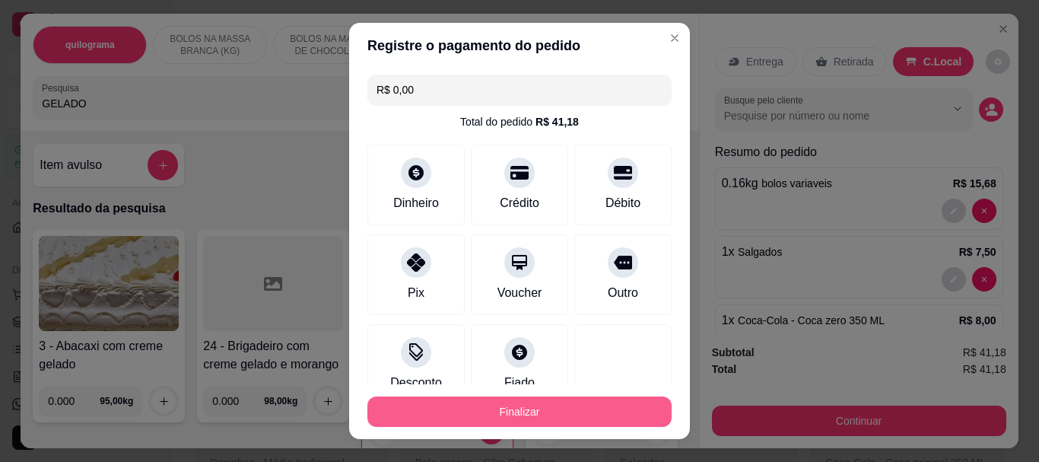
click at [484, 402] on button "Finalizar" at bounding box center [519, 411] width 304 height 30
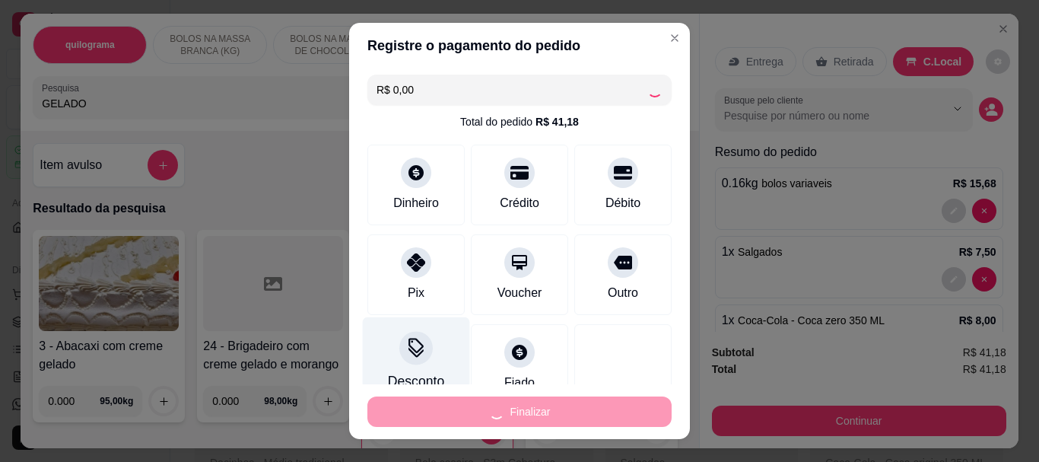
type input "0"
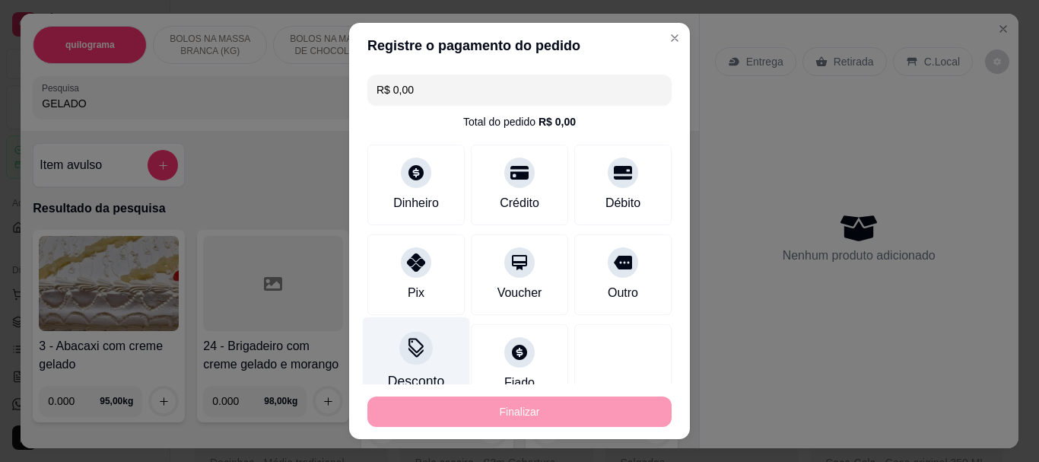
type input "-R$ 41,18"
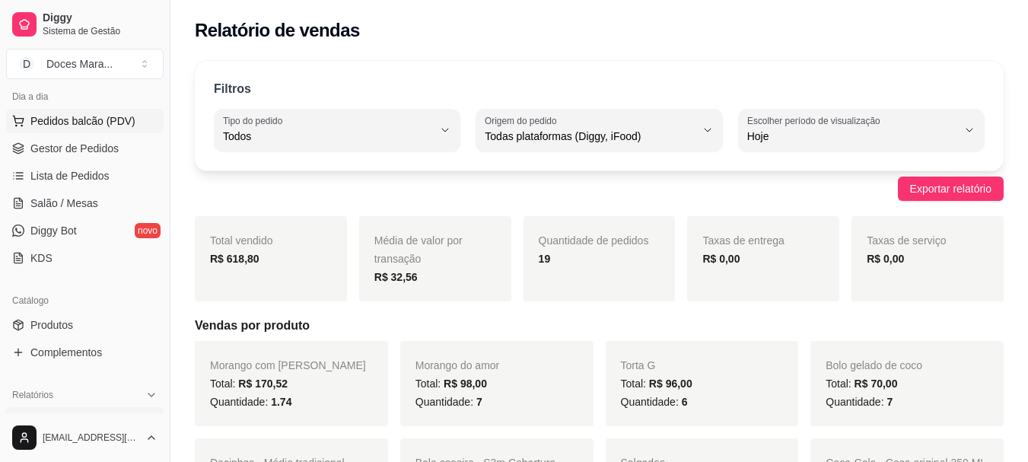
scroll to position [228, 0]
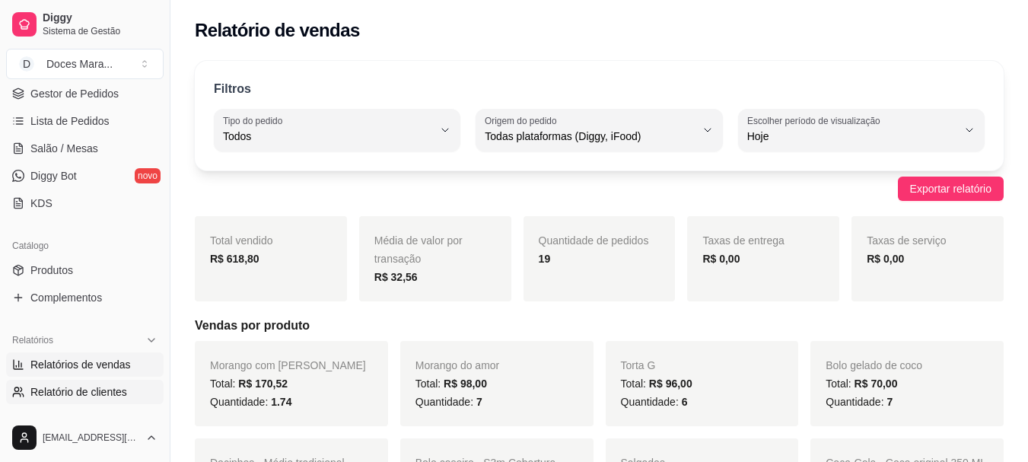
click at [86, 396] on span "Relatório de clientes" at bounding box center [78, 391] width 97 height 15
select select "30"
select select "HIGHEST_TOTAL_SPENT_WITH_ORDERS"
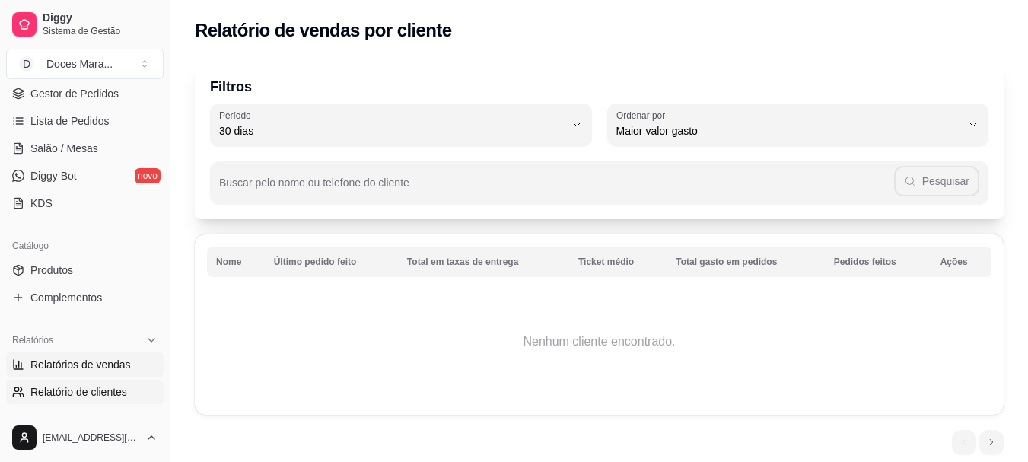
click at [70, 358] on span "Relatórios de vendas" at bounding box center [80, 364] width 100 height 15
select select "ALL"
select select "0"
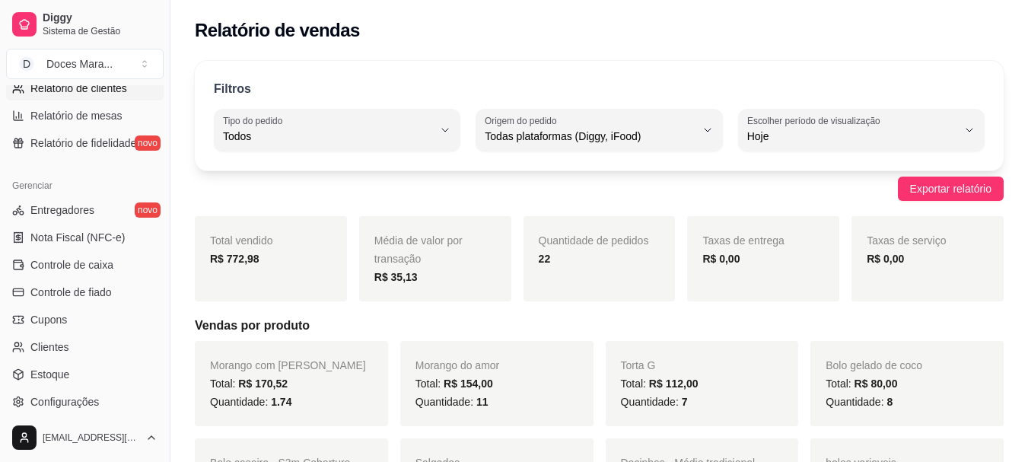
scroll to position [533, 0]
click at [87, 269] on span "Controle de caixa" at bounding box center [71, 263] width 83 height 15
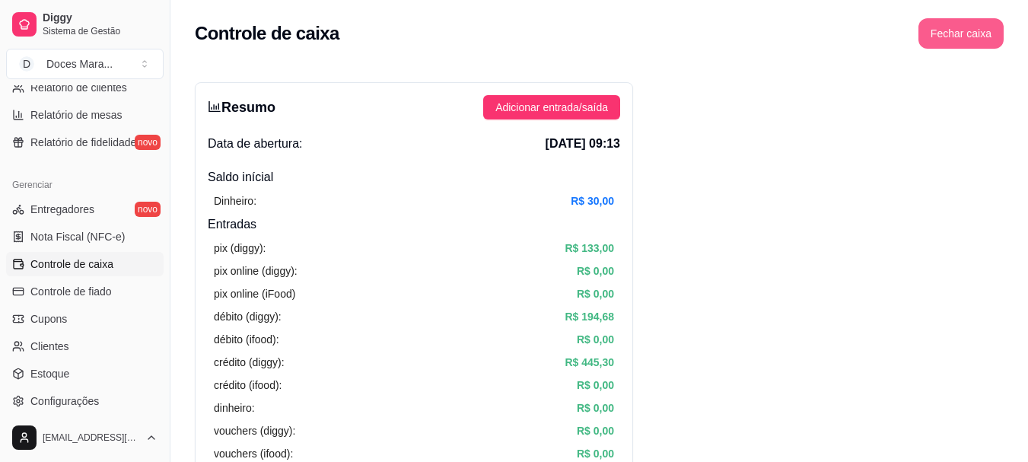
click at [961, 34] on button "Fechar caixa" at bounding box center [960, 33] width 85 height 30
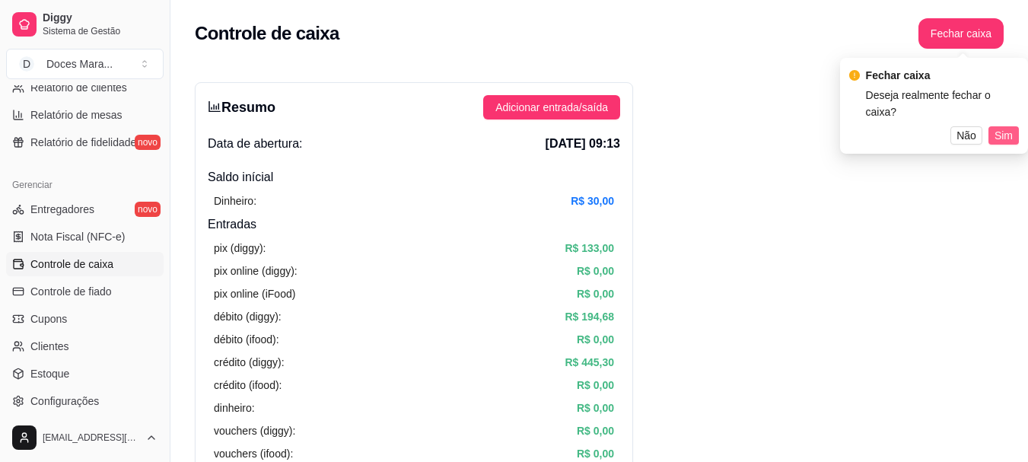
click at [996, 127] on span "Sim" at bounding box center [1003, 135] width 18 height 17
